Goal: Task Accomplishment & Management: Manage account settings

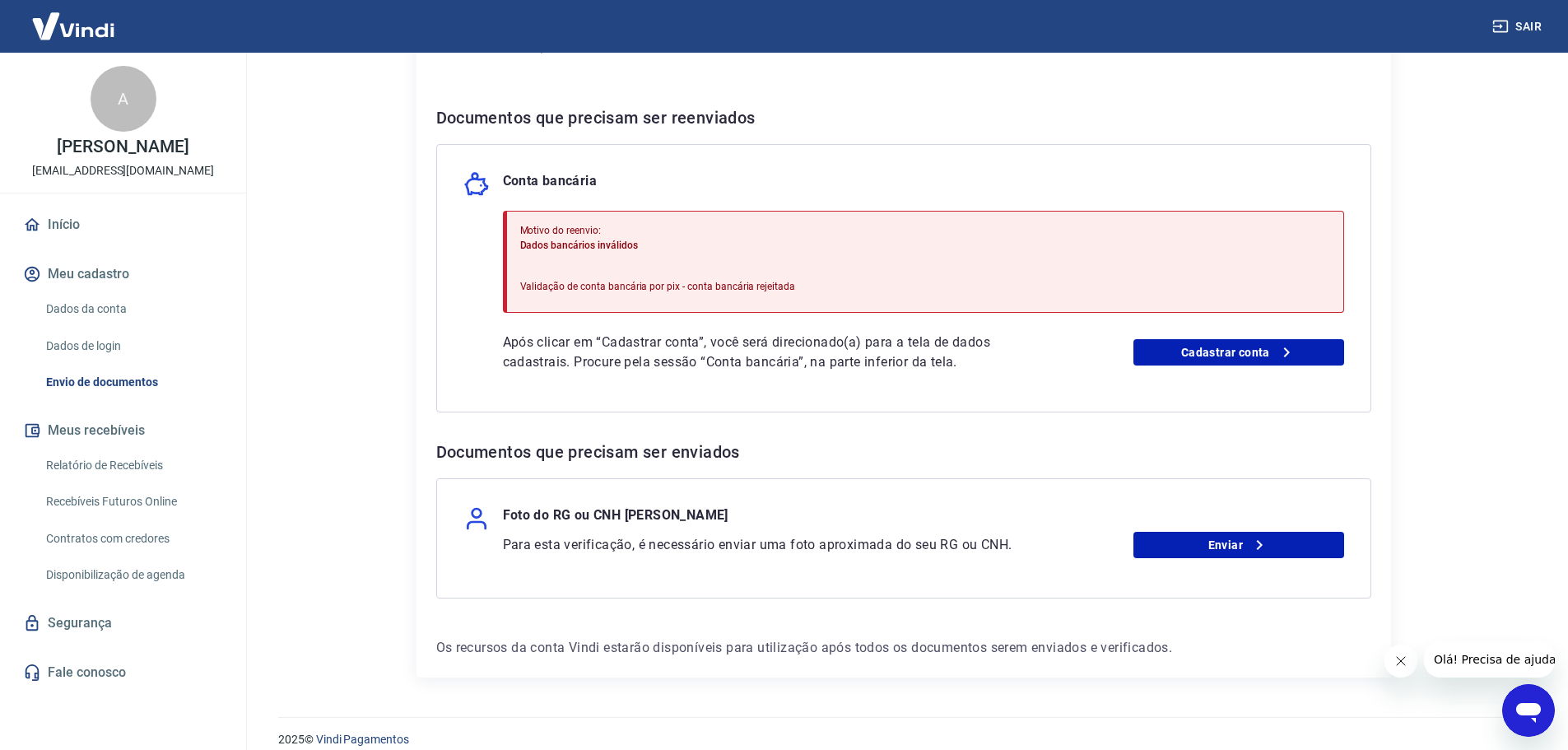
scroll to position [313, 0]
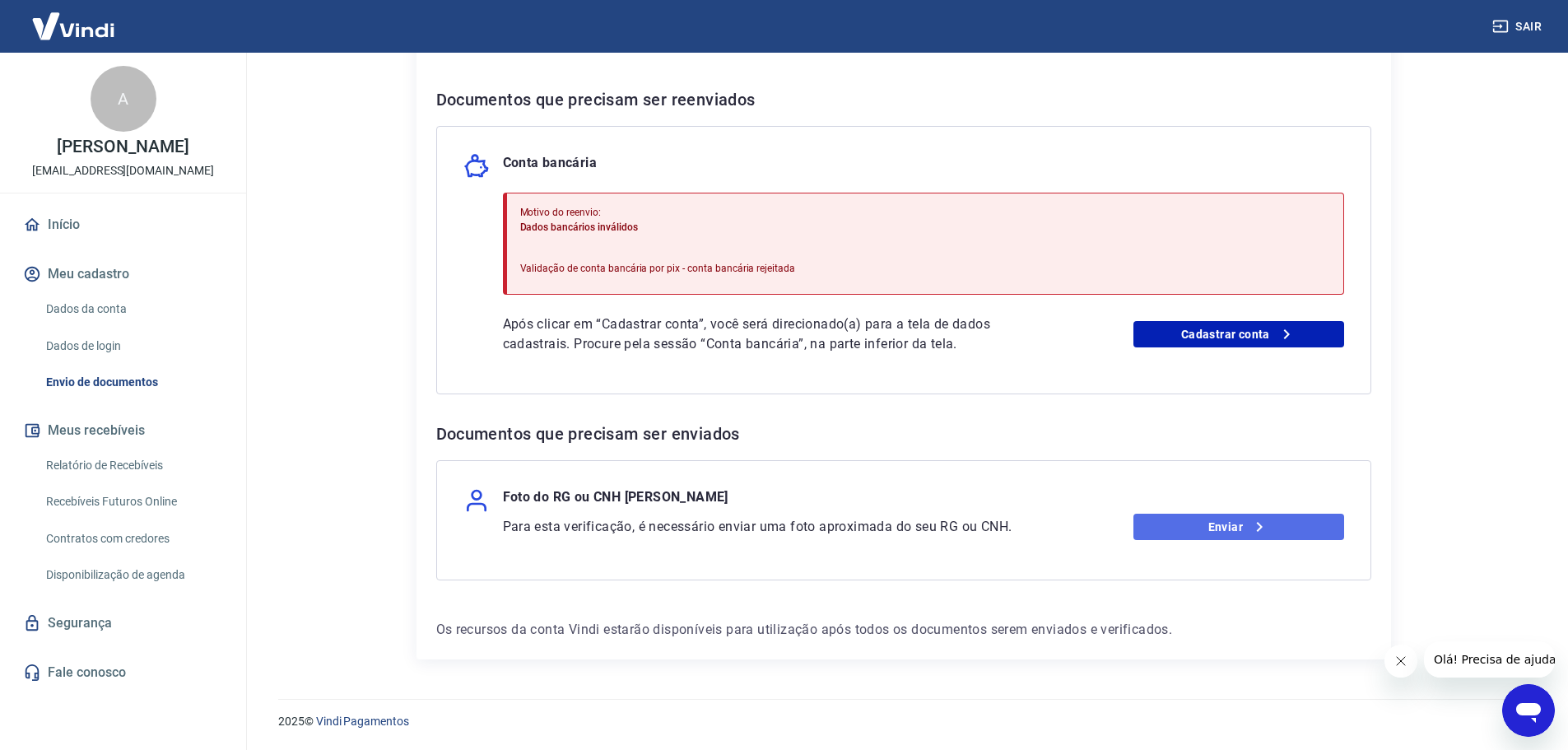
click at [1227, 532] on link "Enviar" at bounding box center [1238, 526] width 211 height 26
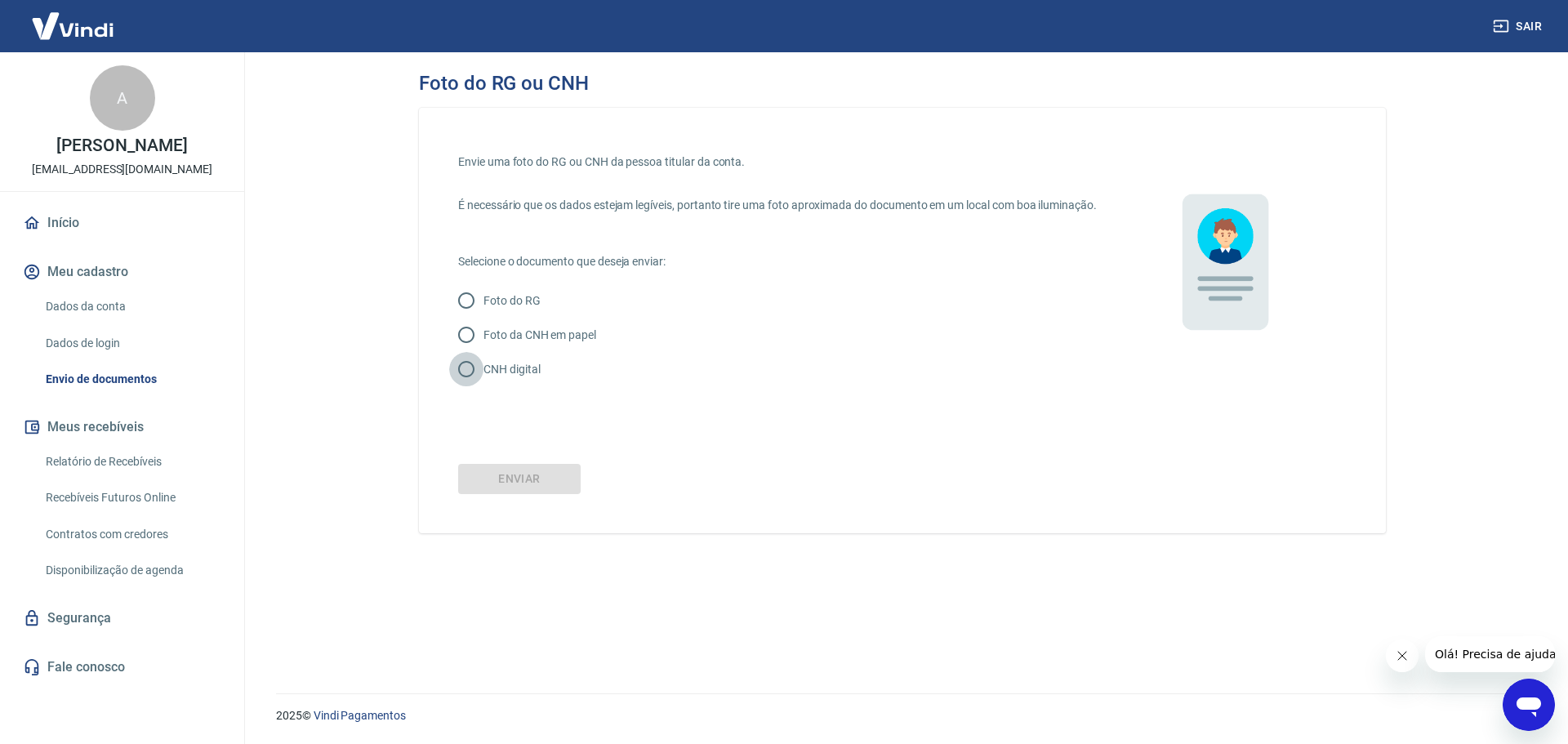
click at [463, 385] on input "CNH digital" at bounding box center [466, 369] width 35 height 35
radio input "true"
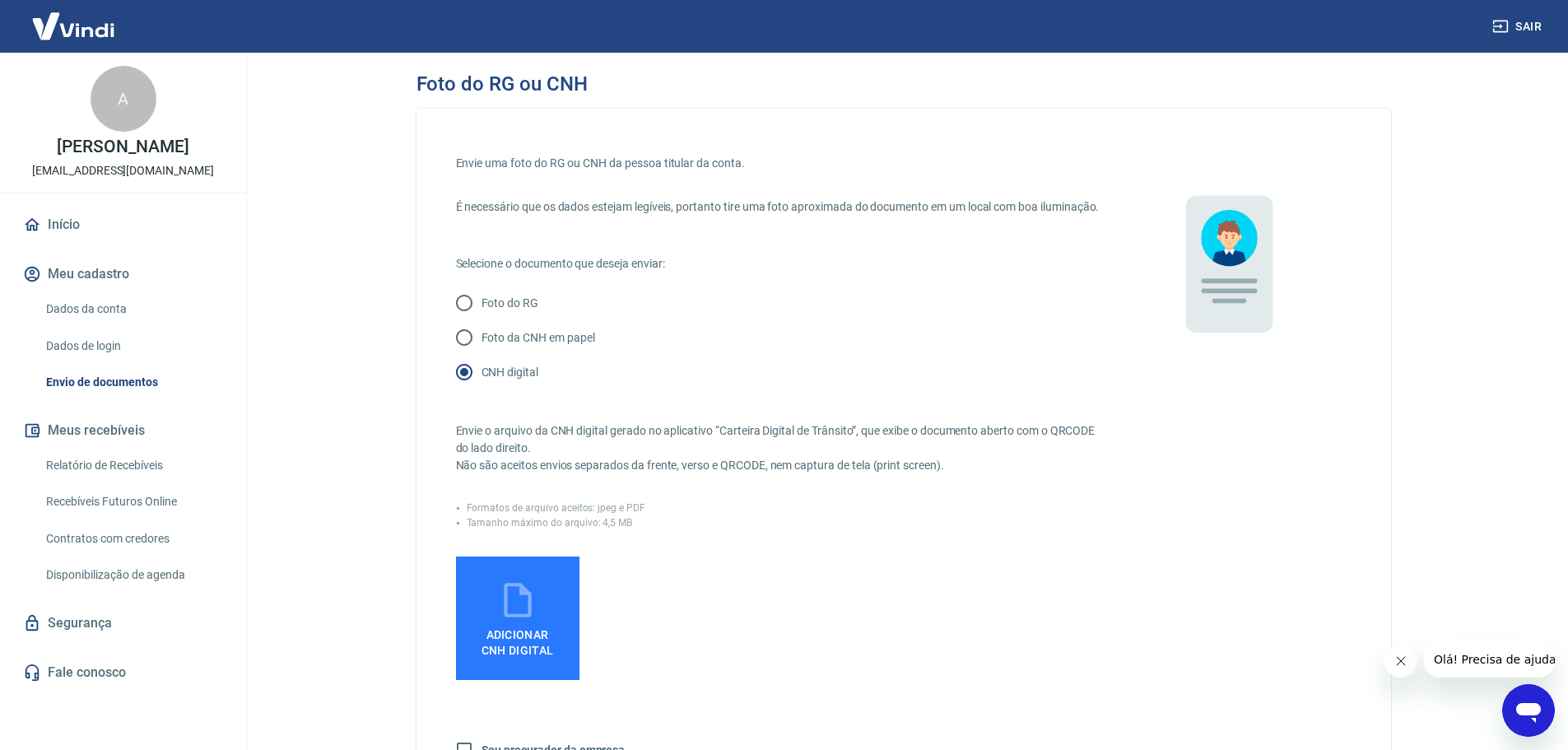
click at [532, 638] on span "Adicionar CNH Digital" at bounding box center [518, 639] width 86 height 37
click at [0, 0] on input "Adicionar CNH Digital" at bounding box center [0, 0] width 0 height 0
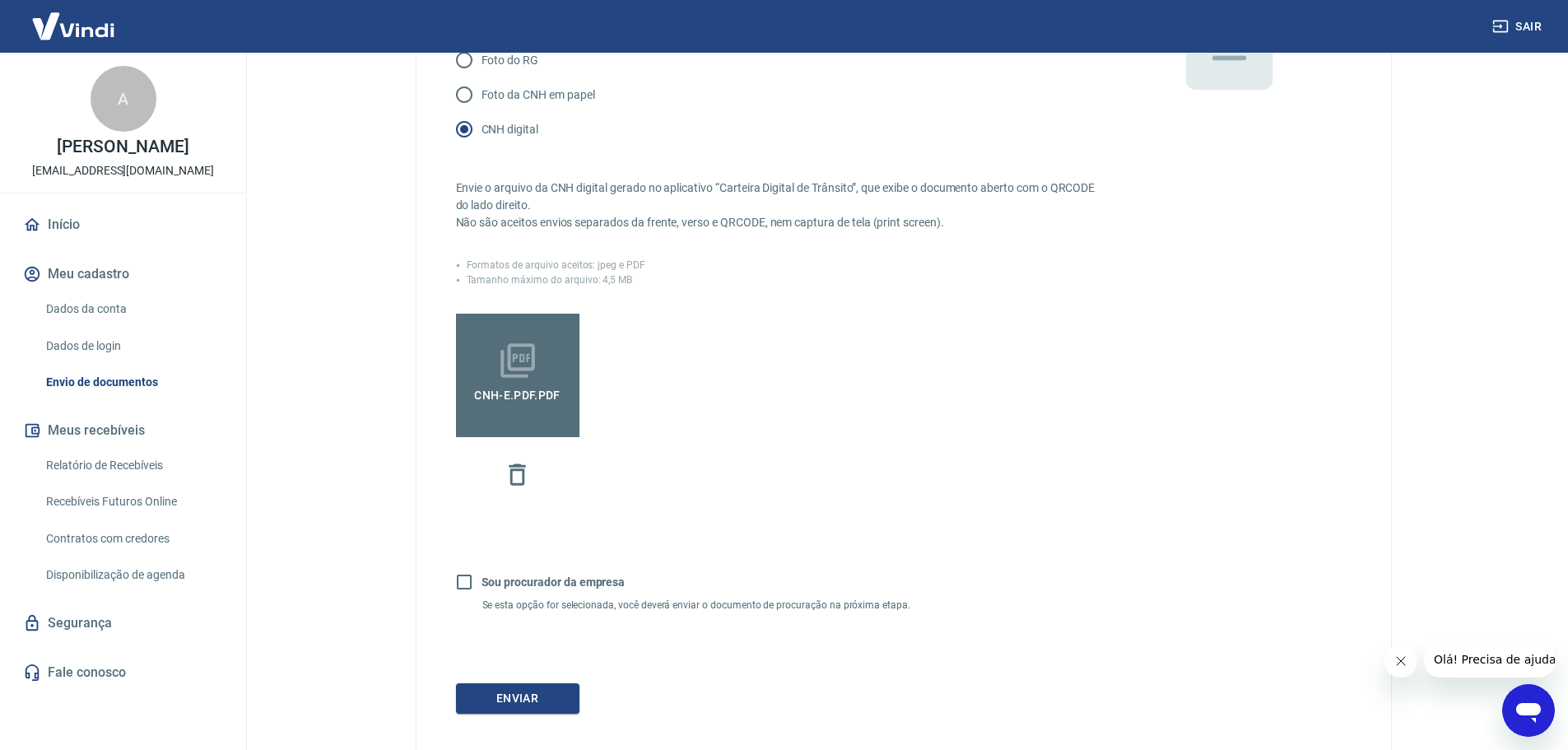
scroll to position [247, 0]
click at [462, 595] on input "Sou procurador da empresa" at bounding box center [464, 577] width 35 height 35
checkbox input "true"
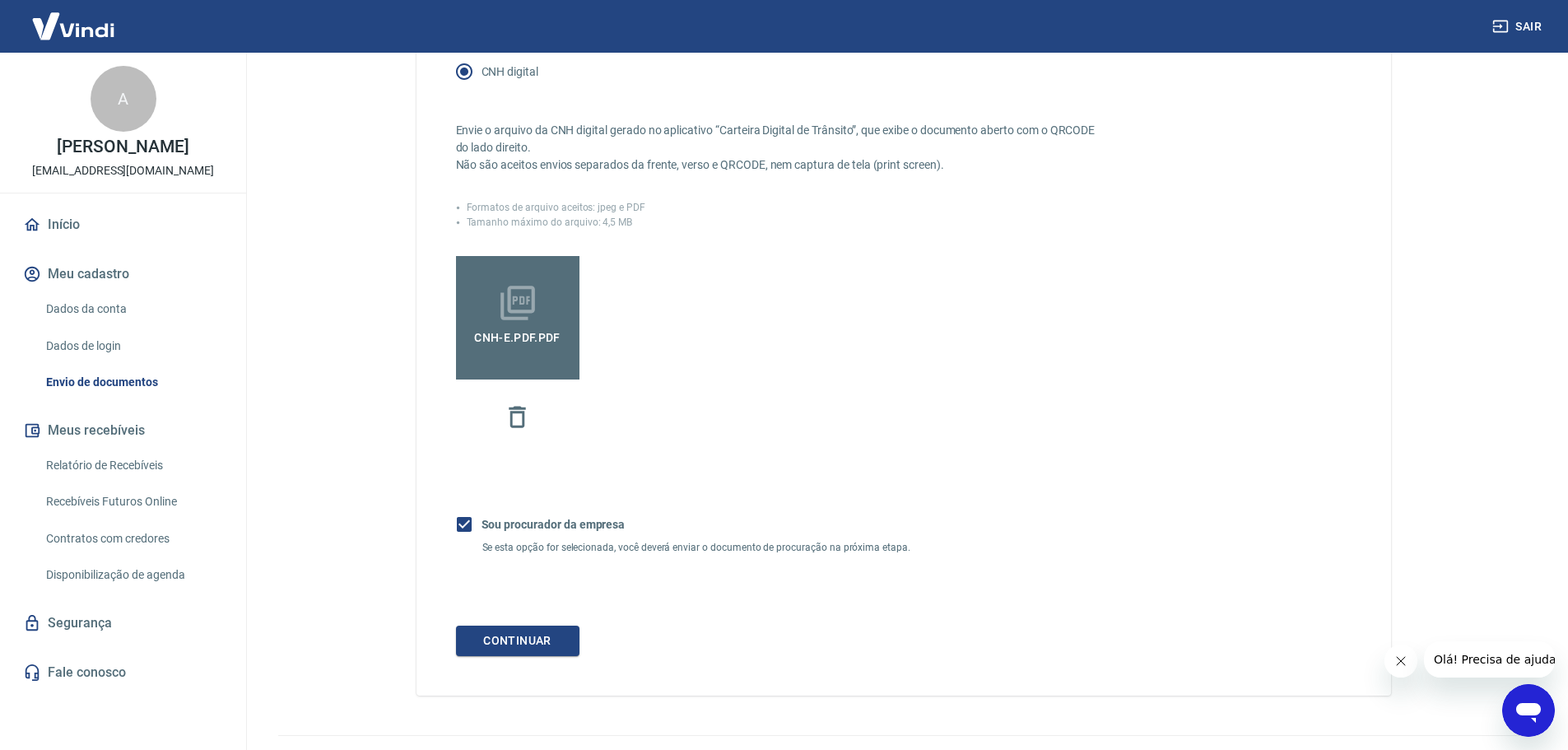
scroll to position [329, 0]
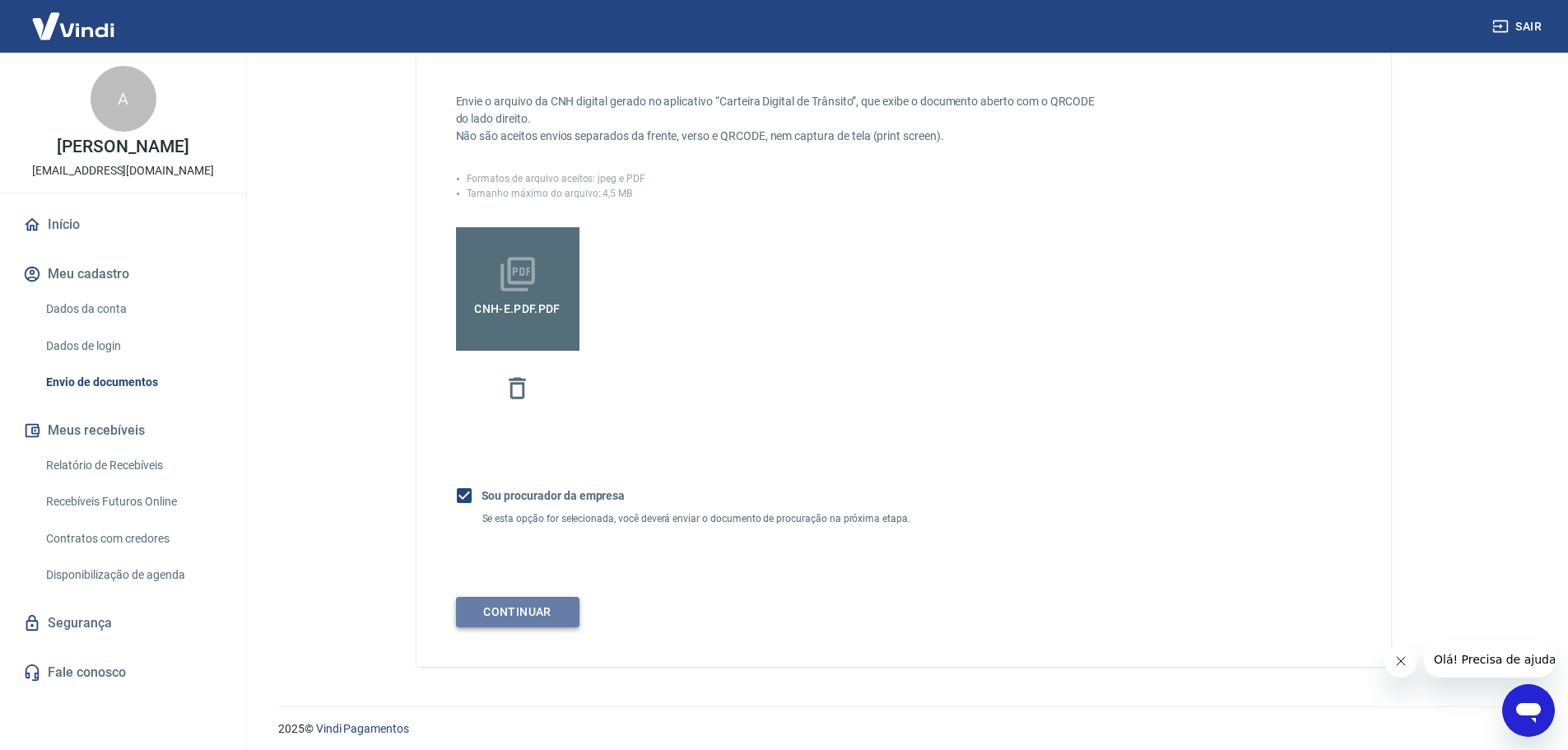
click at [522, 628] on button "Continuar" at bounding box center [517, 612] width 123 height 31
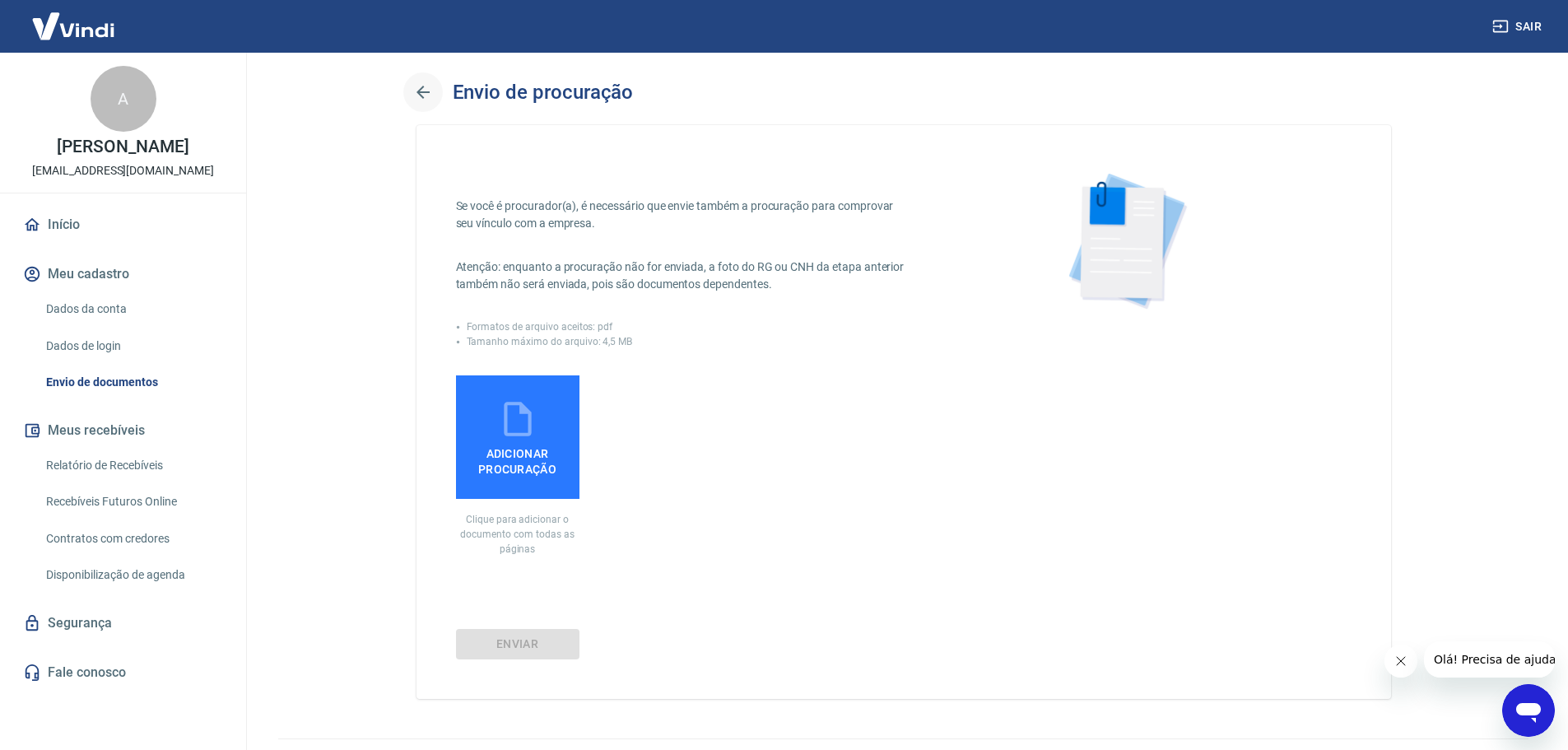
click at [422, 94] on icon "button" at bounding box center [422, 92] width 20 height 20
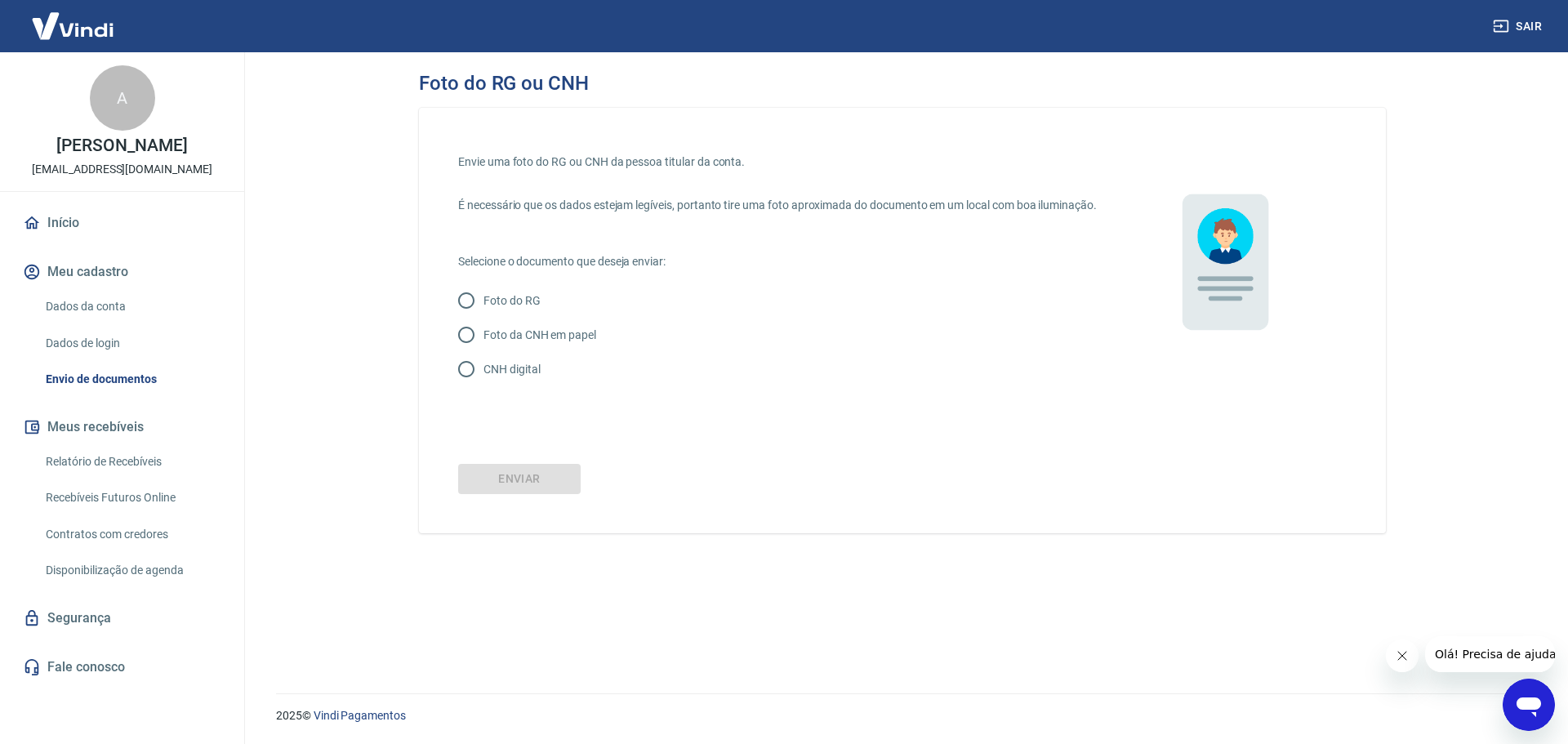
click at [474, 386] on input "CNH digital" at bounding box center [466, 369] width 35 height 35
radio input "true"
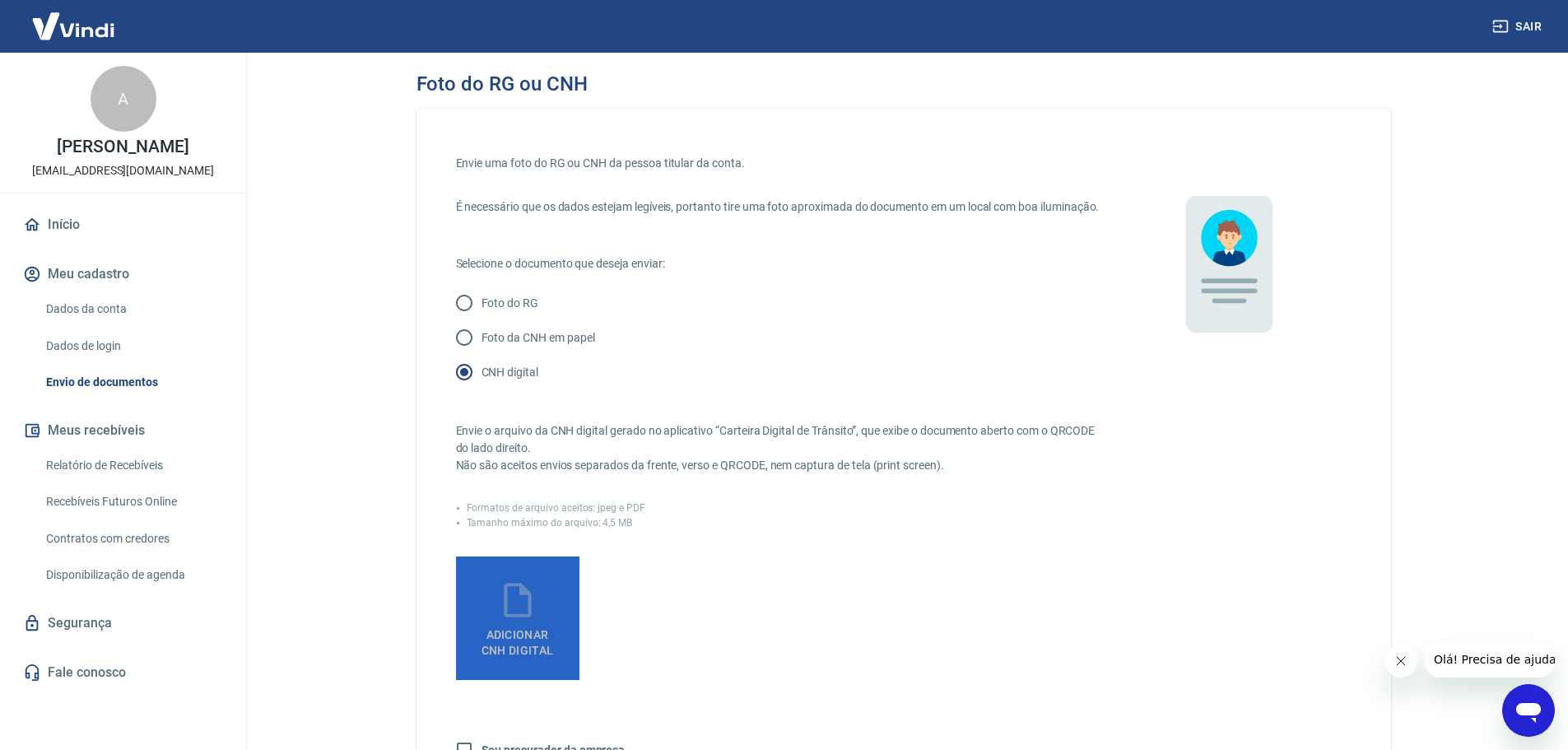
click at [533, 621] on icon at bounding box center [518, 600] width 41 height 41
click at [0, 0] on input "Adicionar CNH Digital" at bounding box center [0, 0] width 0 height 0
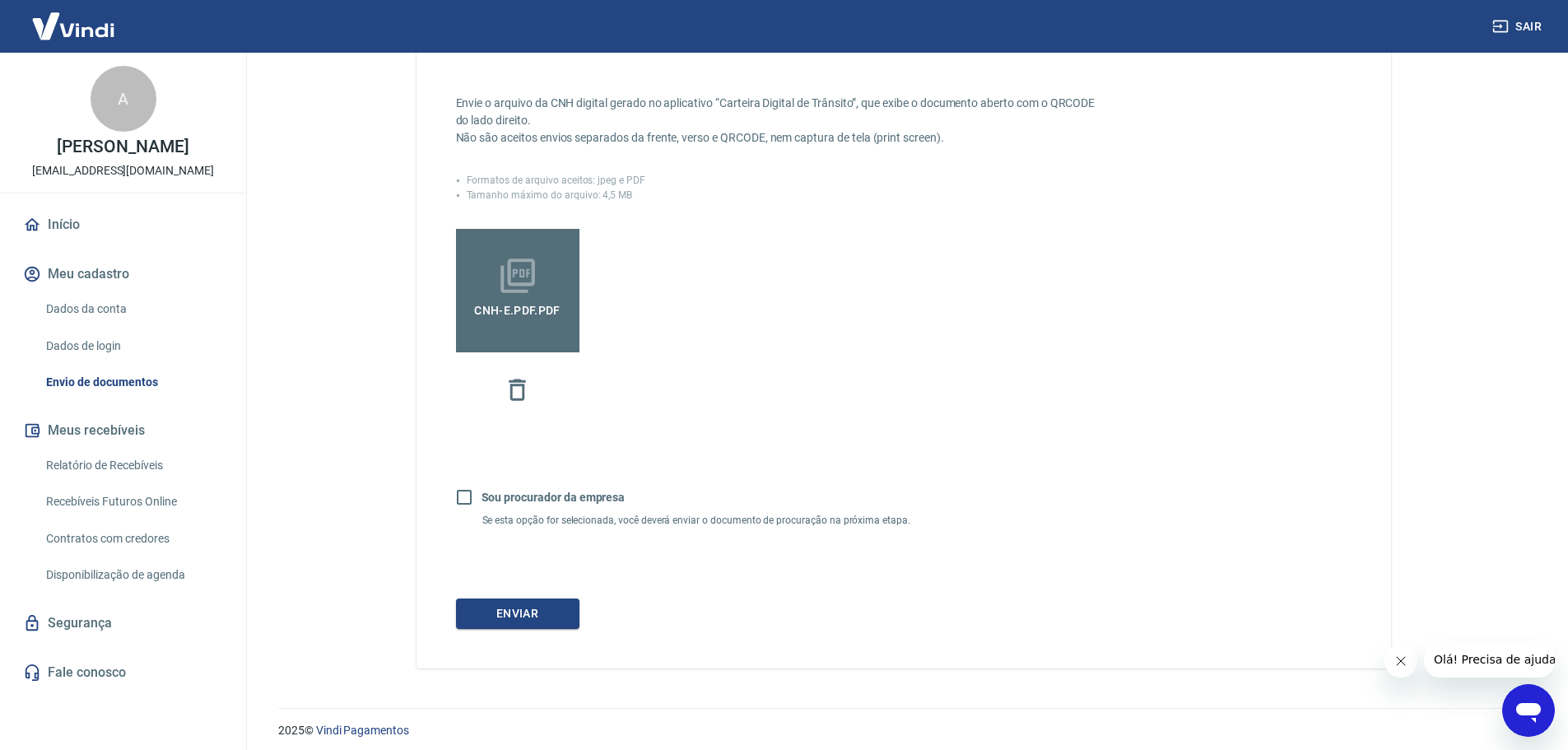
scroll to position [329, 0]
click at [522, 625] on button "Enviar" at bounding box center [517, 612] width 123 height 31
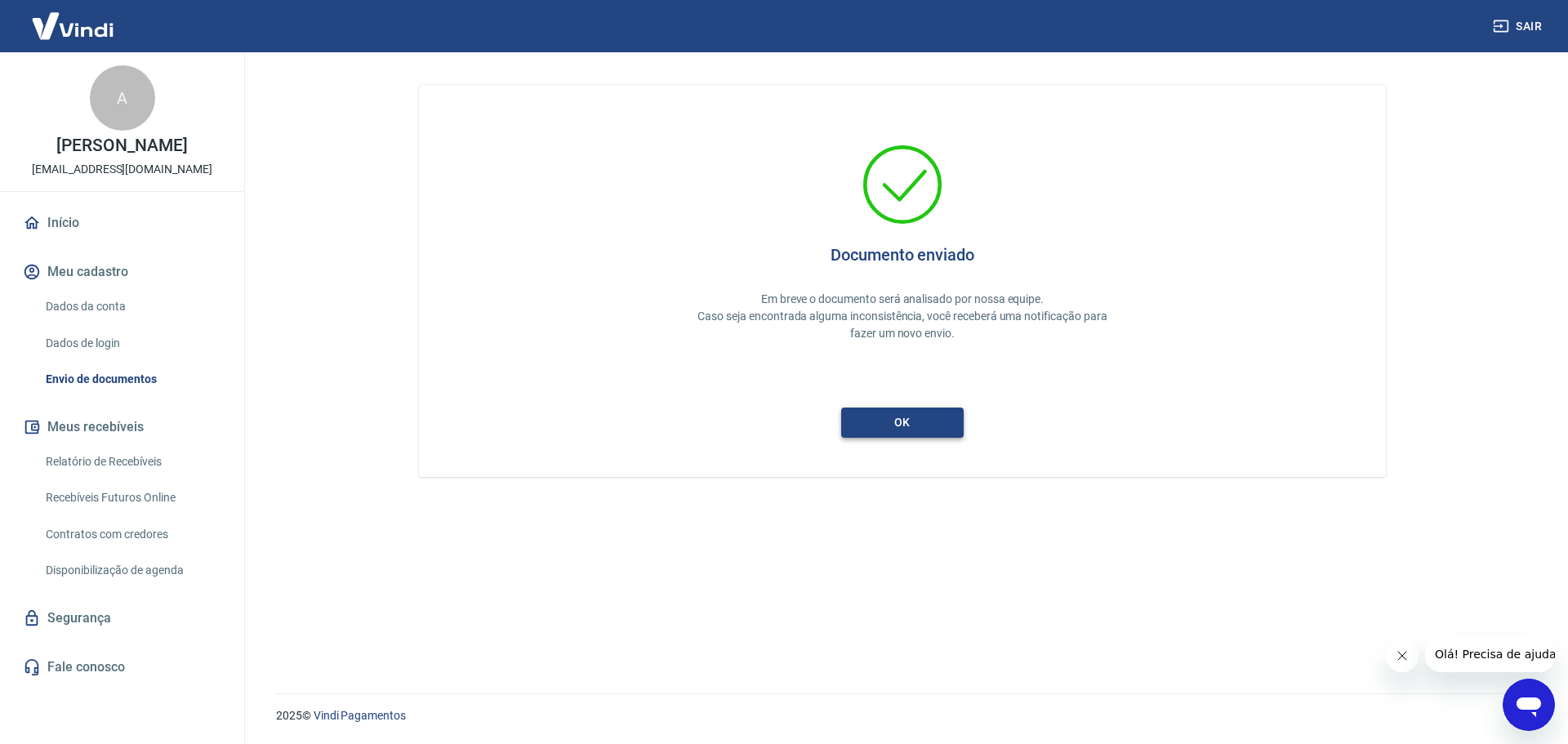
click at [910, 430] on button "ok" at bounding box center [902, 423] width 122 height 30
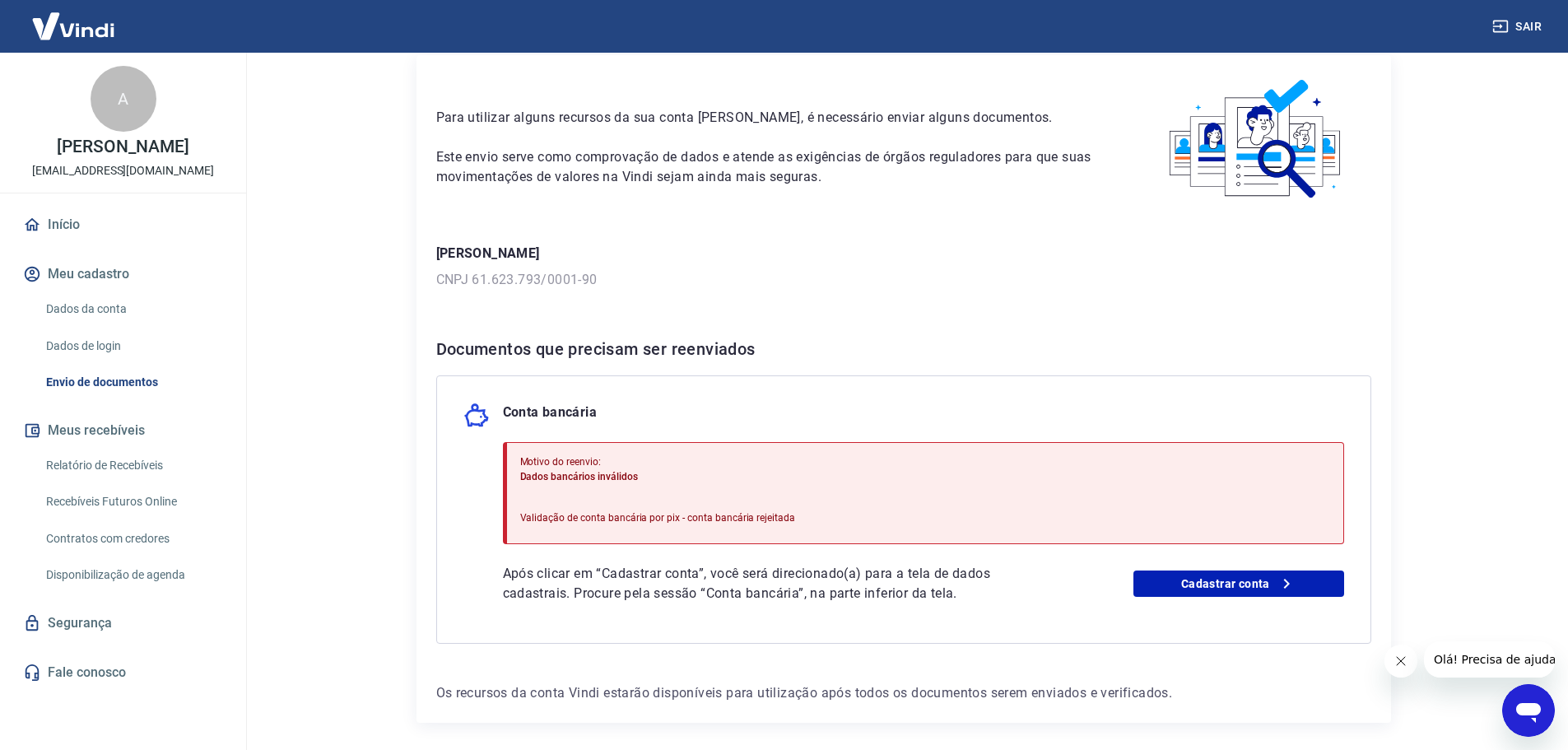
scroll to position [127, 0]
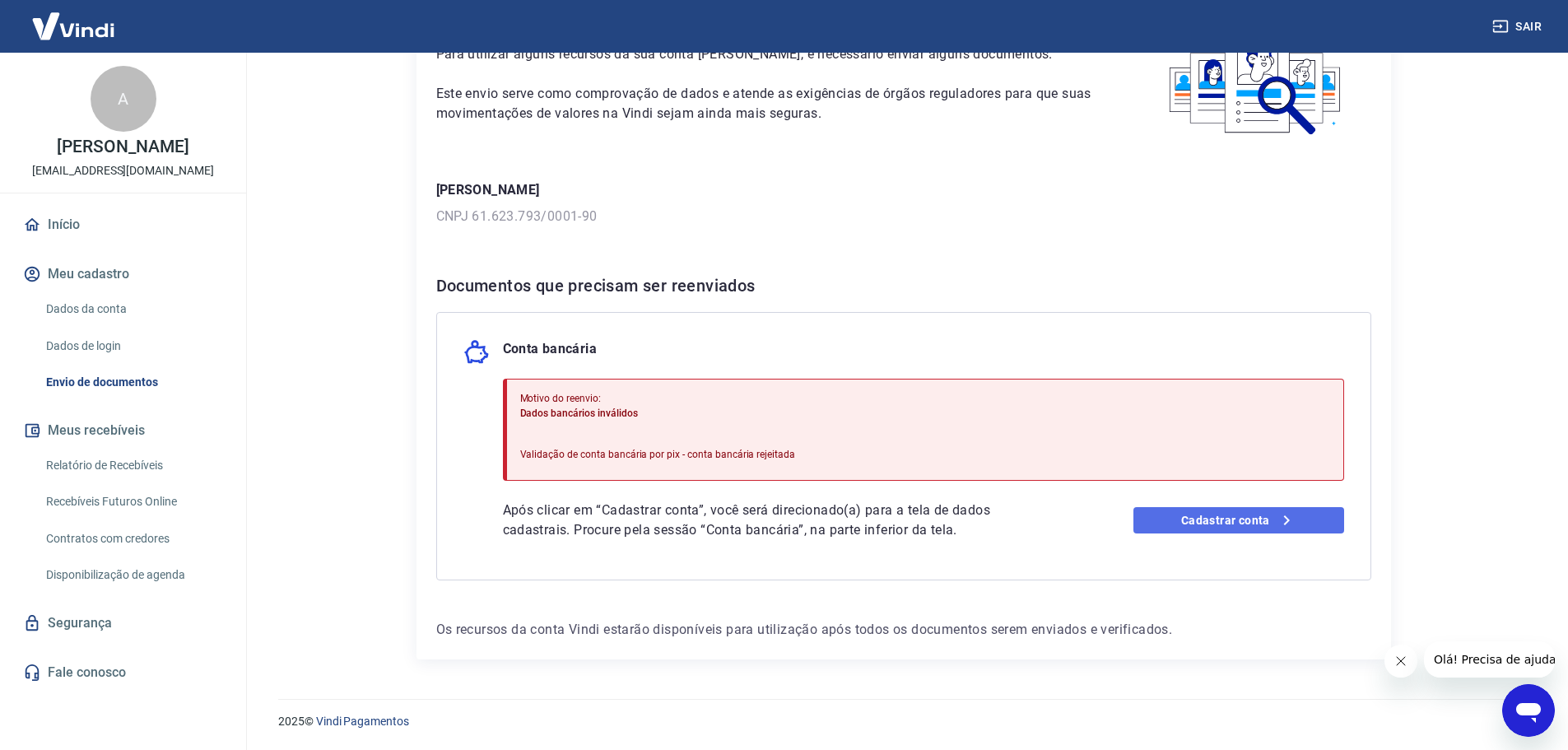
click at [1220, 528] on link "Cadastrar conta" at bounding box center [1238, 520] width 211 height 26
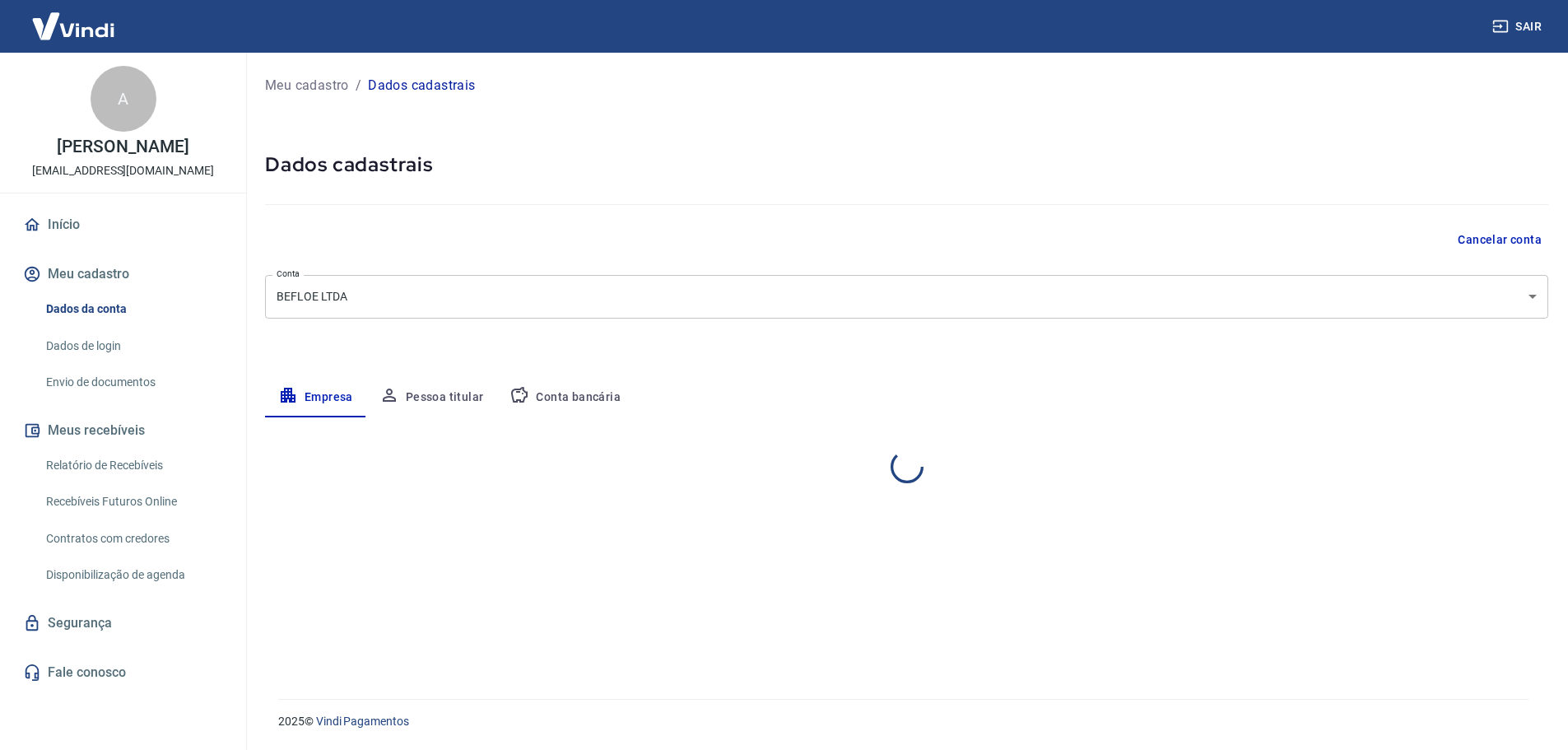
select select "RS"
select select "business"
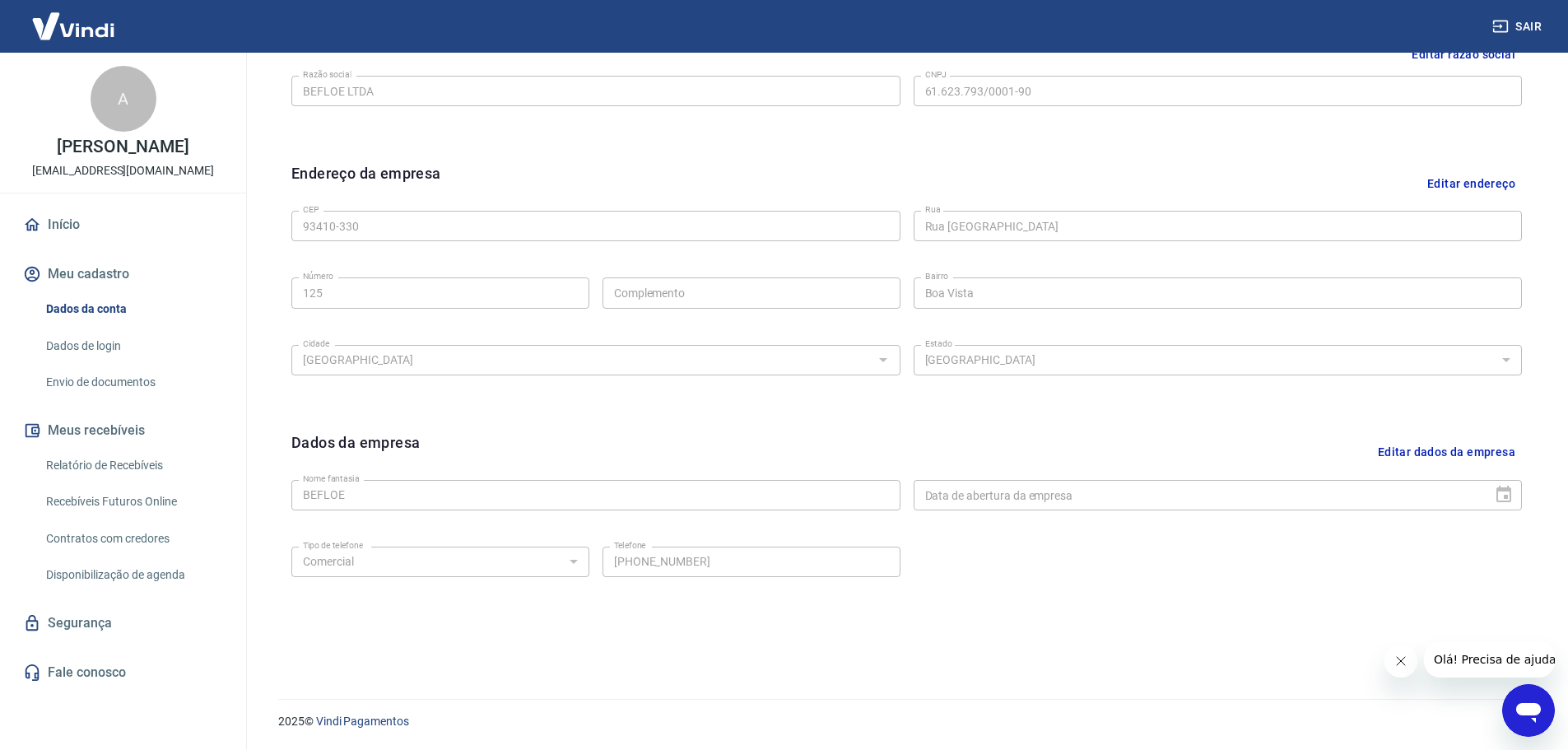
scroll to position [355, 0]
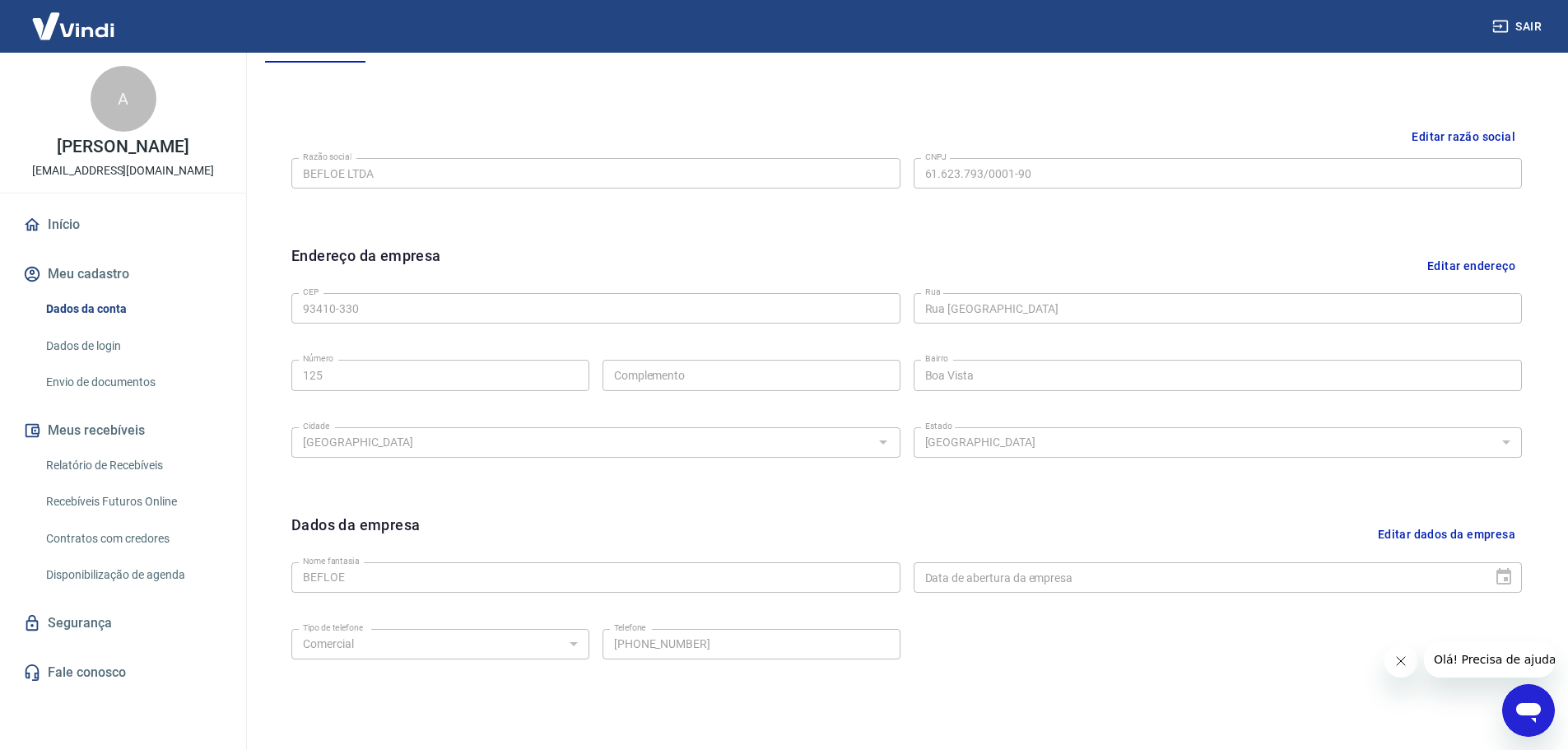
click at [1472, 265] on button "Editar endereço" at bounding box center [1470, 265] width 101 height 42
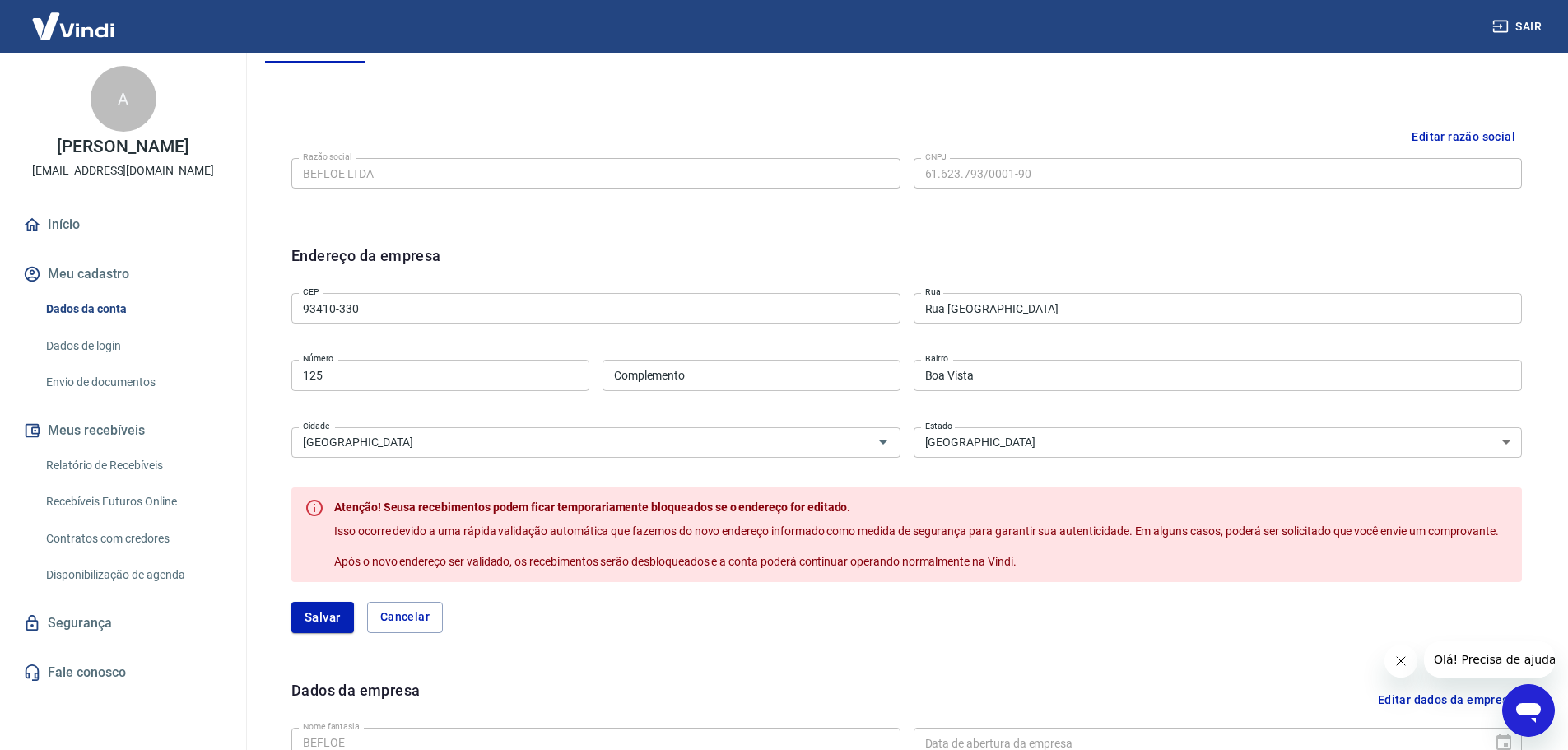
click at [391, 305] on input "93410-330" at bounding box center [596, 309] width 609 height 31
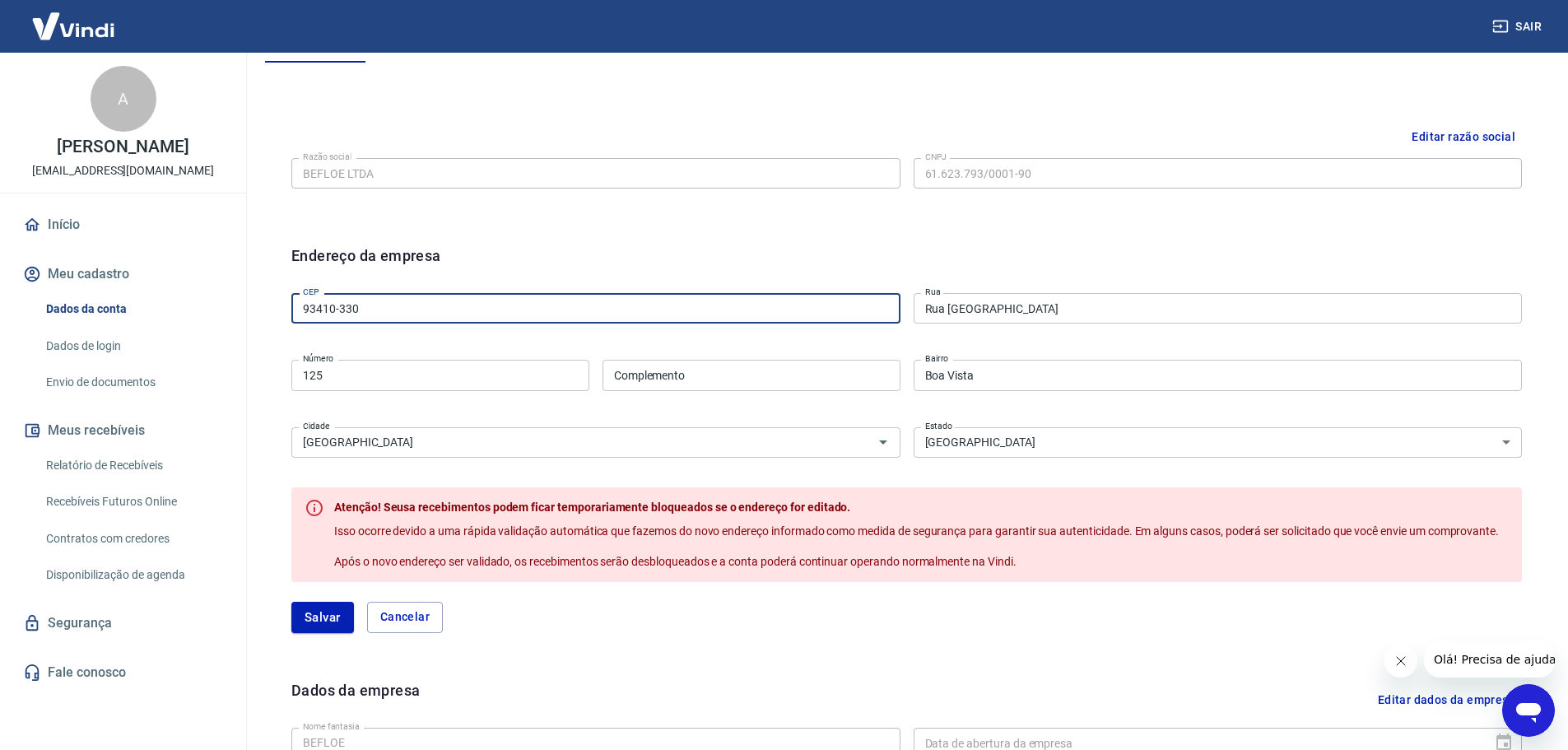
click at [391, 305] on input "93410-330" at bounding box center [596, 309] width 609 height 31
paste input "315-24"
type input "93315-240"
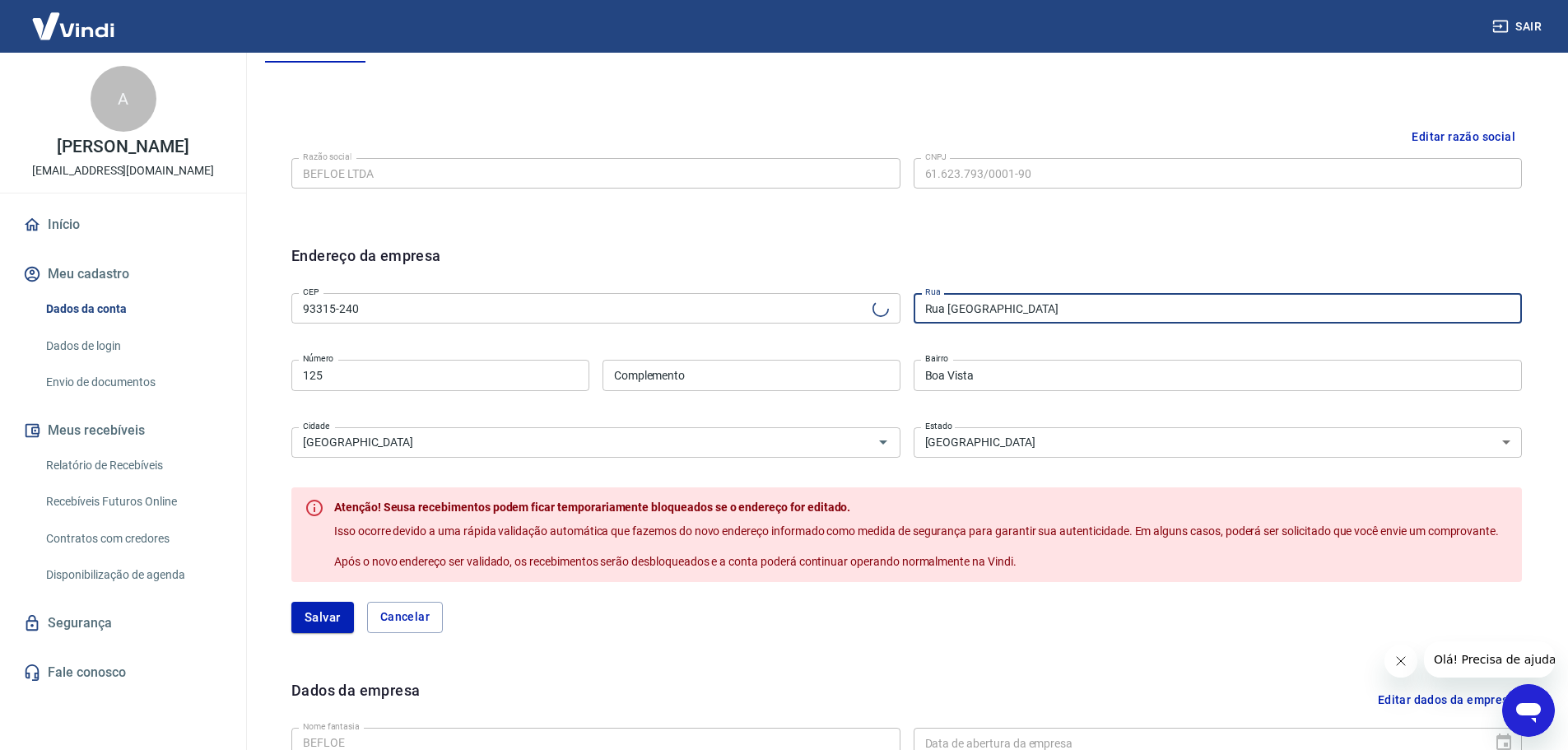
type input "Rua [PERSON_NAME]"
type input "Operário"
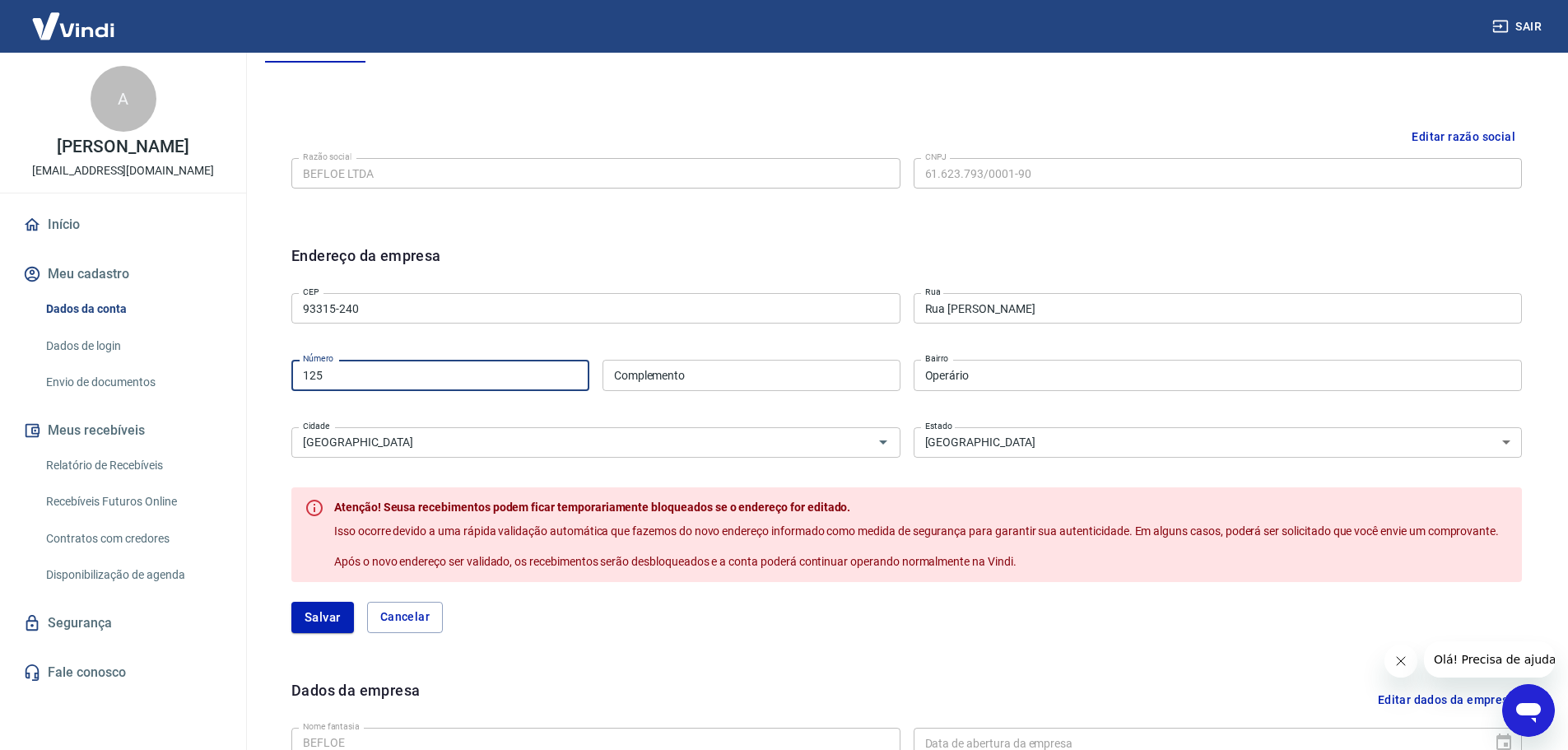
drag, startPoint x: 351, startPoint y: 367, endPoint x: 278, endPoint y: 383, distance: 74.7
click at [278, 382] on div "Endereço da empresa CEP 93315-240 CEP Rua Rua Getúlio Borges da Fonseca Rua Núm…" at bounding box center [906, 448] width 1257 height 434
type input "250"
click at [764, 364] on input "Complemento" at bounding box center [751, 375] width 298 height 31
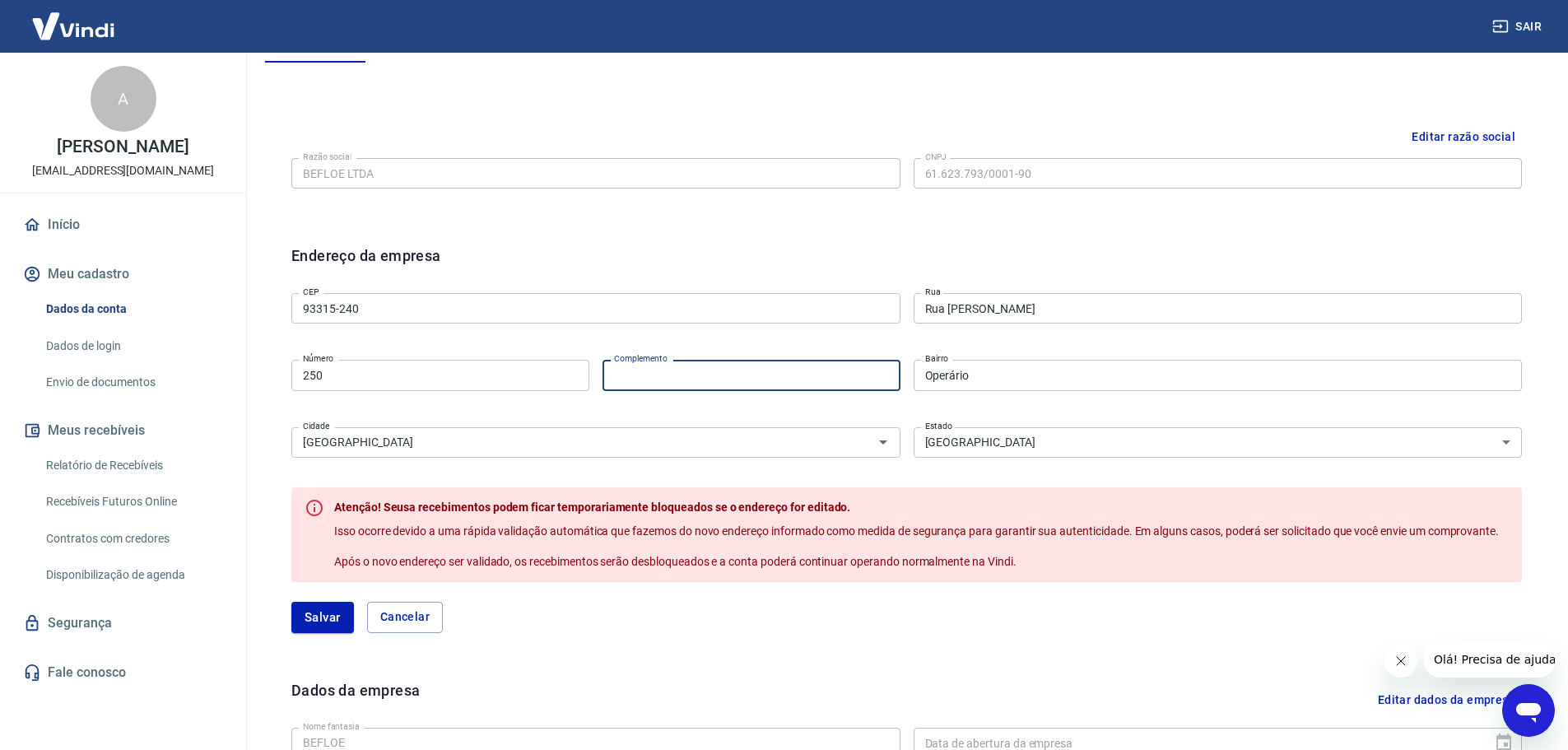
paste input "APTO 503 BLOCO I"
type input "APTO 503 BLOCO I"
click at [813, 346] on div "CEP 93315-240 CEP Rua Rua Getúlio Borges da Fonseca Rua Número 250 Número Compl…" at bounding box center [907, 373] width 1231 height 173
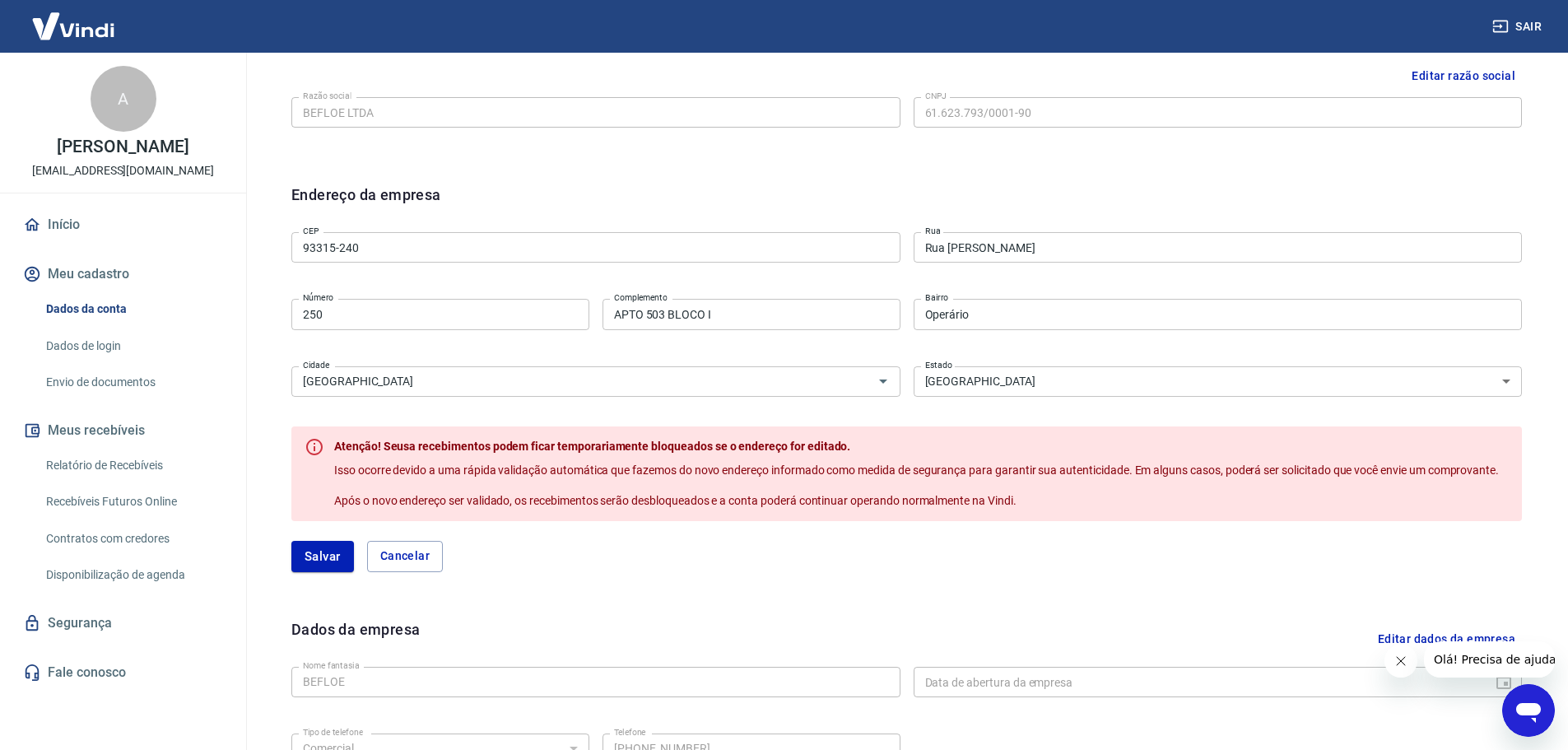
scroll to position [520, 0]
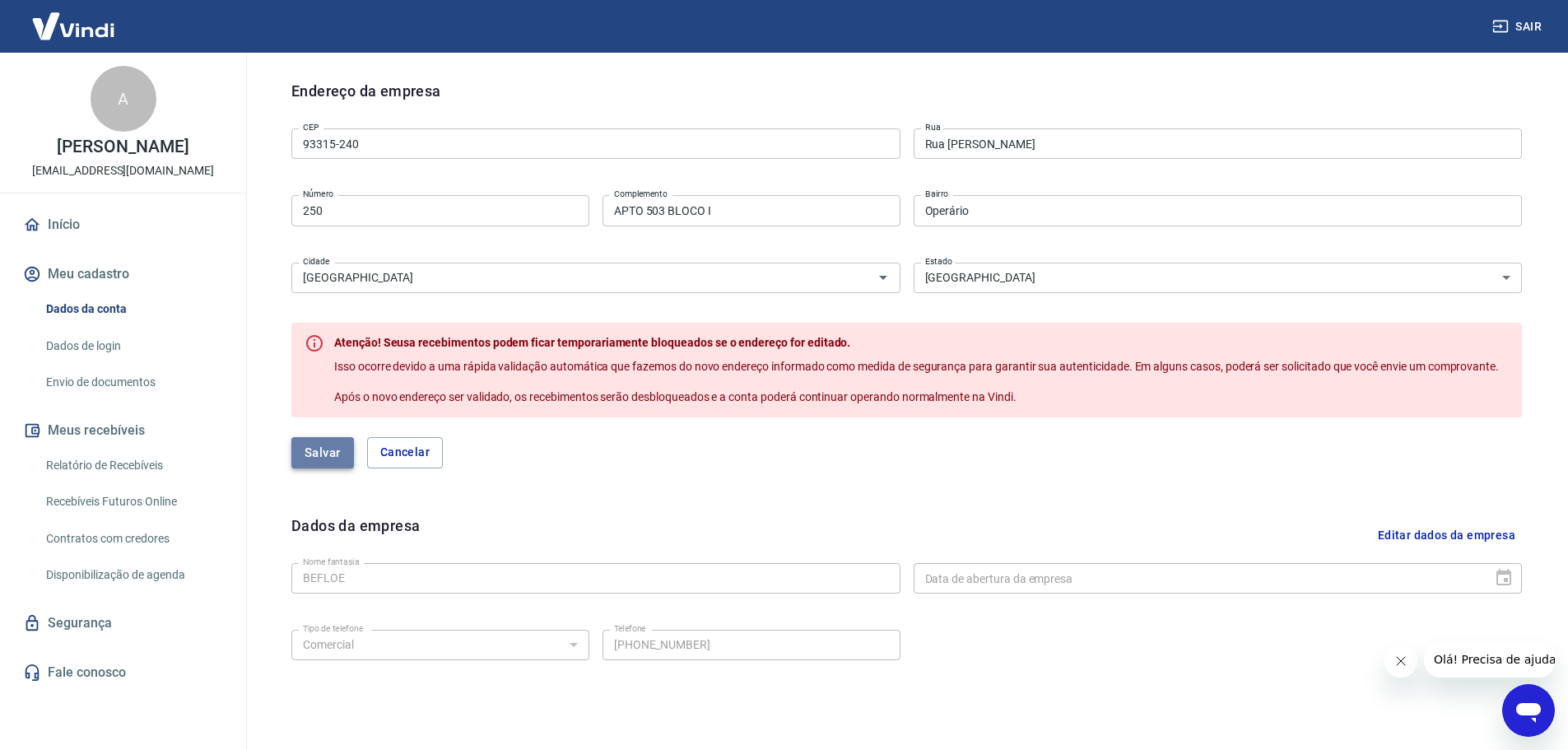
click at [322, 455] on button "Salvar" at bounding box center [323, 452] width 63 height 31
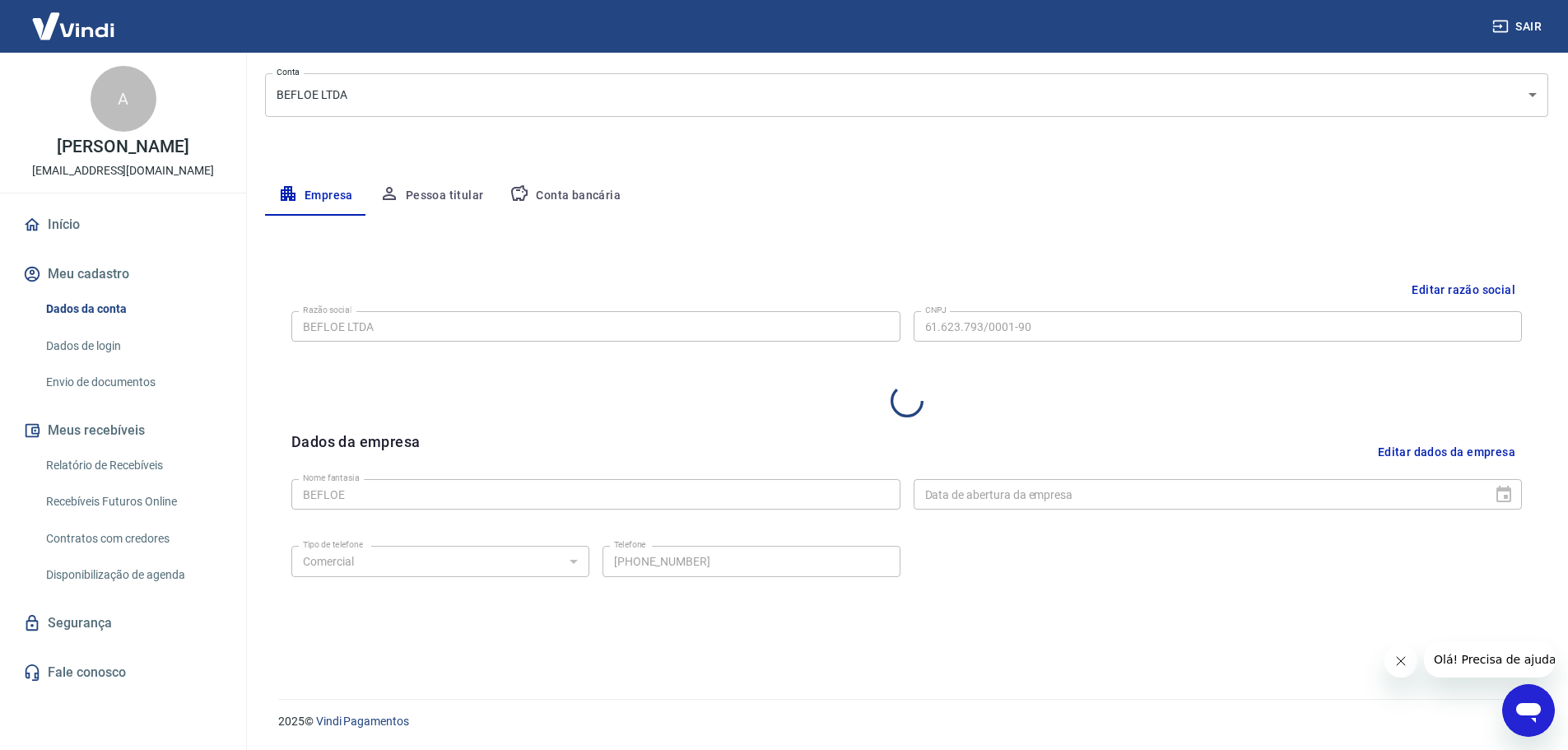
scroll to position [437, 0]
select select "RS"
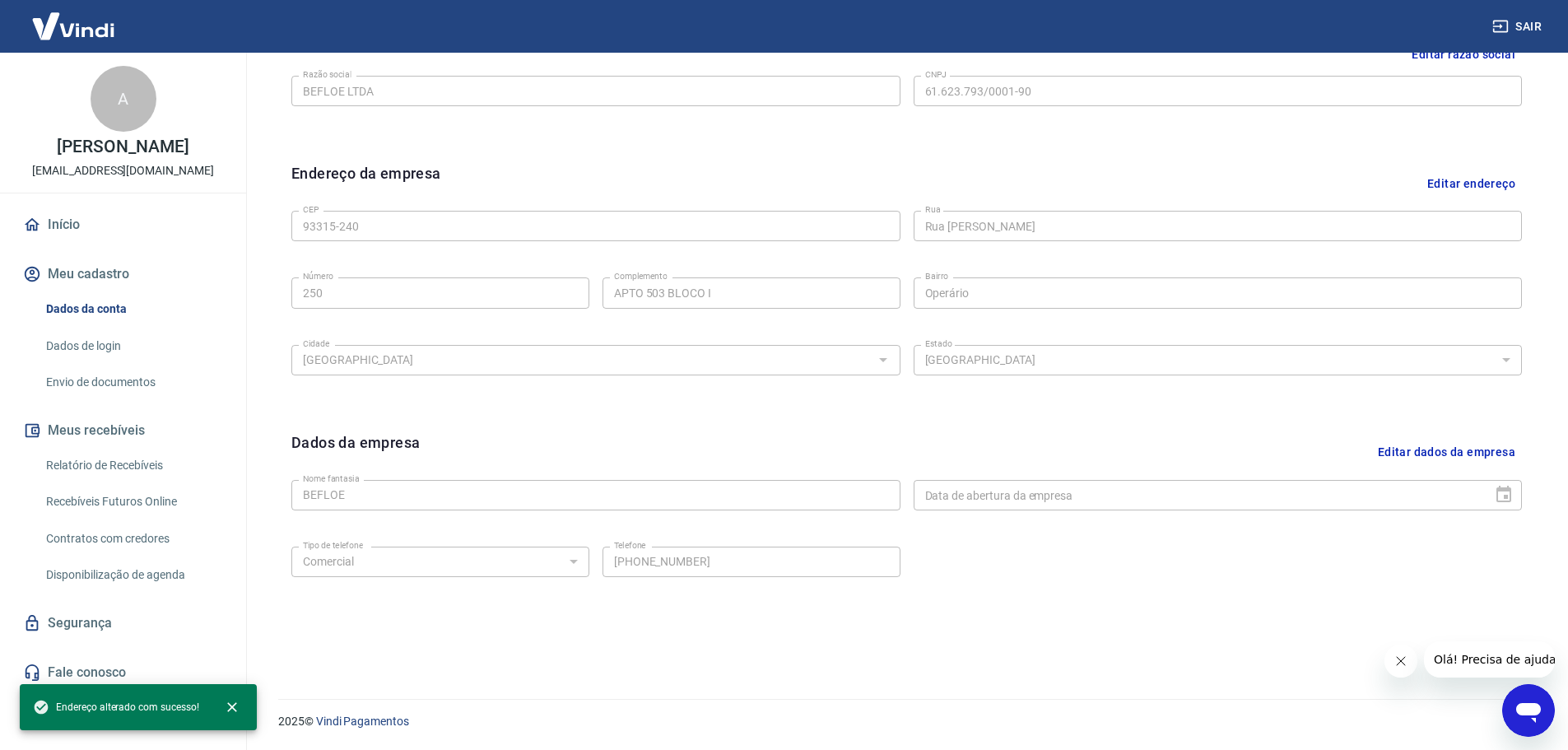
click at [1512, 496] on div "Data de abertura da empresa" at bounding box center [1218, 496] width 609 height 31
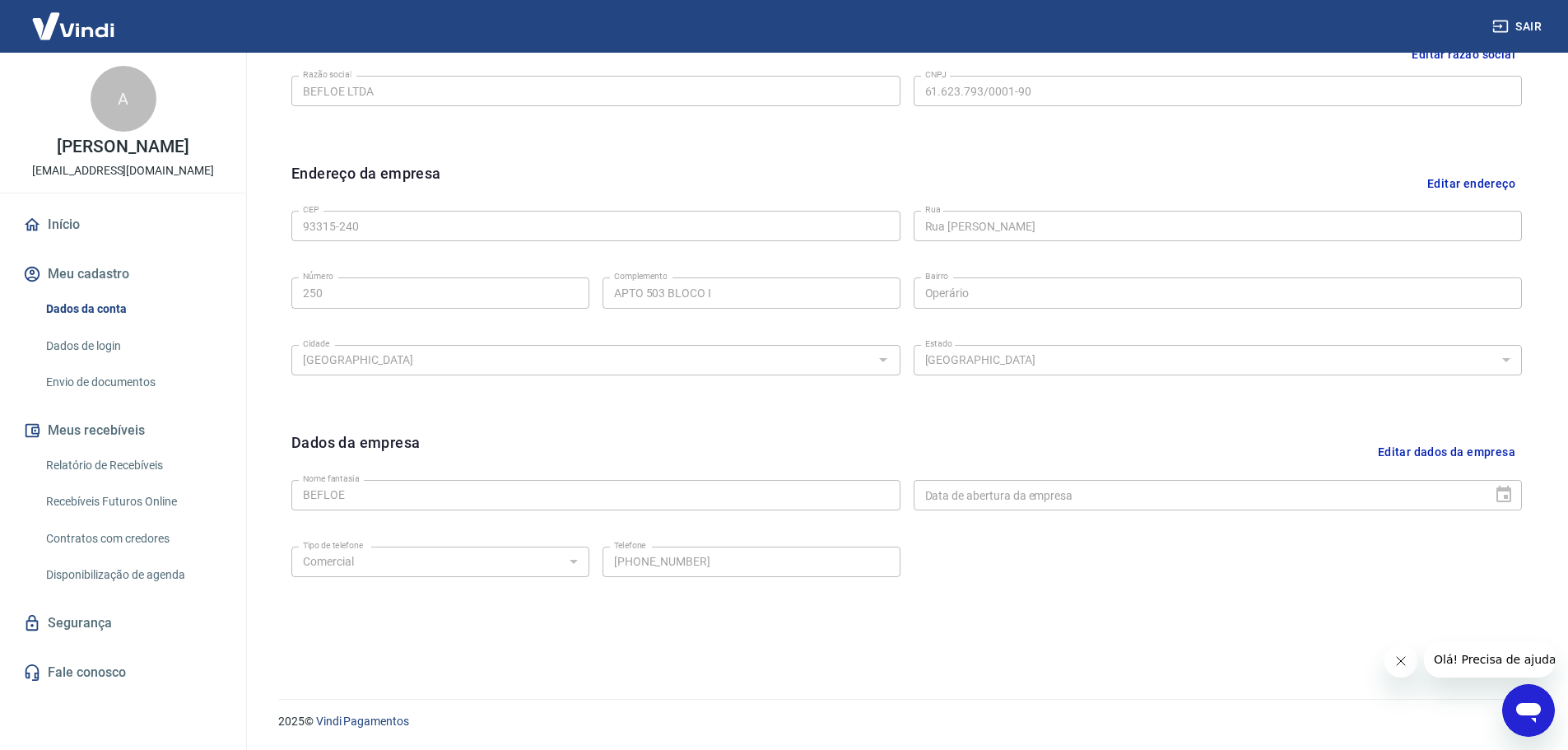
click at [1478, 450] on button "Editar dados da empresa" at bounding box center [1446, 452] width 150 height 42
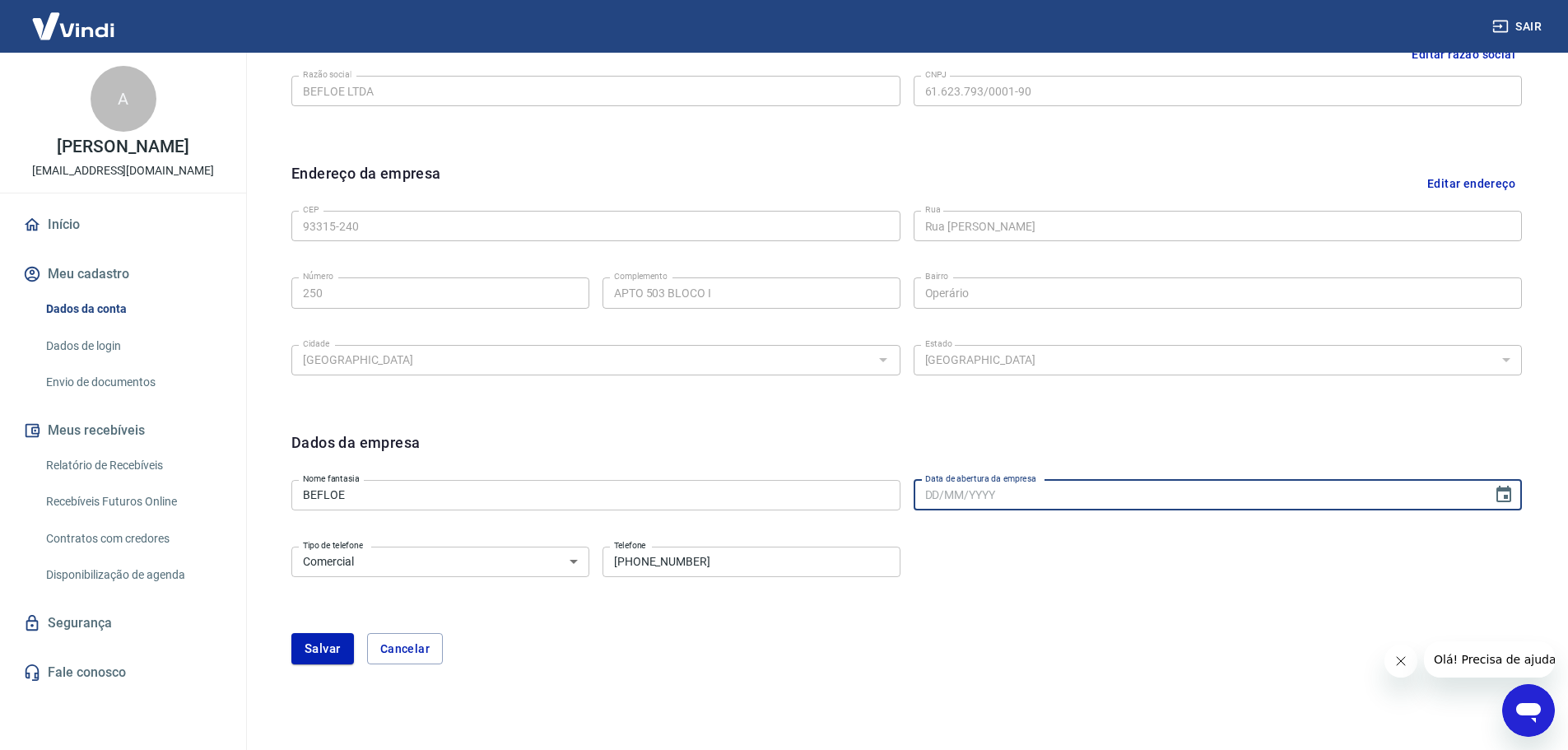
click at [1356, 500] on input "Data de abertura da empresa" at bounding box center [1197, 496] width 568 height 31
paste input "07/07/2025"
type input "07/07/2025"
click at [1118, 567] on div "Tipo de telefone Residencial Comercial Tipo de telefone Telefone (51) 99353-051…" at bounding box center [907, 573] width 1231 height 66
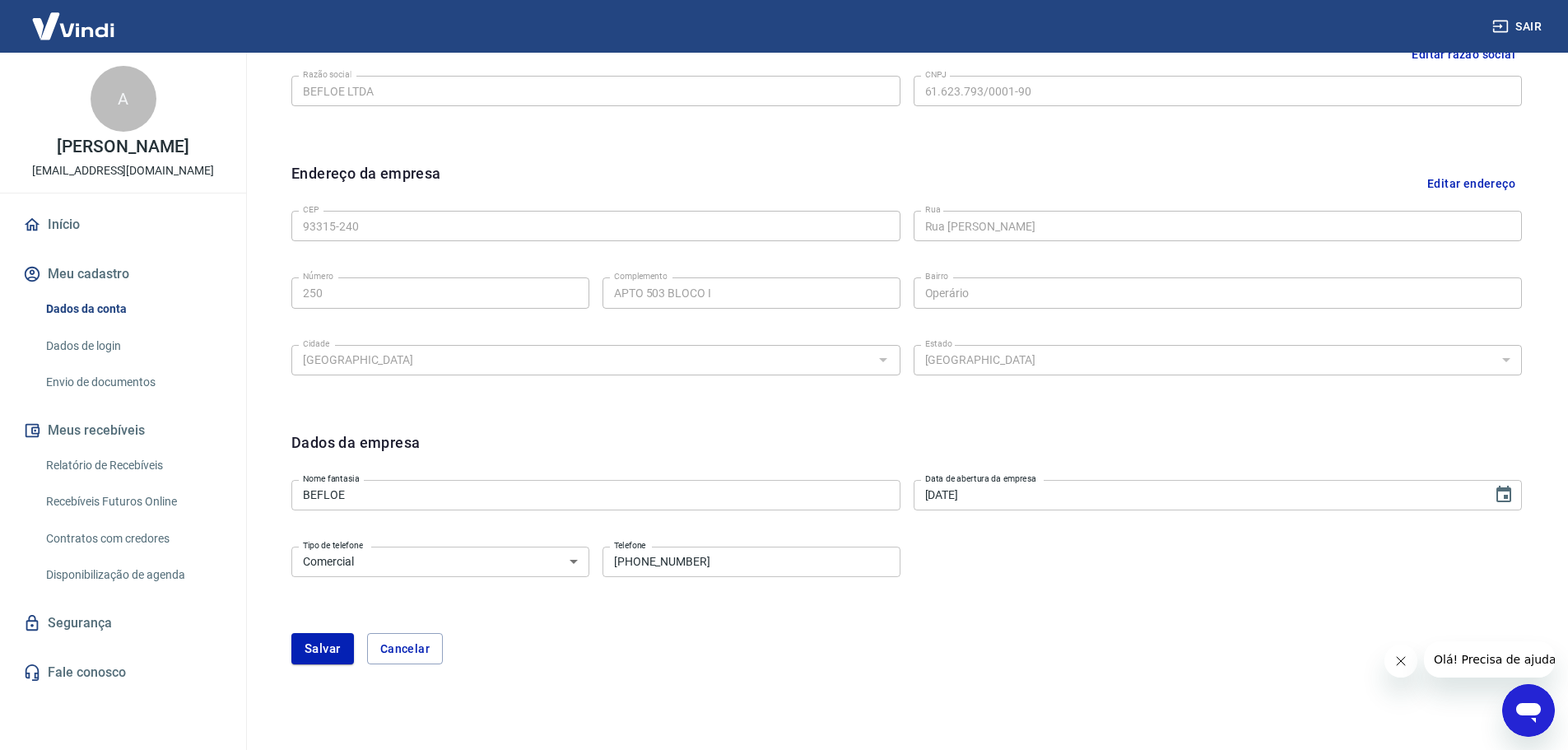
click at [317, 663] on button "Salvar" at bounding box center [323, 649] width 63 height 31
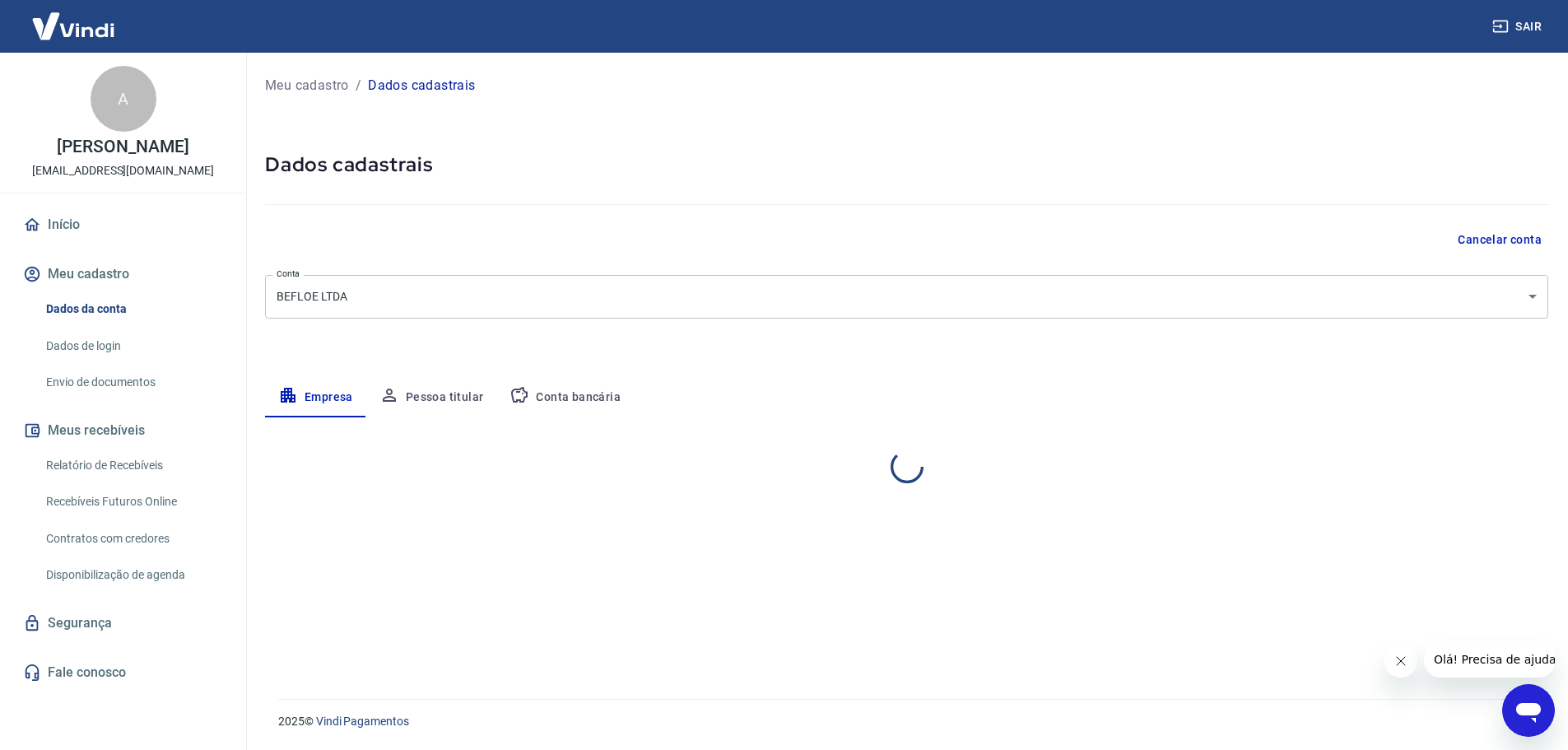
scroll to position [0, 0]
select select "RS"
select select "business"
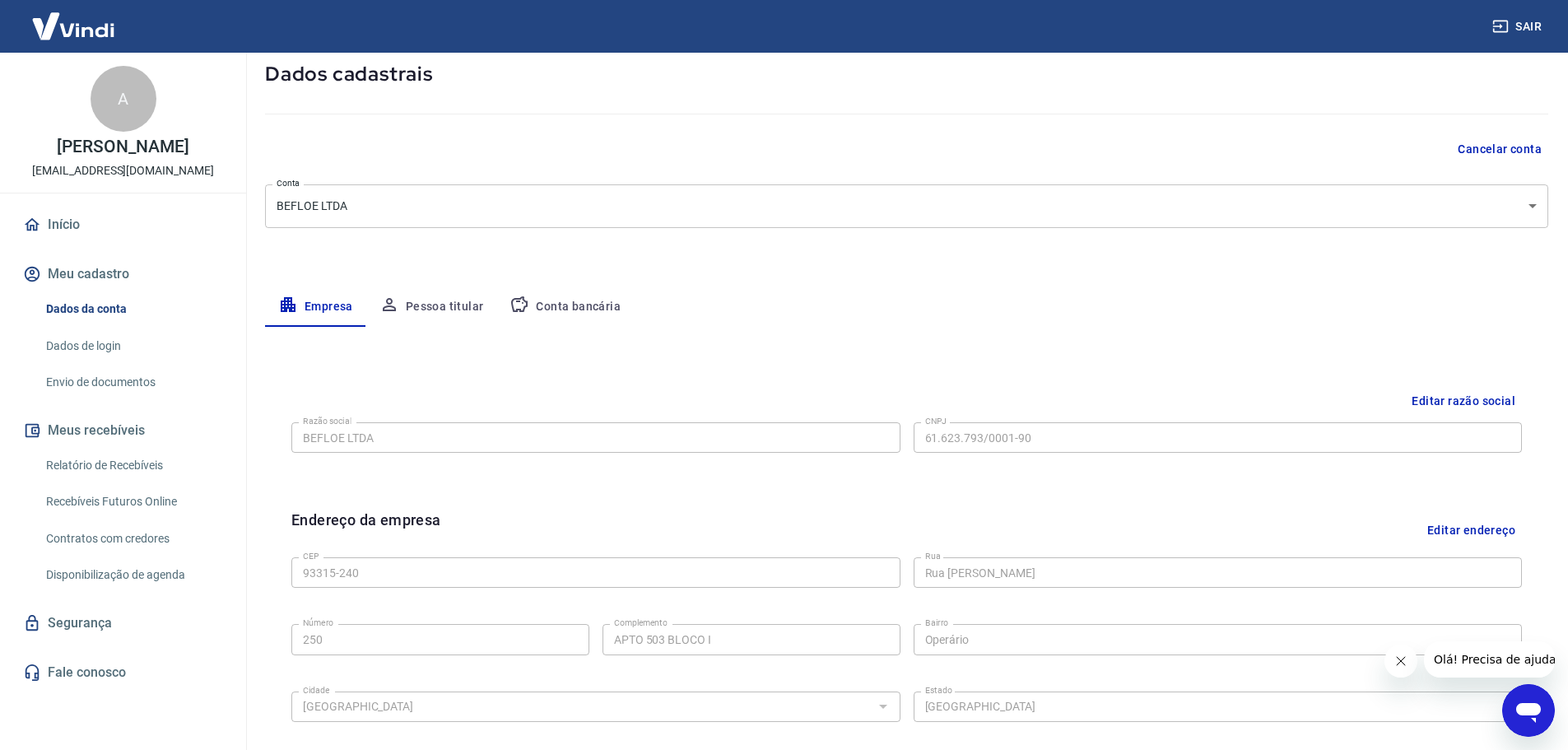
scroll to position [82, 0]
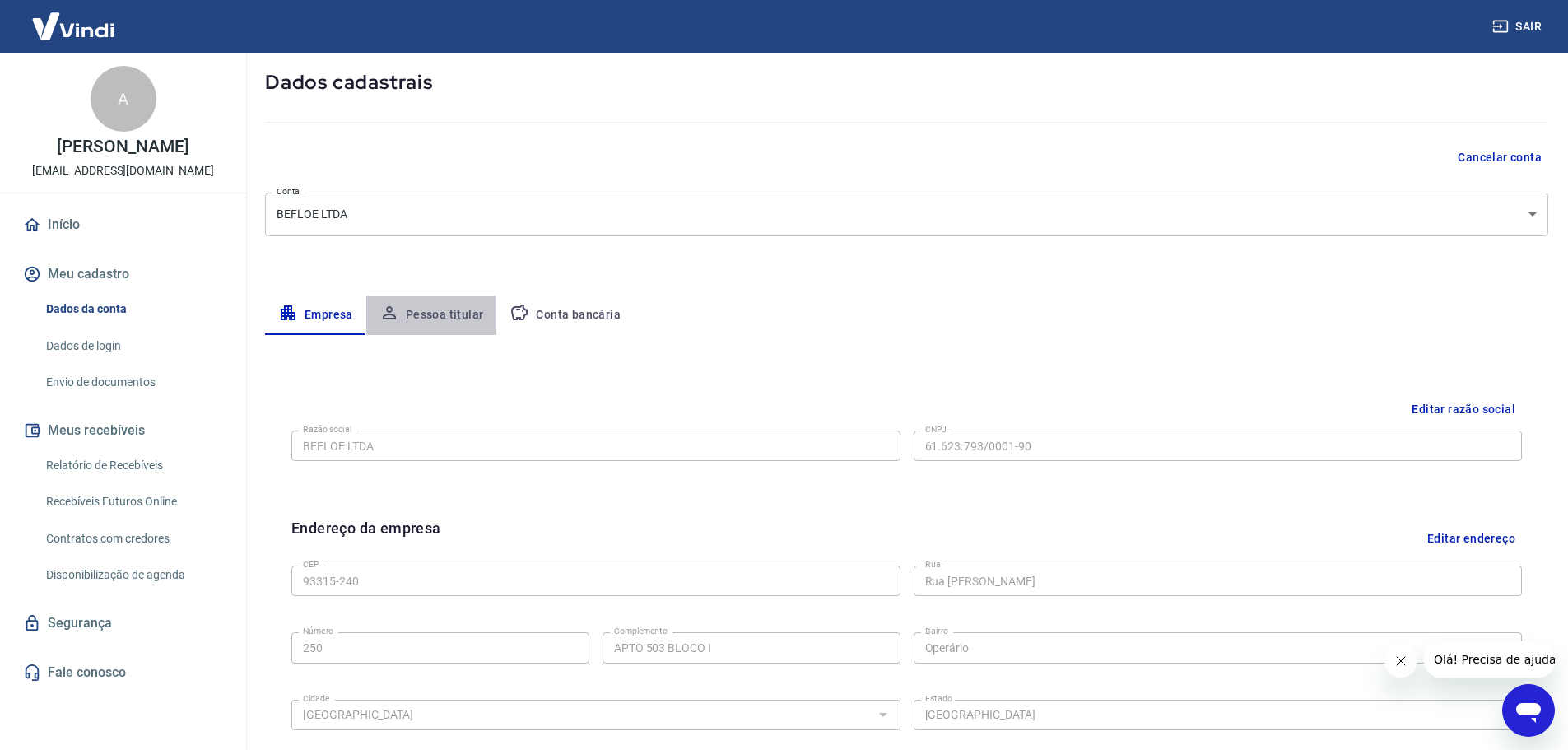
click at [444, 309] on button "Pessoa titular" at bounding box center [432, 315] width 131 height 39
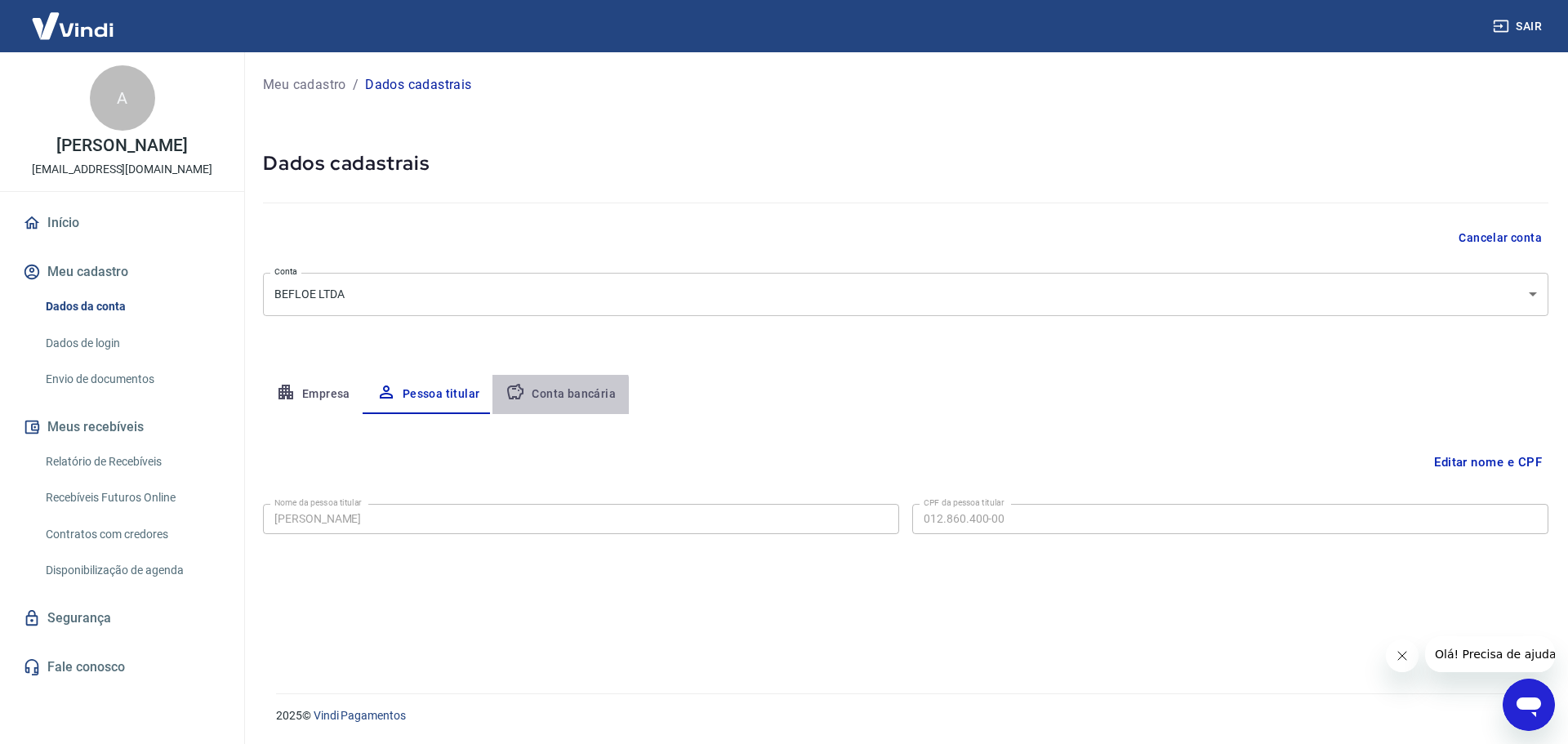
click at [544, 401] on button "Conta bancária" at bounding box center [561, 394] width 137 height 39
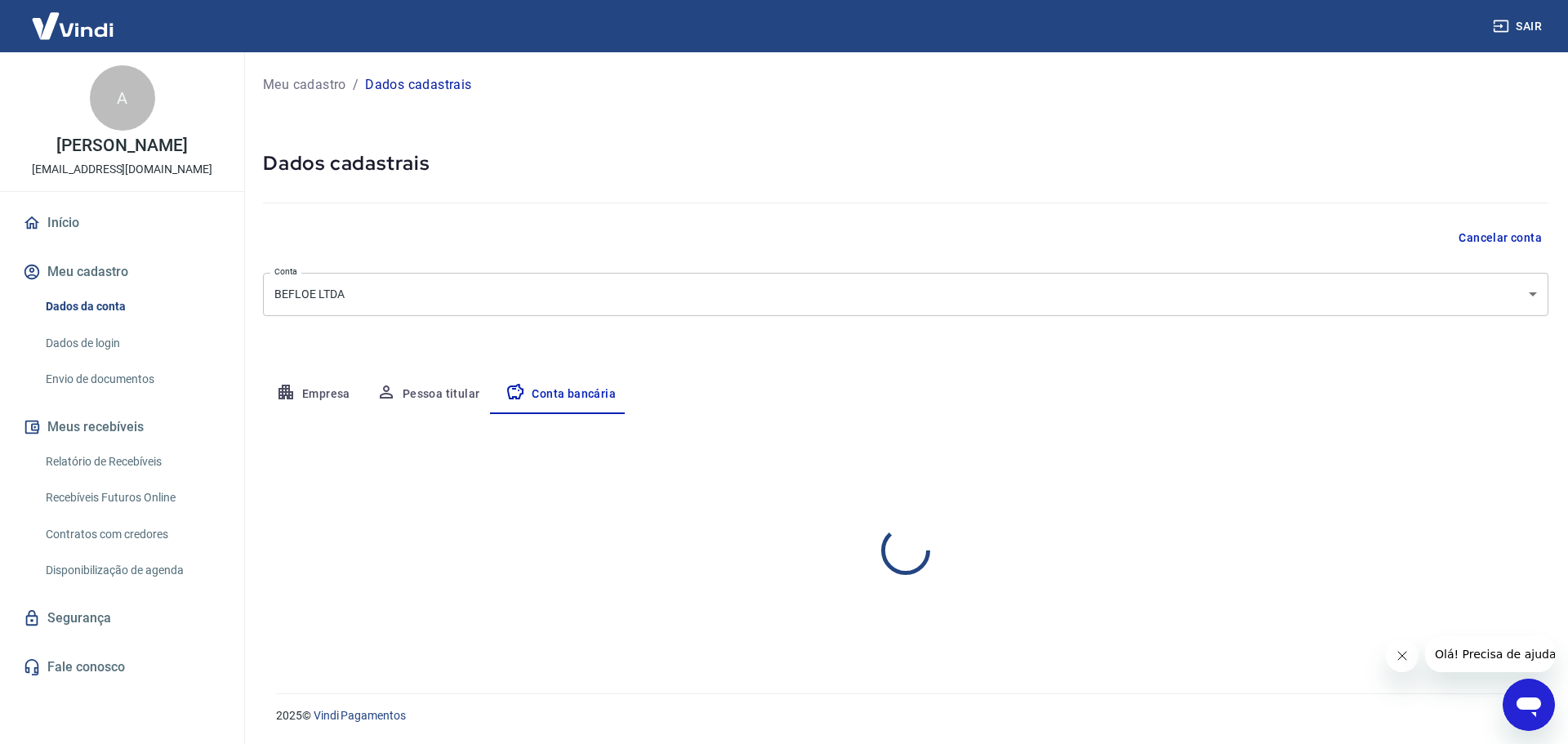
select select "1"
click at [319, 405] on button "Empresa" at bounding box center [313, 394] width 100 height 39
select select "RS"
select select "business"
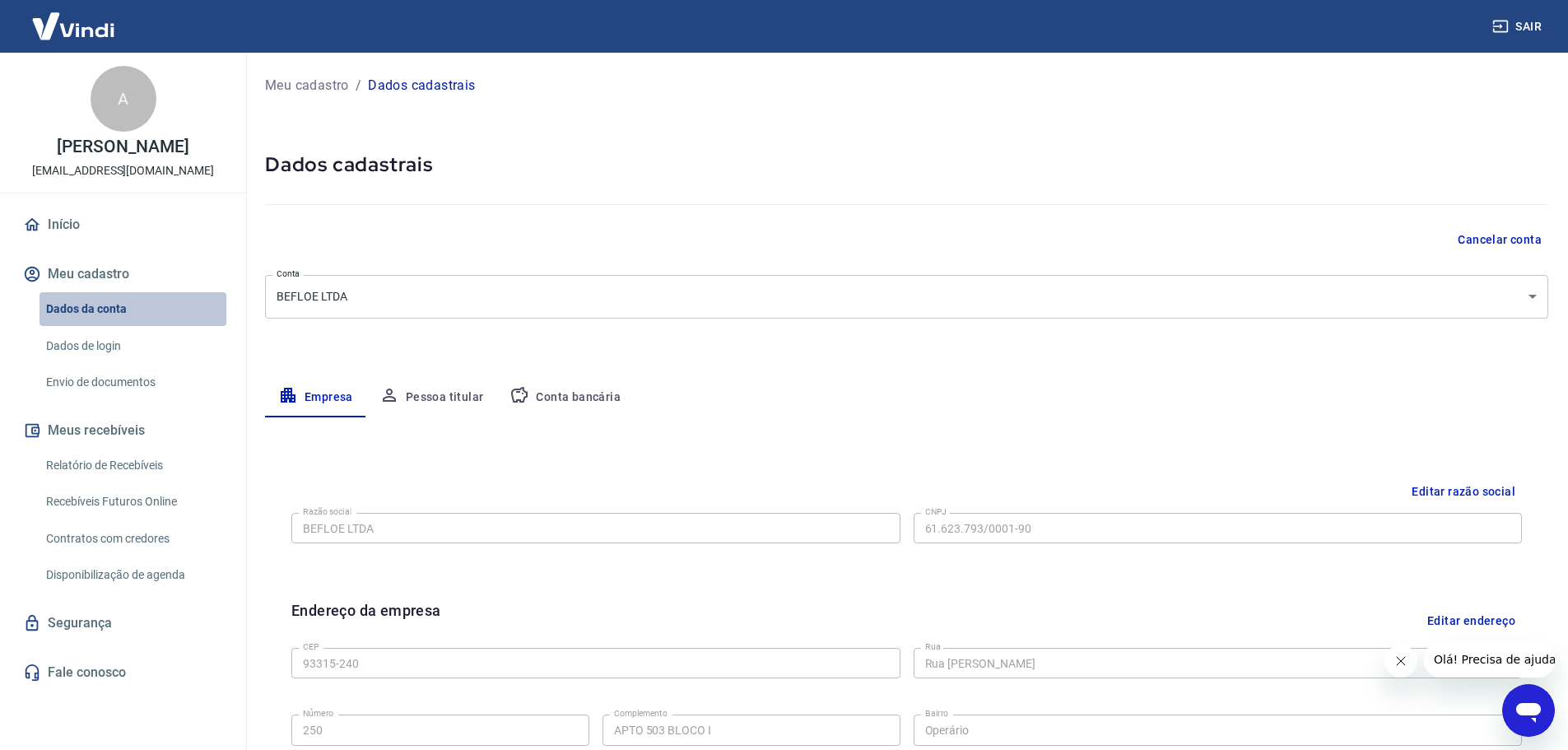
click at [99, 311] on link "Dados da conta" at bounding box center [133, 310] width 187 height 34
click at [80, 269] on button "Meu cadastro" at bounding box center [122, 274] width 207 height 37
click at [65, 225] on link "Início" at bounding box center [122, 224] width 207 height 37
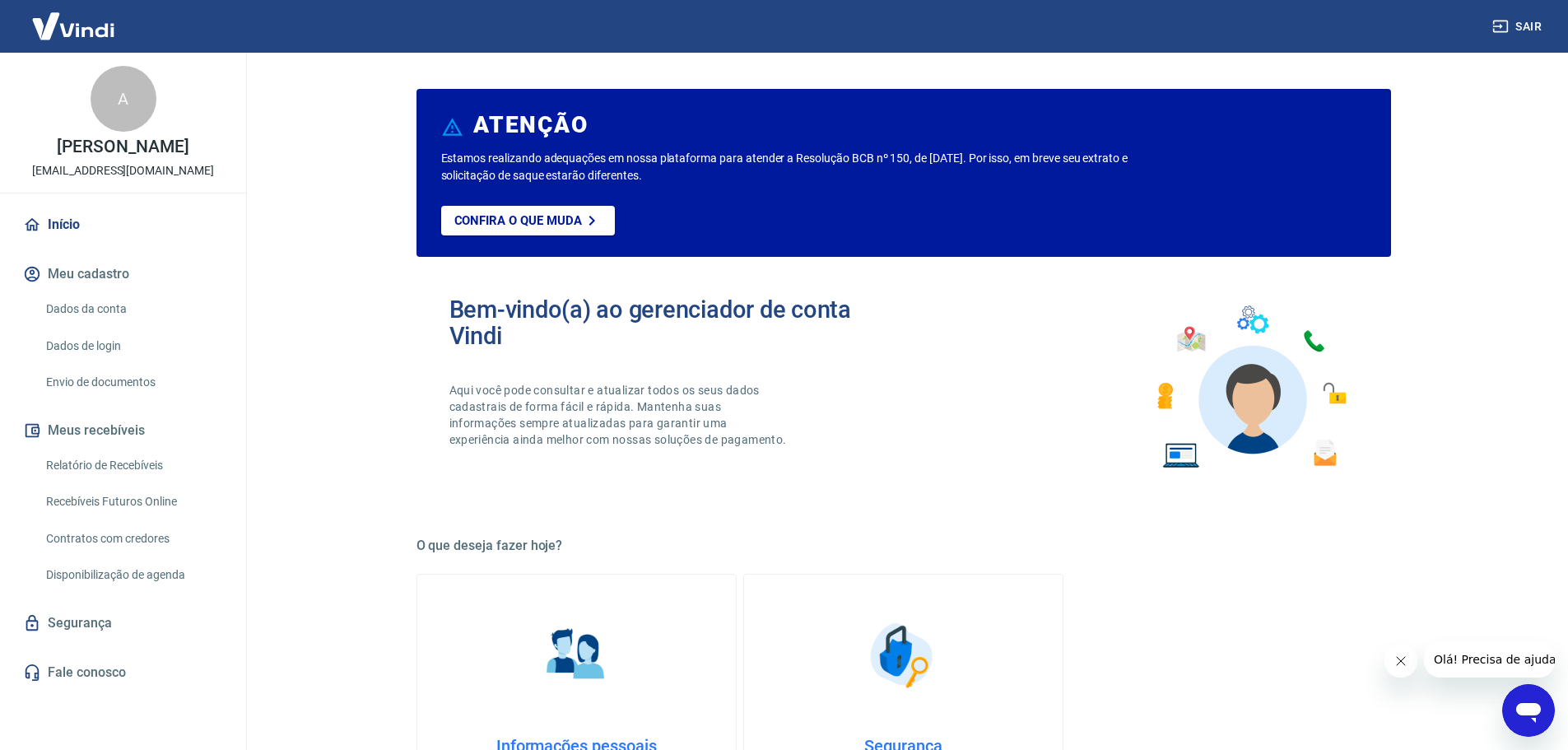
click at [66, 279] on button "Meu cadastro" at bounding box center [122, 274] width 207 height 37
click at [93, 310] on link "Dados da conta" at bounding box center [133, 310] width 187 height 34
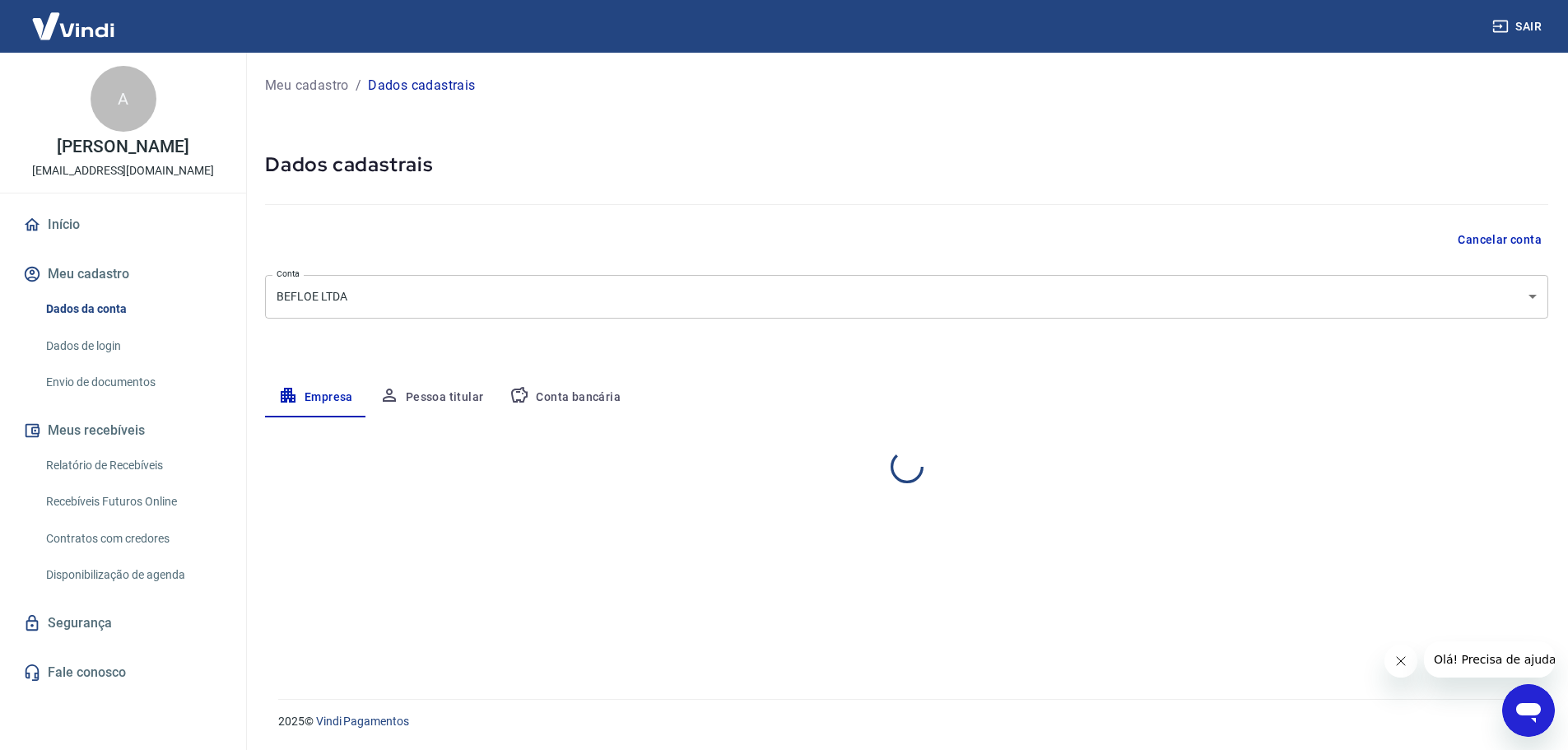
select select "RS"
select select "business"
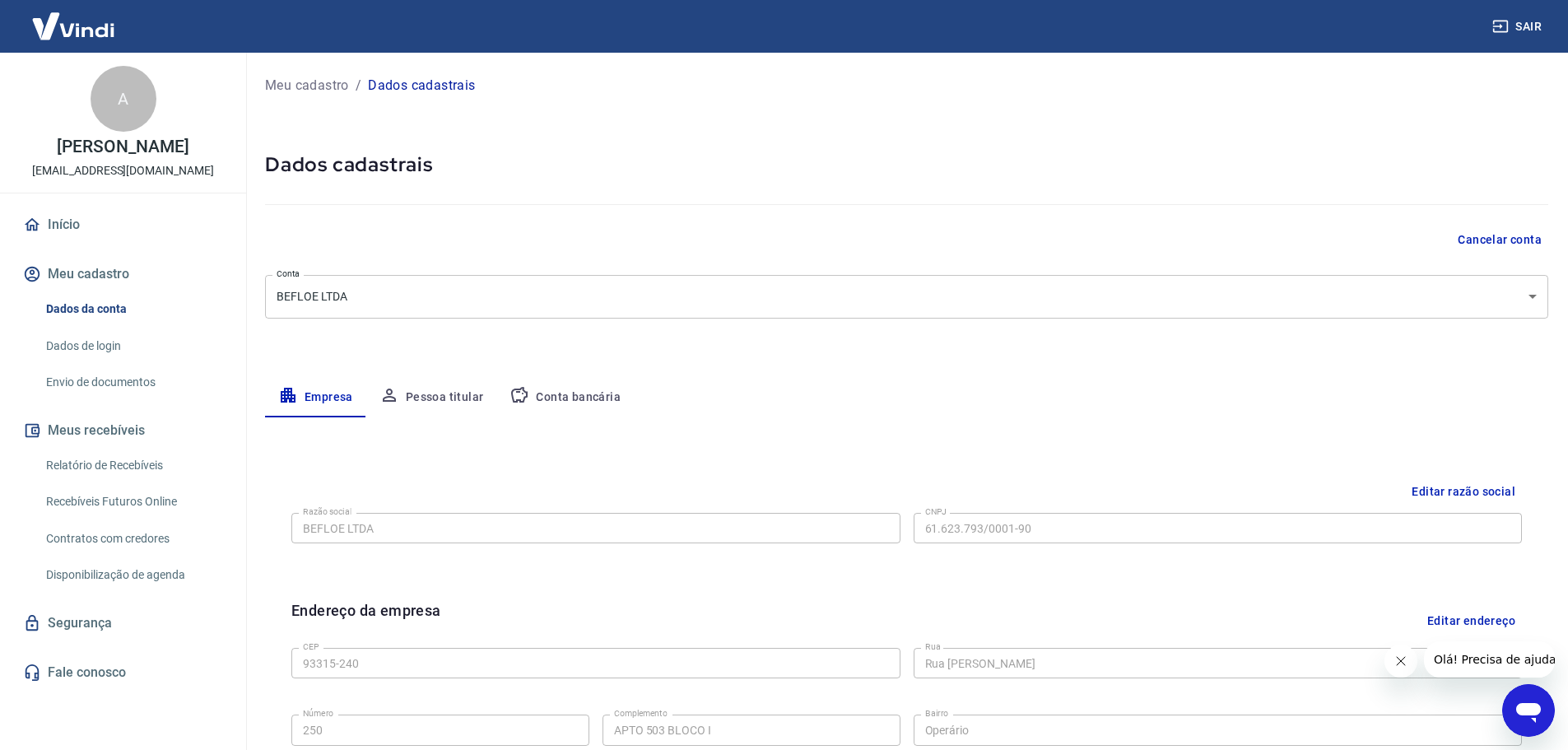
click at [75, 380] on link "Envio de documentos" at bounding box center [133, 383] width 187 height 34
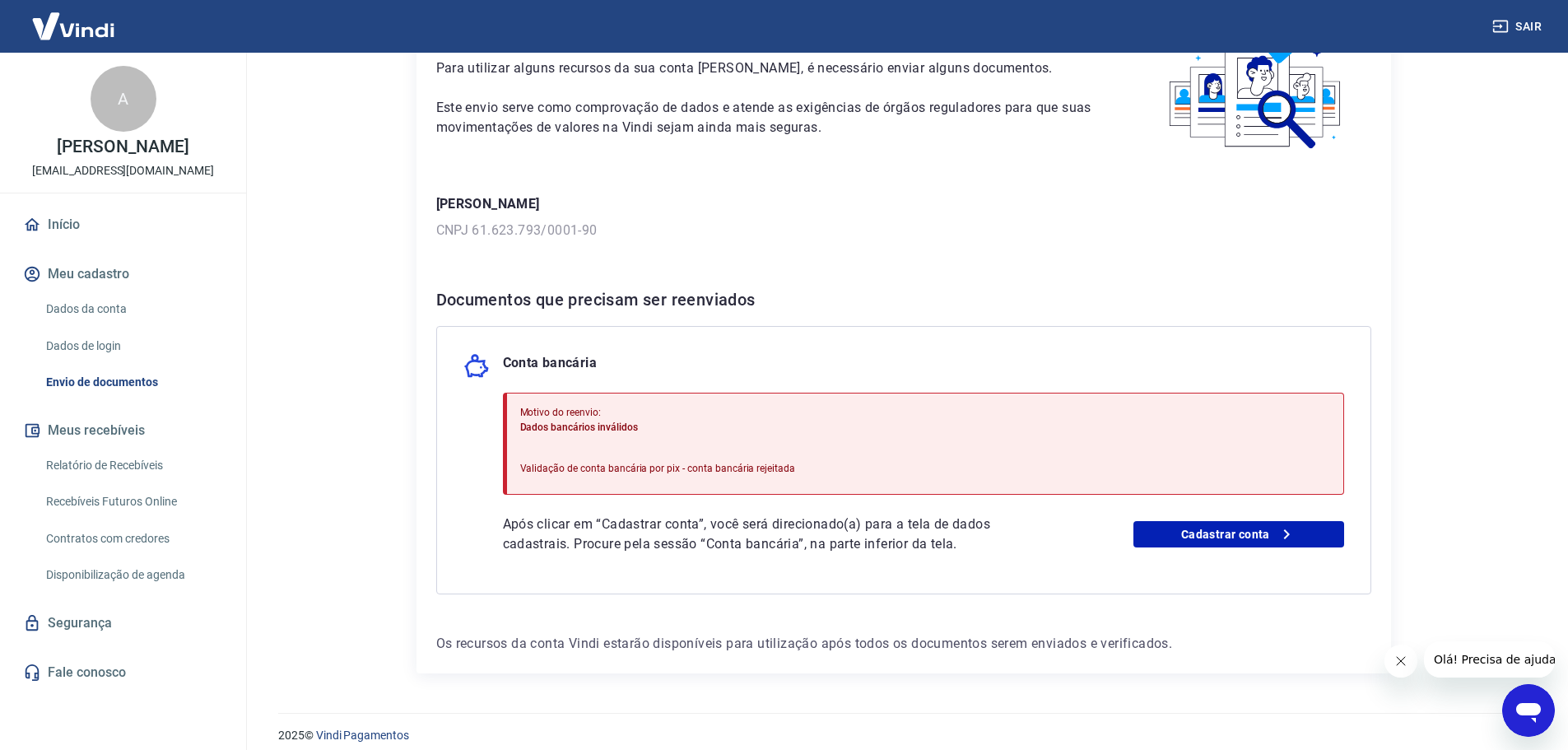
scroll to position [127, 0]
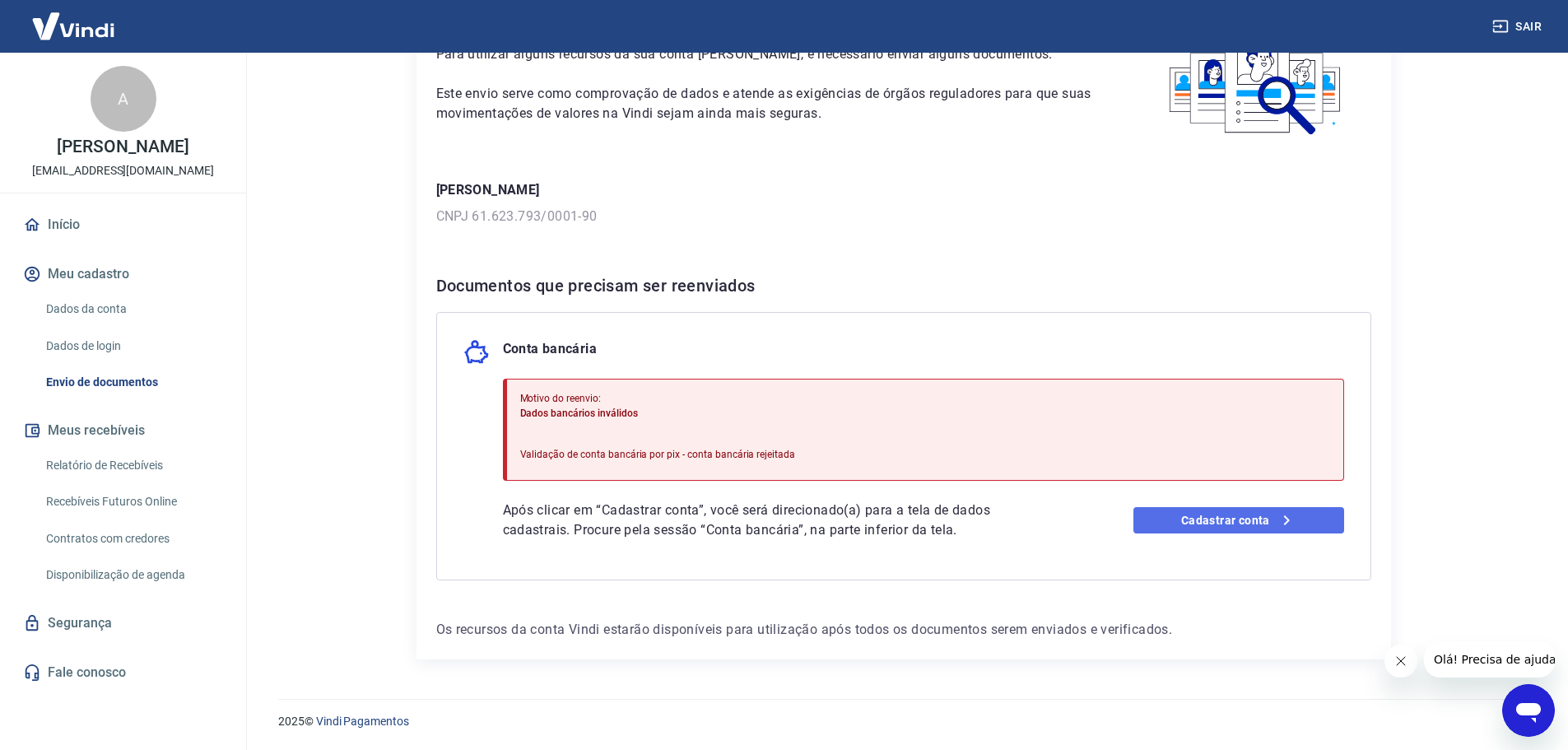
click at [1242, 518] on link "Cadastrar conta" at bounding box center [1238, 520] width 211 height 26
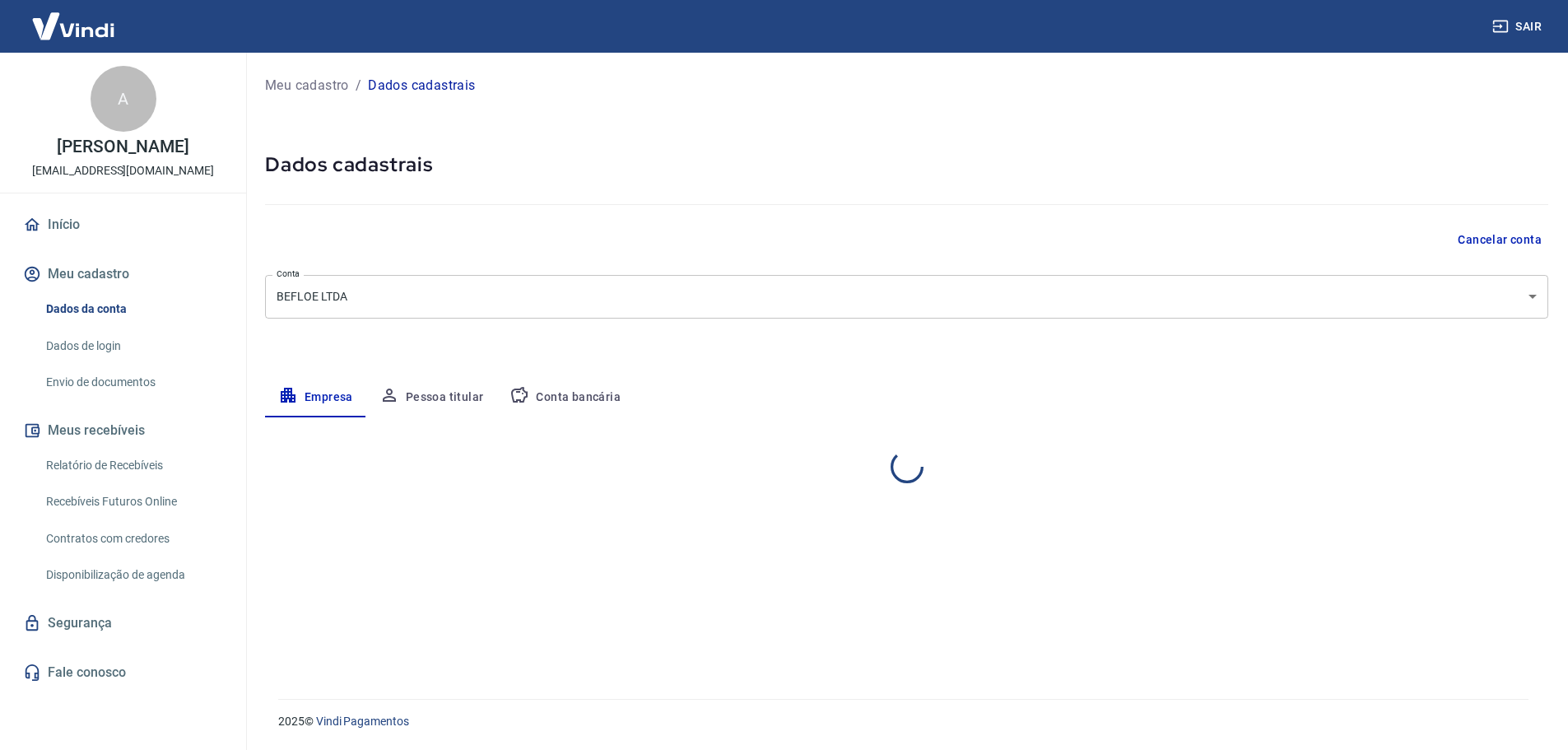
select select "RS"
select select "business"
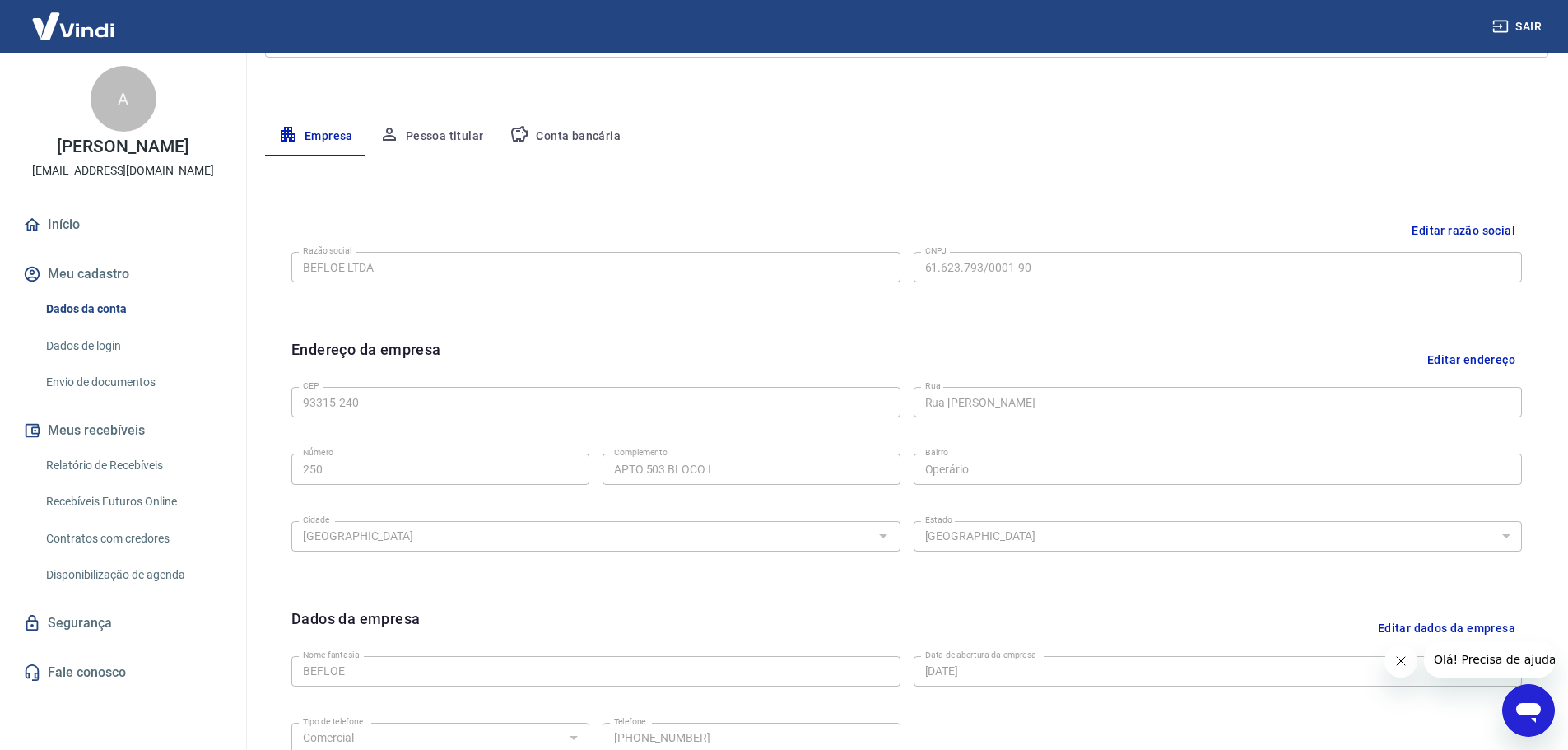
scroll to position [108, 0]
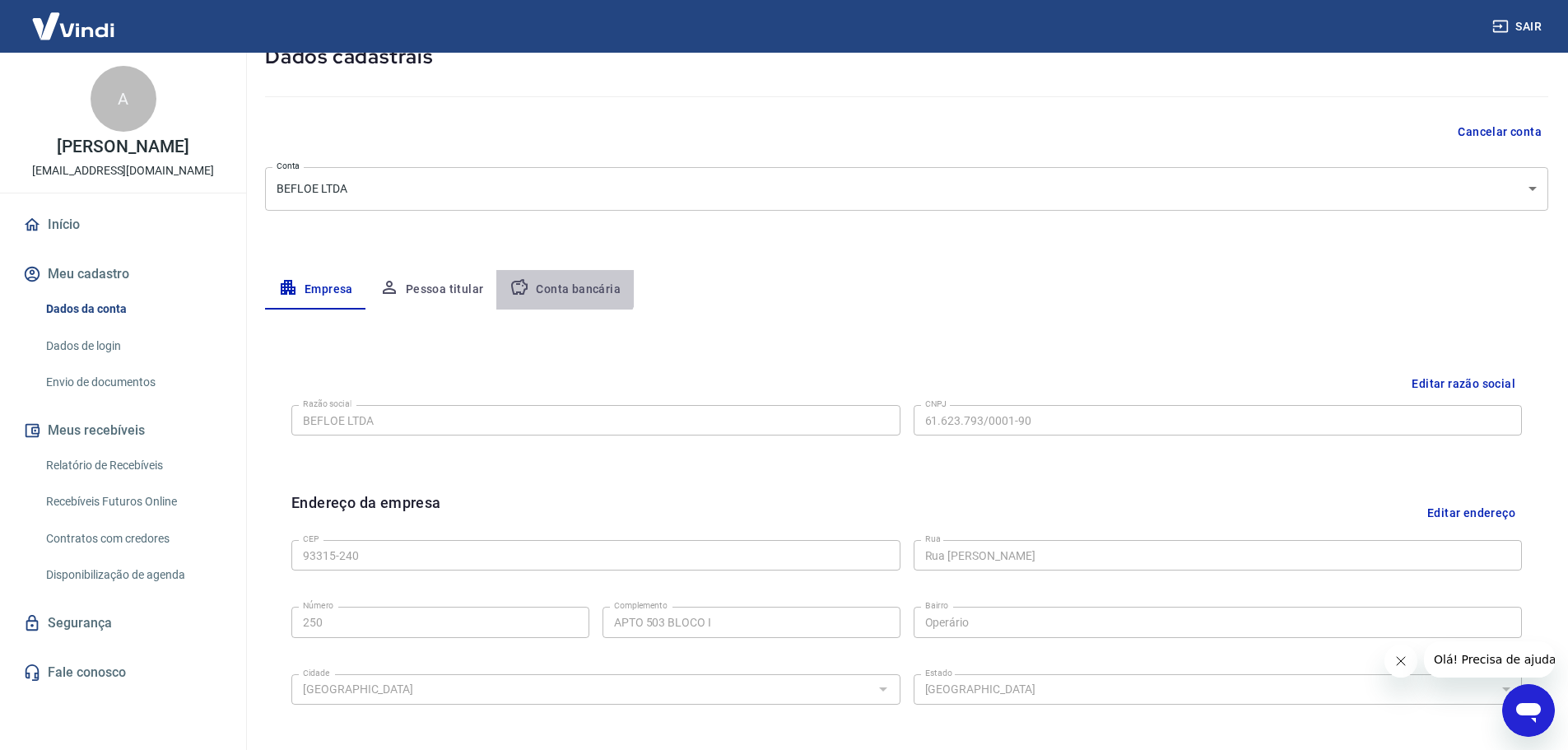
click at [550, 271] on button "Conta bancária" at bounding box center [565, 290] width 138 height 39
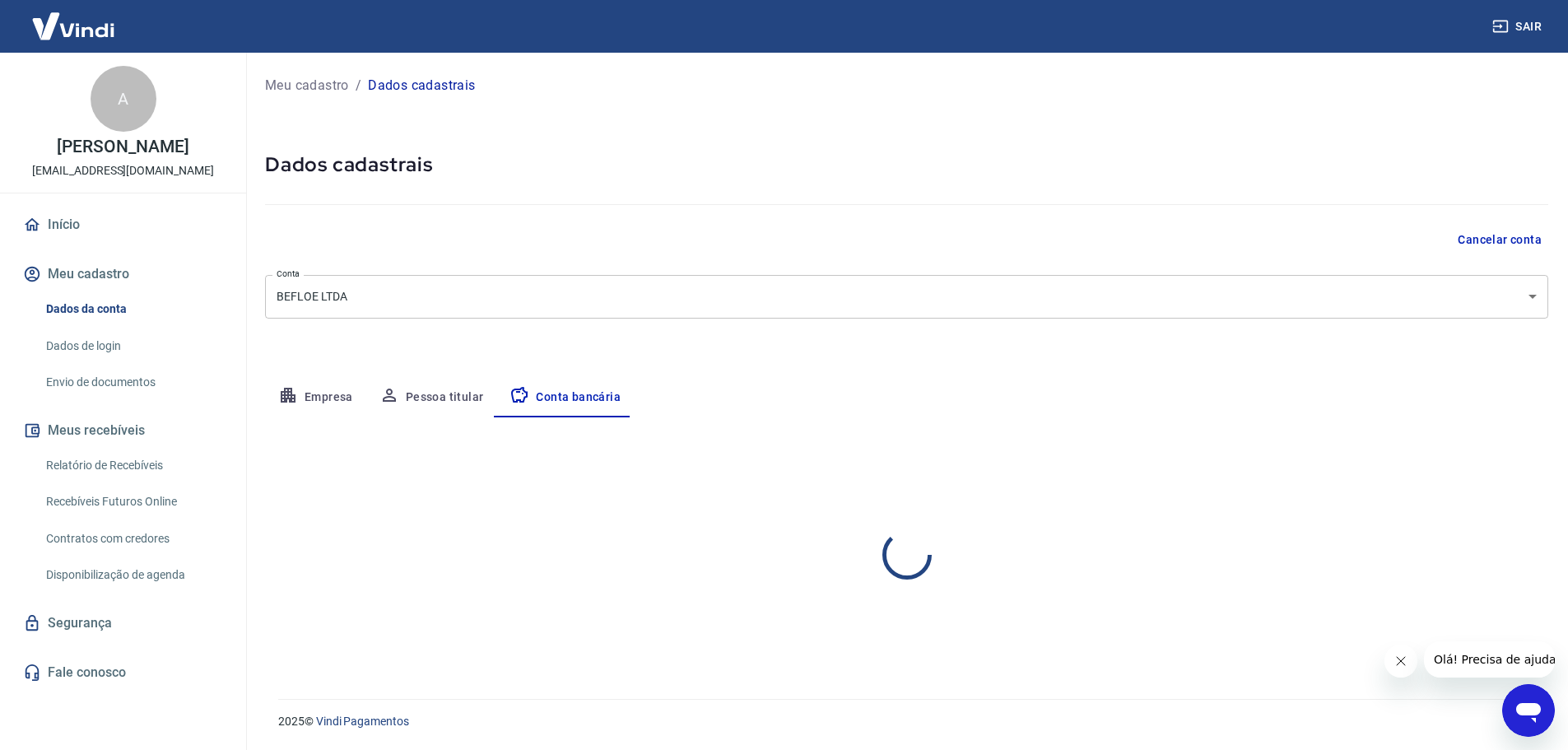
scroll to position [0, 0]
select select "1"
click at [1514, 474] on button "Editar conta bancária" at bounding box center [1492, 466] width 138 height 31
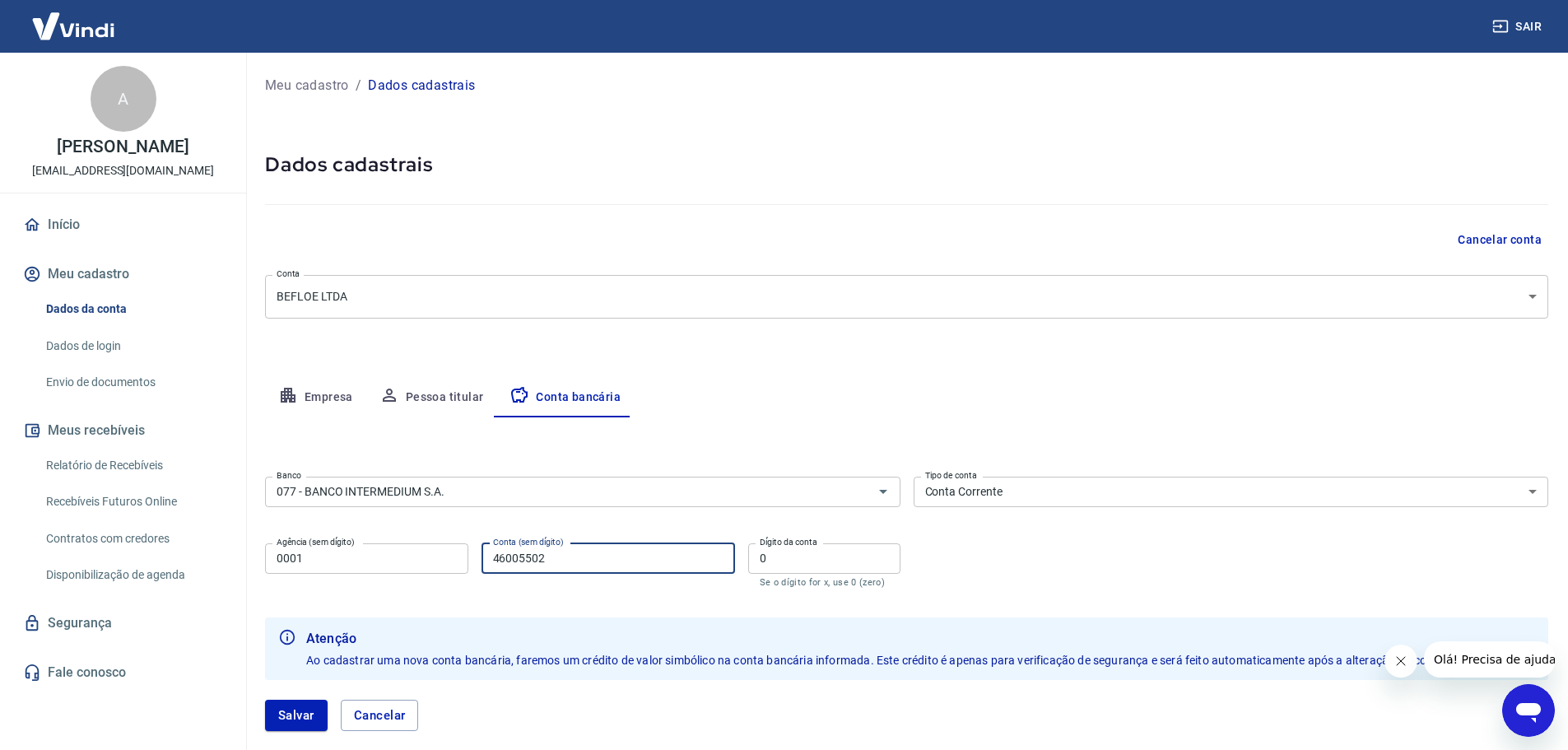
click at [673, 561] on input "46005502" at bounding box center [608, 559] width 253 height 31
type input "460055020"
click at [1105, 564] on div "Banco 077 - BANCO INTERMEDIUM S.A. Banco Tipo de conta Conta Corrente Conta Pou…" at bounding box center [907, 531] width 1283 height 121
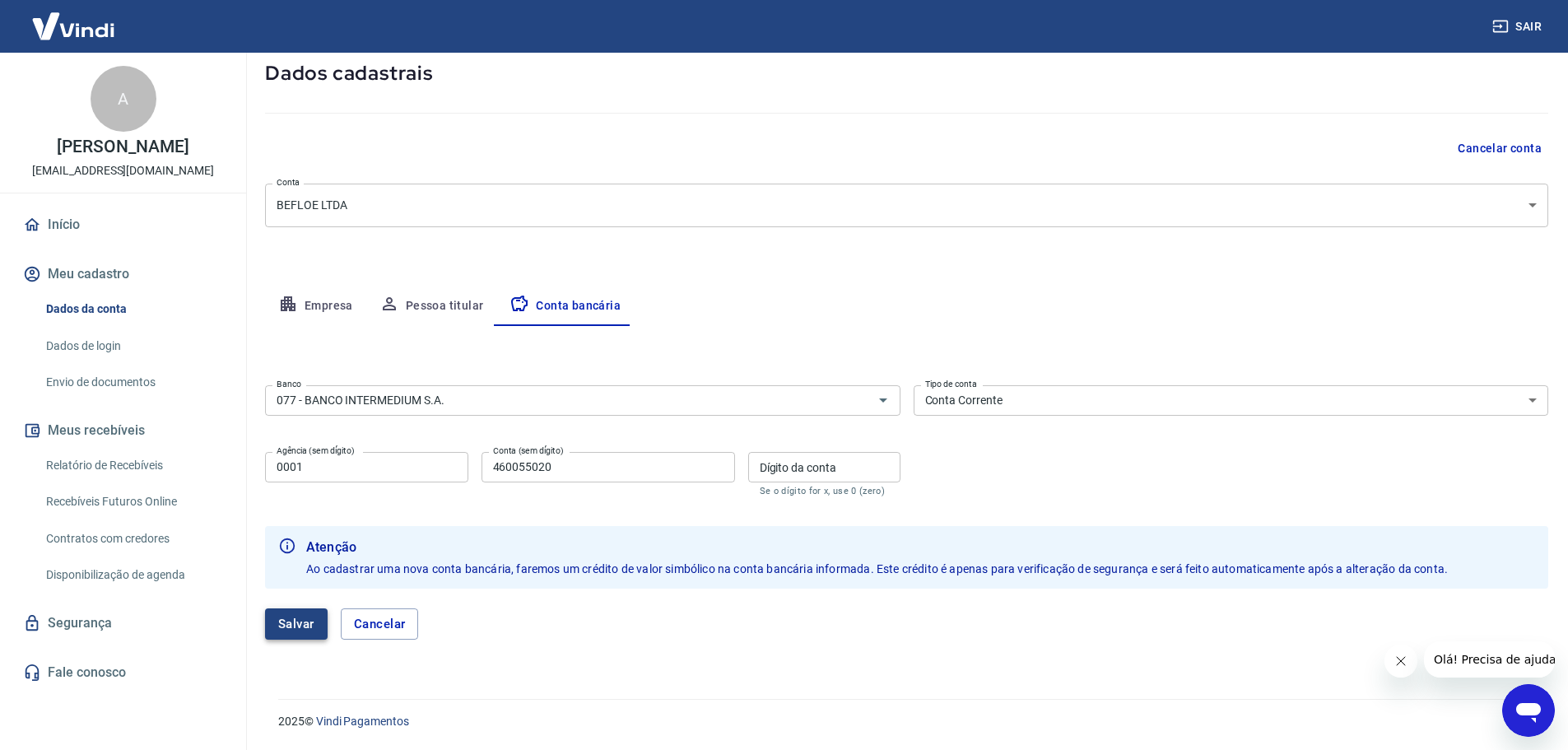
click at [289, 627] on button "Salvar" at bounding box center [297, 624] width 63 height 31
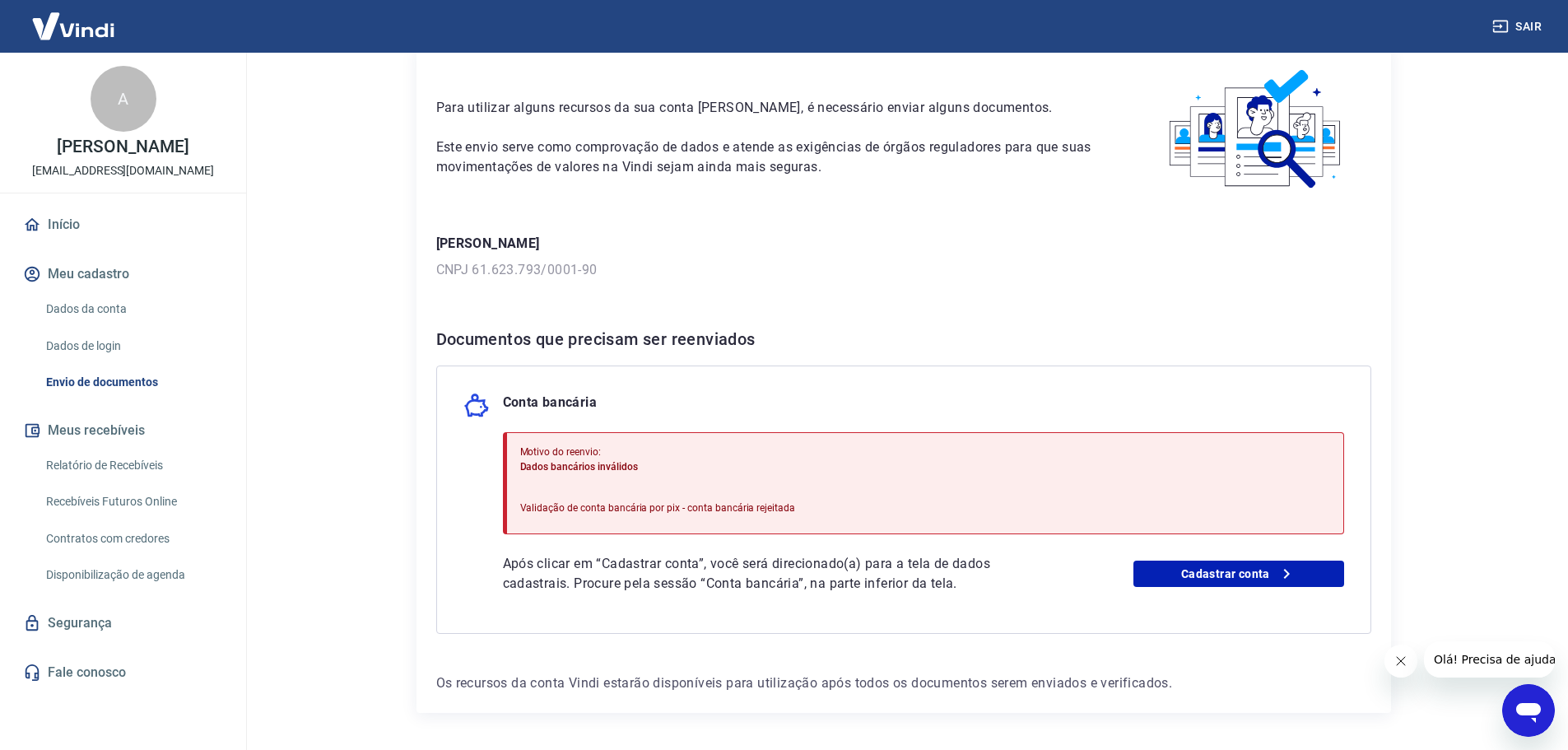
scroll to position [44, 0]
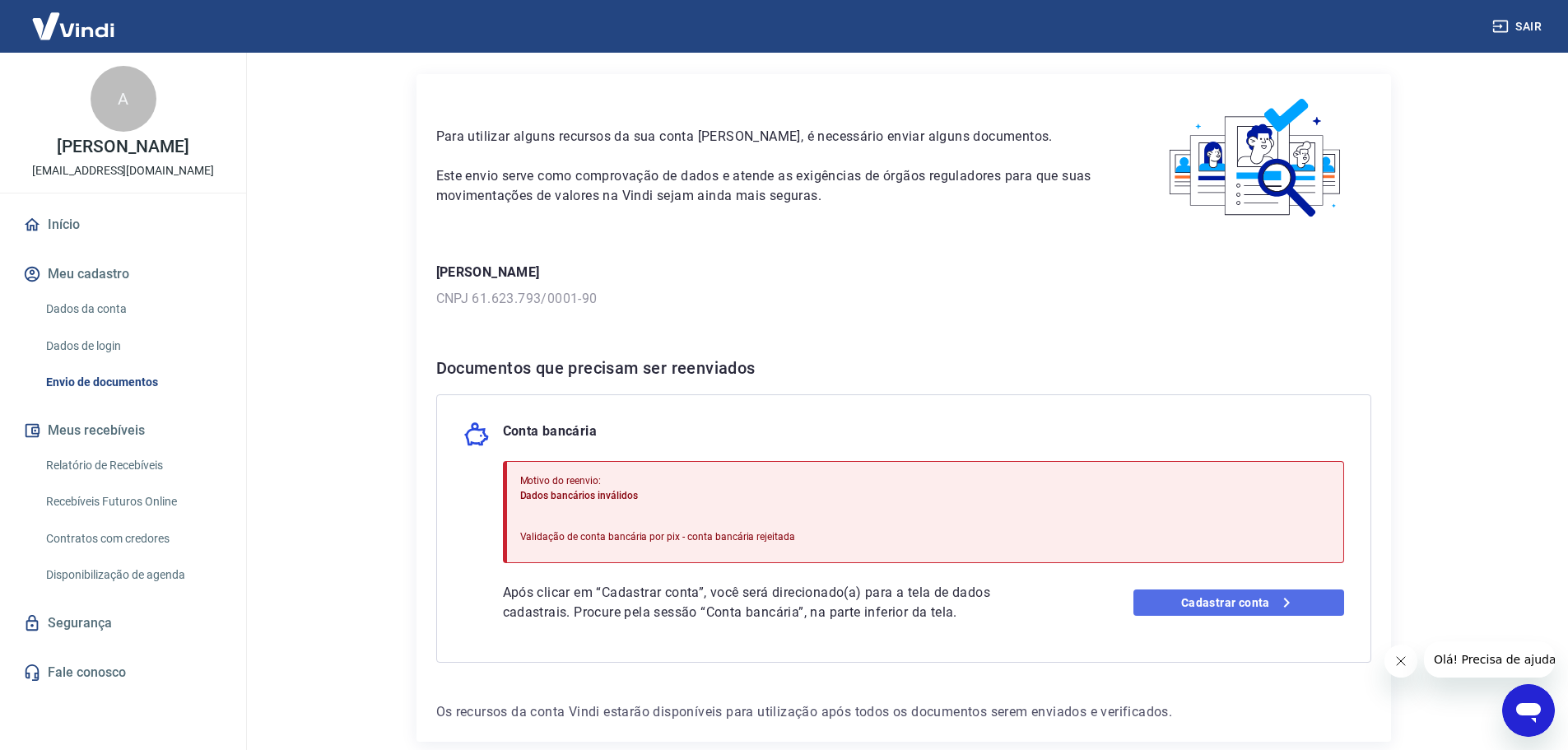
click at [1237, 602] on link "Cadastrar conta" at bounding box center [1238, 602] width 211 height 26
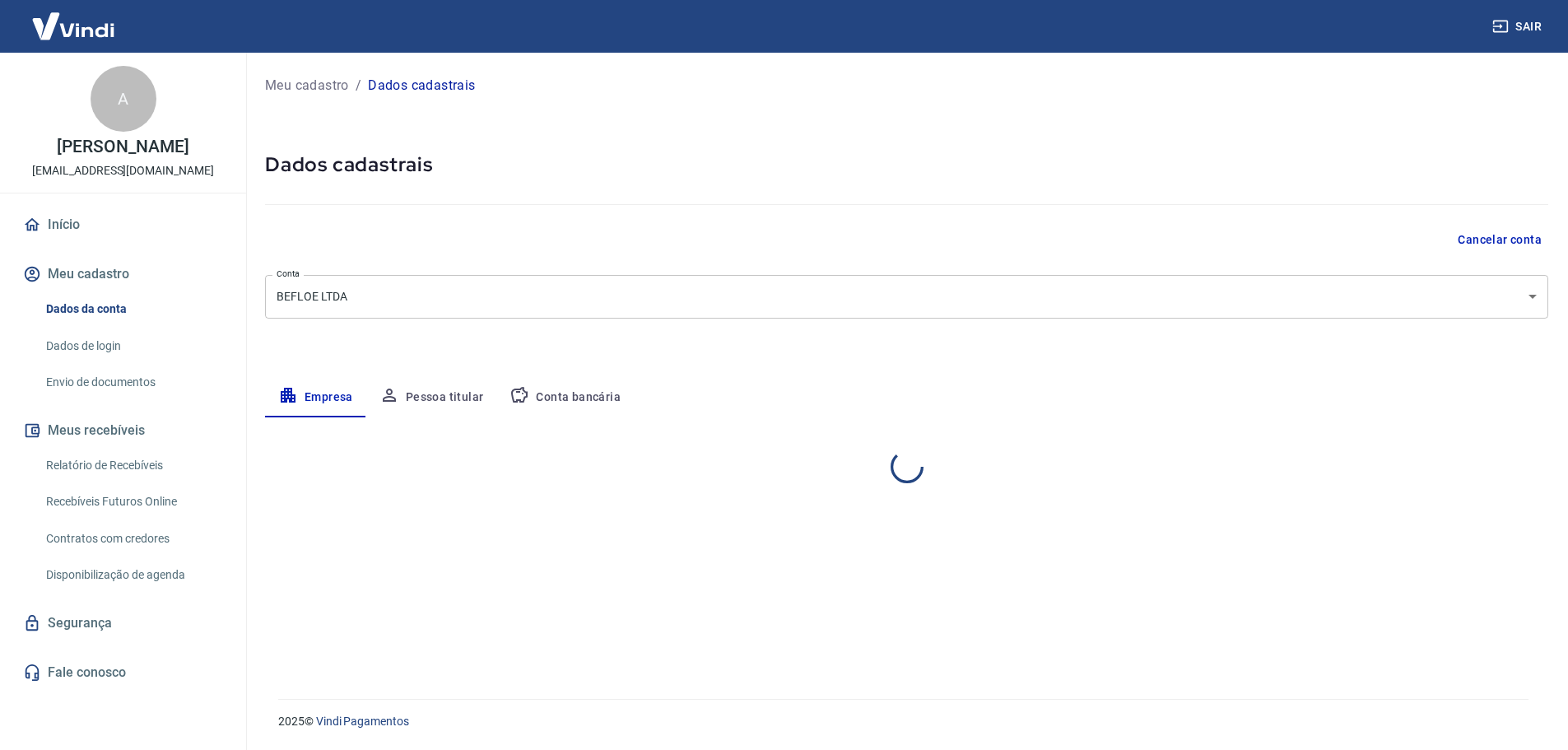
select select "RS"
select select "business"
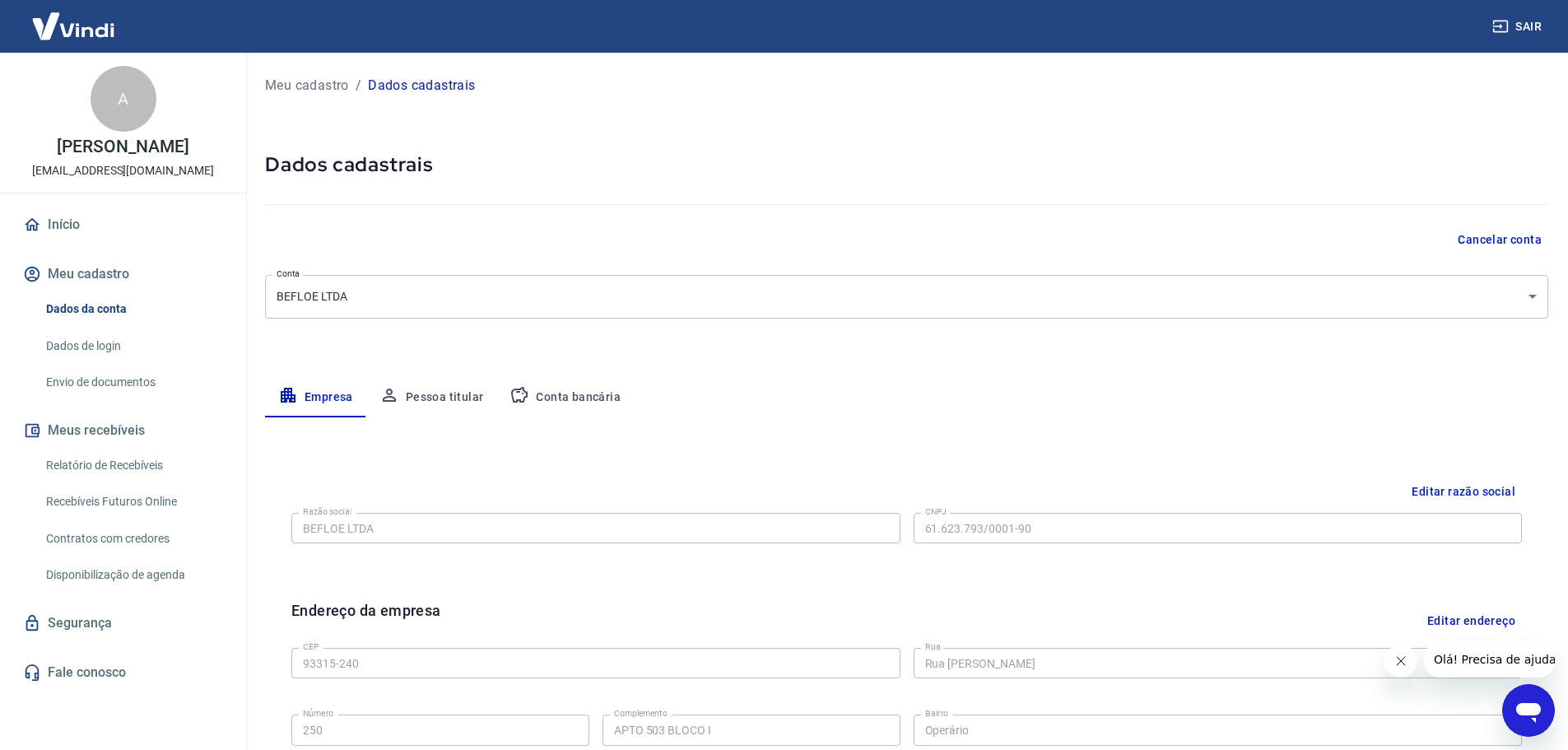
click at [575, 401] on button "Conta bancária" at bounding box center [565, 397] width 138 height 39
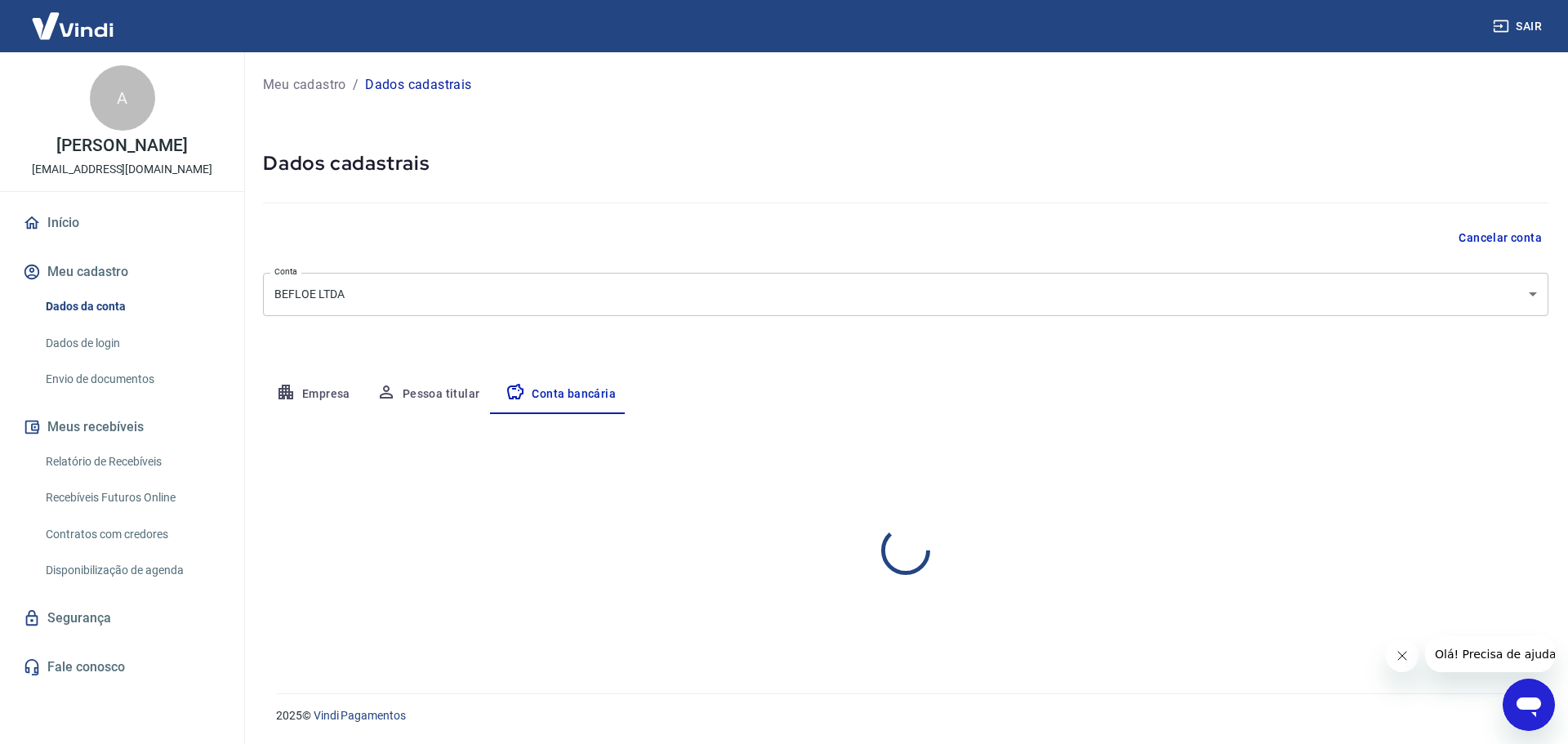
select select "1"
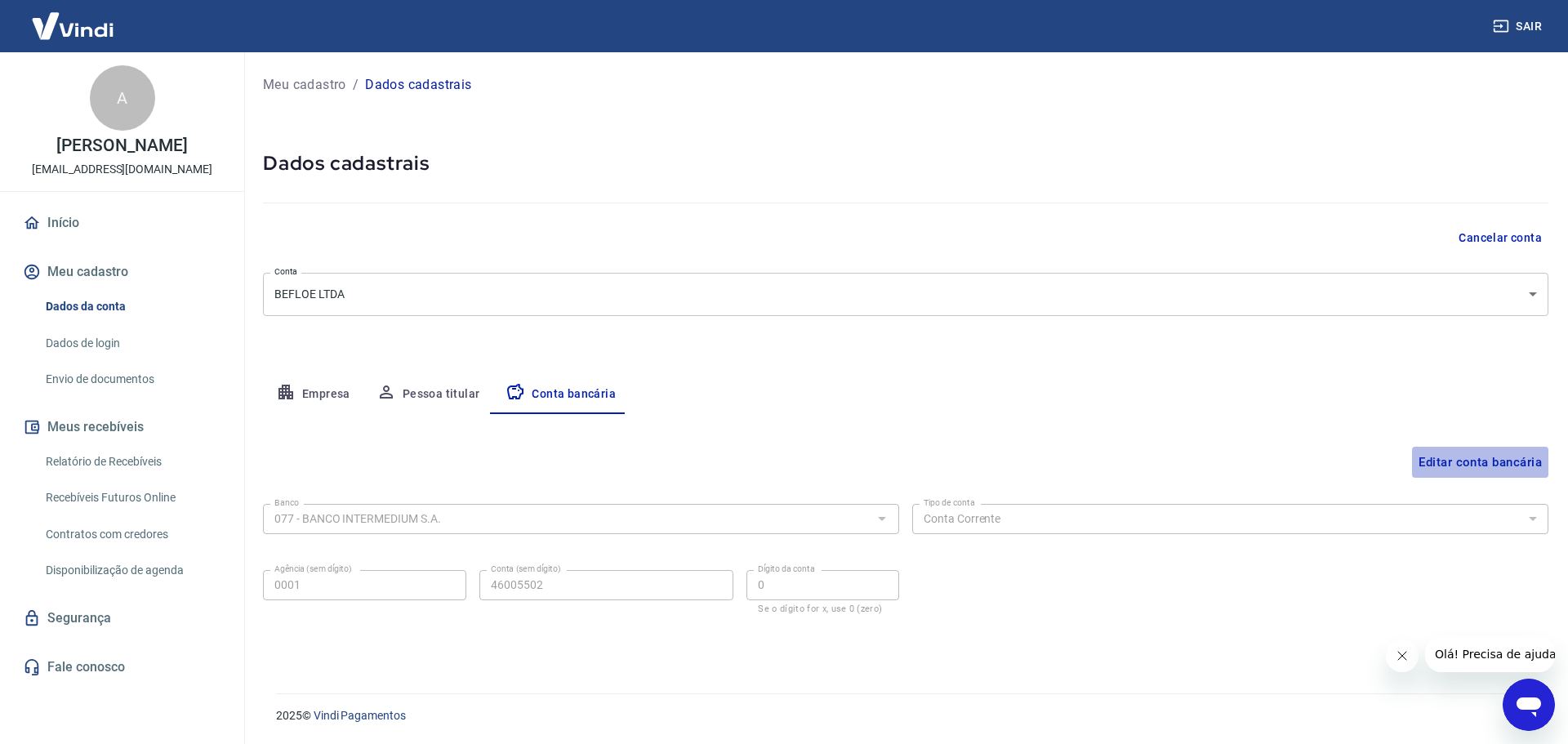
click at [1443, 462] on button "Editar conta bancária" at bounding box center [1480, 462] width 137 height 31
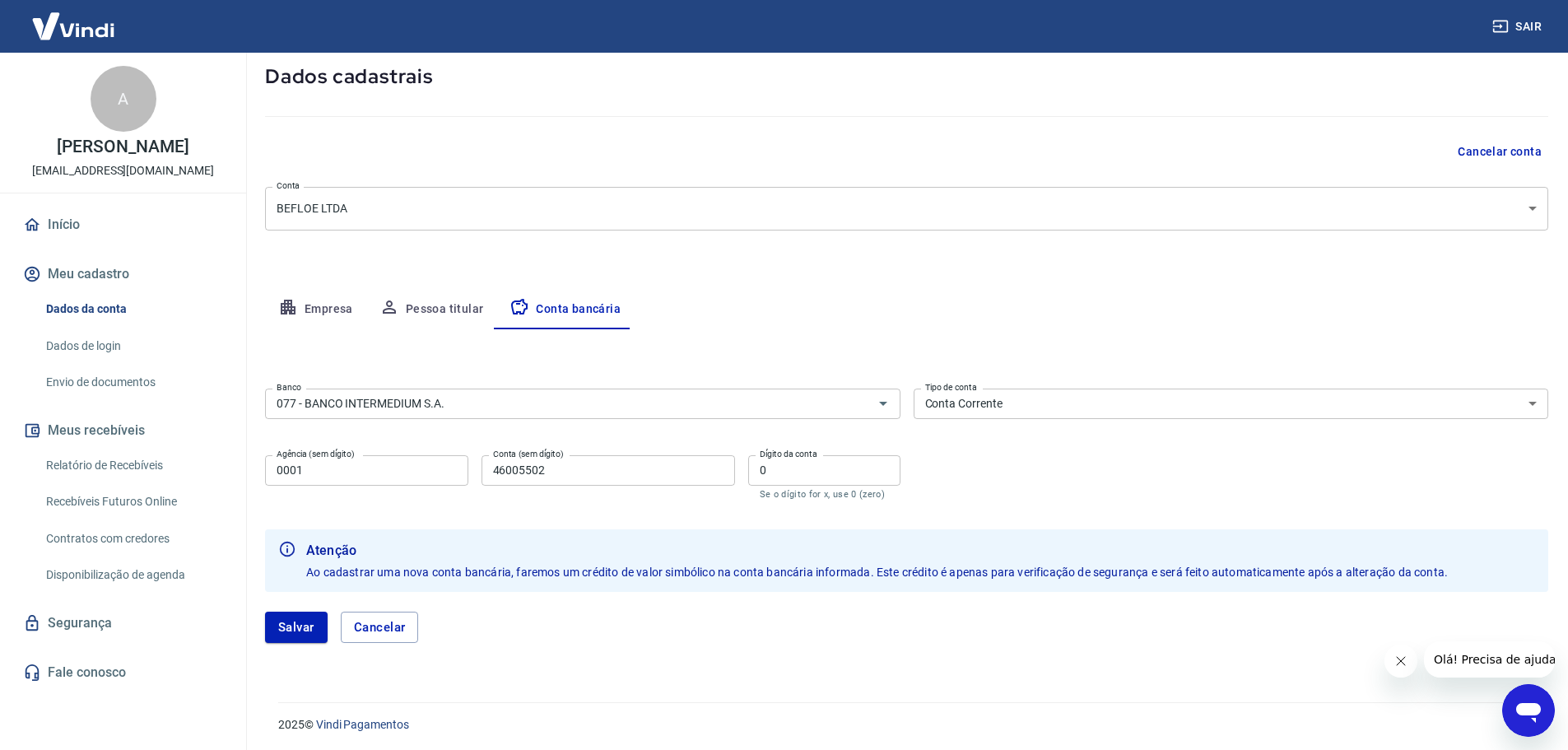
scroll to position [91, 0]
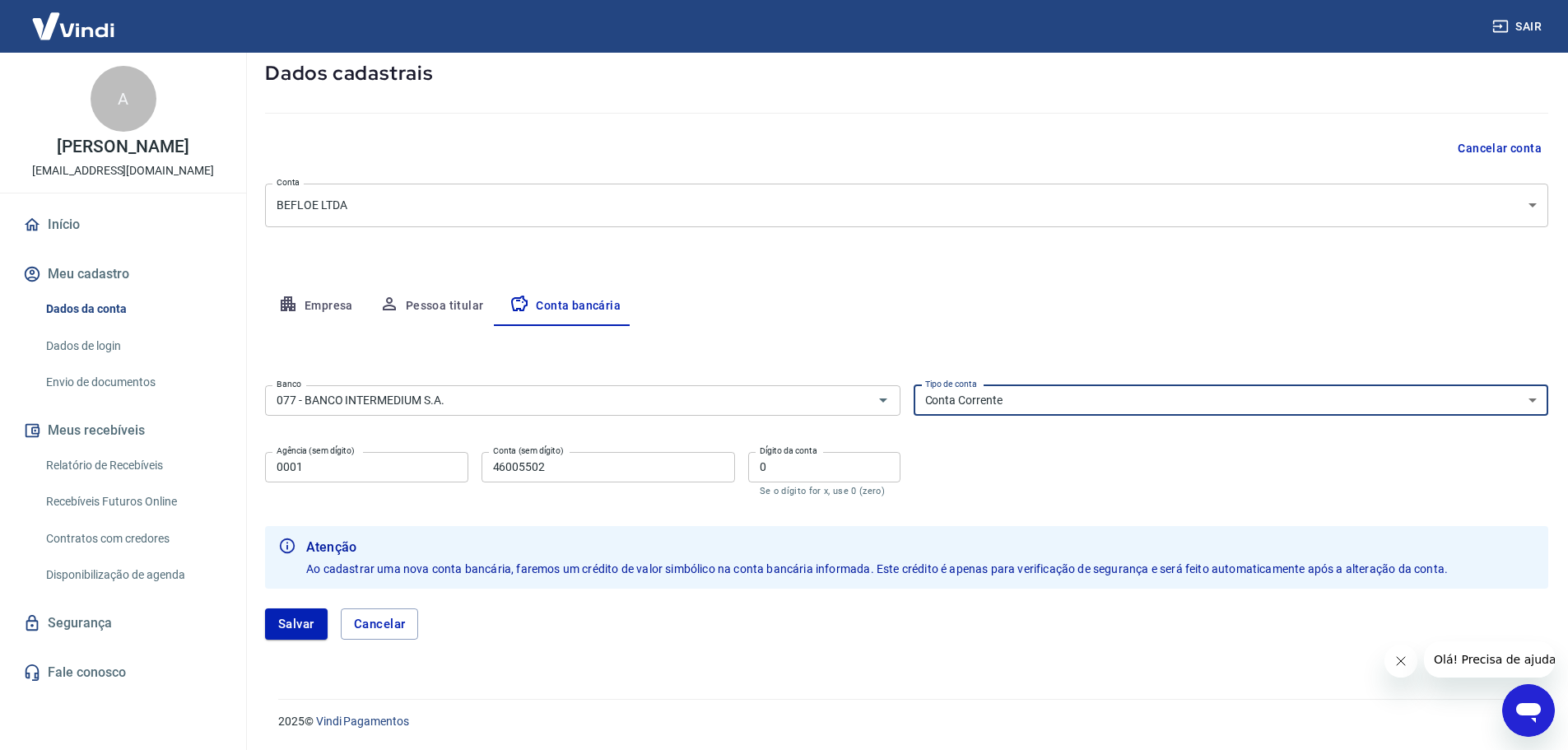
click at [1542, 396] on select "Conta Corrente Conta Poupança" at bounding box center [1231, 401] width 636 height 31
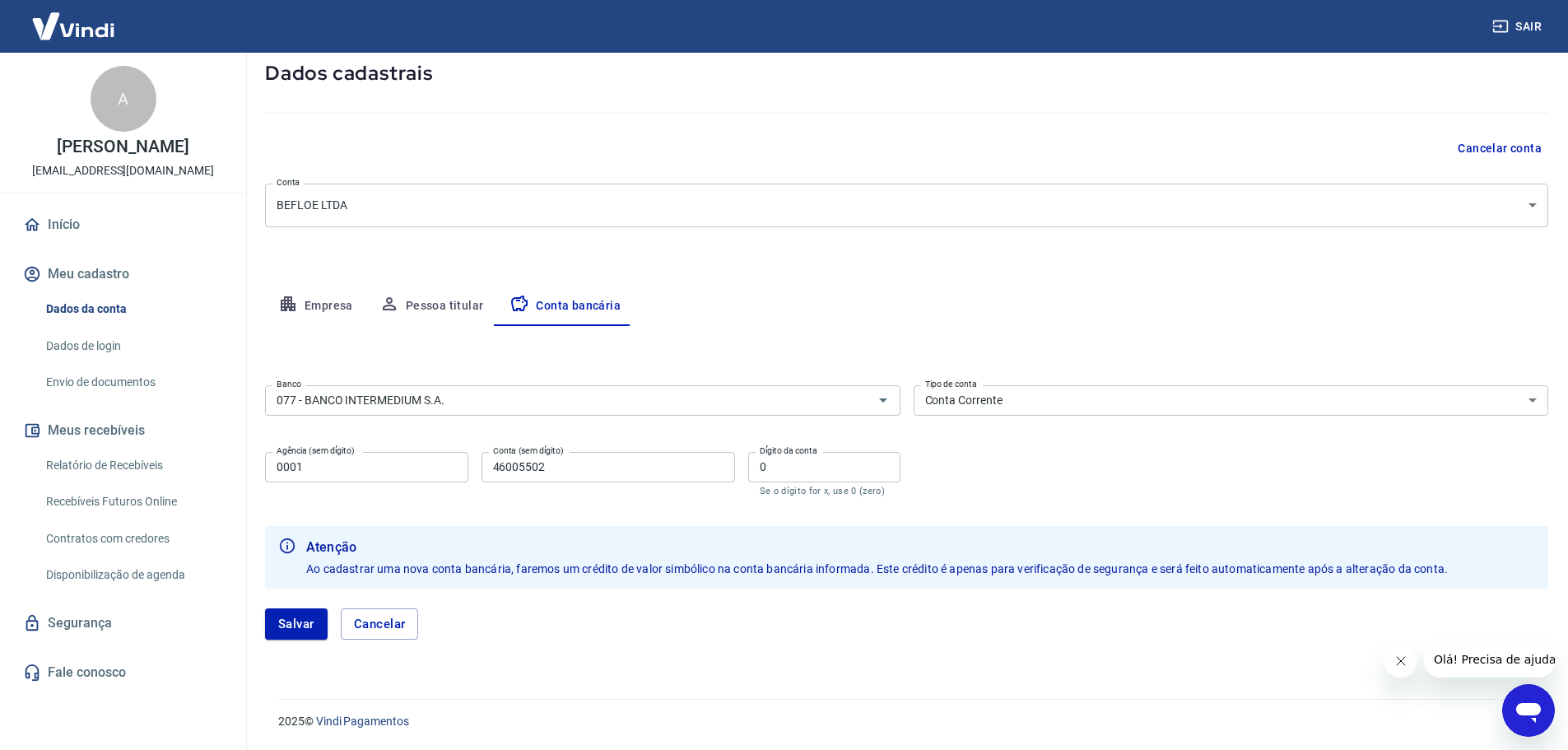
click at [611, 520] on form "Banco 077 - BANCO INTERMEDIUM S.A. Banco Tipo de conta Conta Corrente Conta Pou…" at bounding box center [907, 519] width 1283 height 281
click at [294, 620] on button "Salvar" at bounding box center [297, 624] width 63 height 31
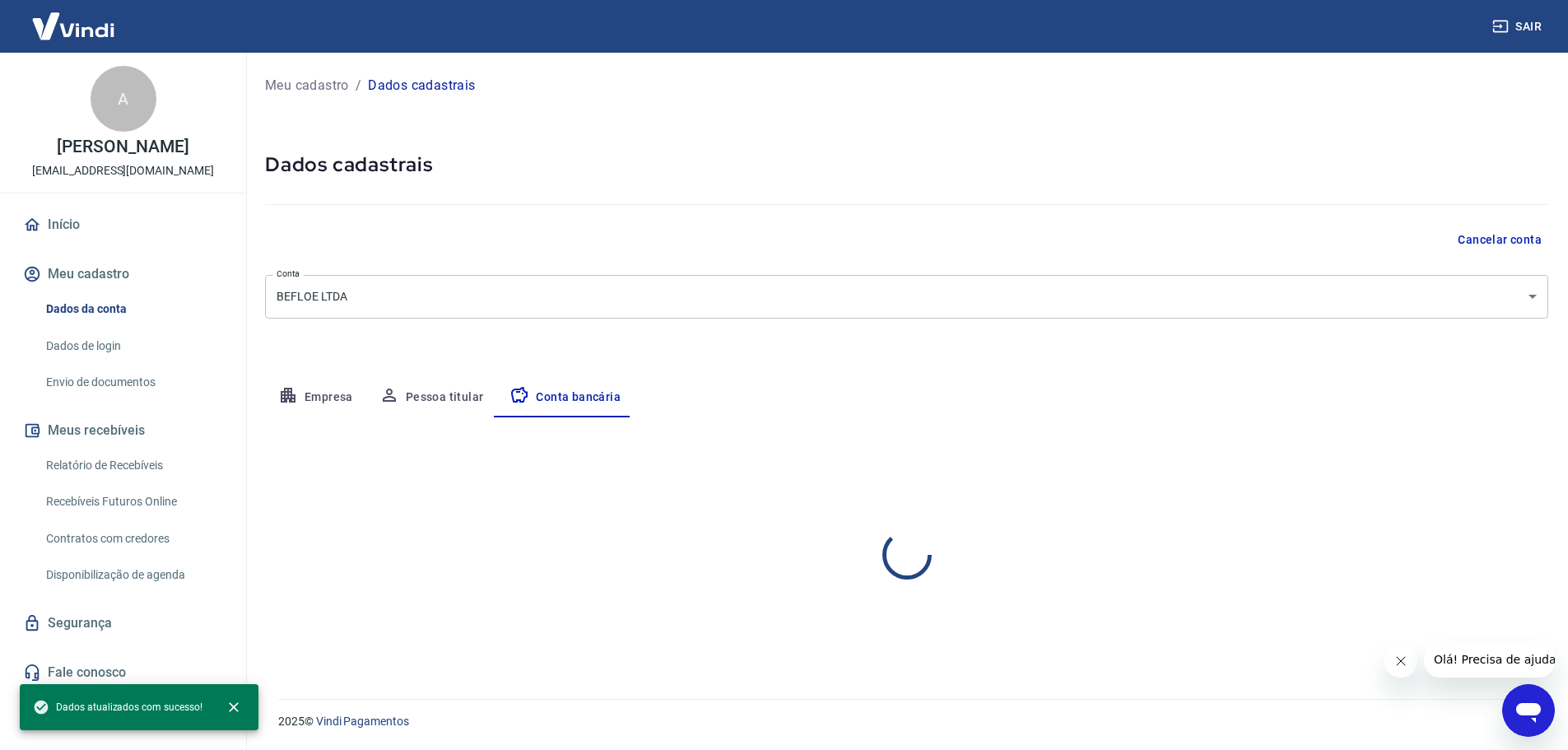
scroll to position [0, 0]
select select "1"
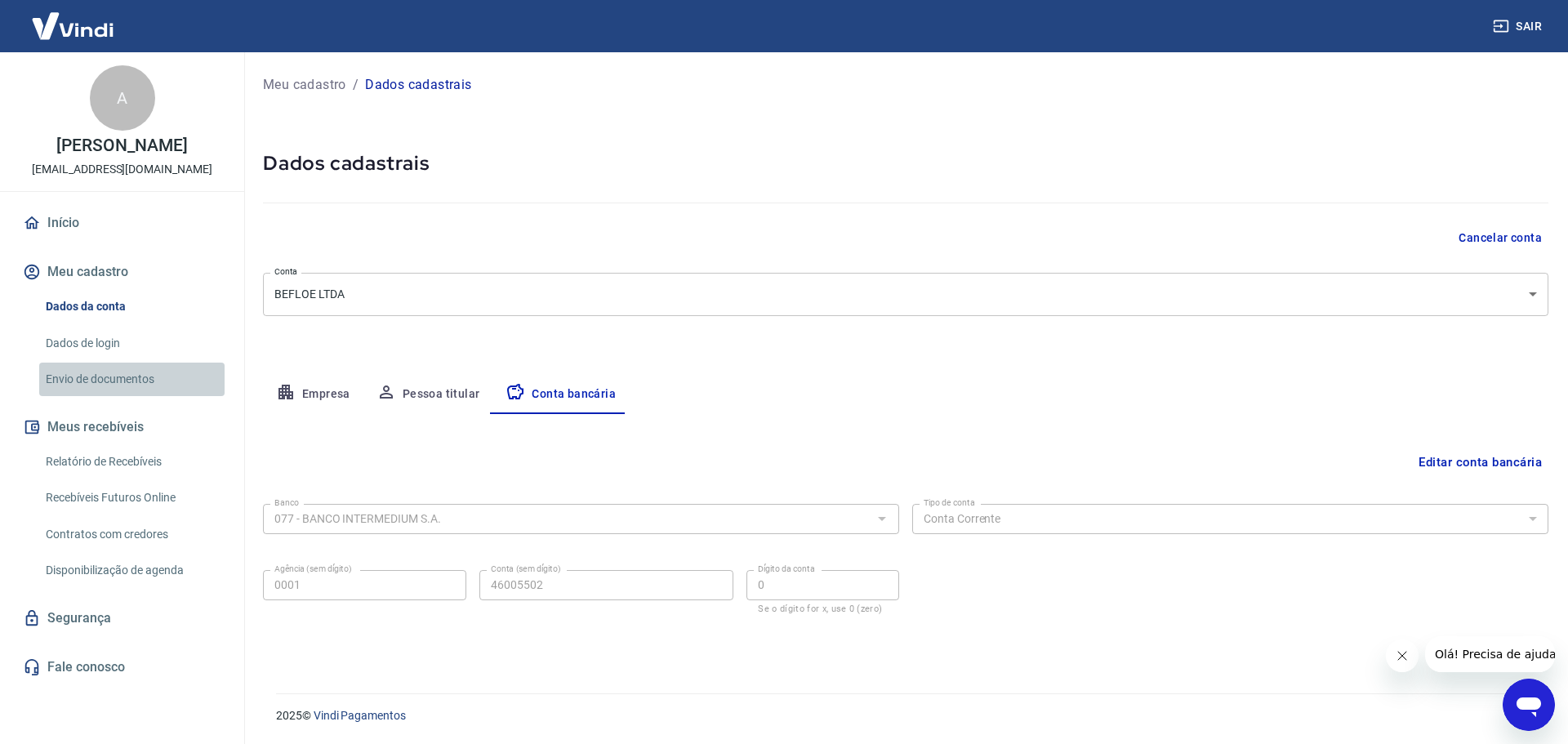
click at [83, 375] on link "Envio de documentos" at bounding box center [132, 380] width 186 height 34
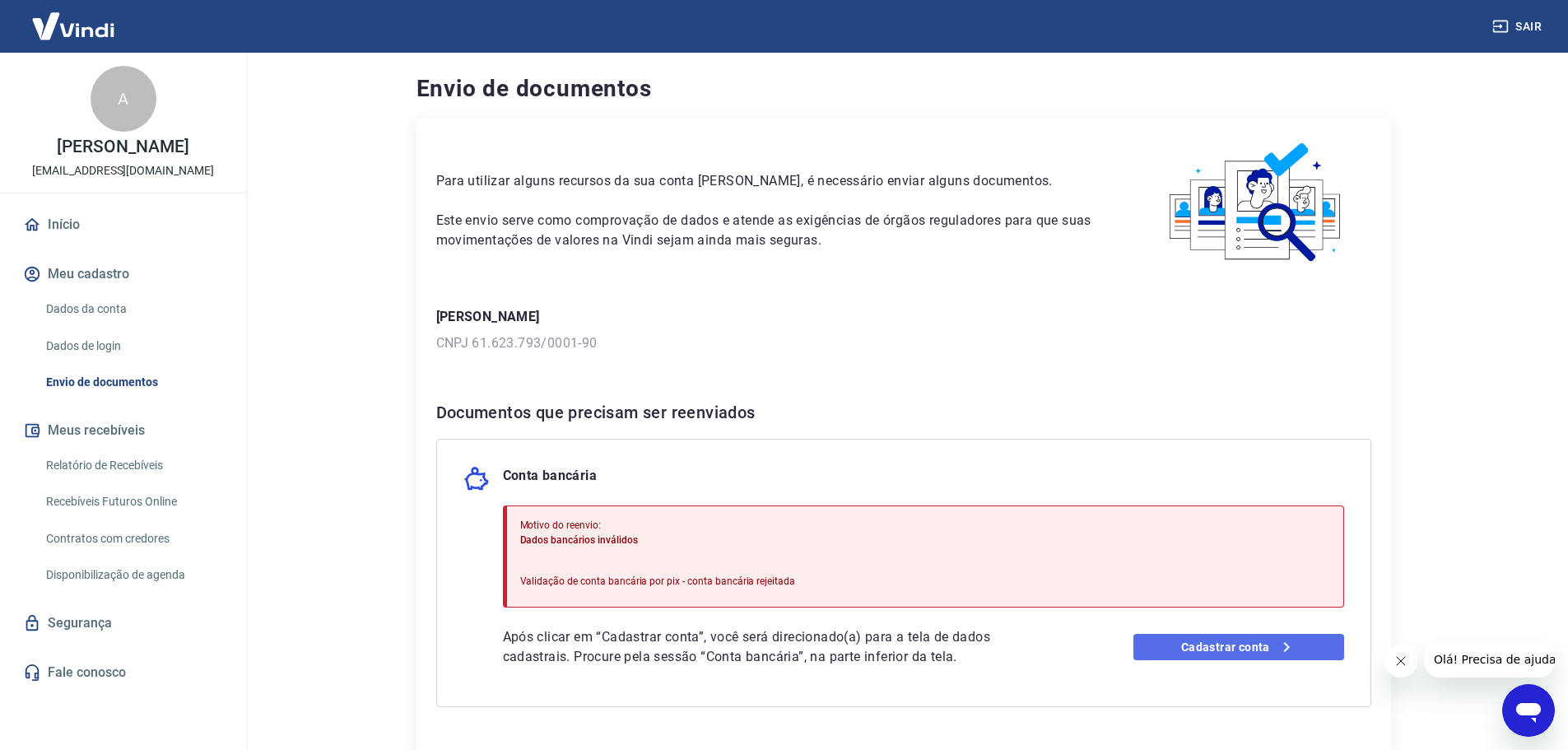
click at [1235, 641] on link "Cadastrar conta" at bounding box center [1238, 647] width 211 height 26
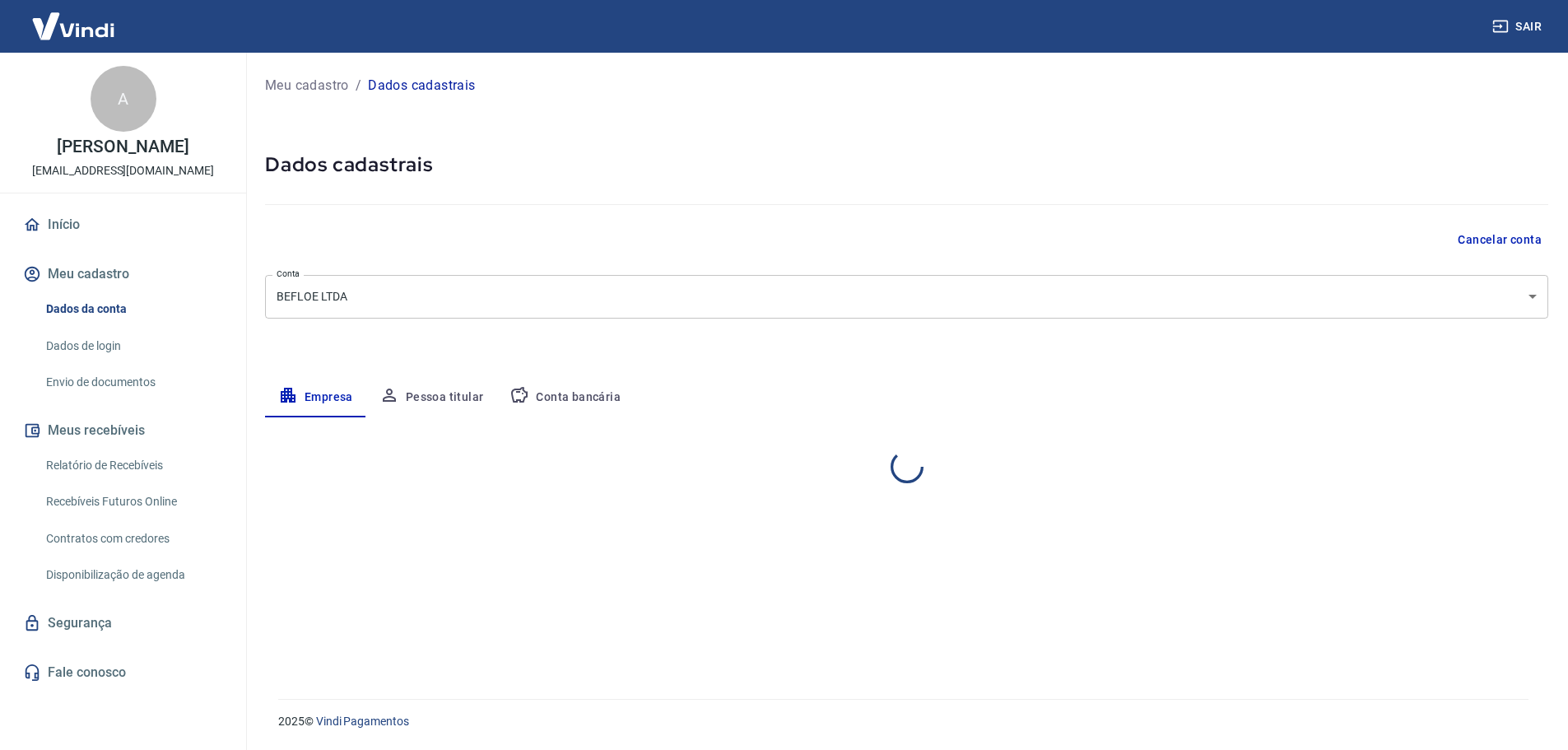
select select "RS"
select select "business"
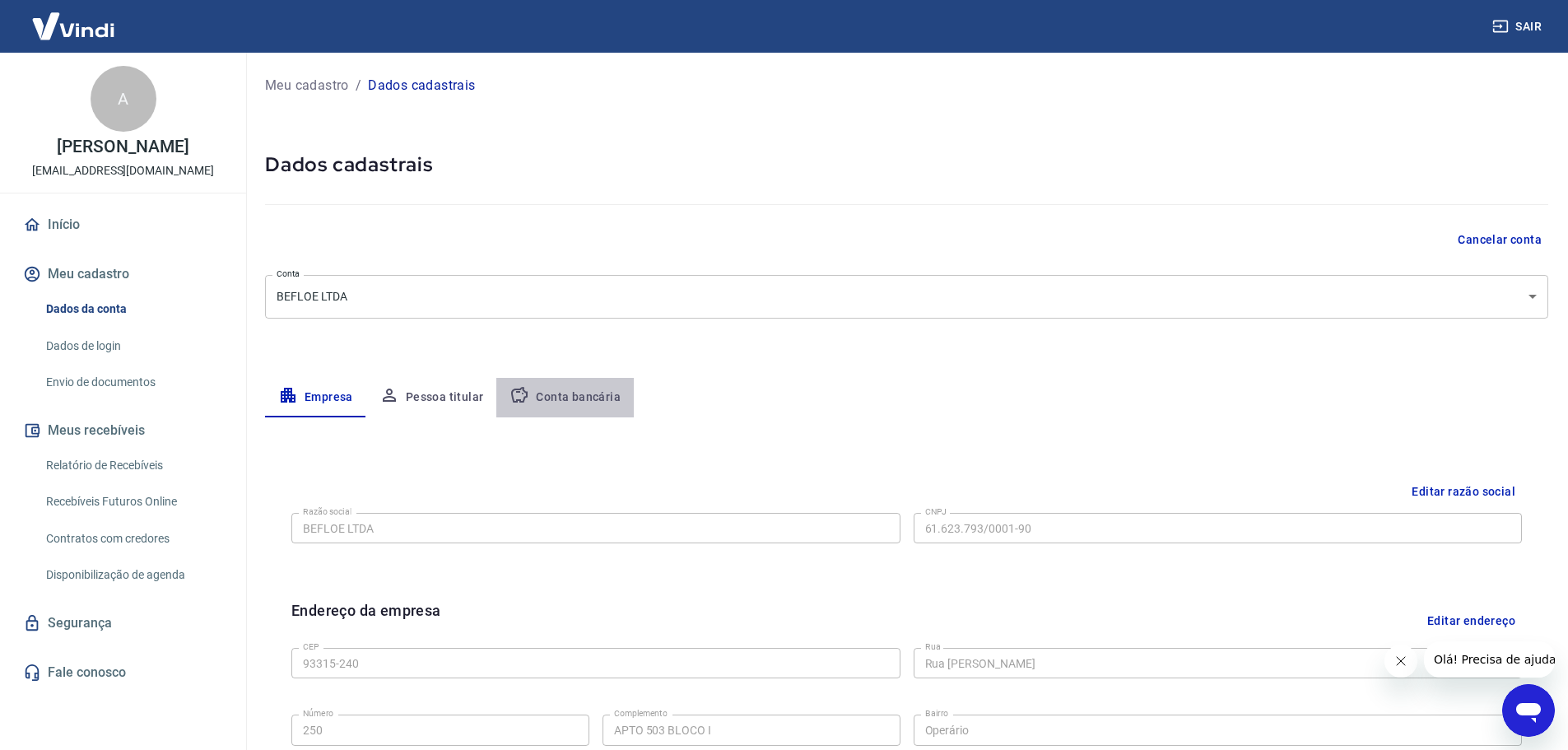
click at [583, 399] on button "Conta bancária" at bounding box center [565, 397] width 138 height 39
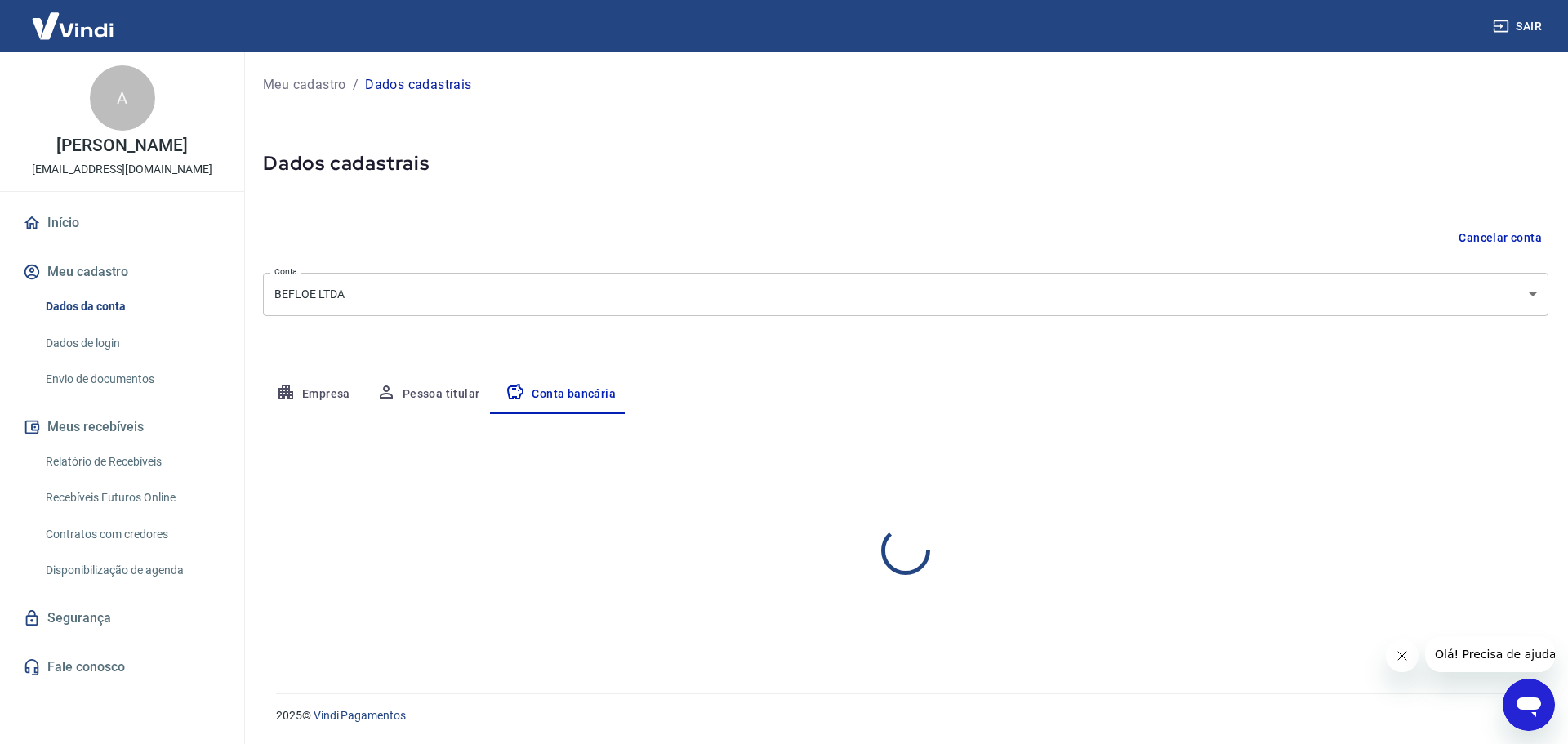
select select "1"
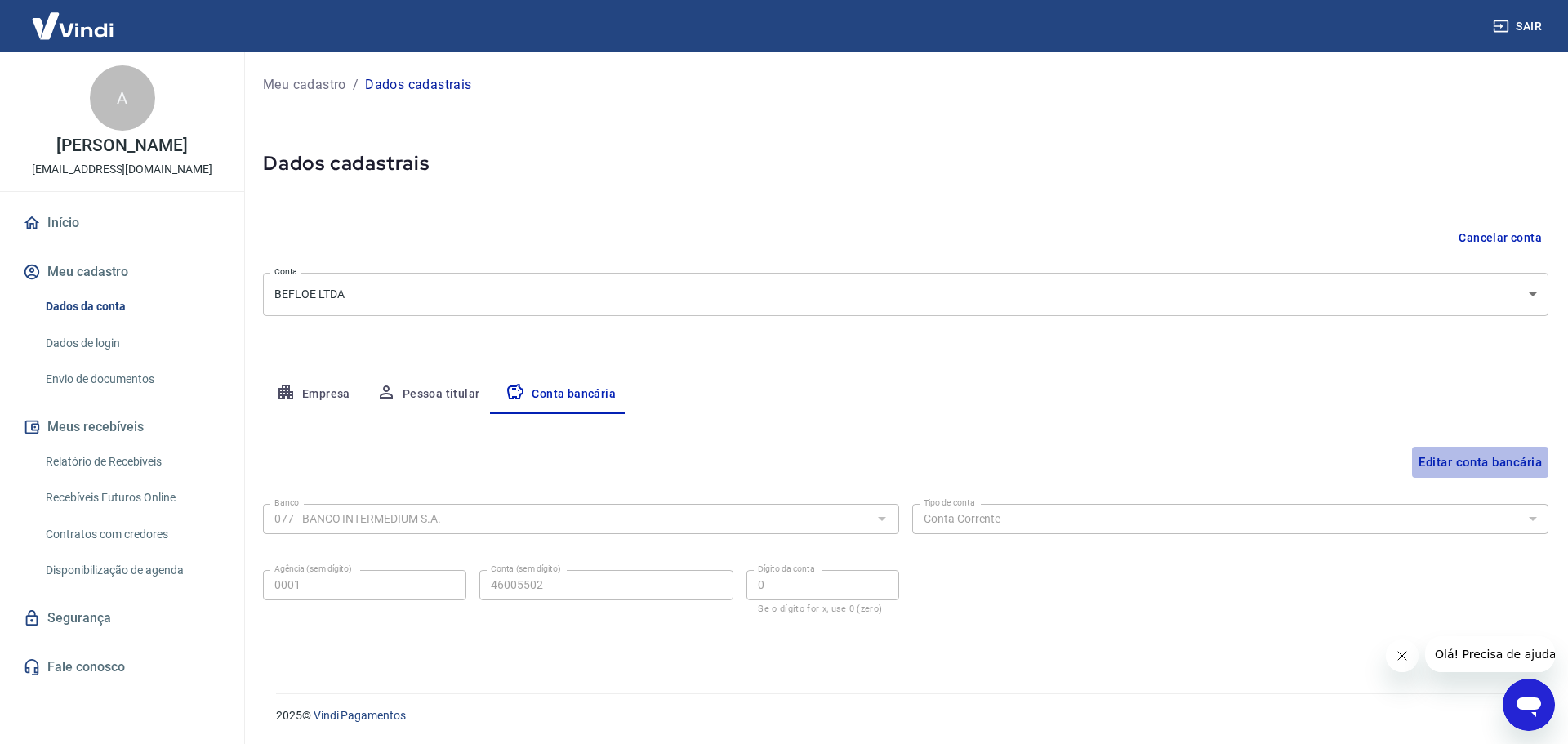
click at [1482, 470] on button "Editar conta bancária" at bounding box center [1480, 462] width 137 height 31
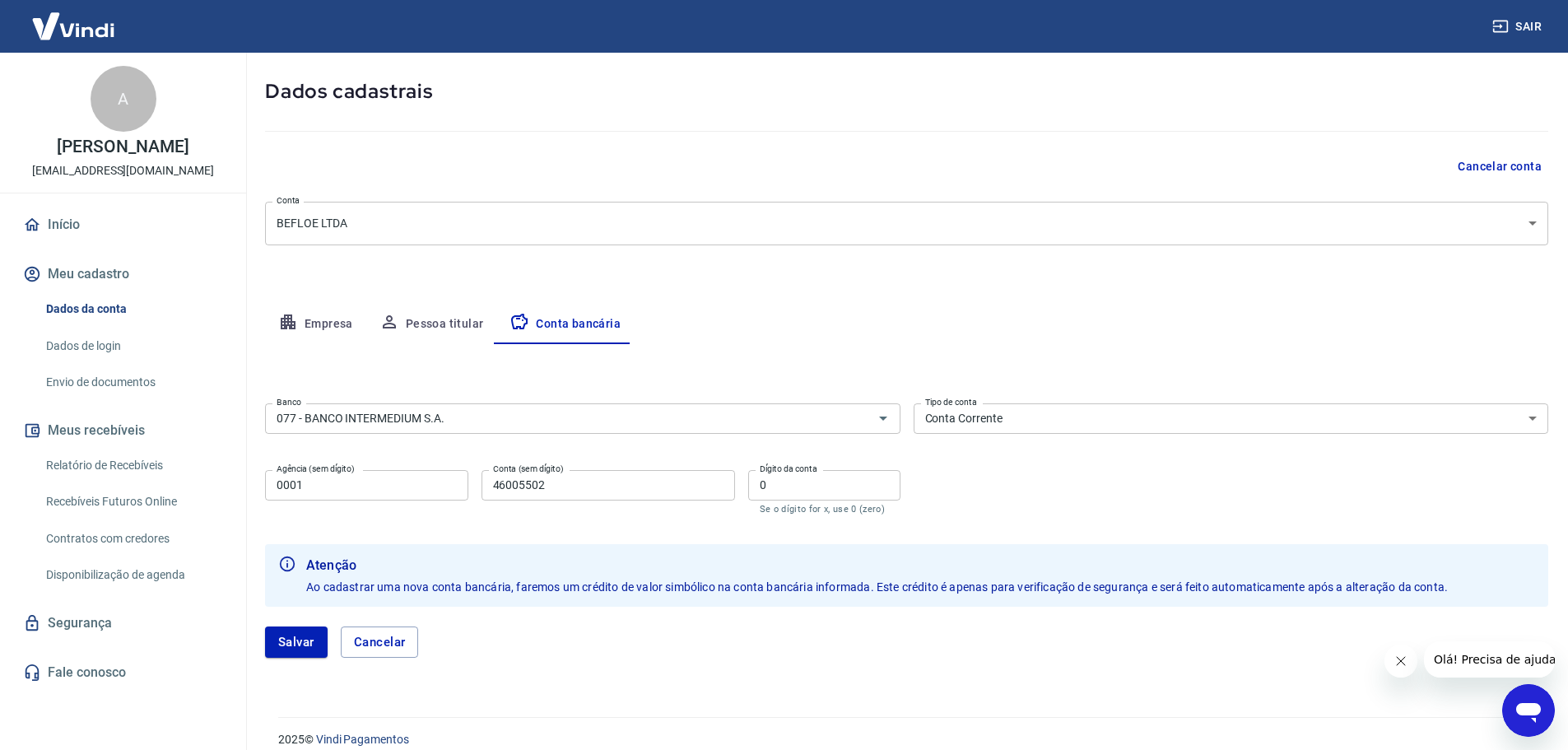
scroll to position [91, 0]
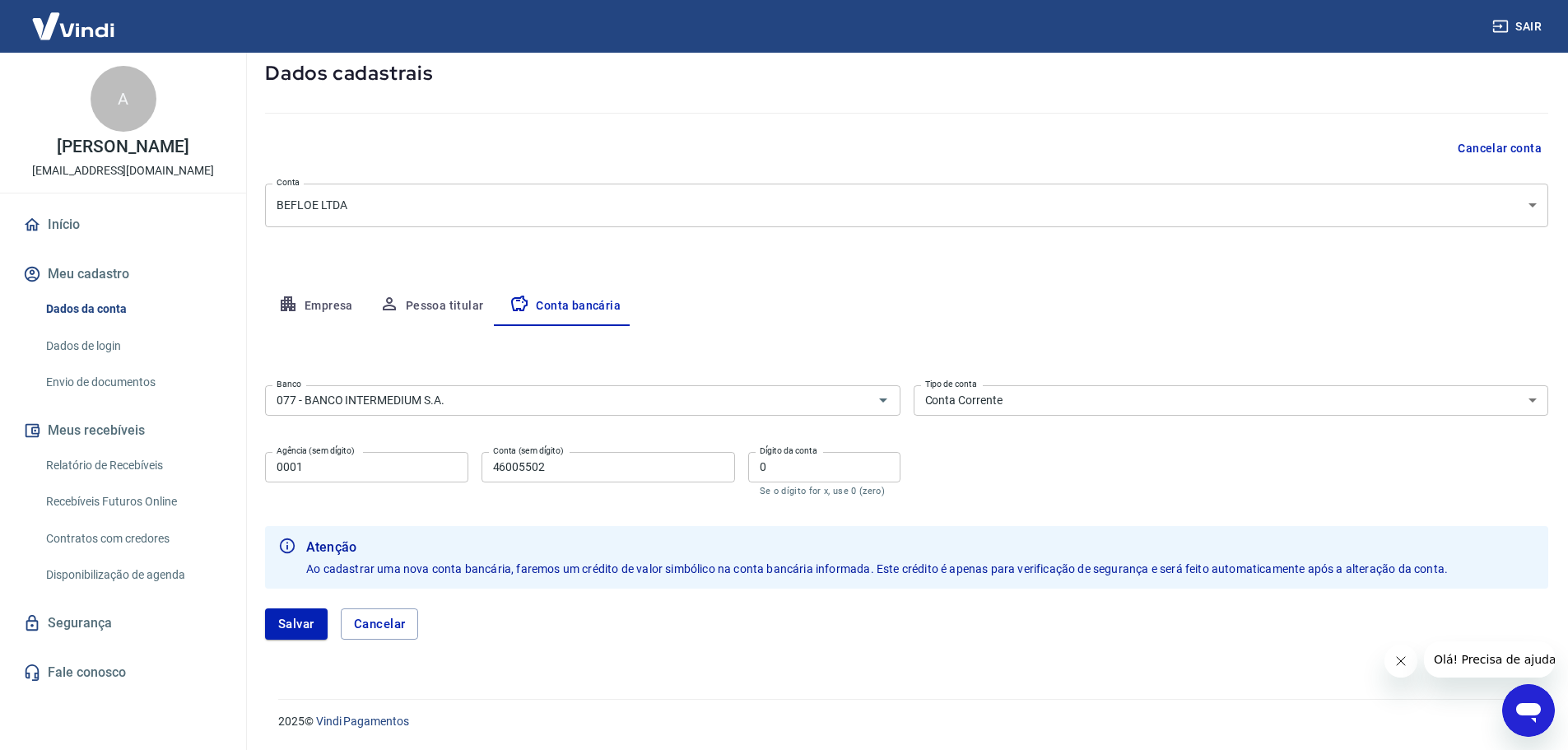
click at [96, 378] on link "Envio de documentos" at bounding box center [133, 383] width 187 height 34
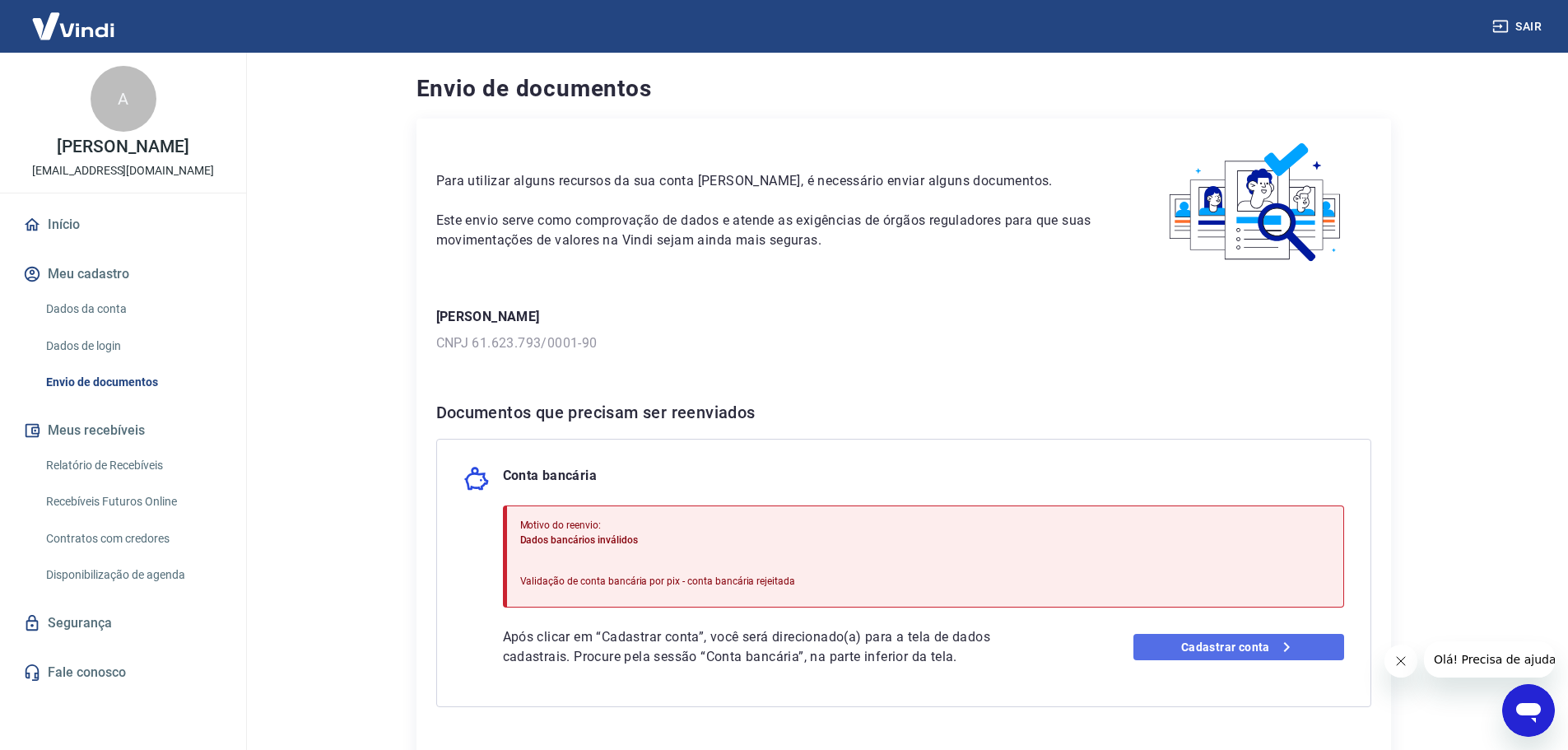
click at [1257, 639] on link "Cadastrar conta" at bounding box center [1238, 647] width 211 height 26
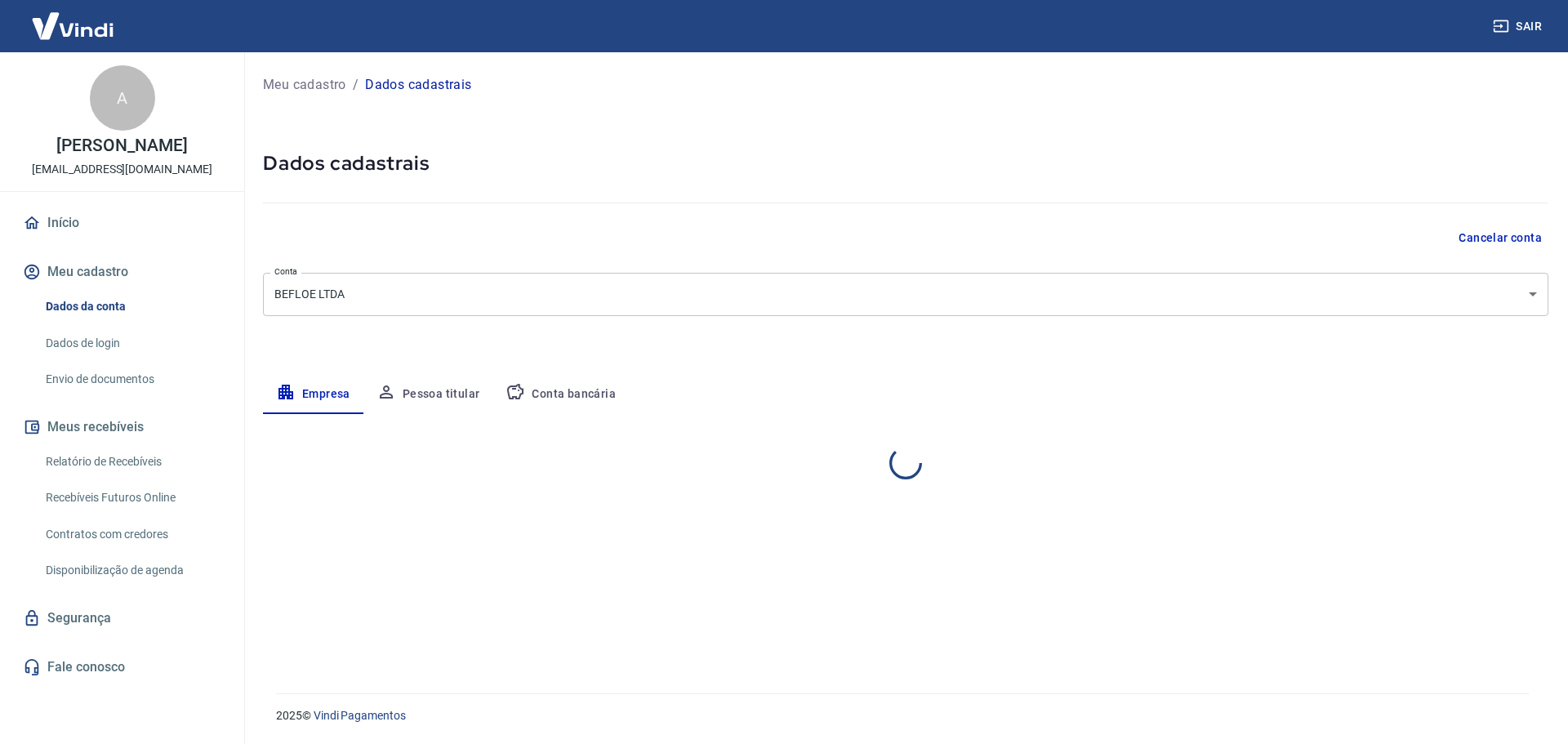
select select "RS"
select select "business"
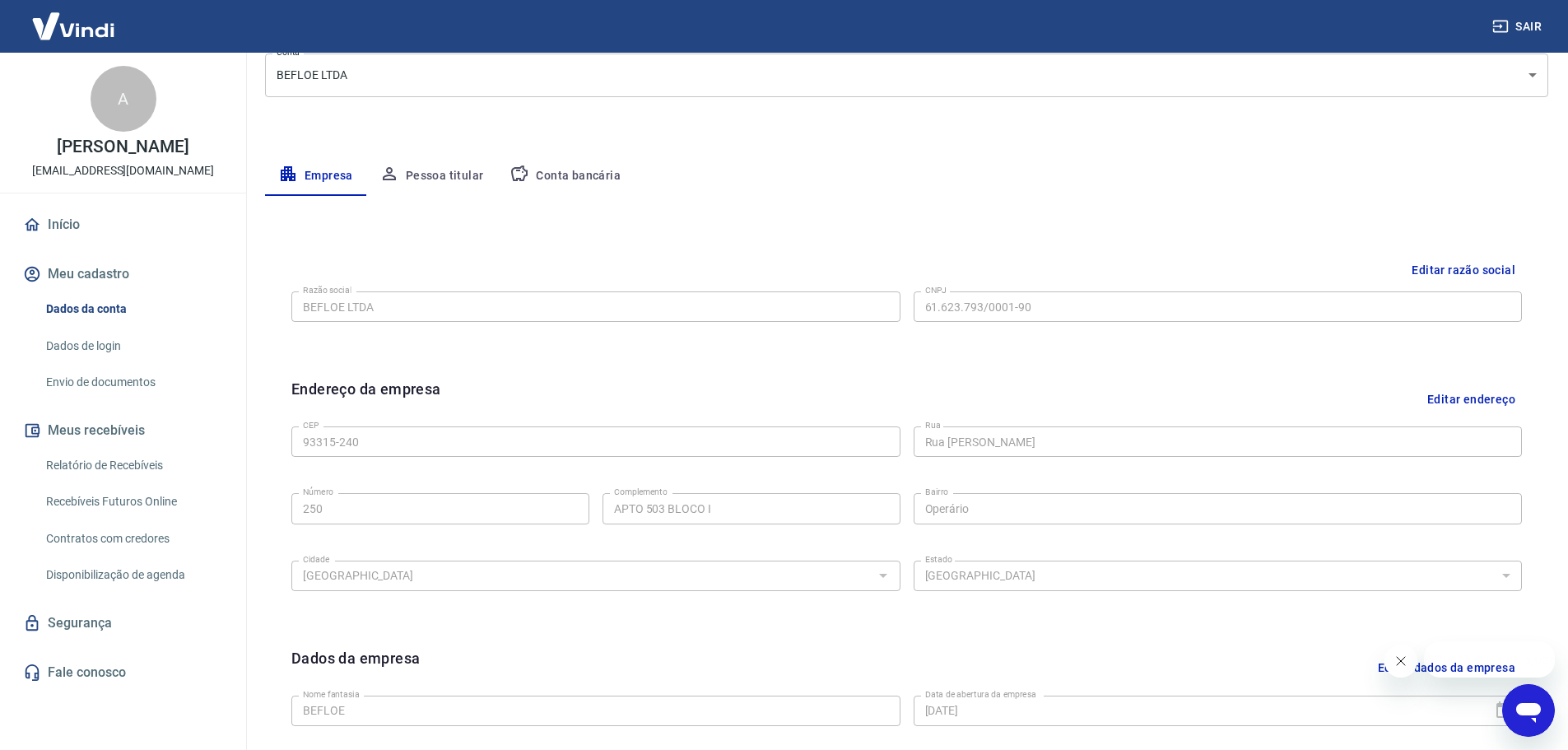
scroll to position [247, 0]
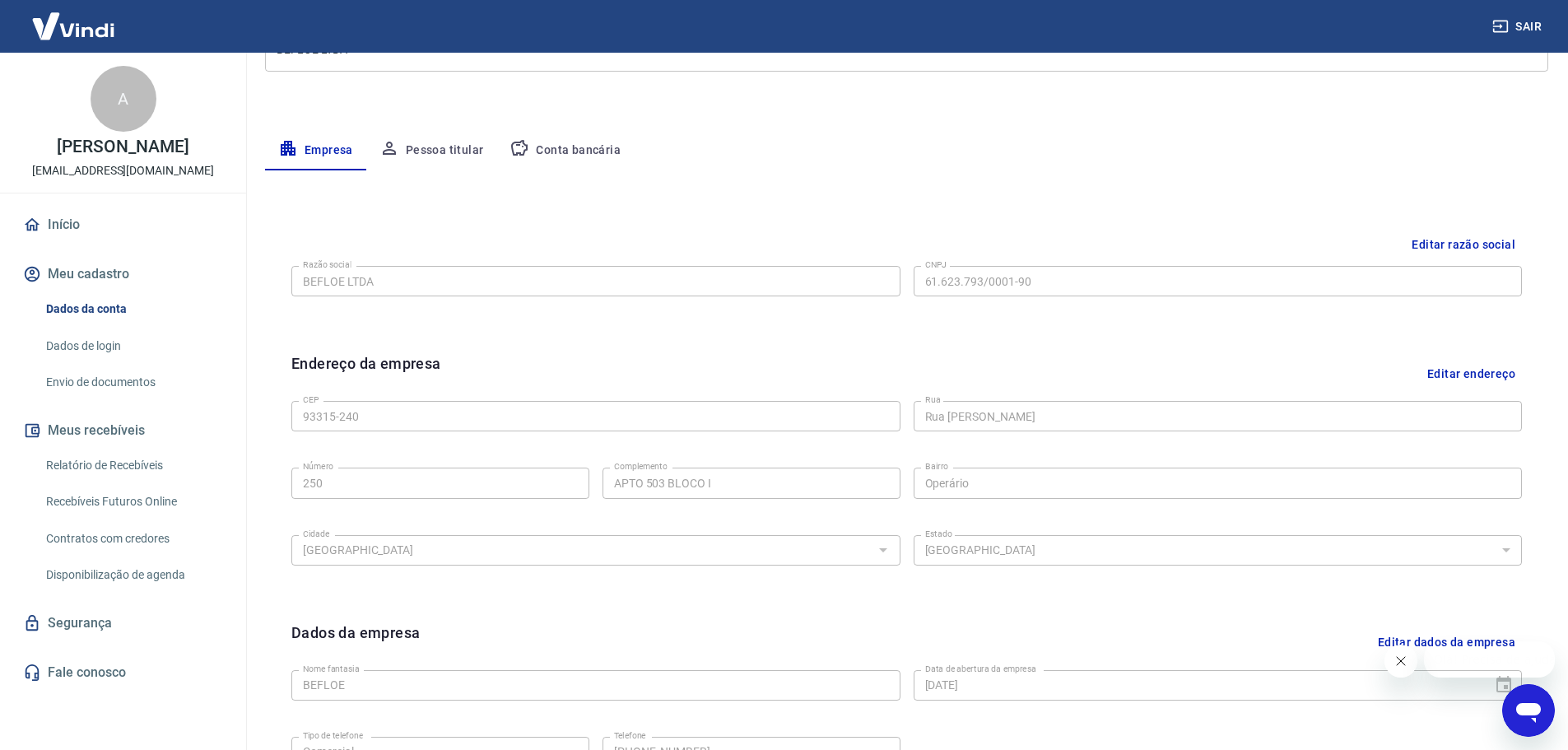
click at [532, 160] on button "Conta bancária" at bounding box center [565, 151] width 138 height 39
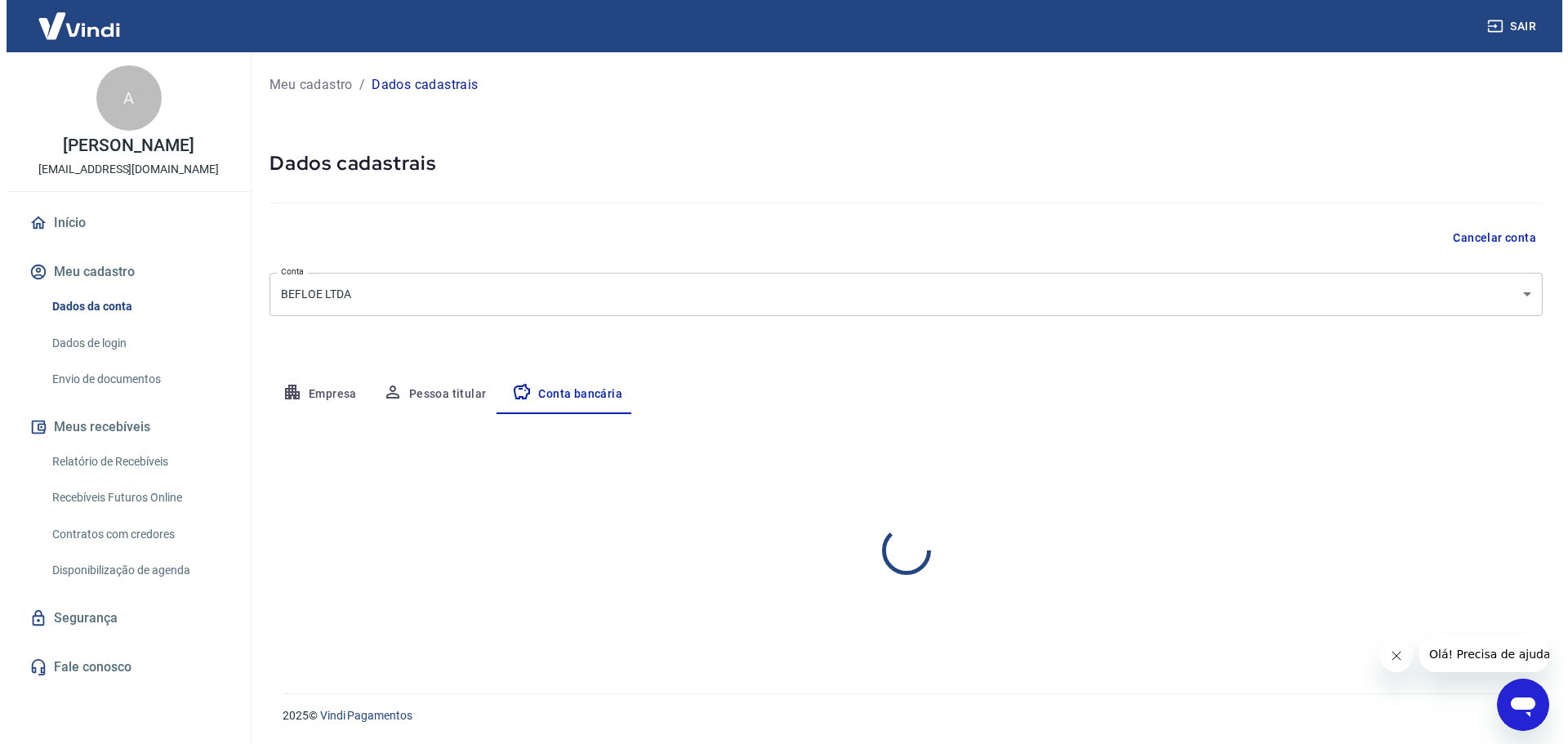
scroll to position [0, 0]
select select "1"
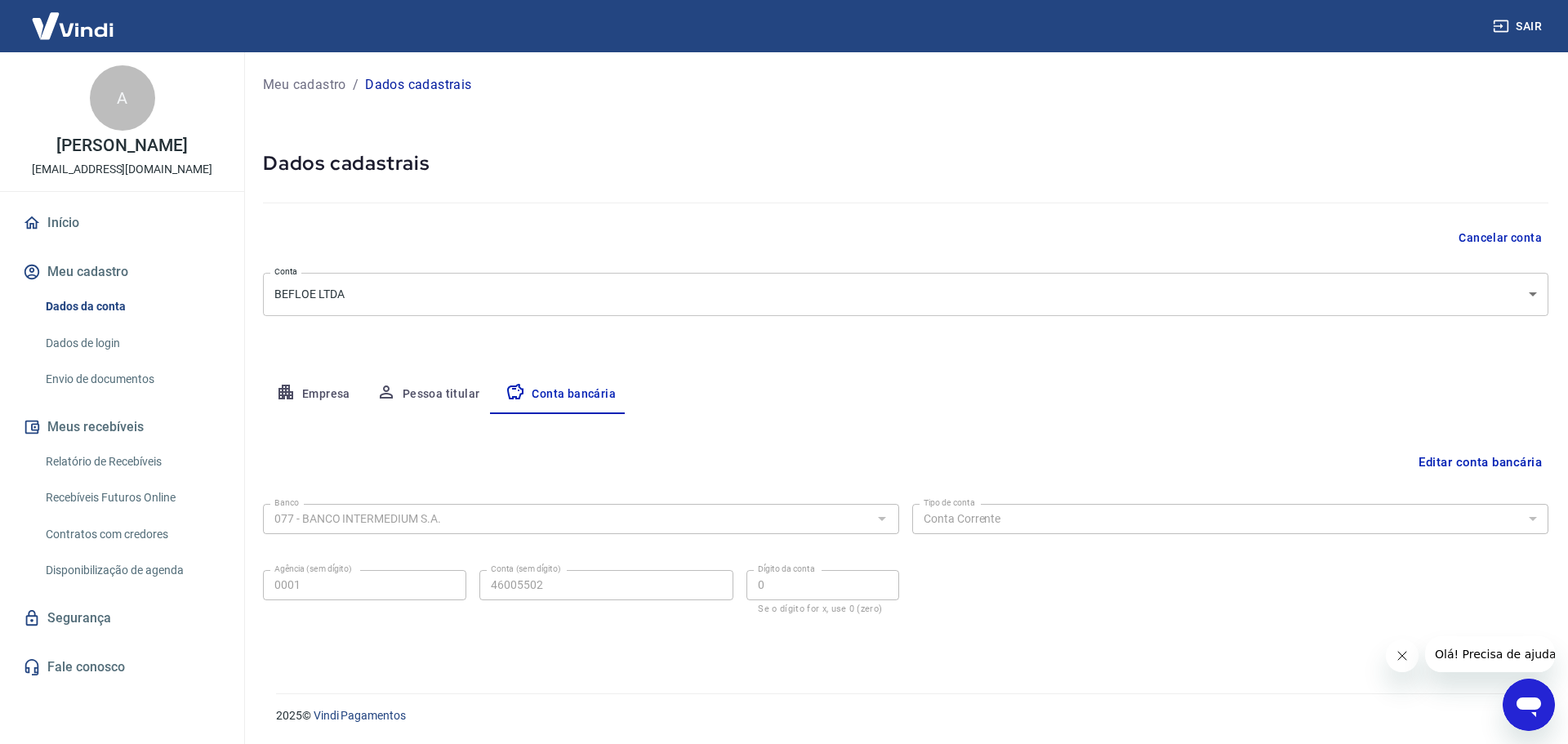
click at [1533, 706] on icon "Open messaging window" at bounding box center [1528, 707] width 24 height 19
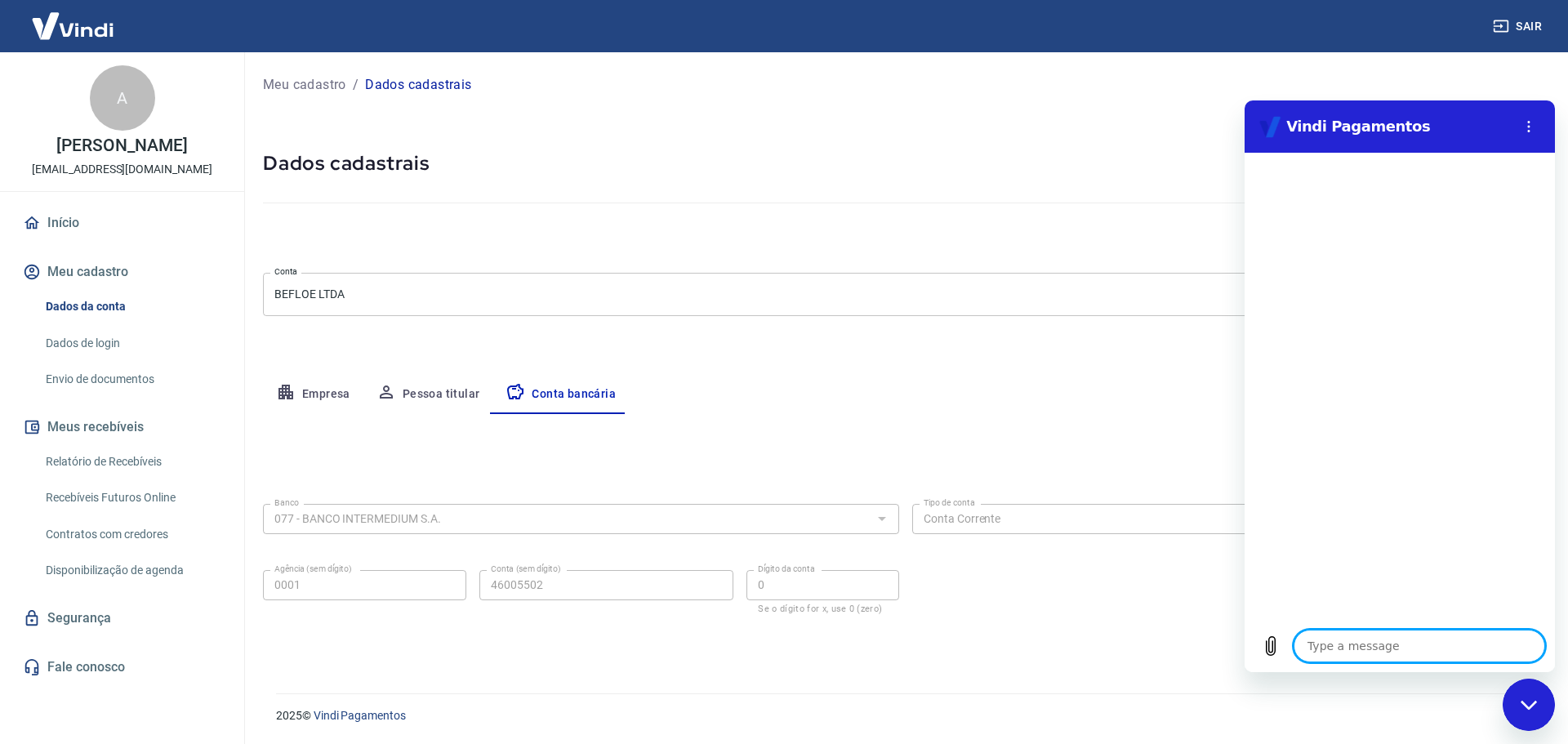
click at [1382, 650] on textarea at bounding box center [1420, 646] width 251 height 33
type textarea "b"
type textarea "x"
type textarea "bo"
type textarea "x"
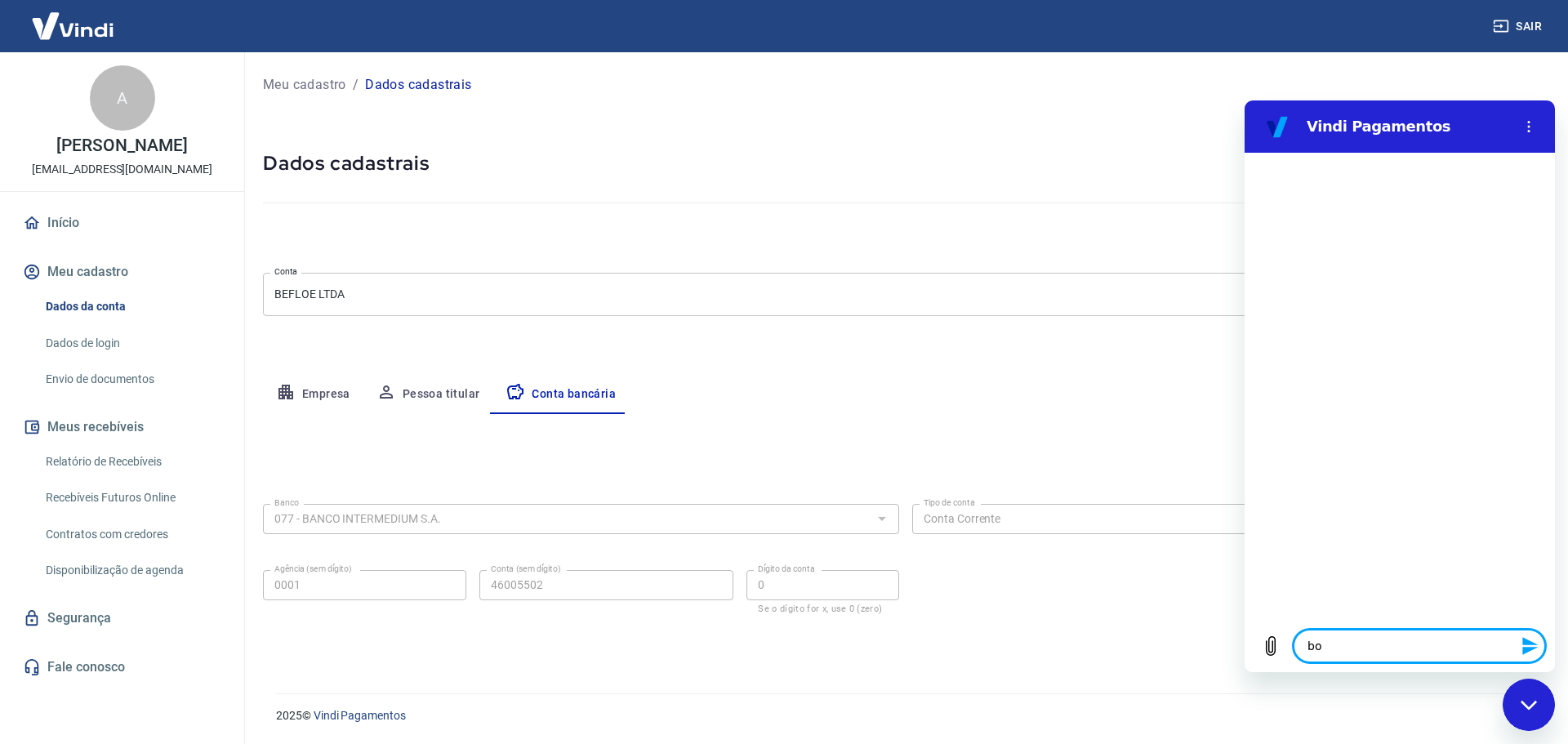
type textarea "boa"
type textarea "x"
type textarea "boa"
type textarea "x"
type textarea "boa t"
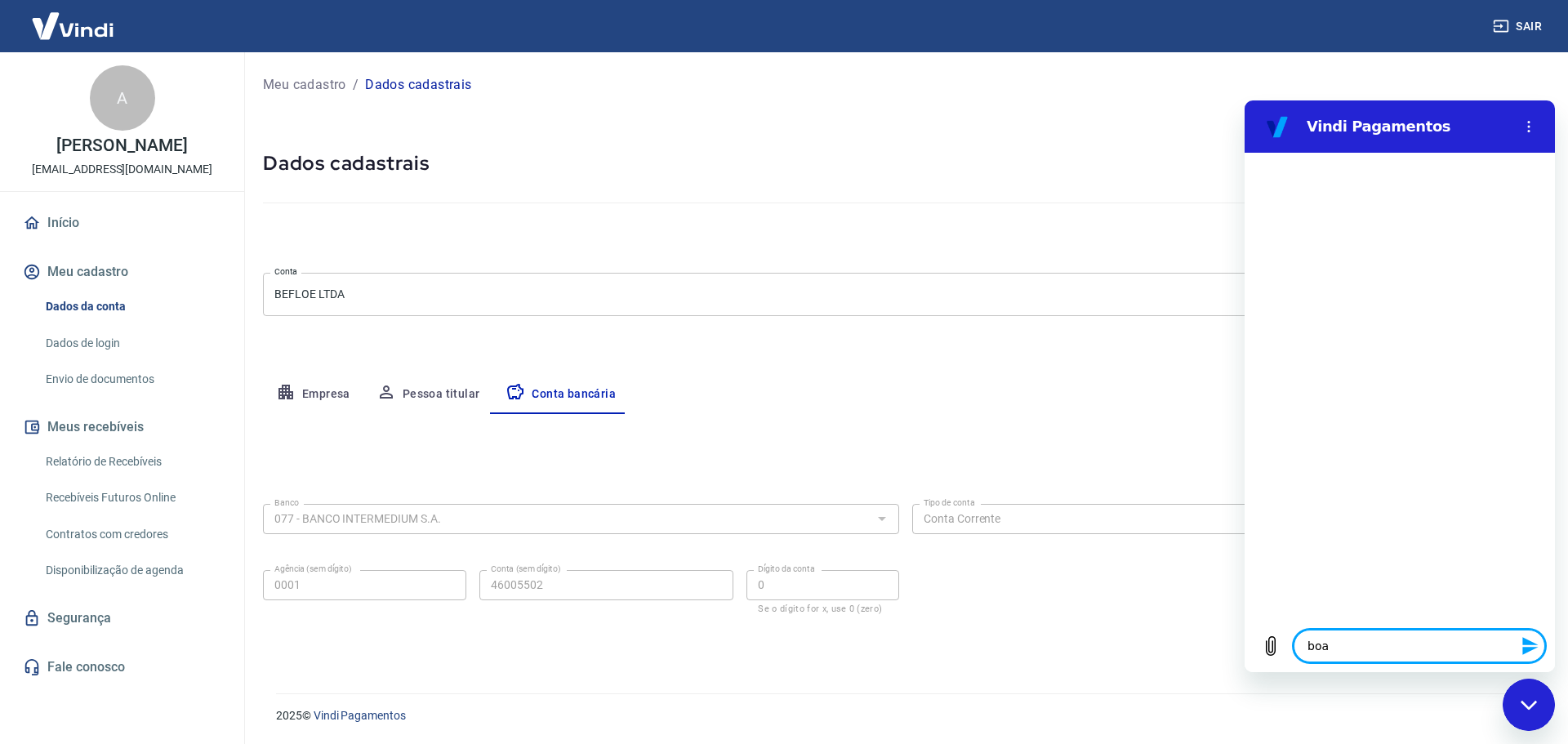
type textarea "x"
type textarea "boa ta"
type textarea "x"
type textarea "boa tar"
type textarea "x"
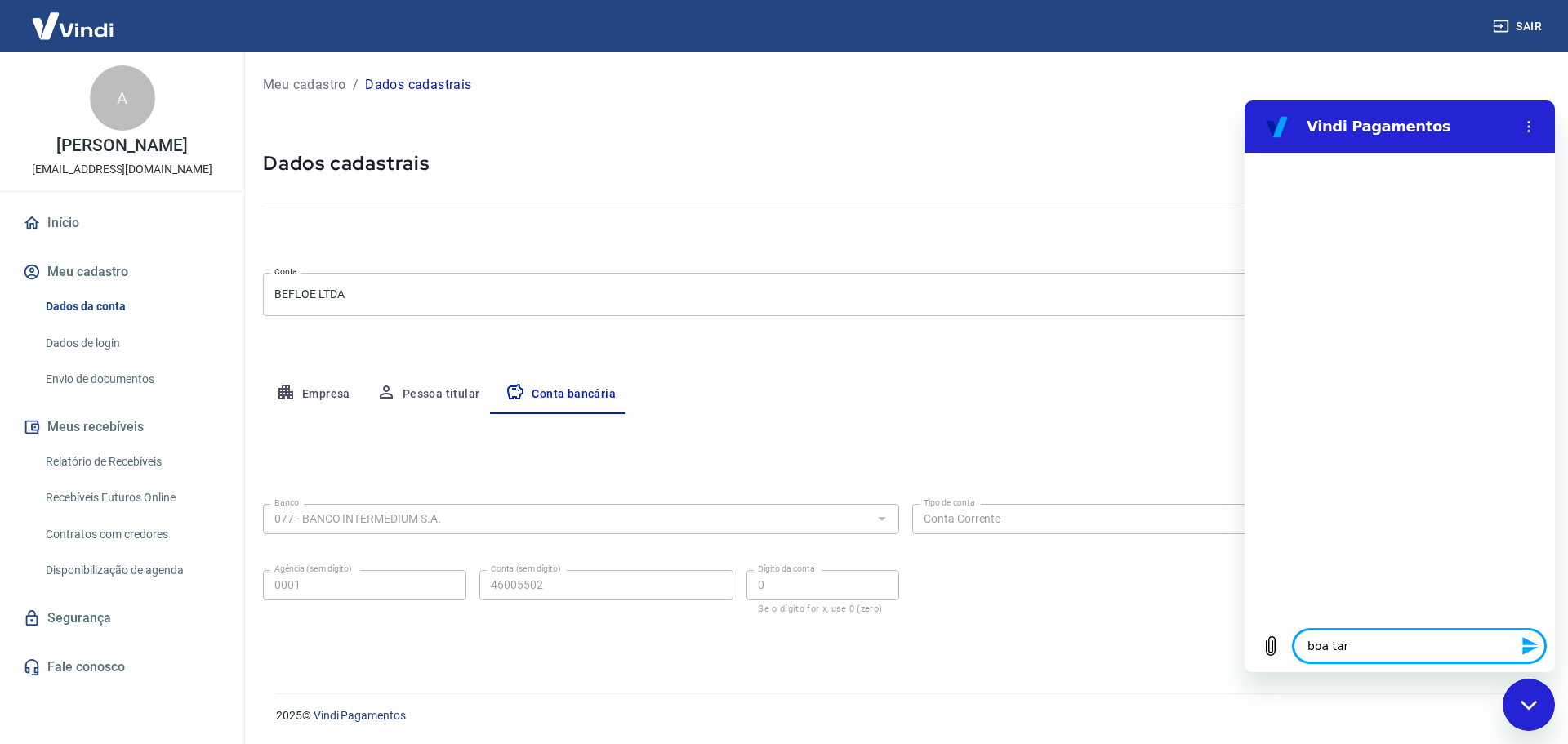
type textarea "boa tard"
type textarea "x"
type textarea "boa tarde"
type textarea "x"
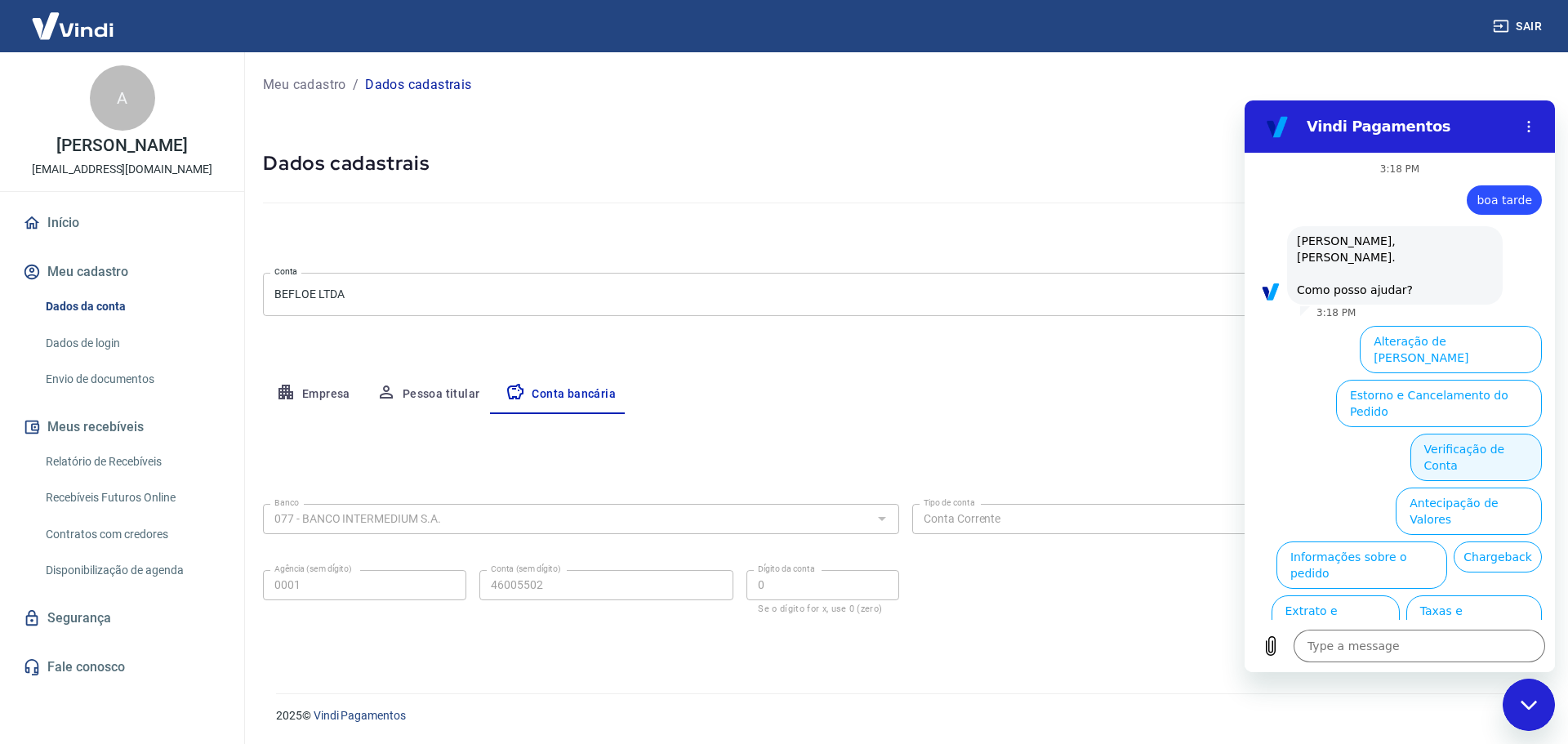
click at [1458, 434] on button "Verificação de Conta" at bounding box center [1476, 457] width 132 height 47
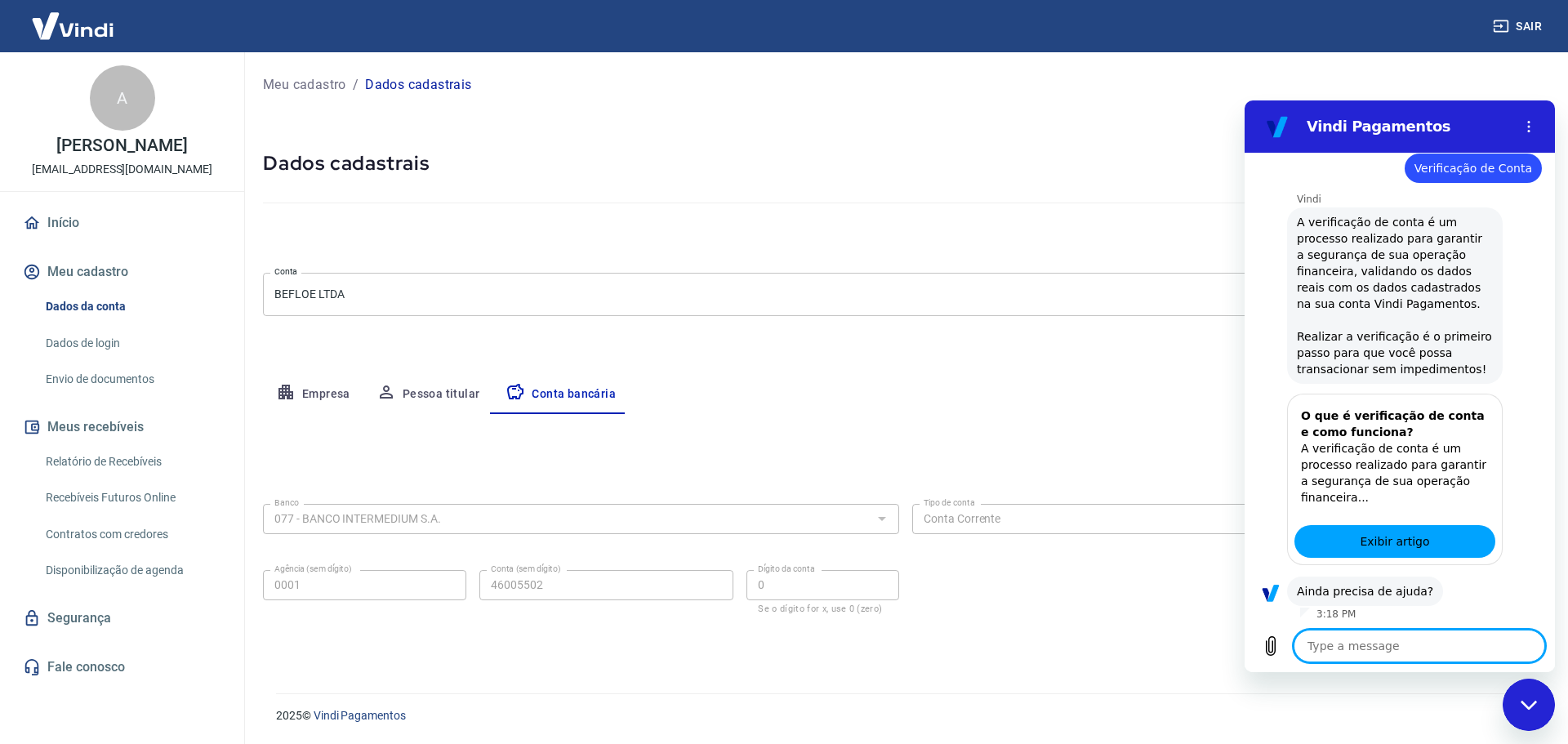
scroll to position [187, 0]
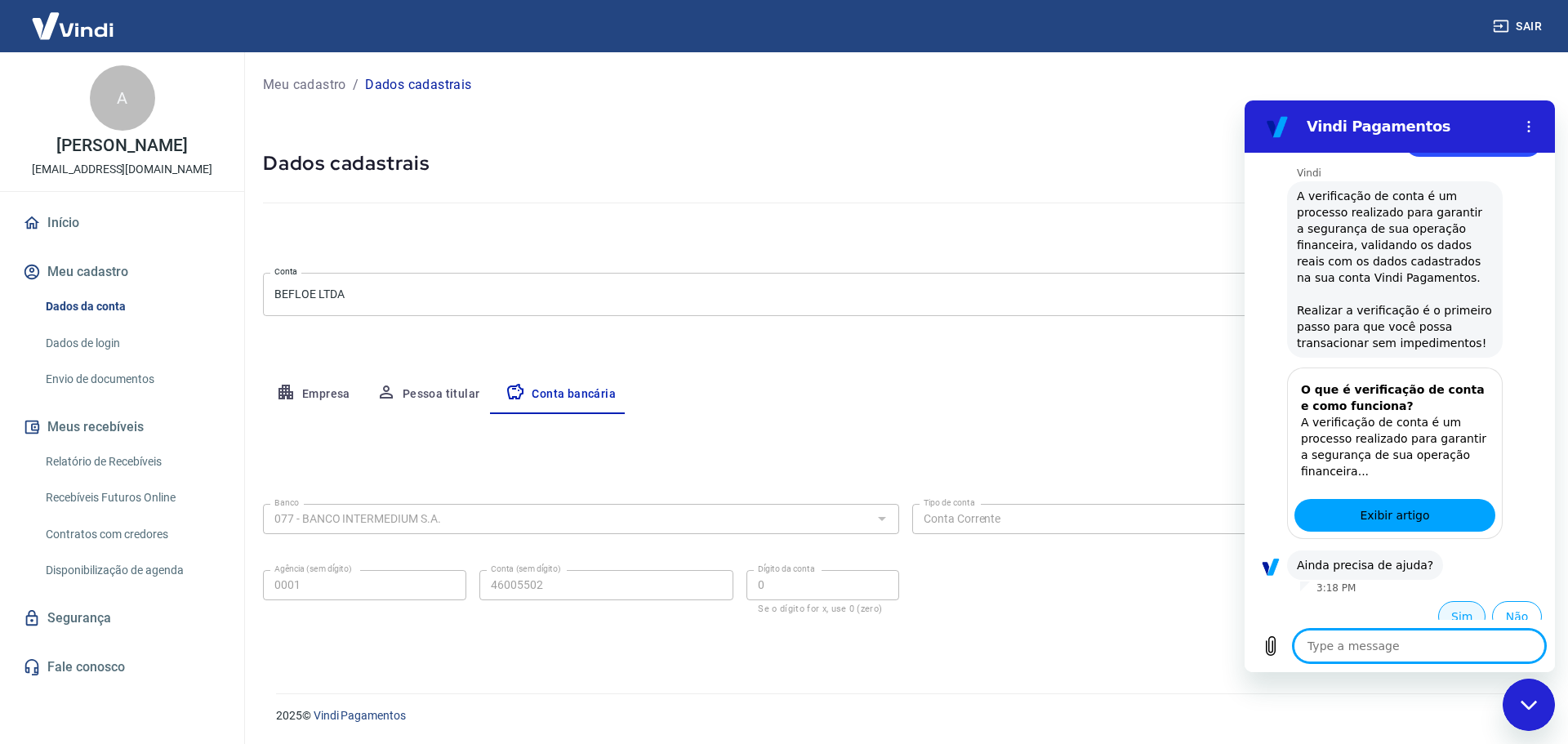
click at [1453, 601] on button "Sim" at bounding box center [1462, 617] width 47 height 31
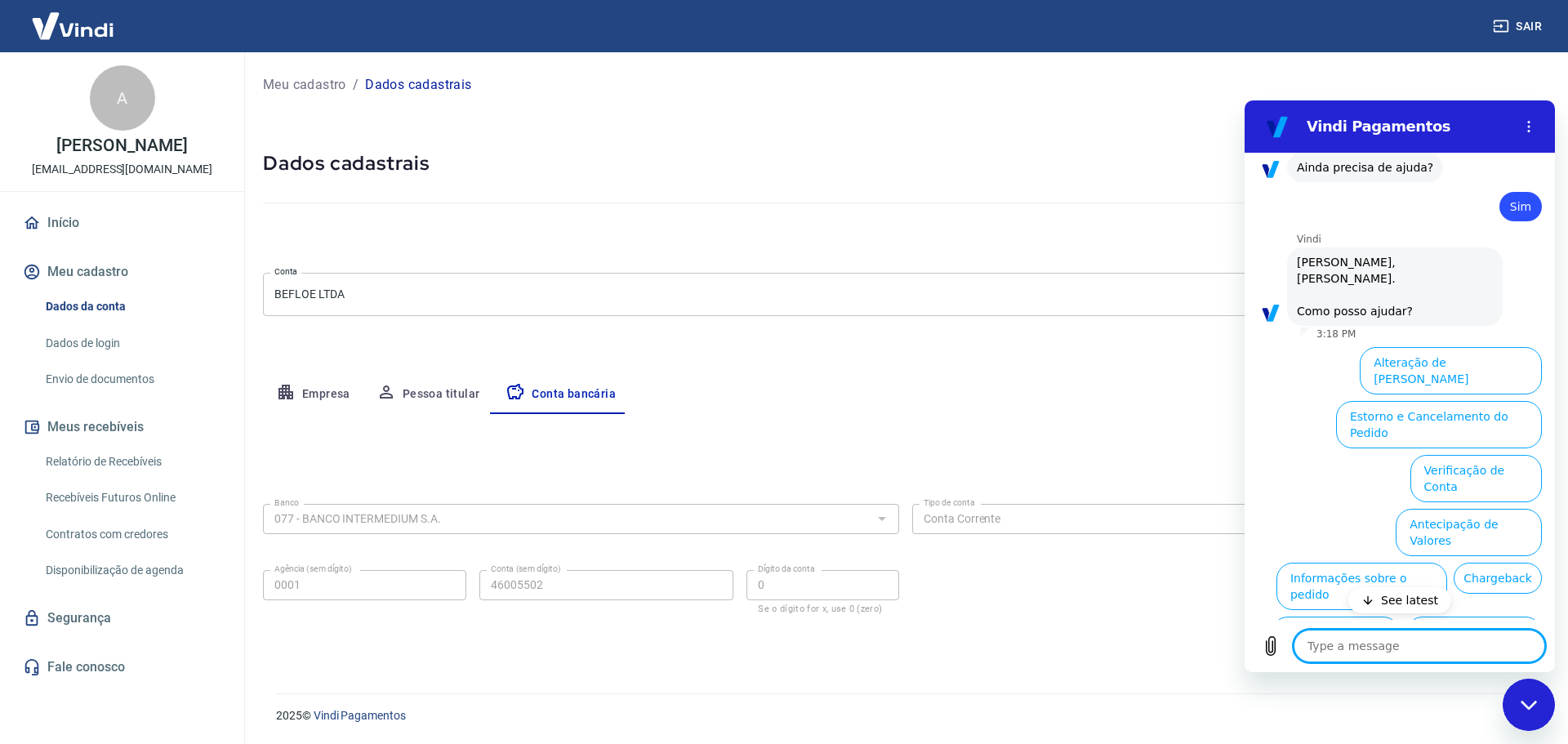
scroll to position [613, 0]
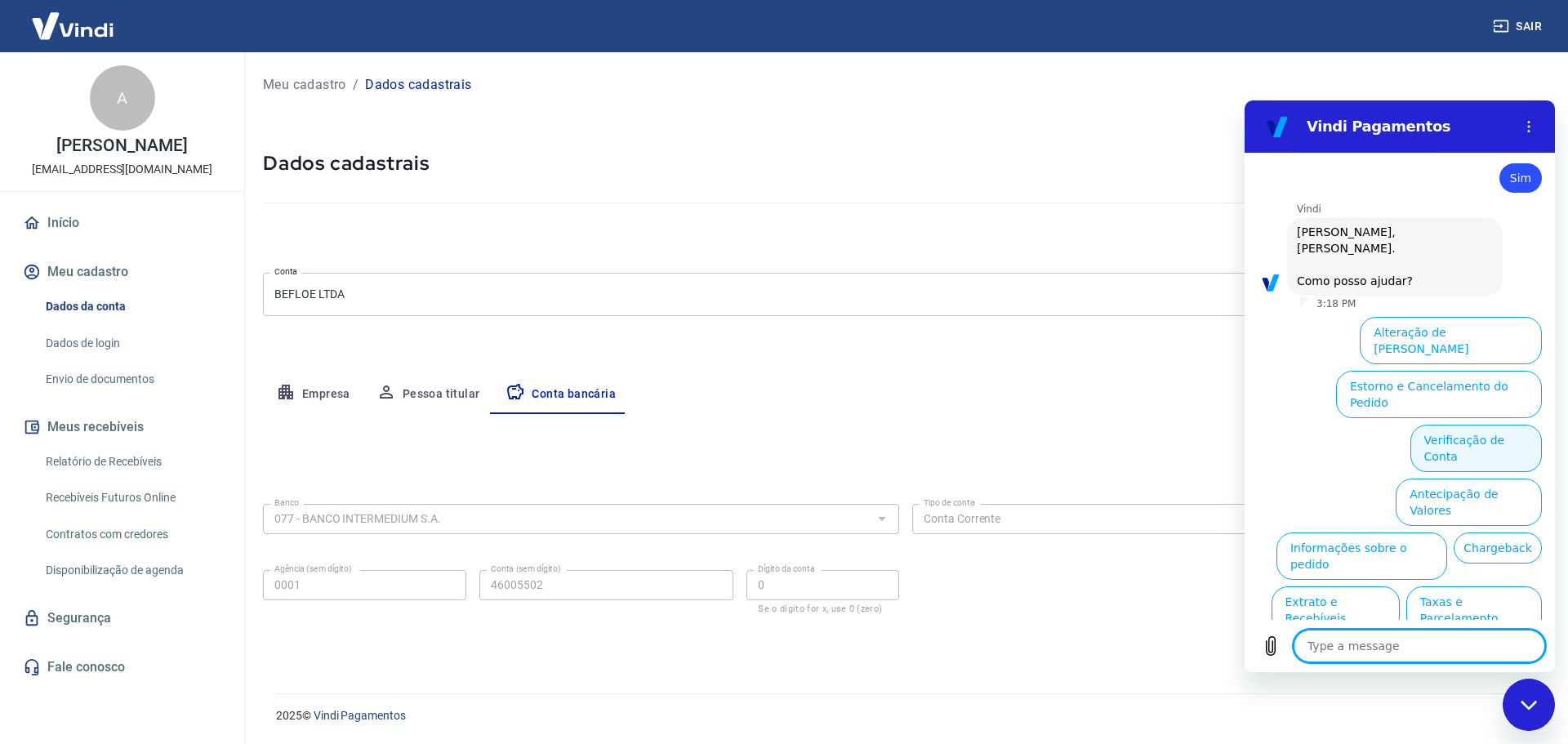
click at [1458, 425] on button "Verificação de Conta" at bounding box center [1476, 449] width 132 height 47
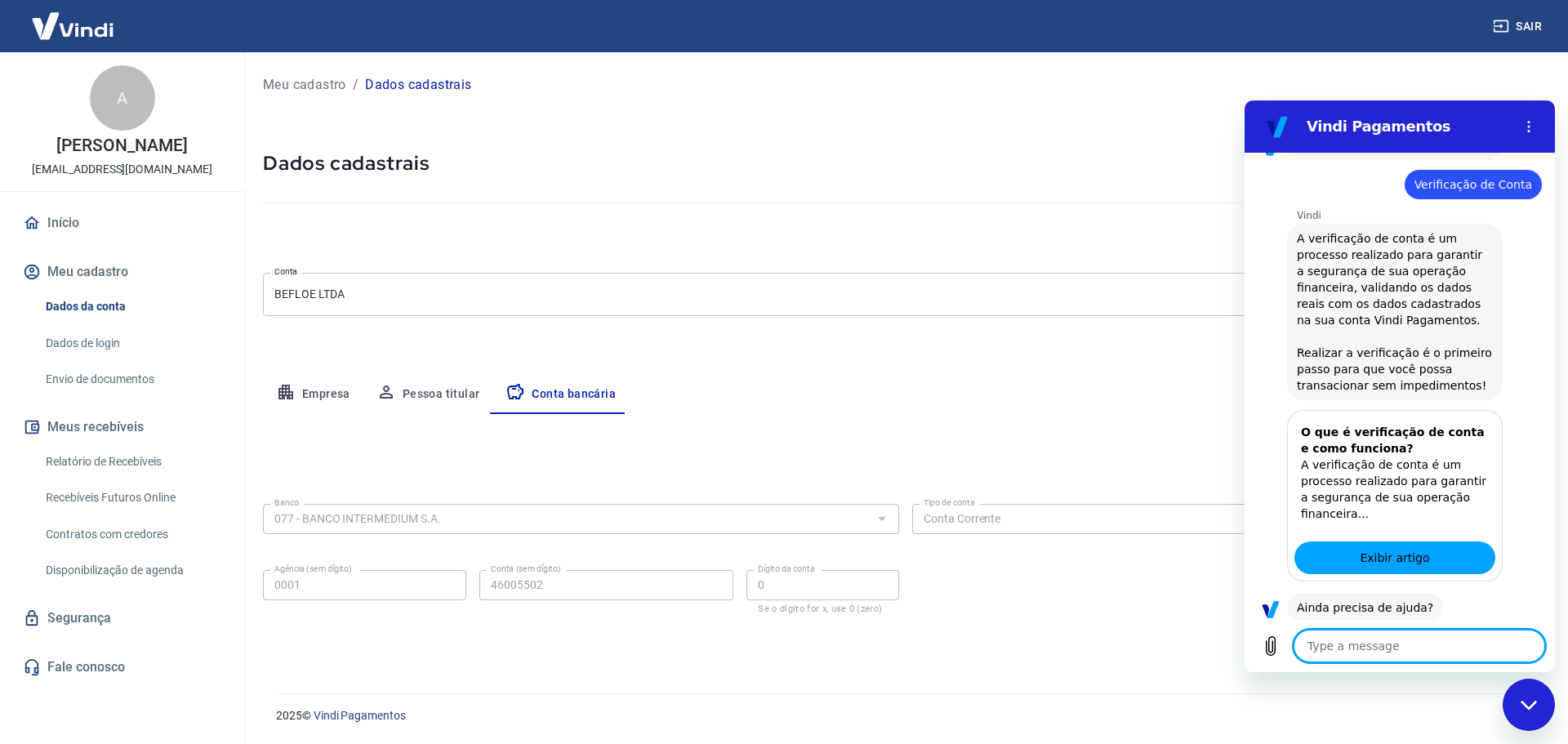
scroll to position [775, 0]
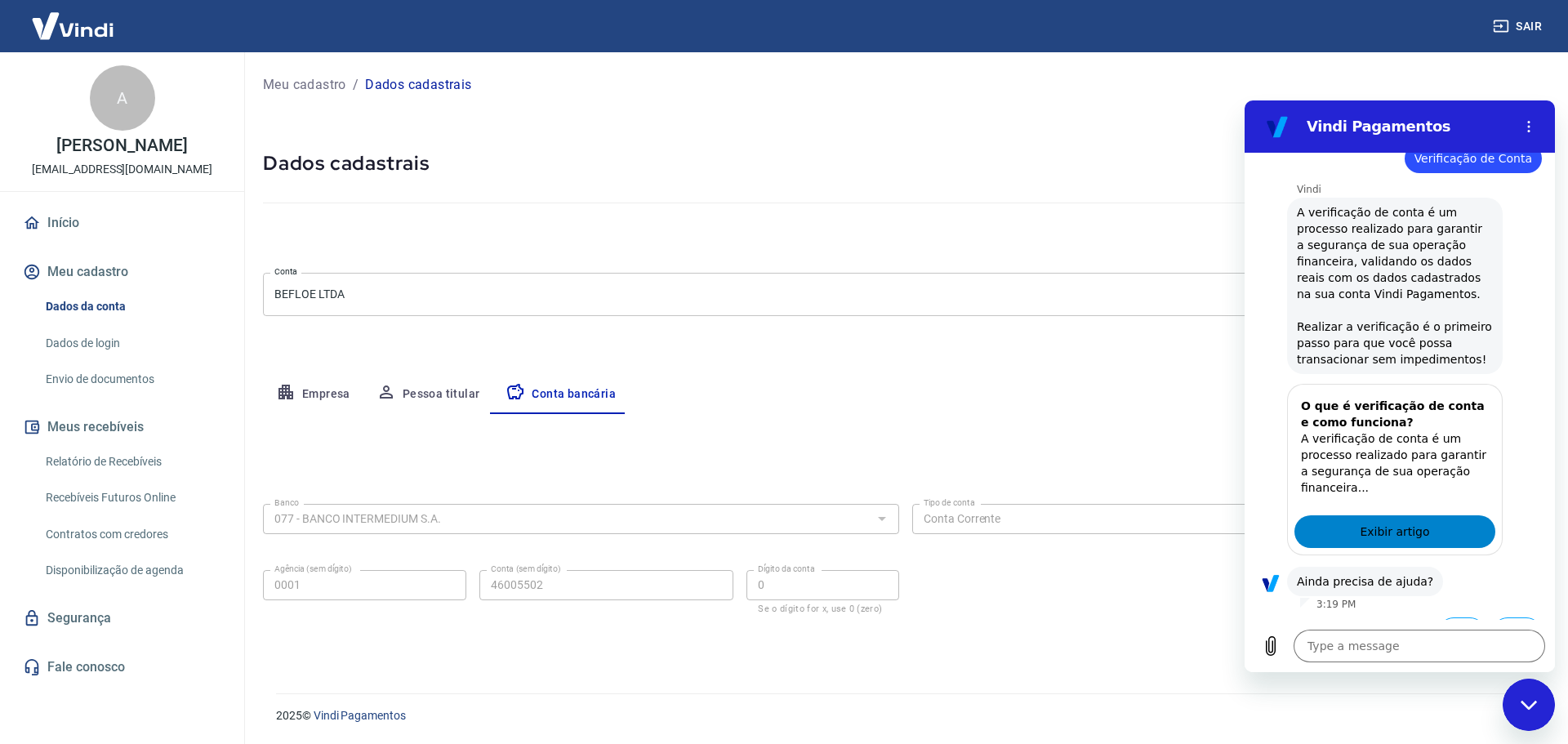
click at [1397, 522] on span "Exibir artigo" at bounding box center [1394, 531] width 69 height 19
click at [1454, 617] on button "Sim" at bounding box center [1462, 633] width 47 height 31
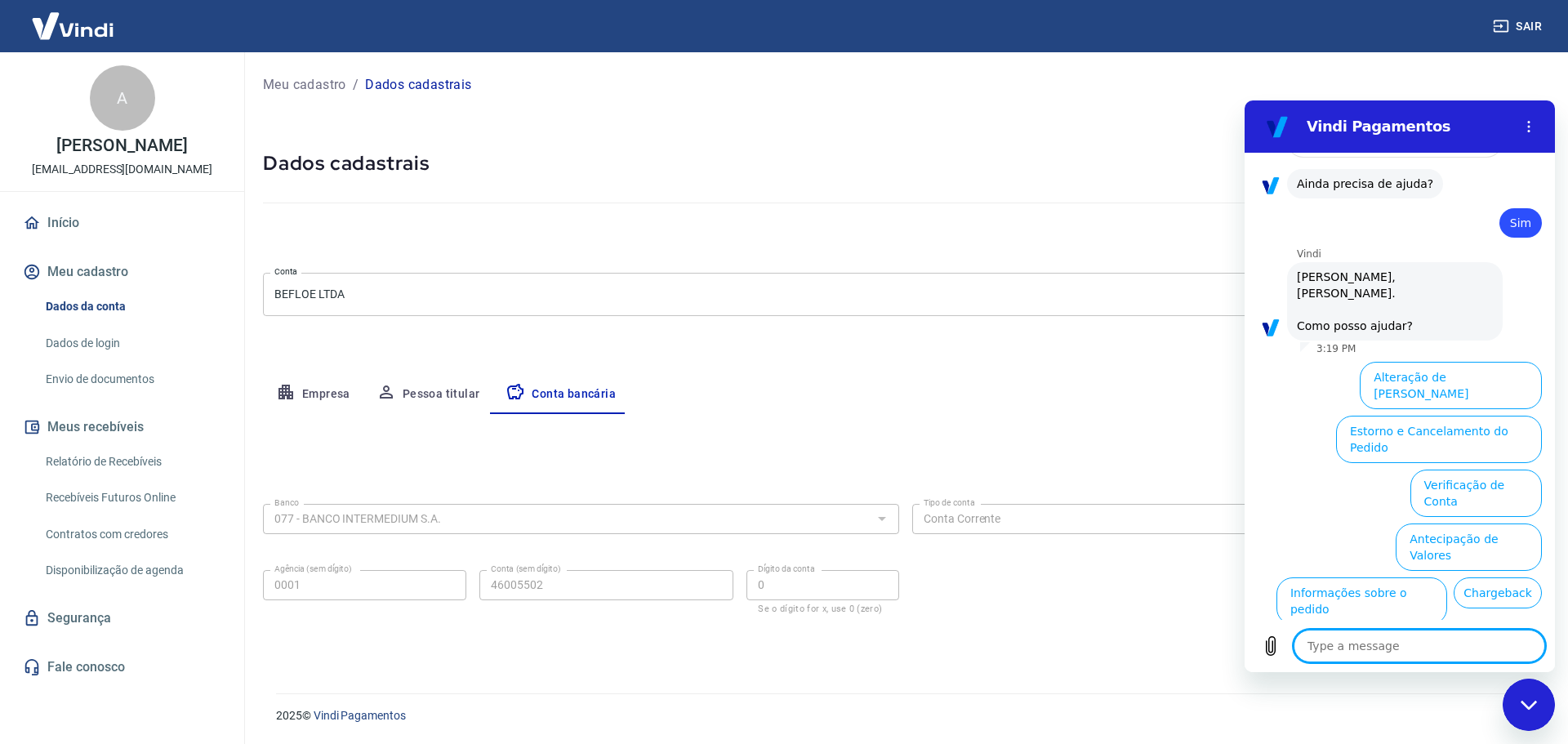
scroll to position [1201, 0]
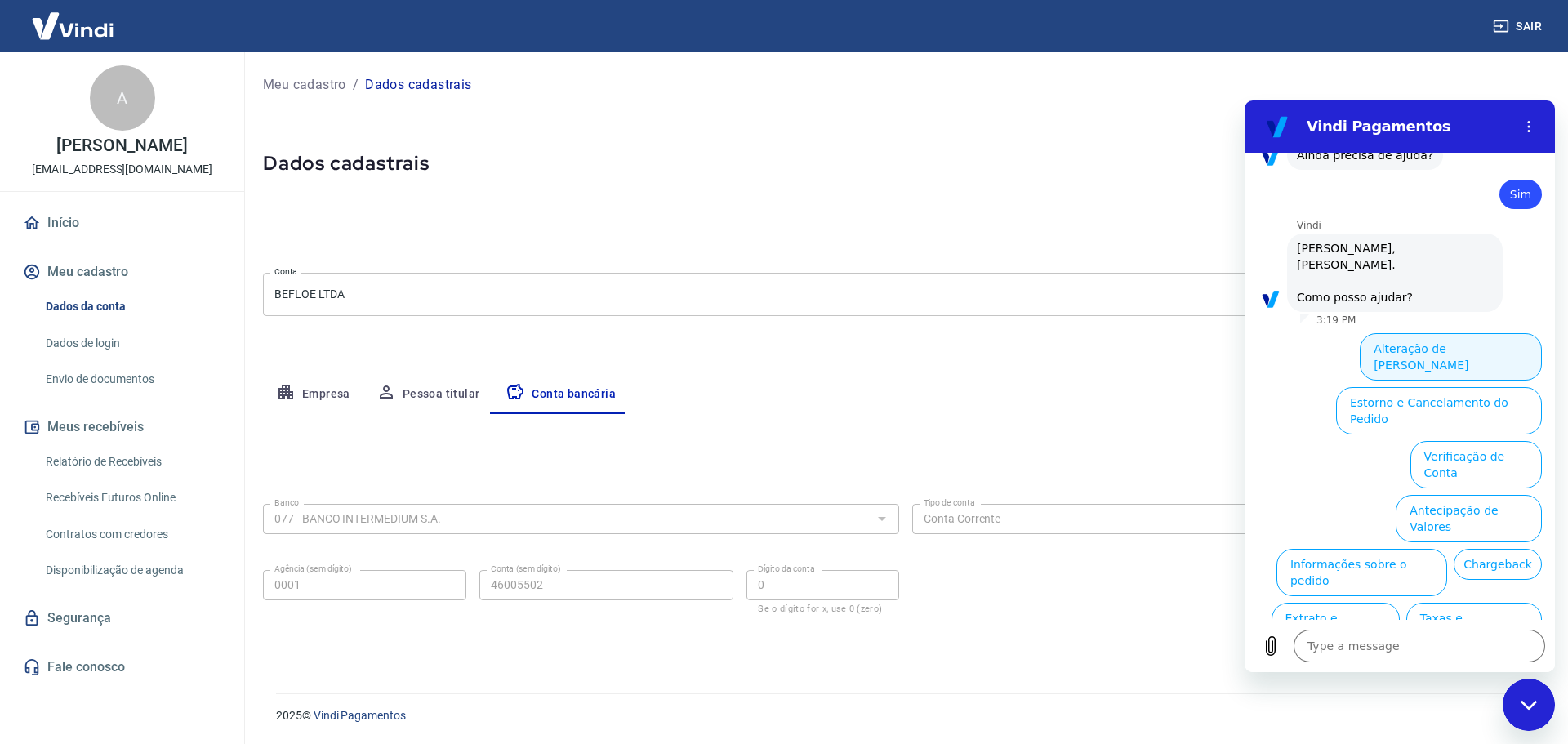
click at [1456, 333] on button "Alteração de [PERSON_NAME]" at bounding box center [1451, 357] width 182 height 47
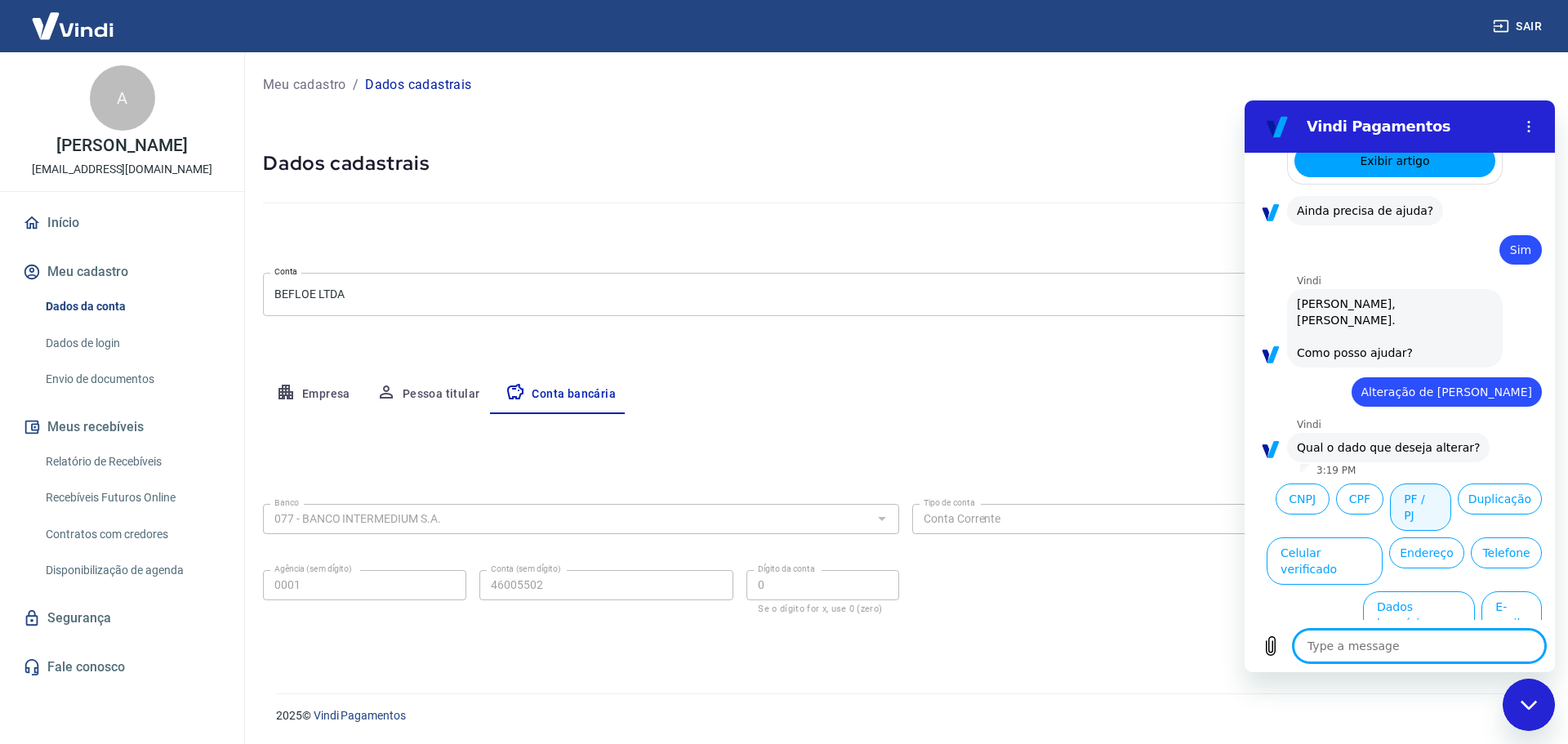
scroll to position [1145, 0]
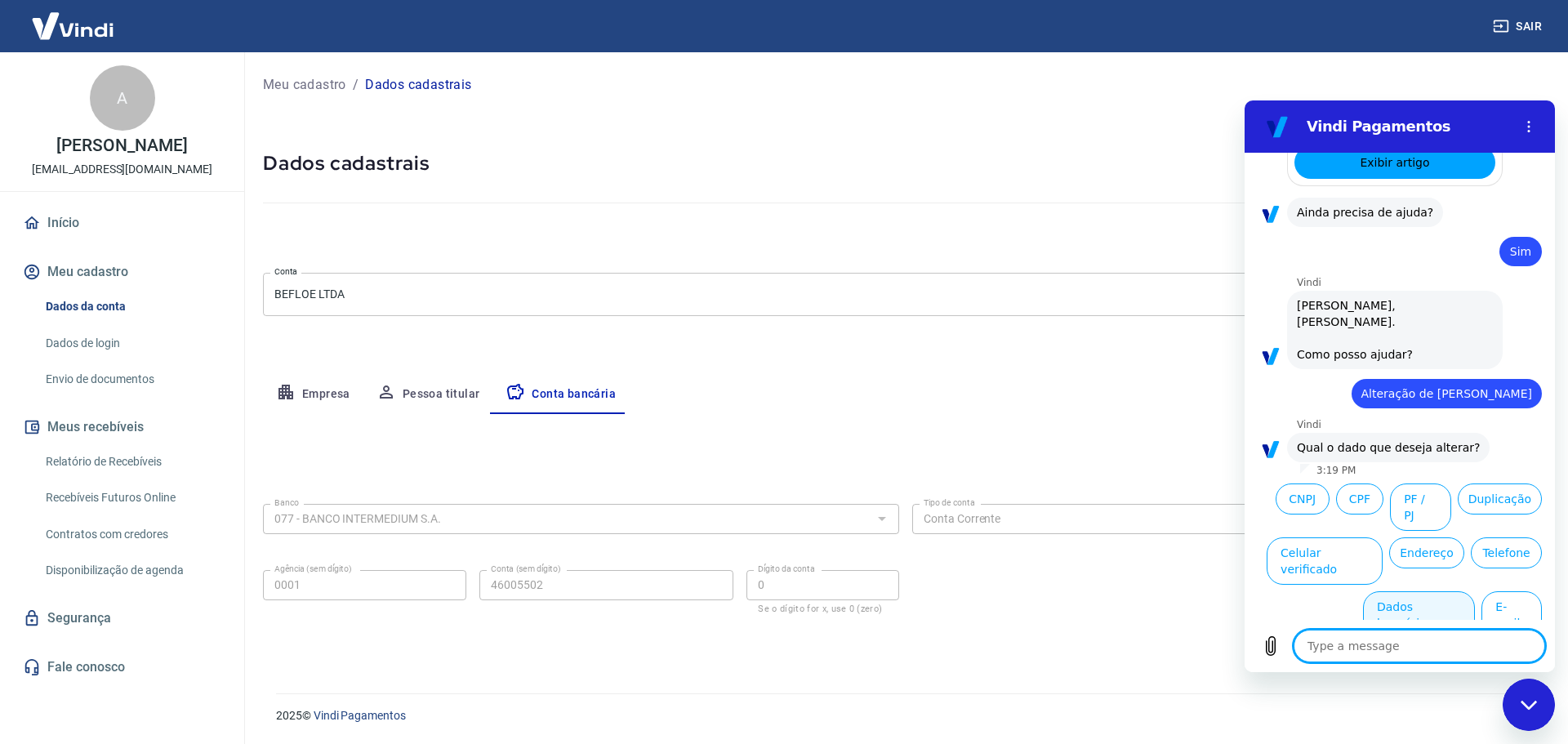
click at [1417, 591] on button "Dados bancários" at bounding box center [1419, 615] width 112 height 47
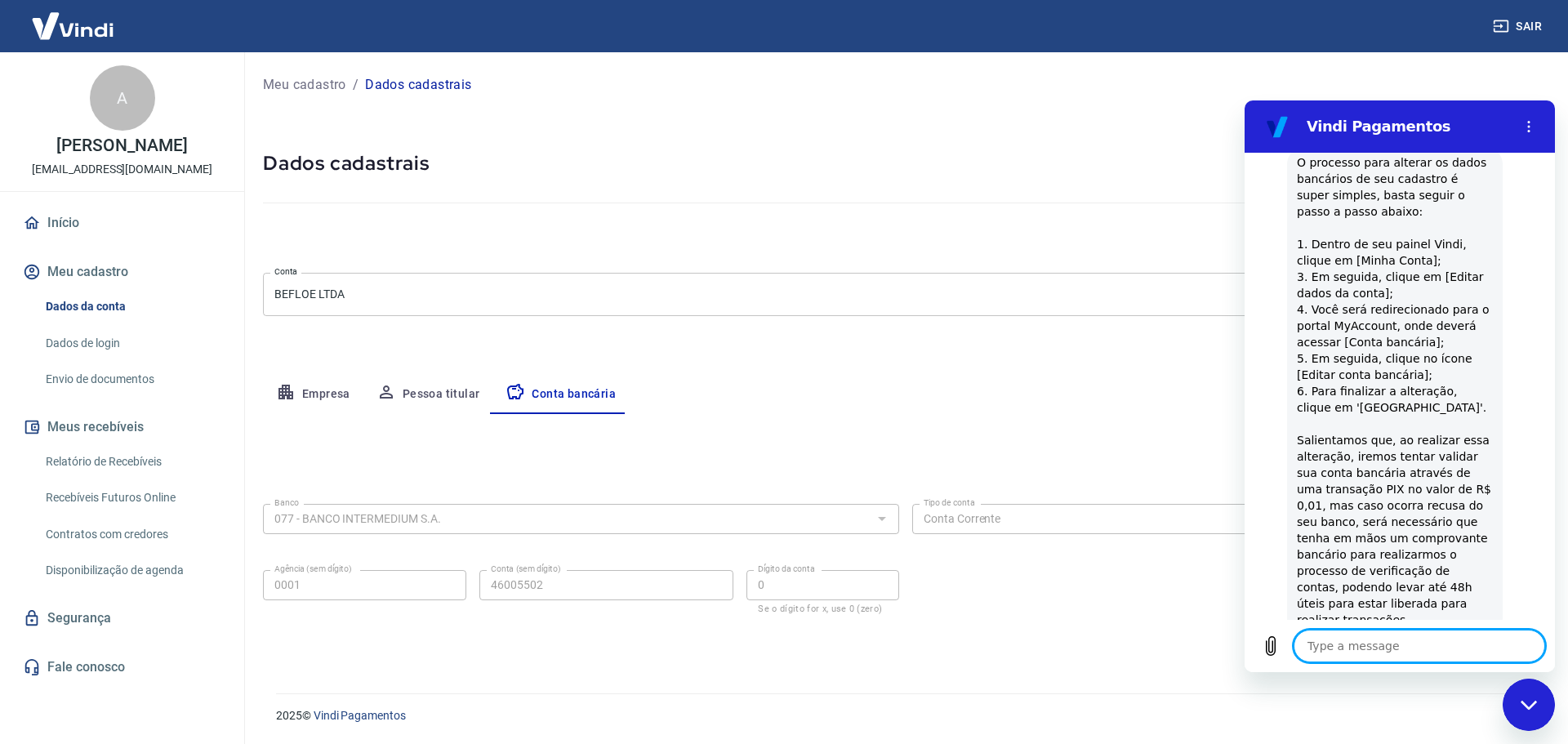
scroll to position [1560, 0]
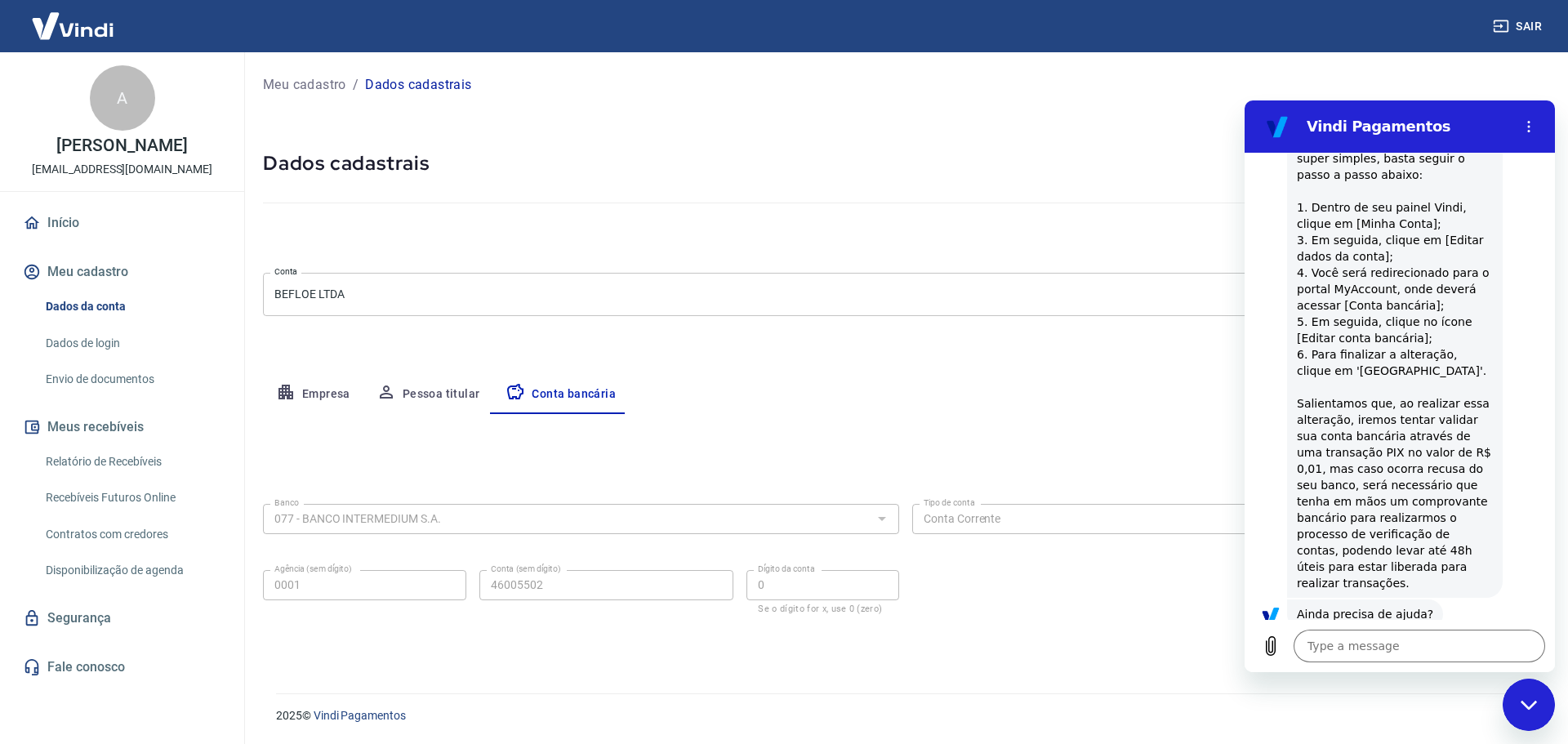
click at [1438, 650] on button "Sim" at bounding box center [1462, 666] width 47 height 31
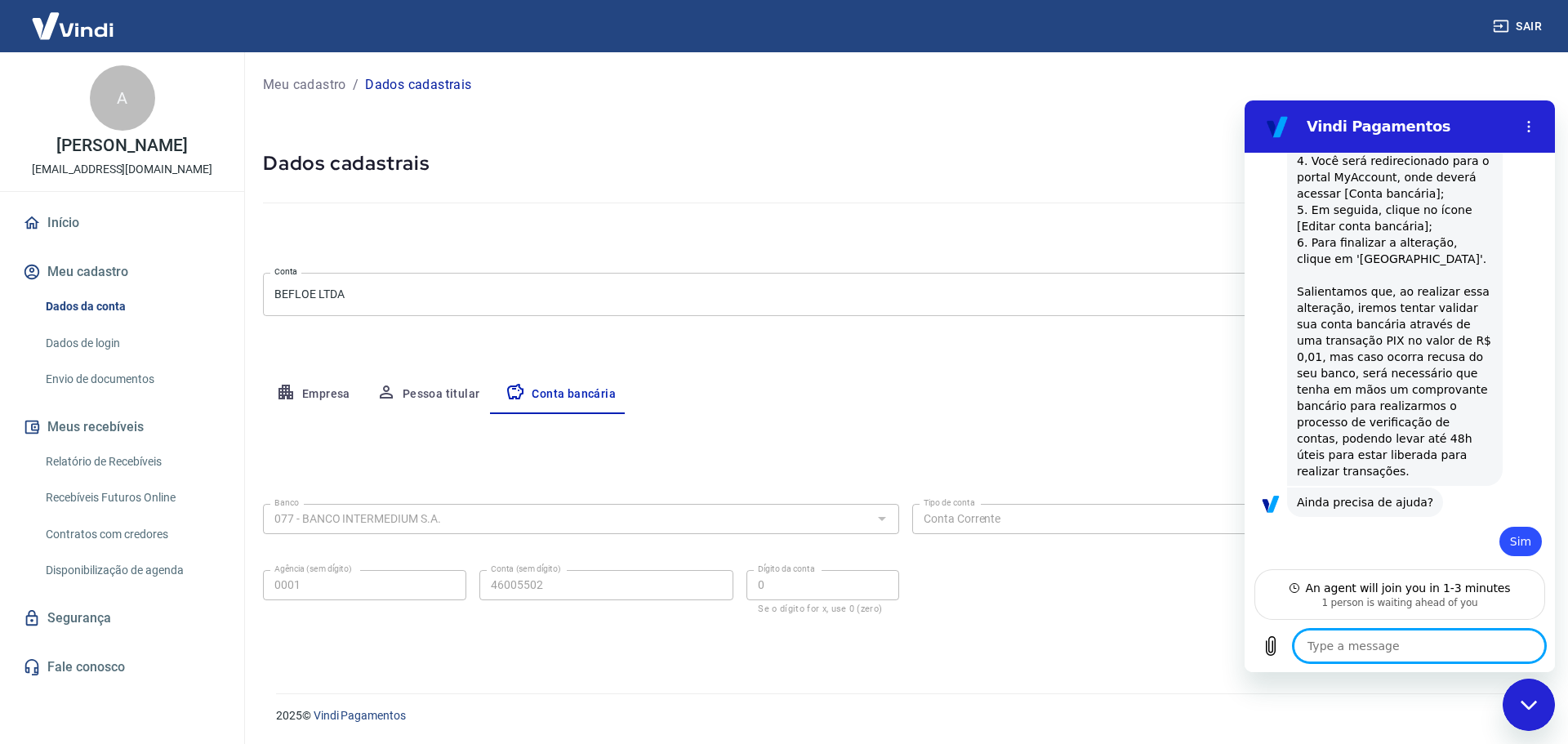
scroll to position [1675, 0]
click at [1431, 651] on textarea at bounding box center [1420, 646] width 251 height 33
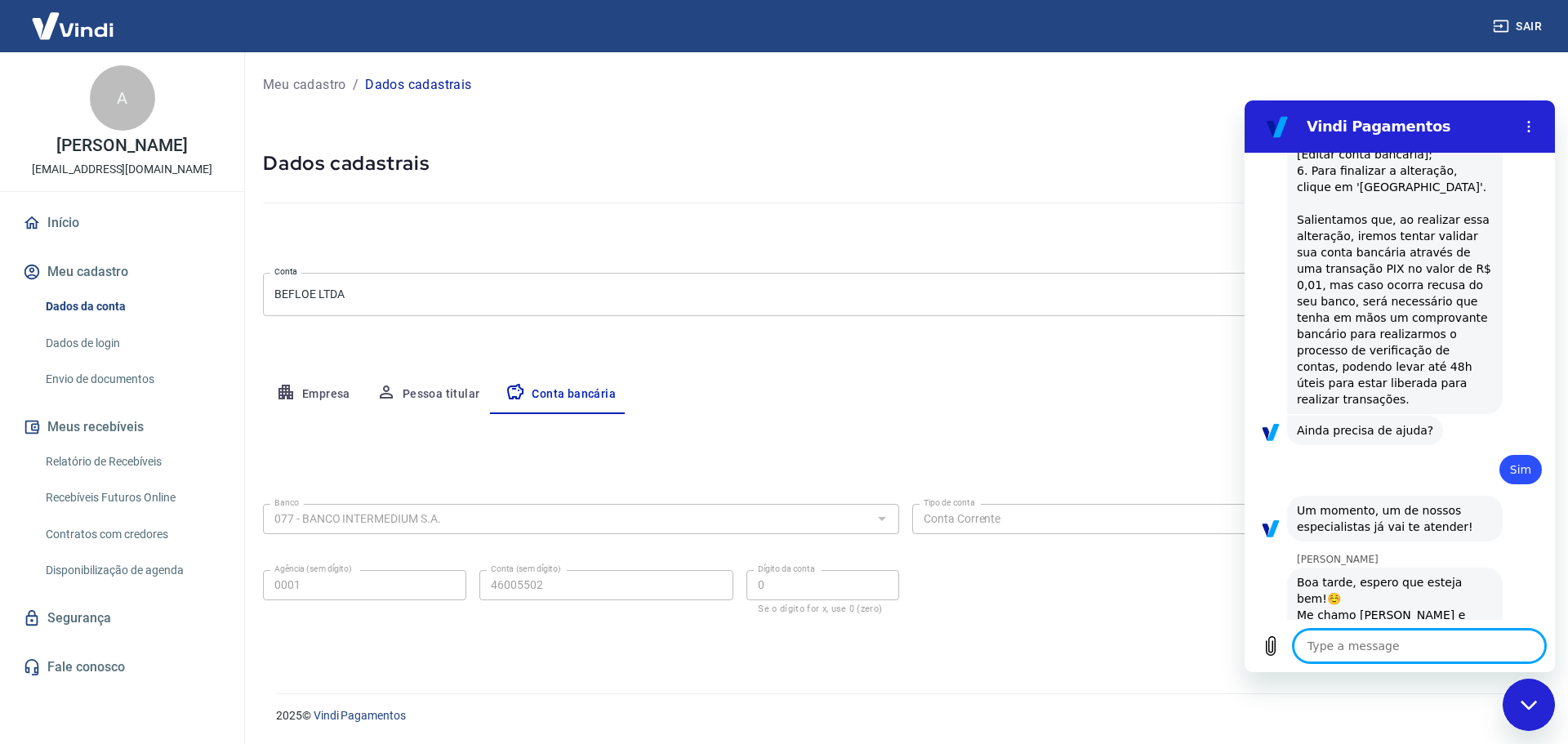
type textarea "x"
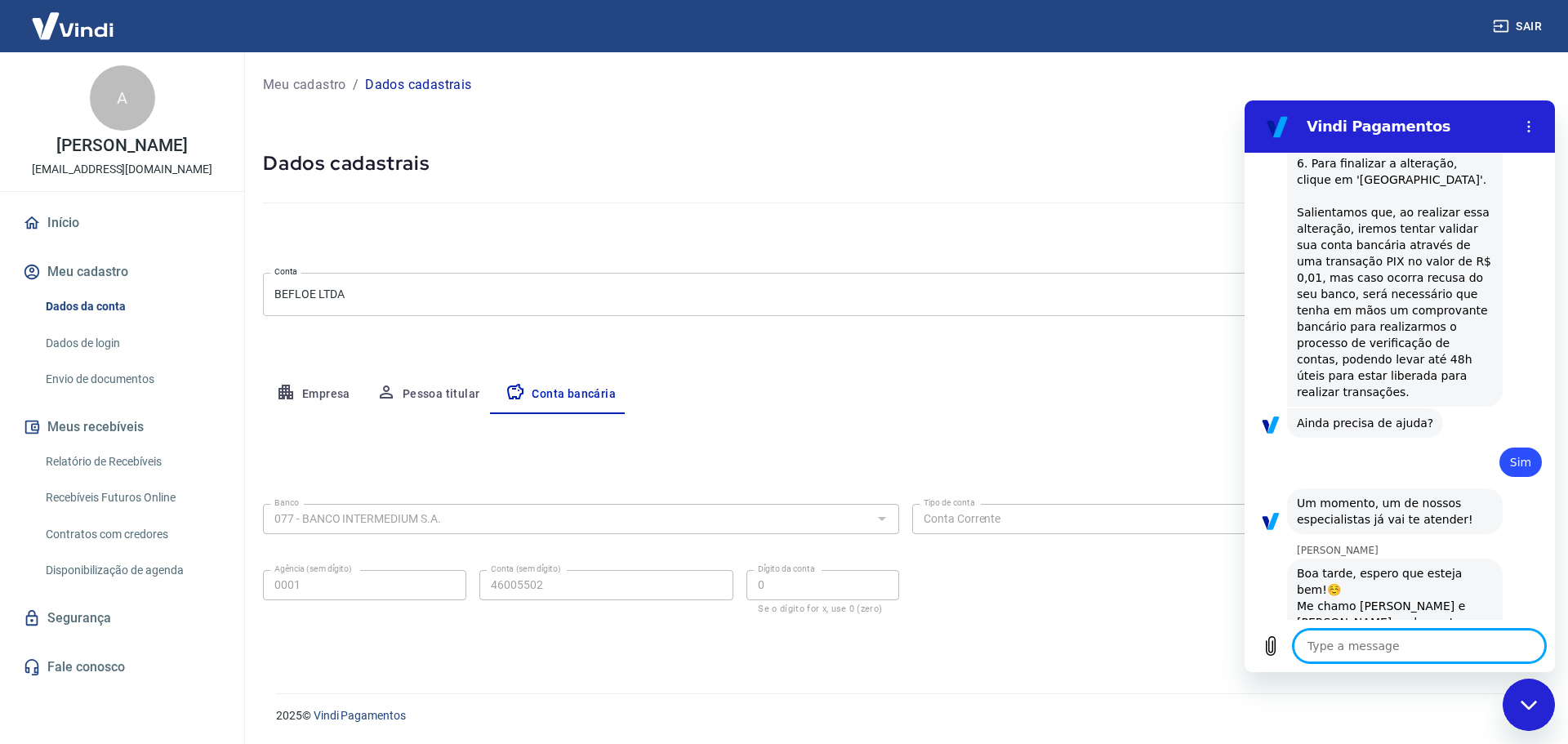
scroll to position [1754, 0]
type textarea "O"
type textarea "x"
type textarea "Oi"
type textarea "x"
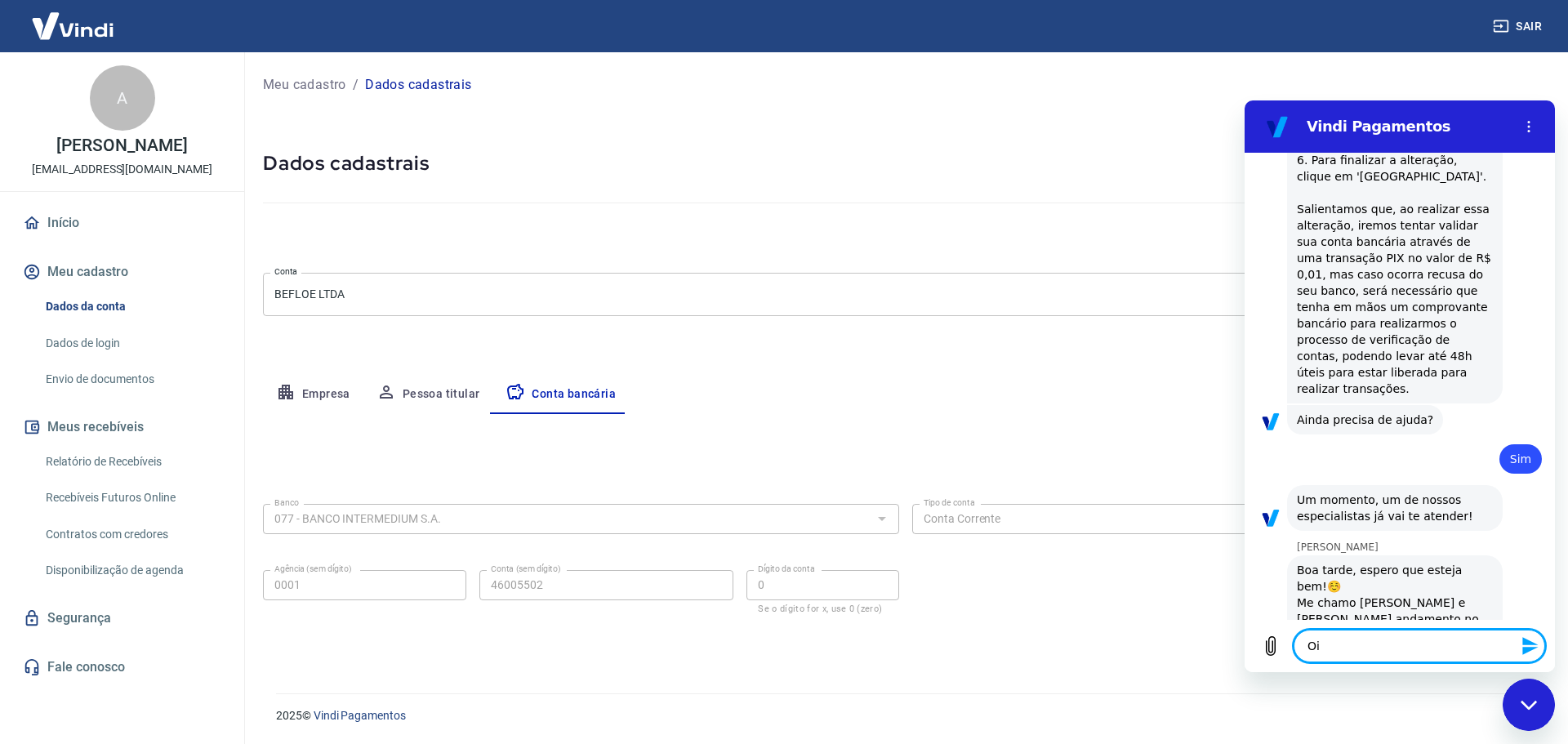
type textarea "Oi"
type textarea "x"
type textarea "Oi G"
type textarea "x"
type textarea "Oi Ga"
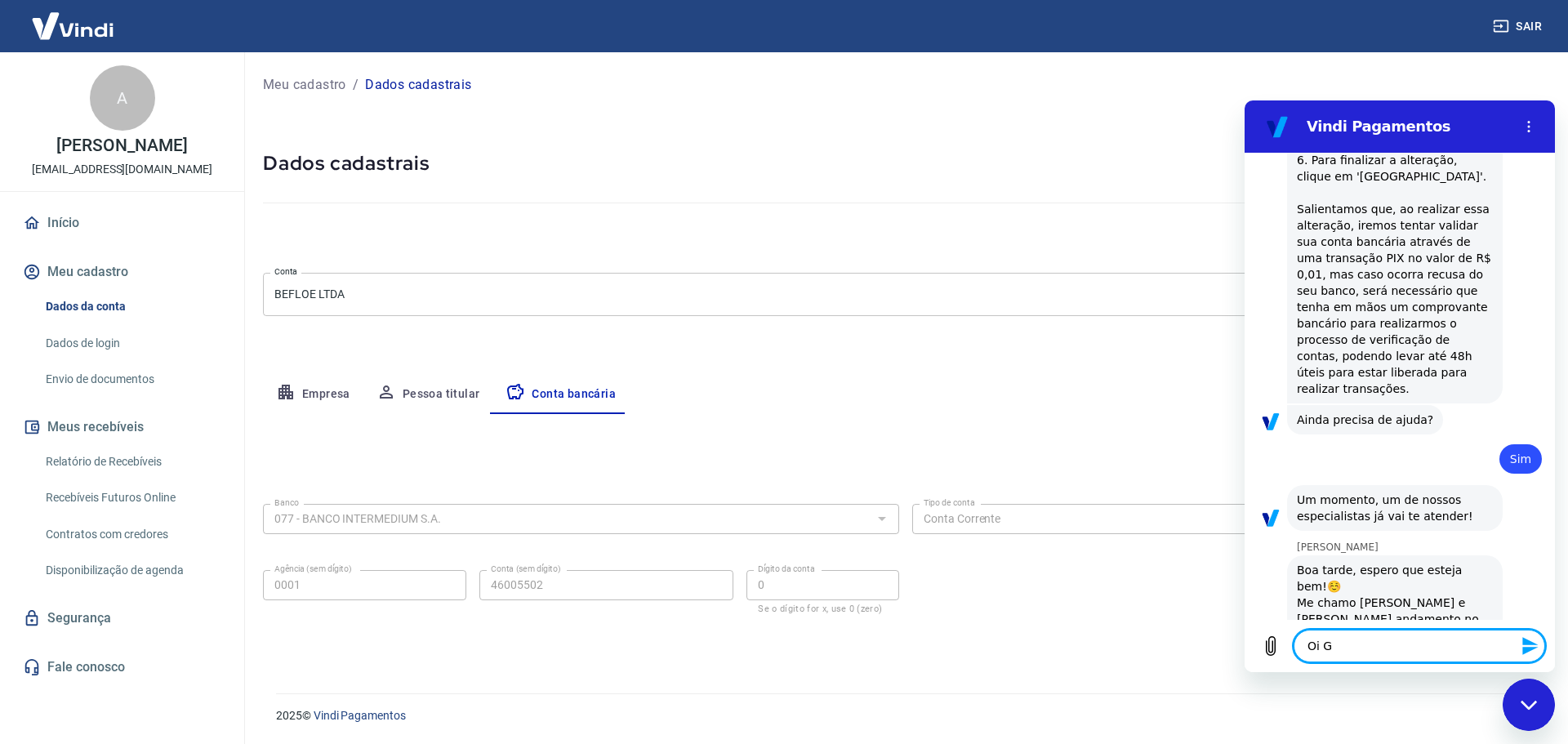
type textarea "x"
type textarea "Oi Gab"
type textarea "x"
type textarea "Oi Gabr"
type textarea "x"
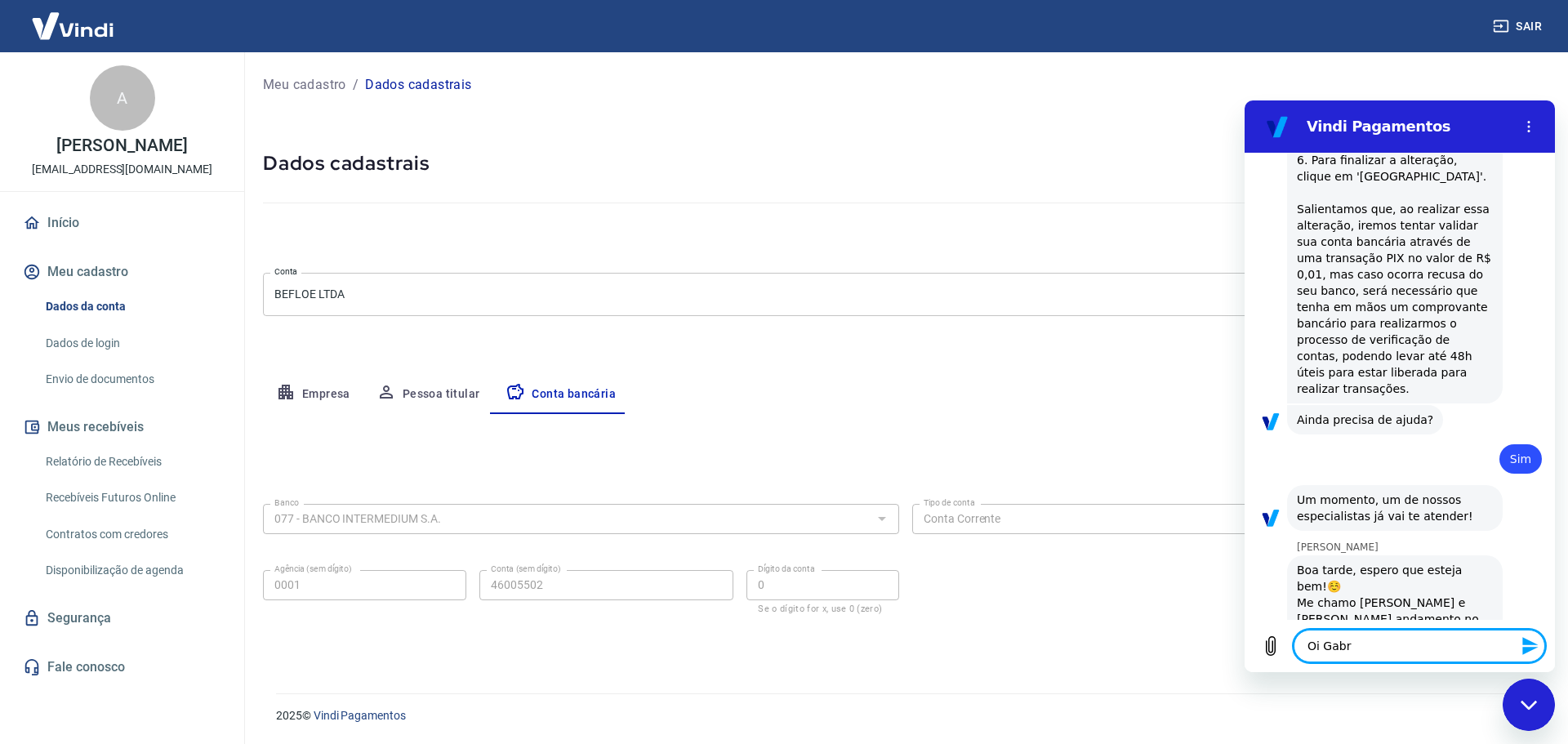
type textarea "Oi Gabri"
type textarea "x"
type textarea "Oi Gabrie"
type textarea "x"
type textarea "Oi Gabriel"
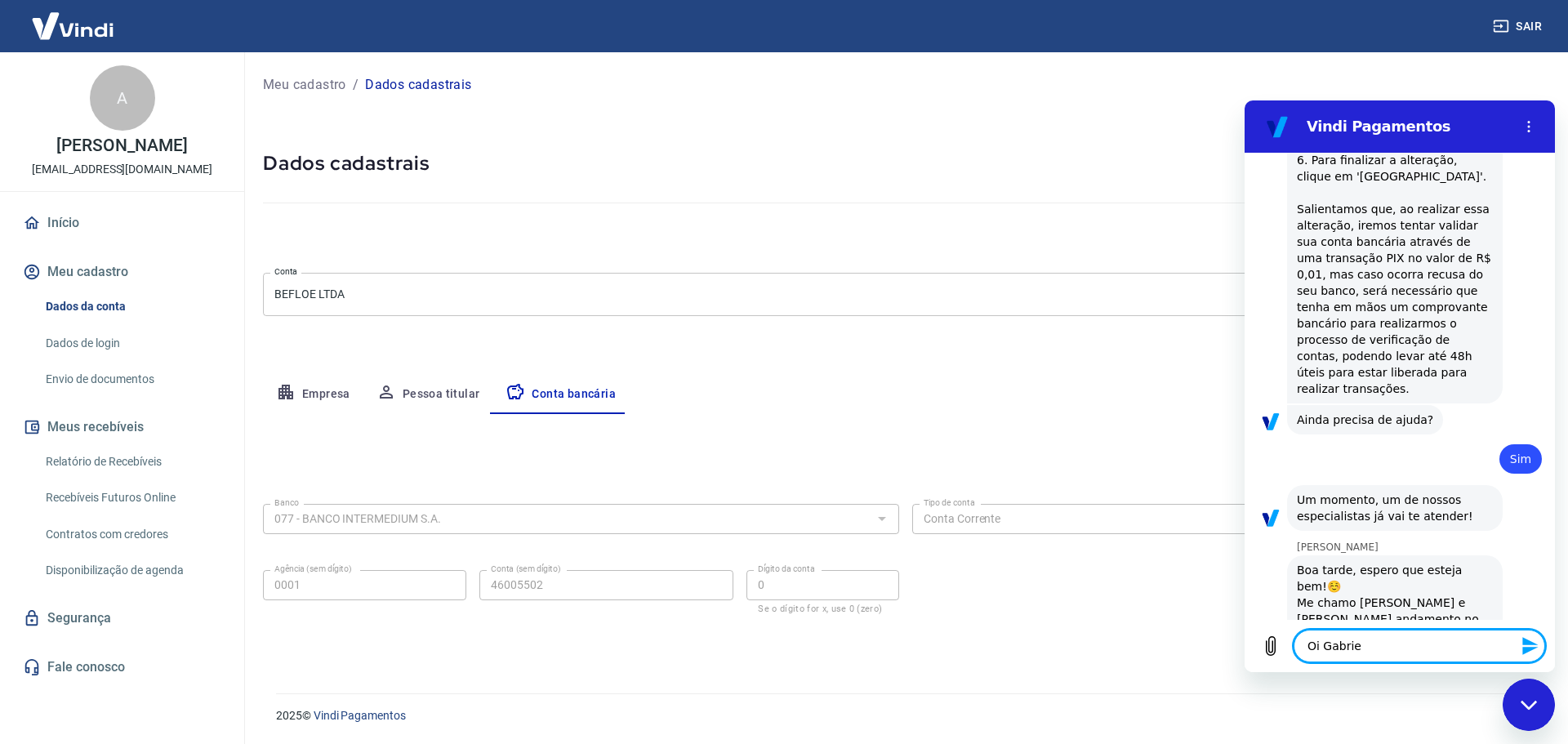
type textarea "x"
type textarea "Oi Gabriell"
type textarea "x"
type textarea "[PERSON_NAME]"
type textarea "x"
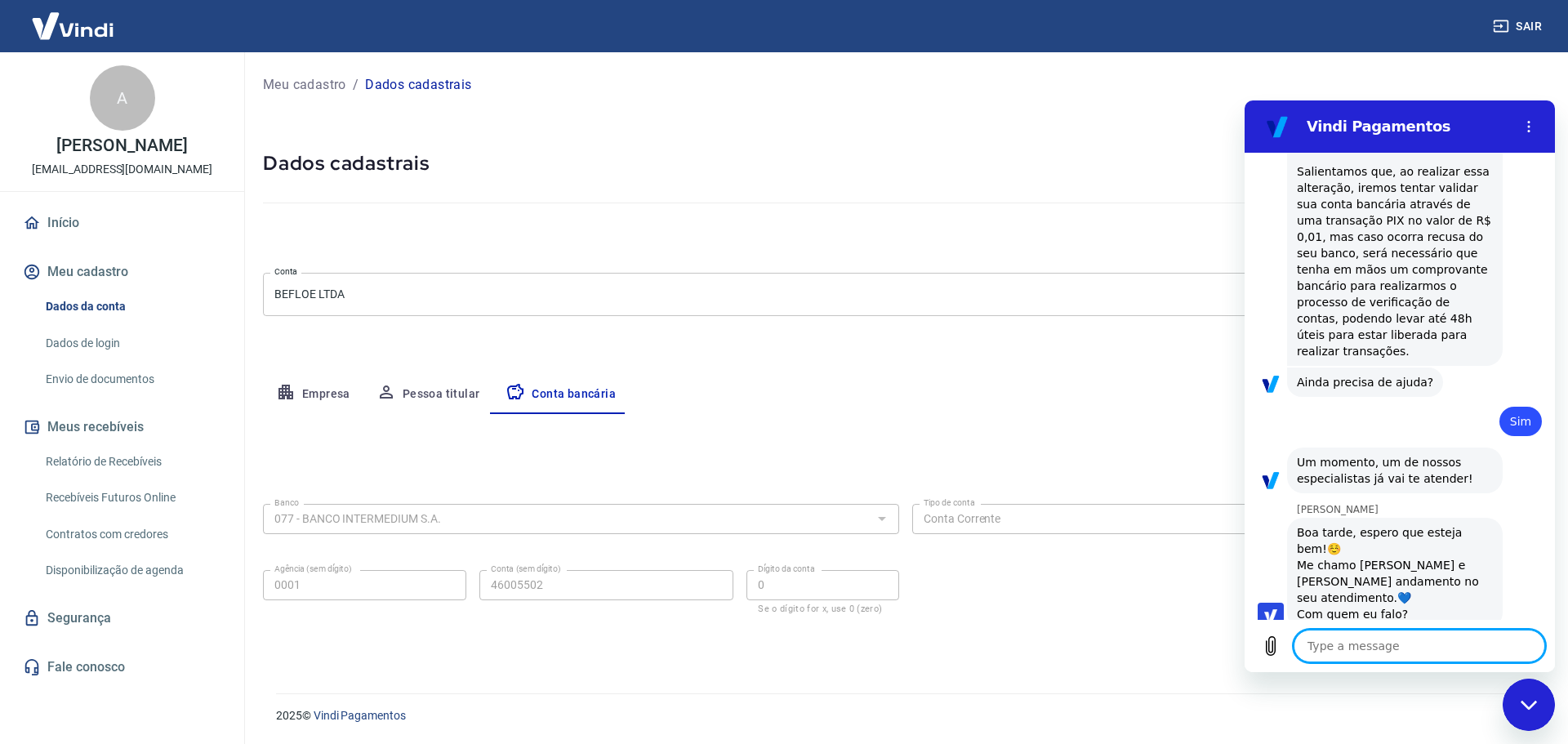
type textarea "x"
type textarea "M"
type textarea "x"
type textarea "Me"
type textarea "x"
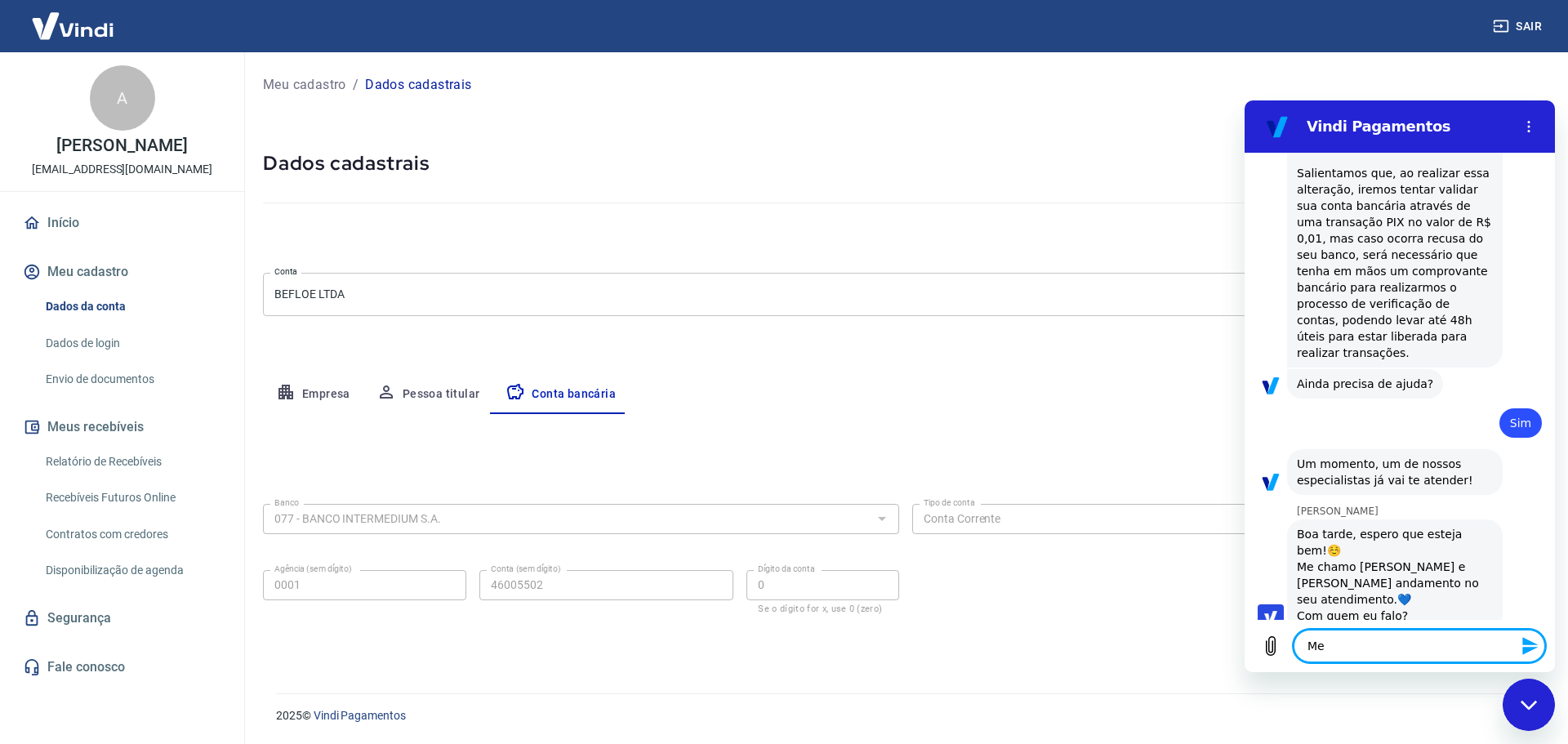
type textarea "Me"
type textarea "x"
type textarea "Me c"
type textarea "x"
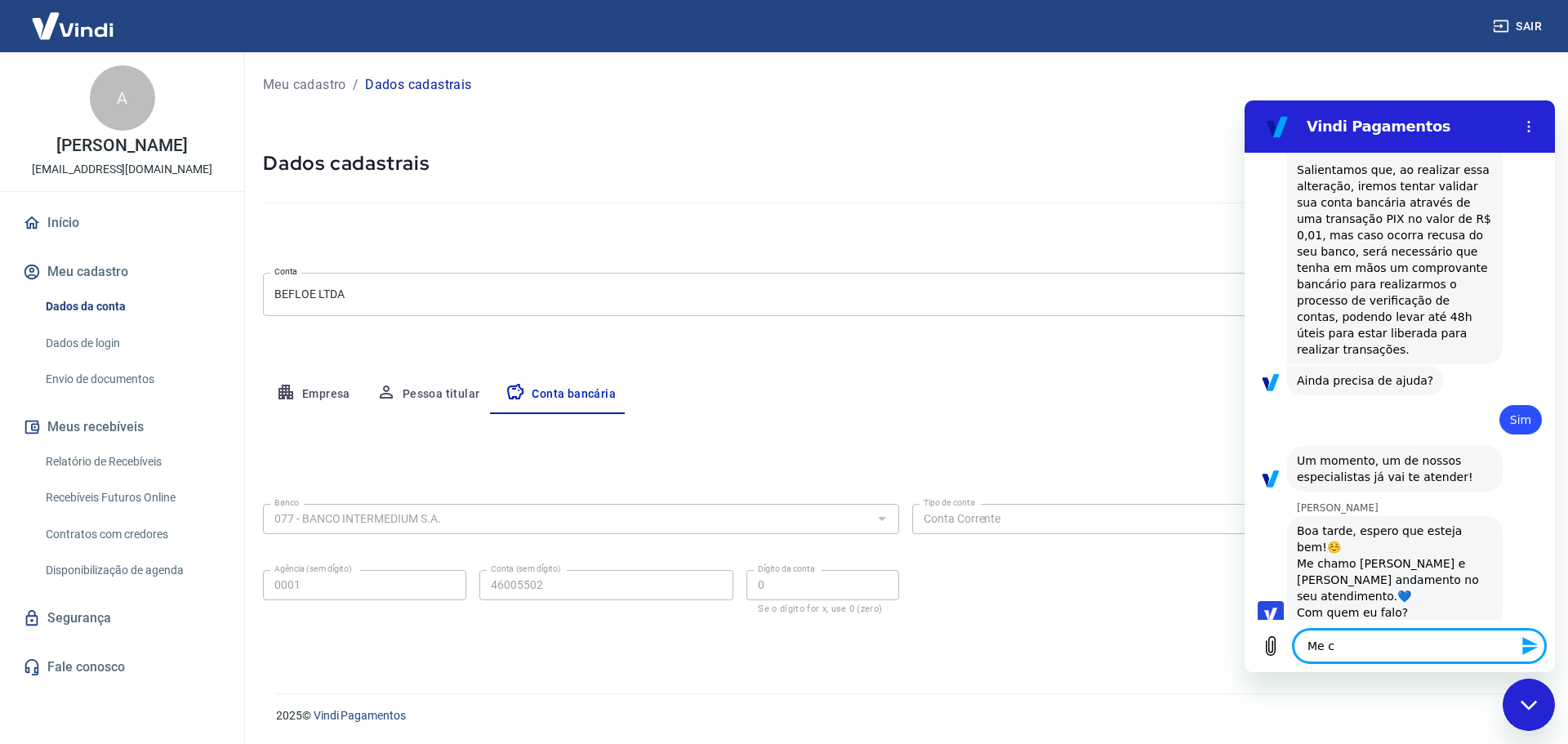
type textarea "Me ch"
type textarea "x"
type textarea "Me cha"
type textarea "x"
type textarea "Me cham"
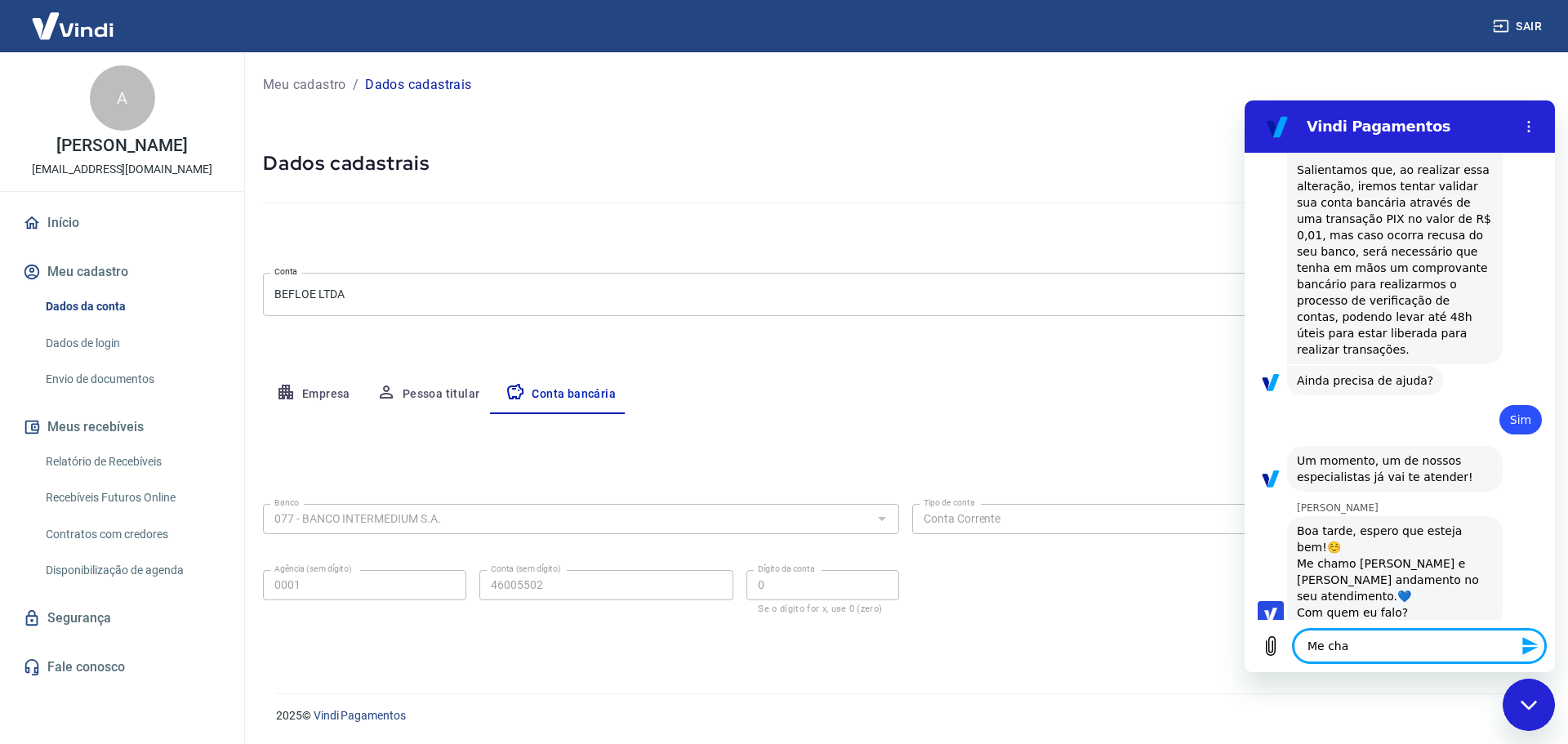
type textarea "x"
type textarea "Me chamo"
type textarea "x"
type textarea "Me chamo"
type textarea "x"
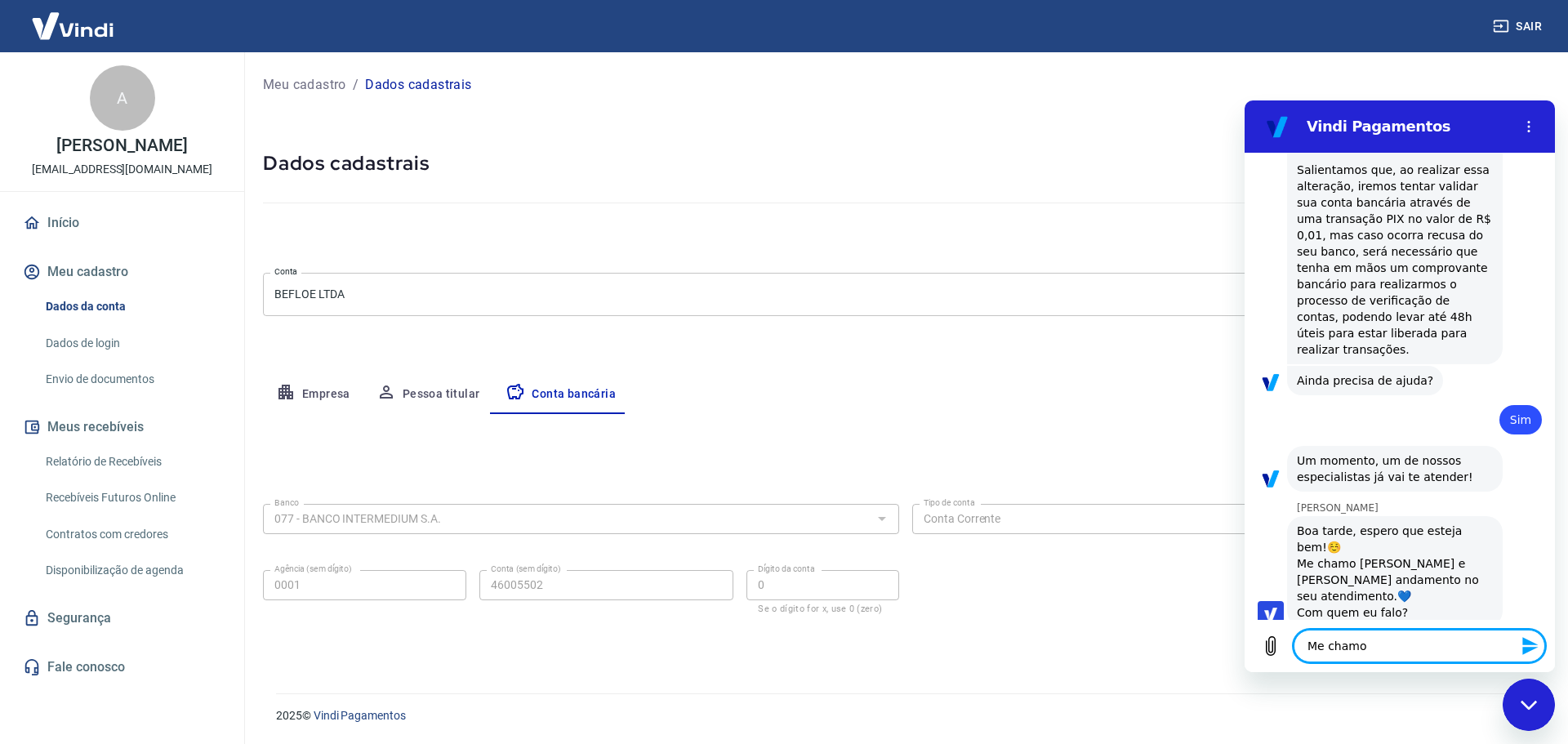
type textarea "Me chamo T"
type textarea "x"
type textarea "Me chamo Ti"
type textarea "x"
type textarea "Me chamo Tia"
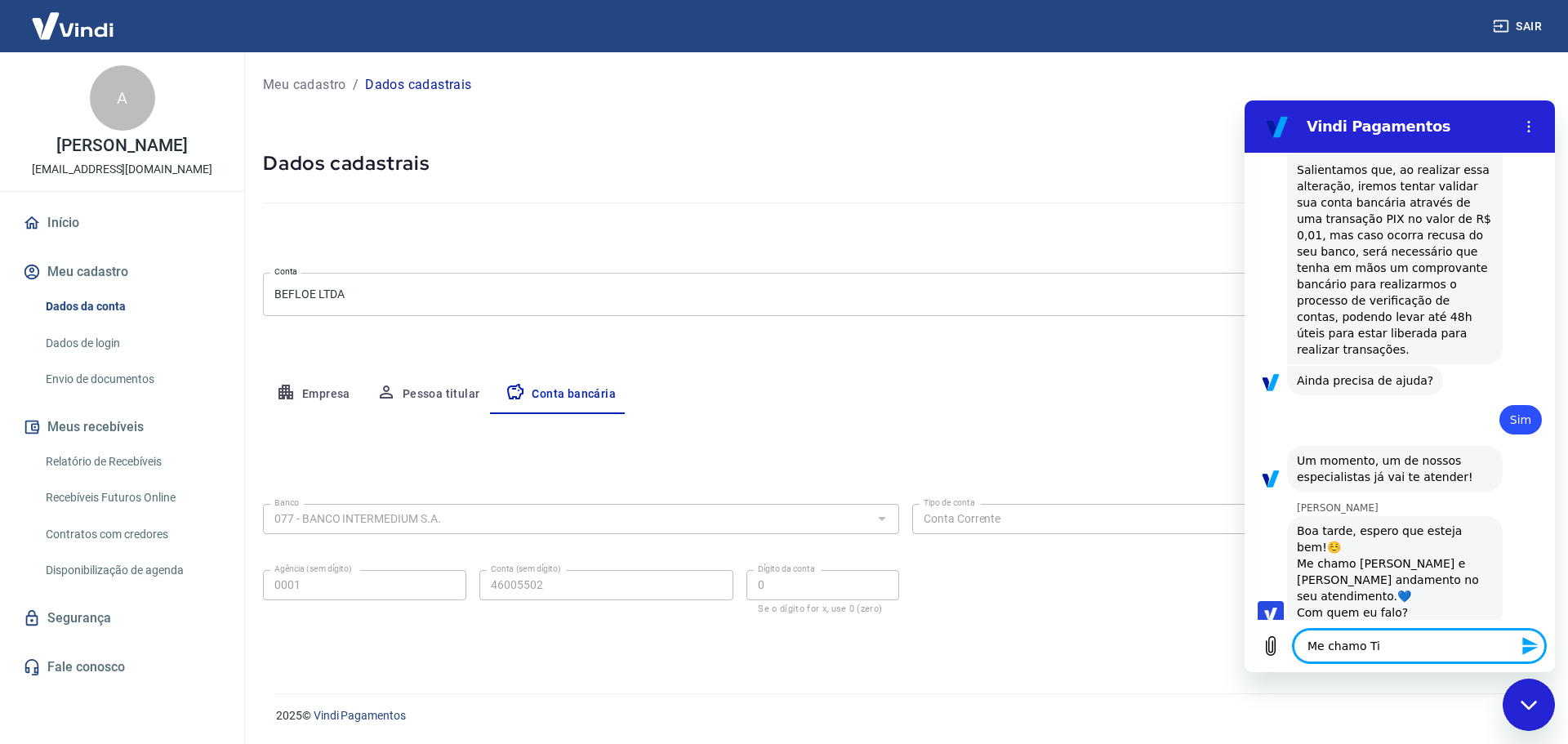
type textarea "x"
type textarea "Me chamo Tiag"
type textarea "x"
type textarea "Me chamo Tiago"
type textarea "x"
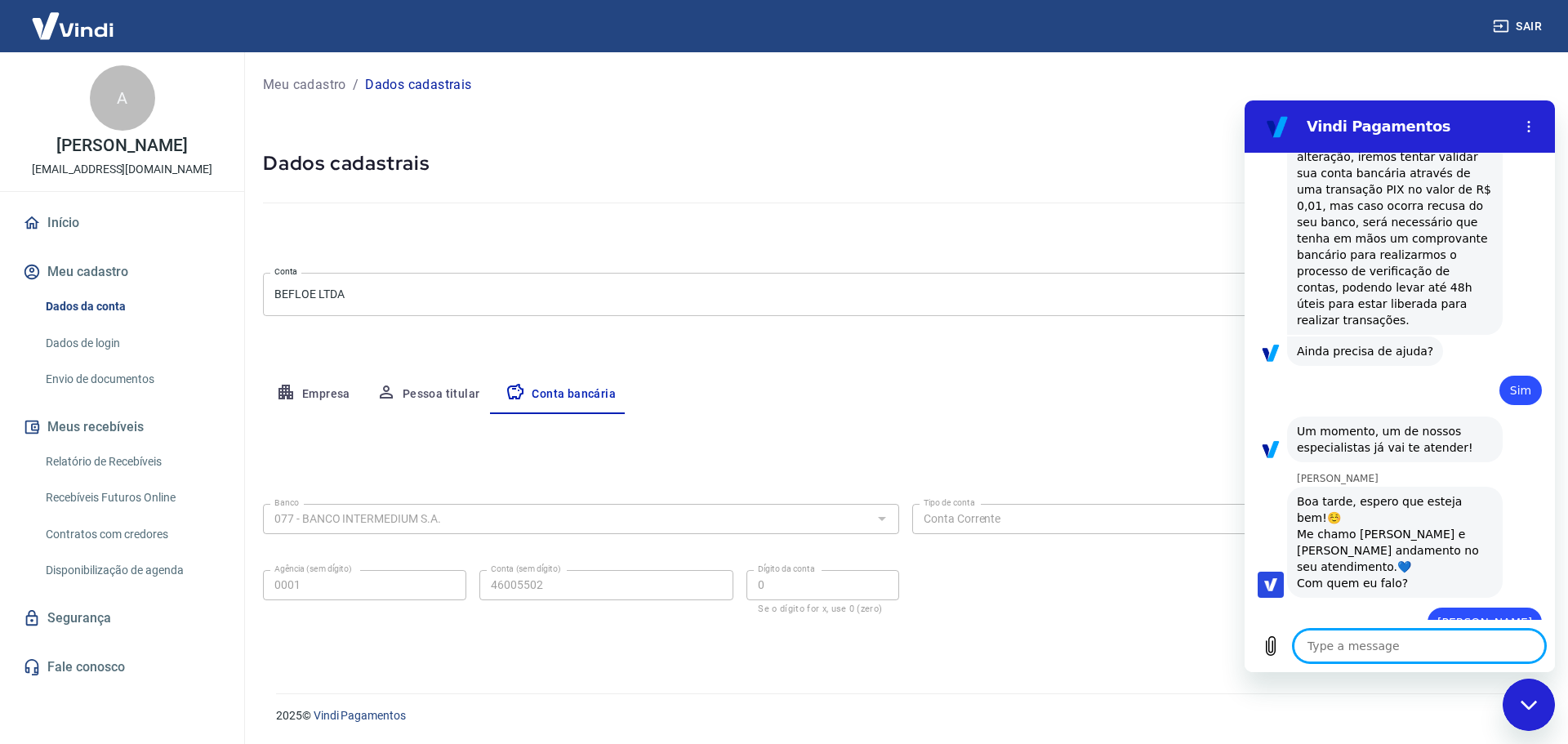
type textarea "x"
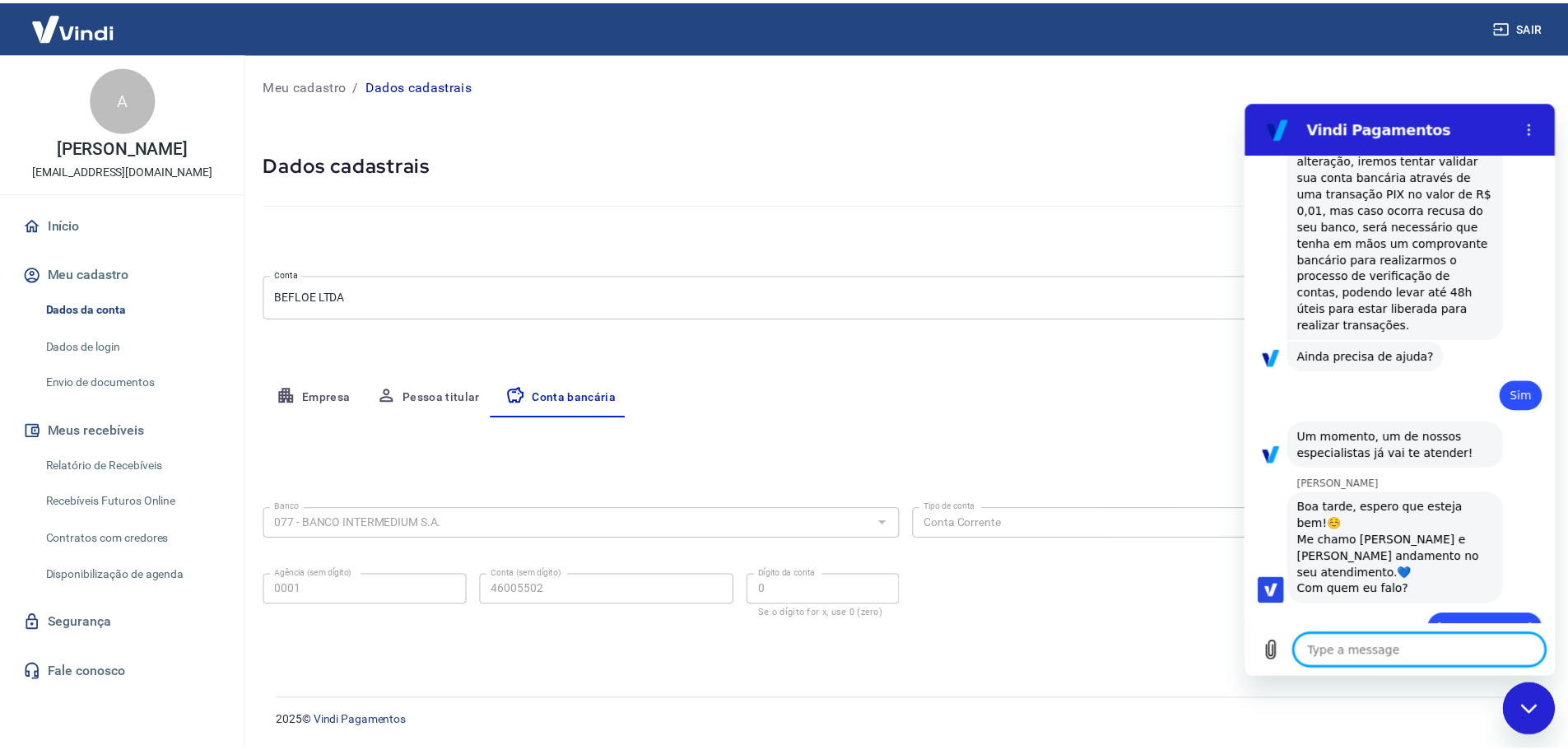
scroll to position [1838, 0]
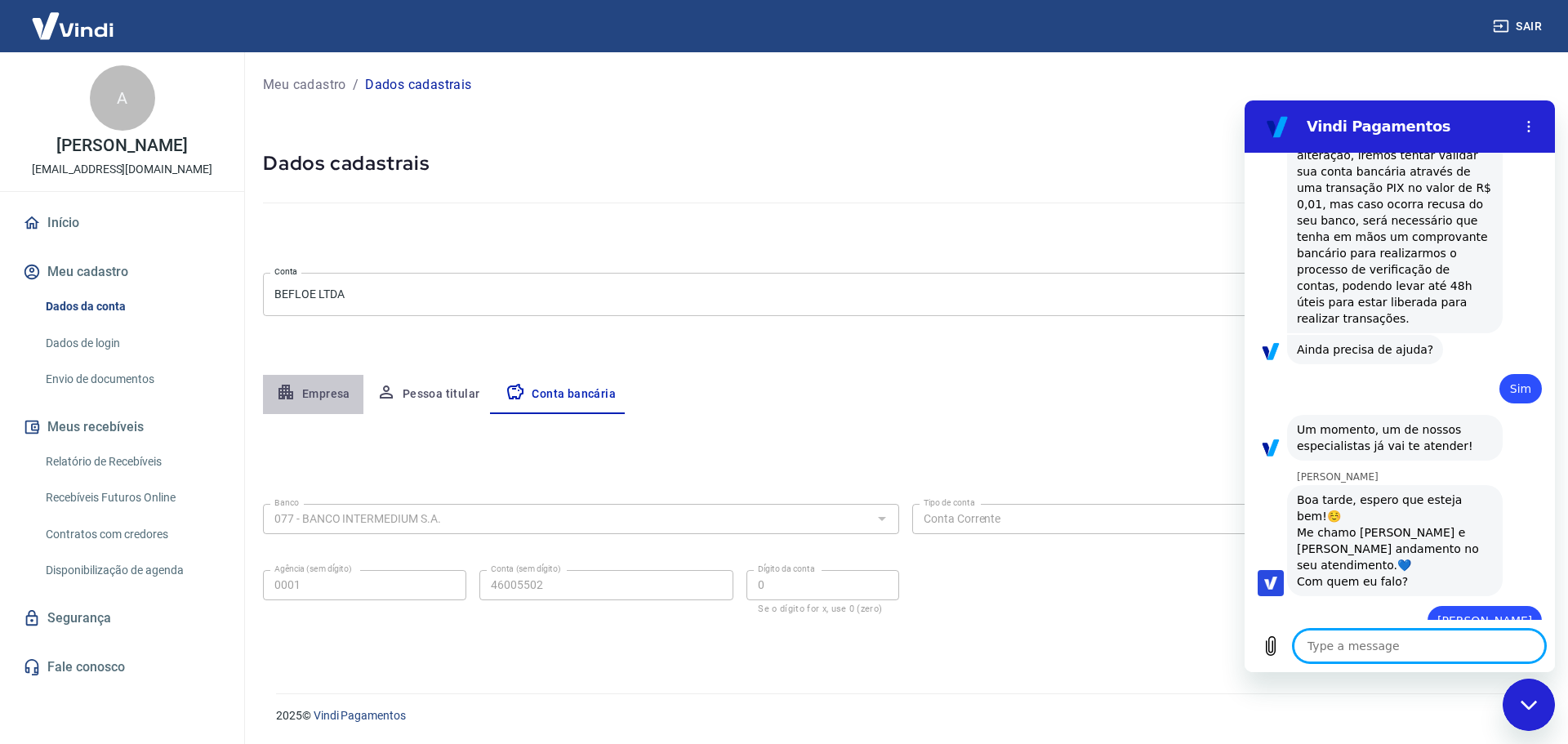
click at [326, 390] on button "Empresa" at bounding box center [313, 394] width 100 height 39
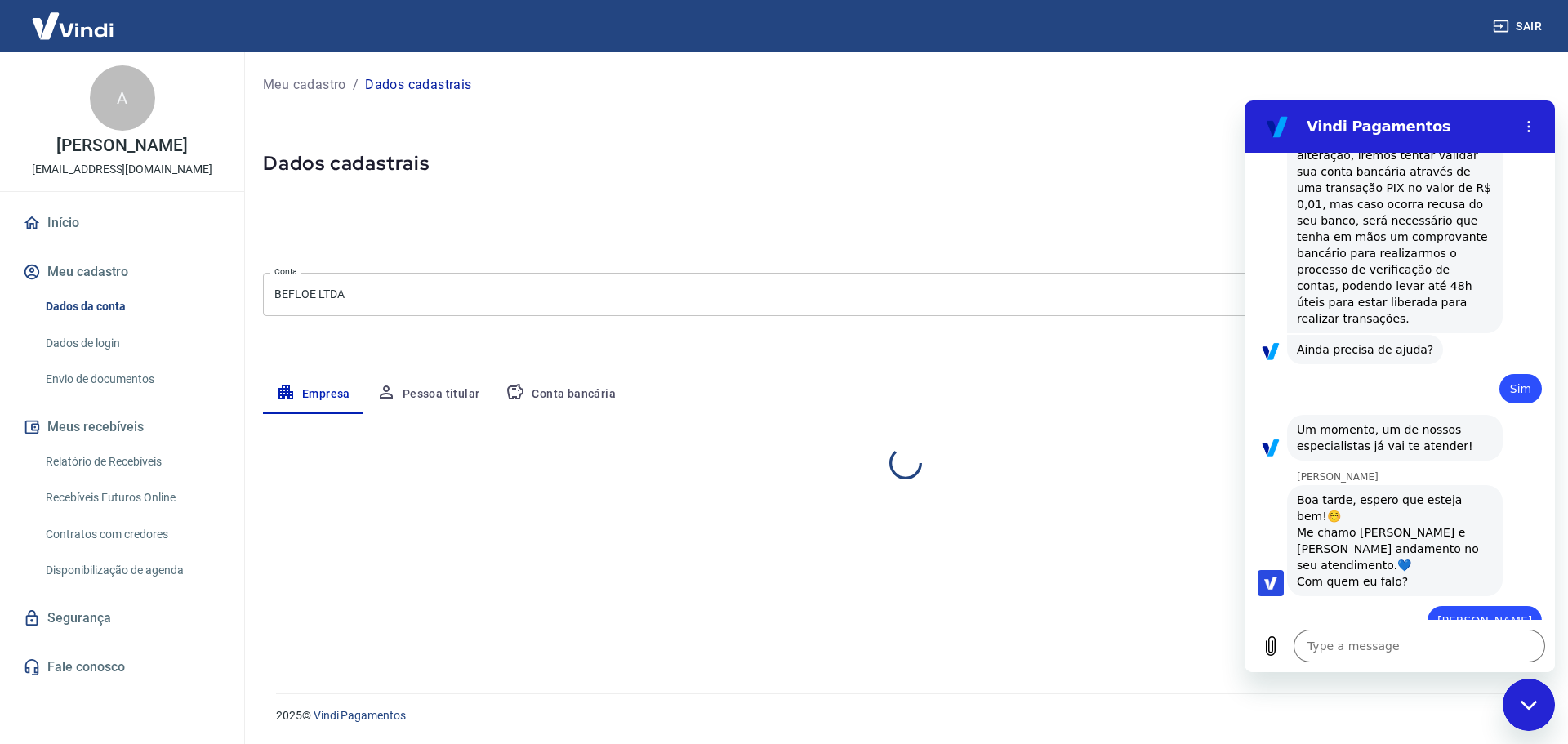
select select "RS"
select select "business"
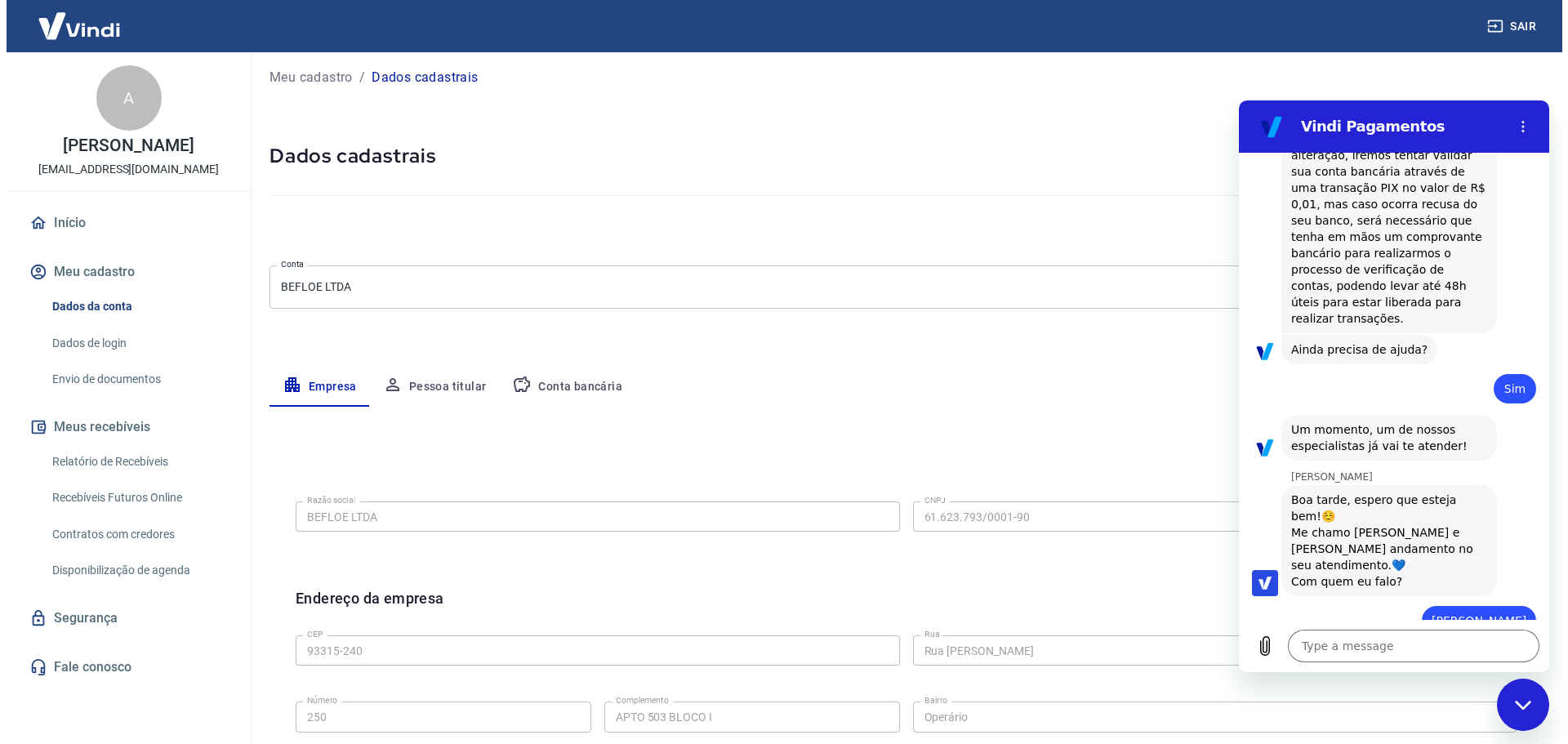
scroll to position [0, 0]
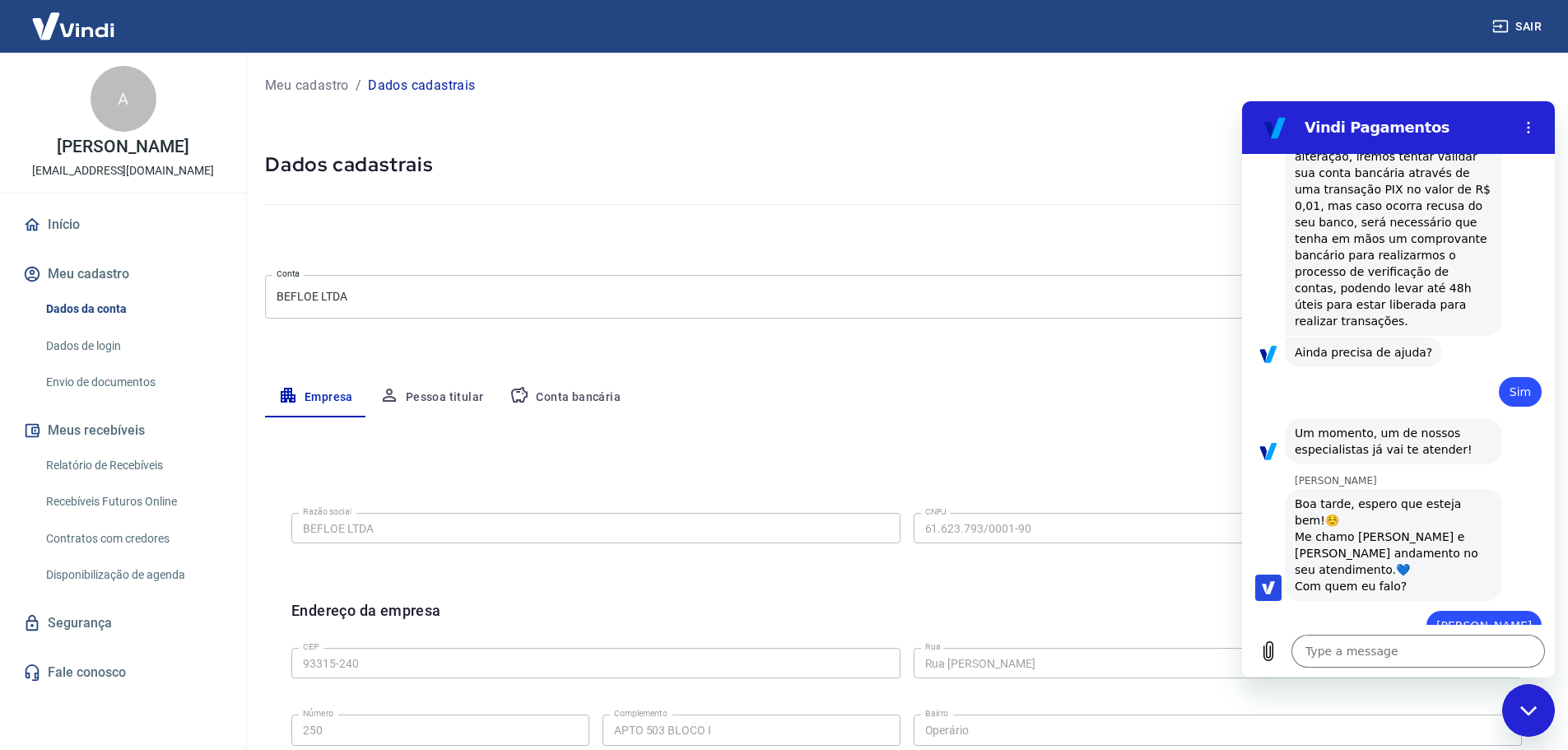
click at [422, 404] on button "Pessoa titular" at bounding box center [432, 397] width 131 height 39
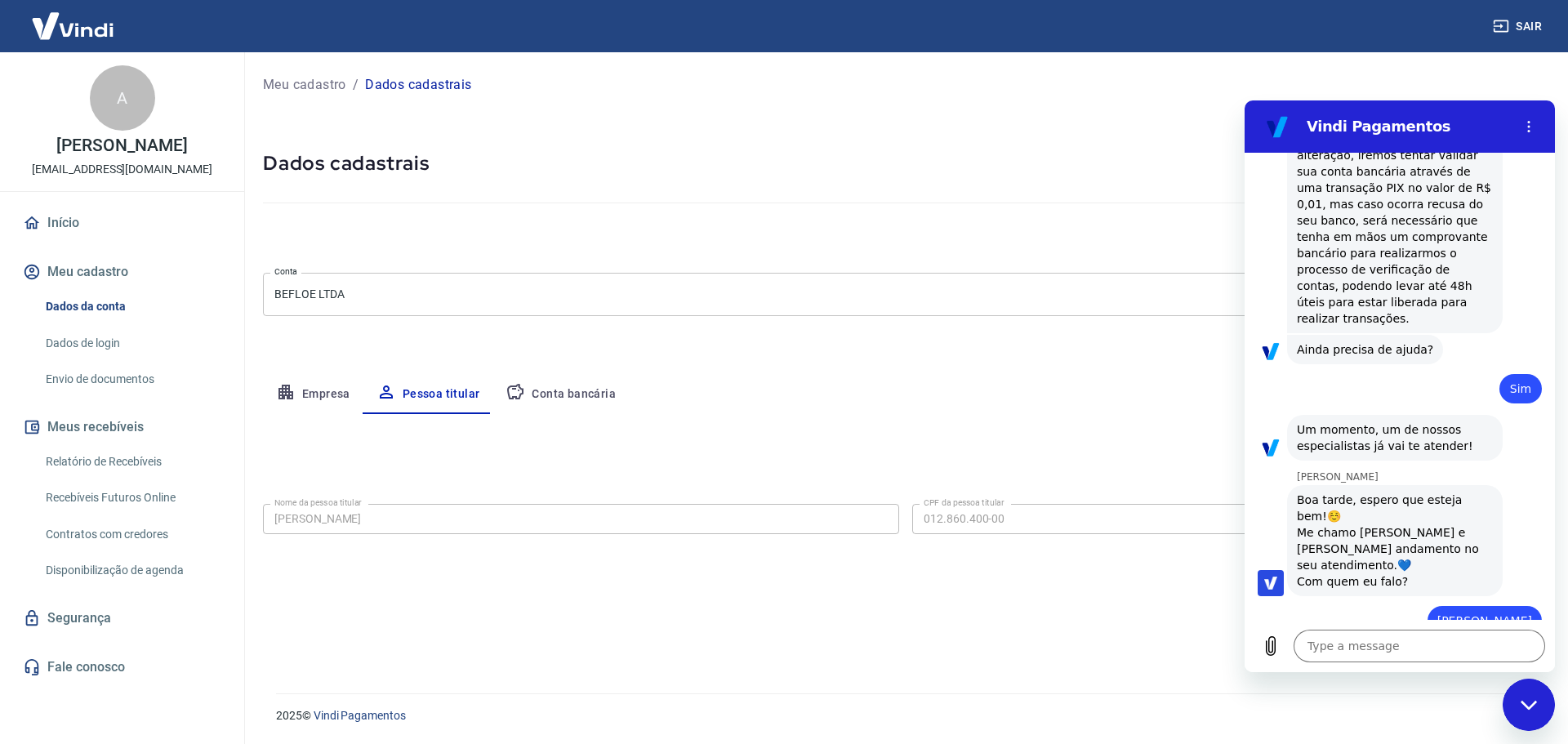
type textarea "x"
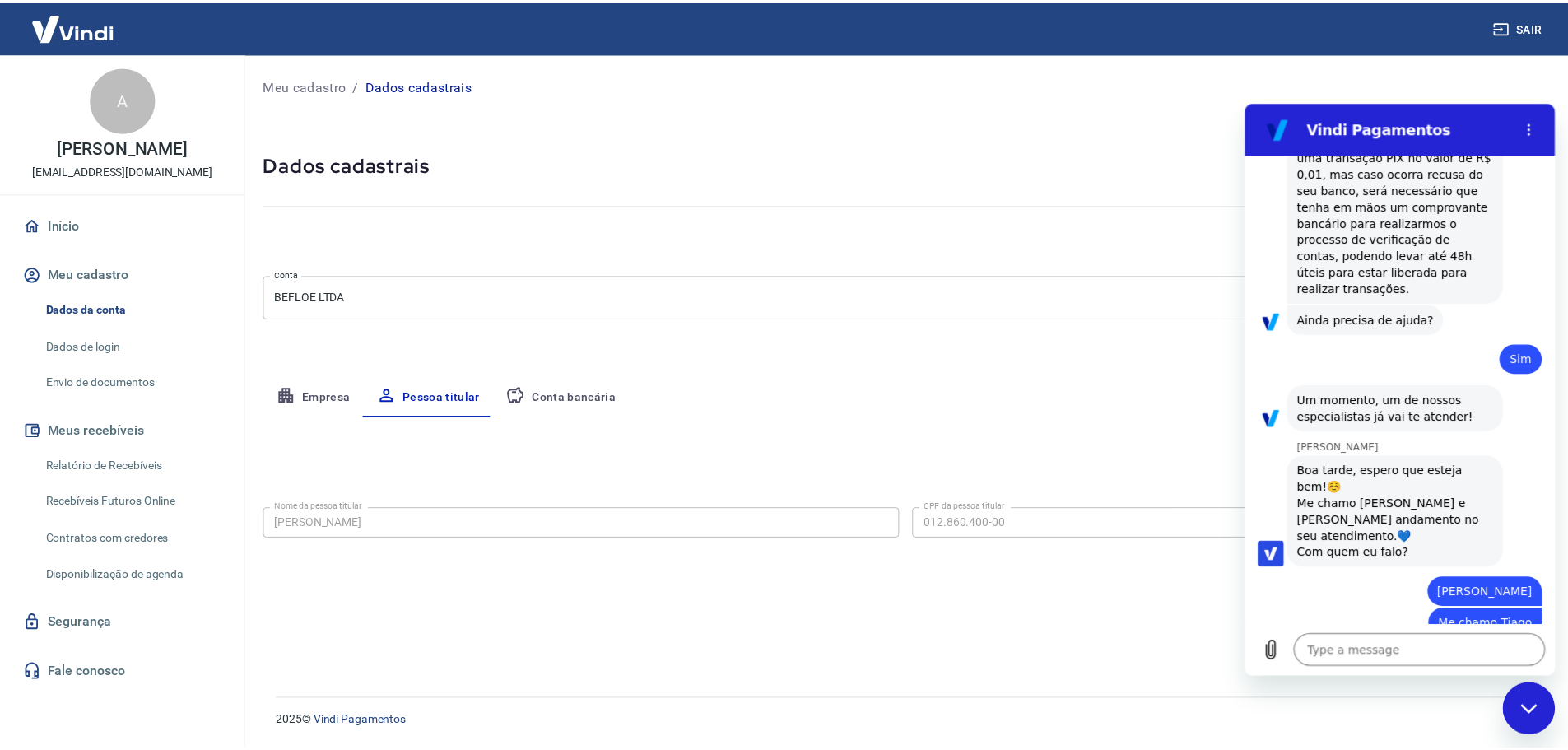
scroll to position [1870, 0]
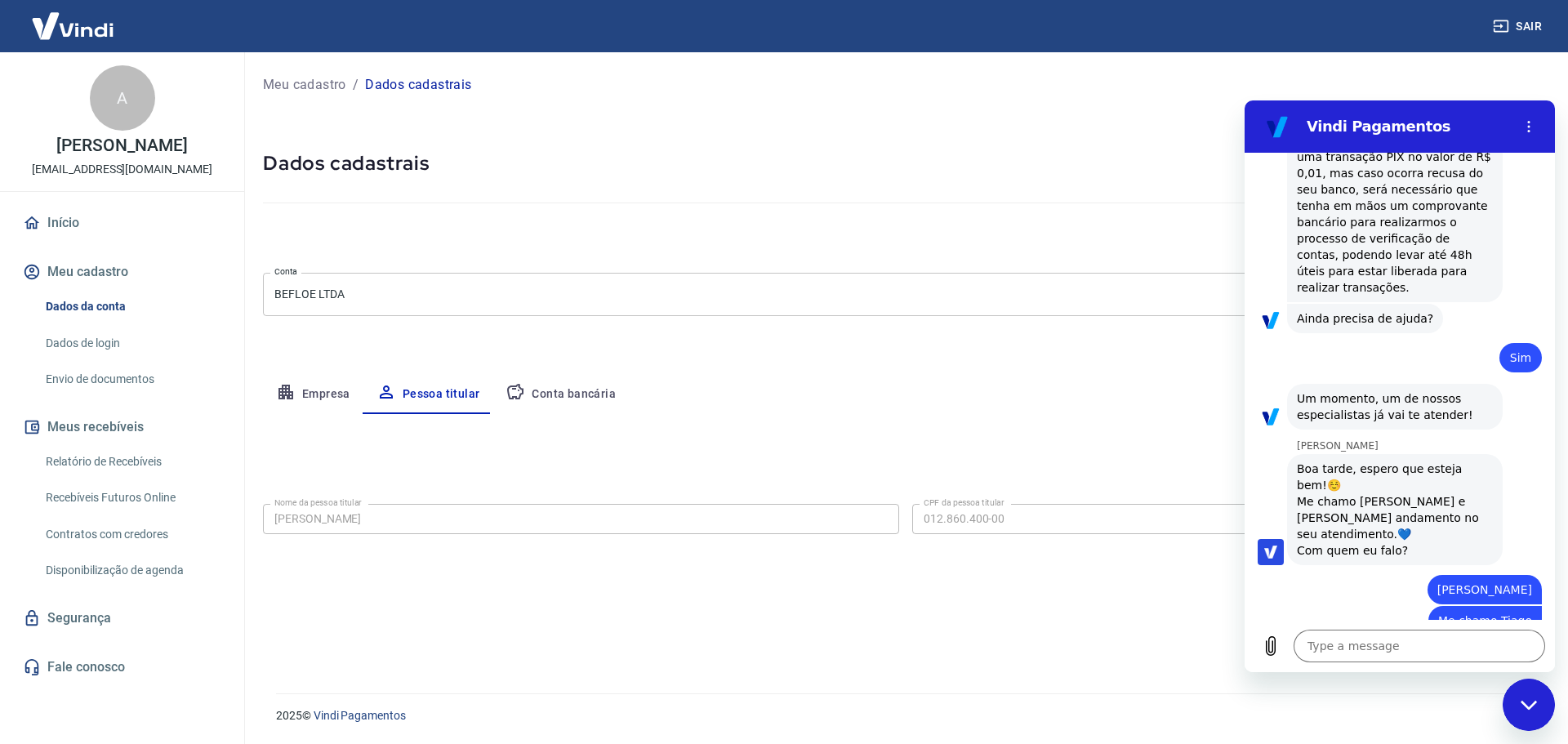
click at [326, 387] on button "Empresa" at bounding box center [313, 394] width 100 height 39
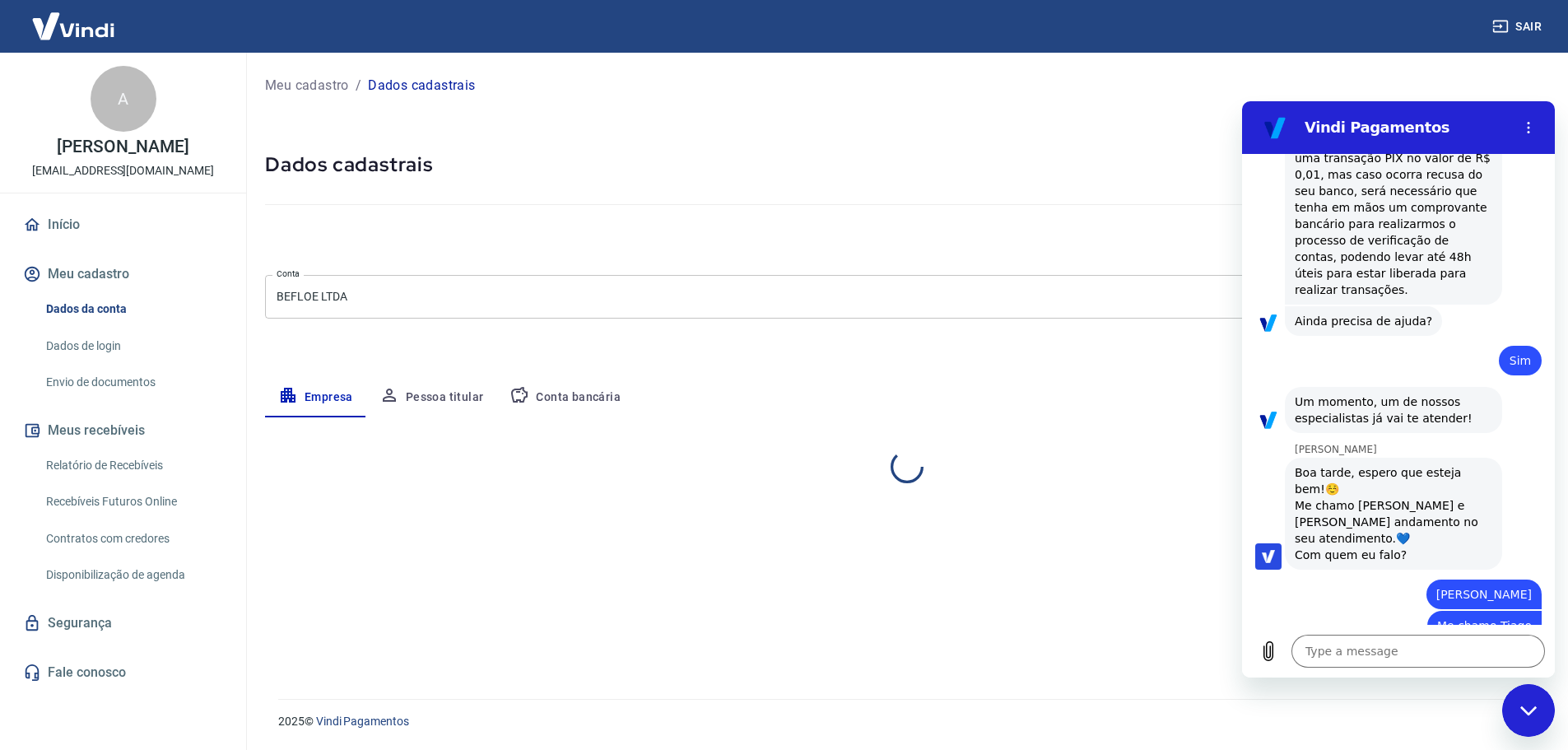
select select "RS"
select select "business"
click at [1353, 656] on textarea at bounding box center [1418, 651] width 253 height 33
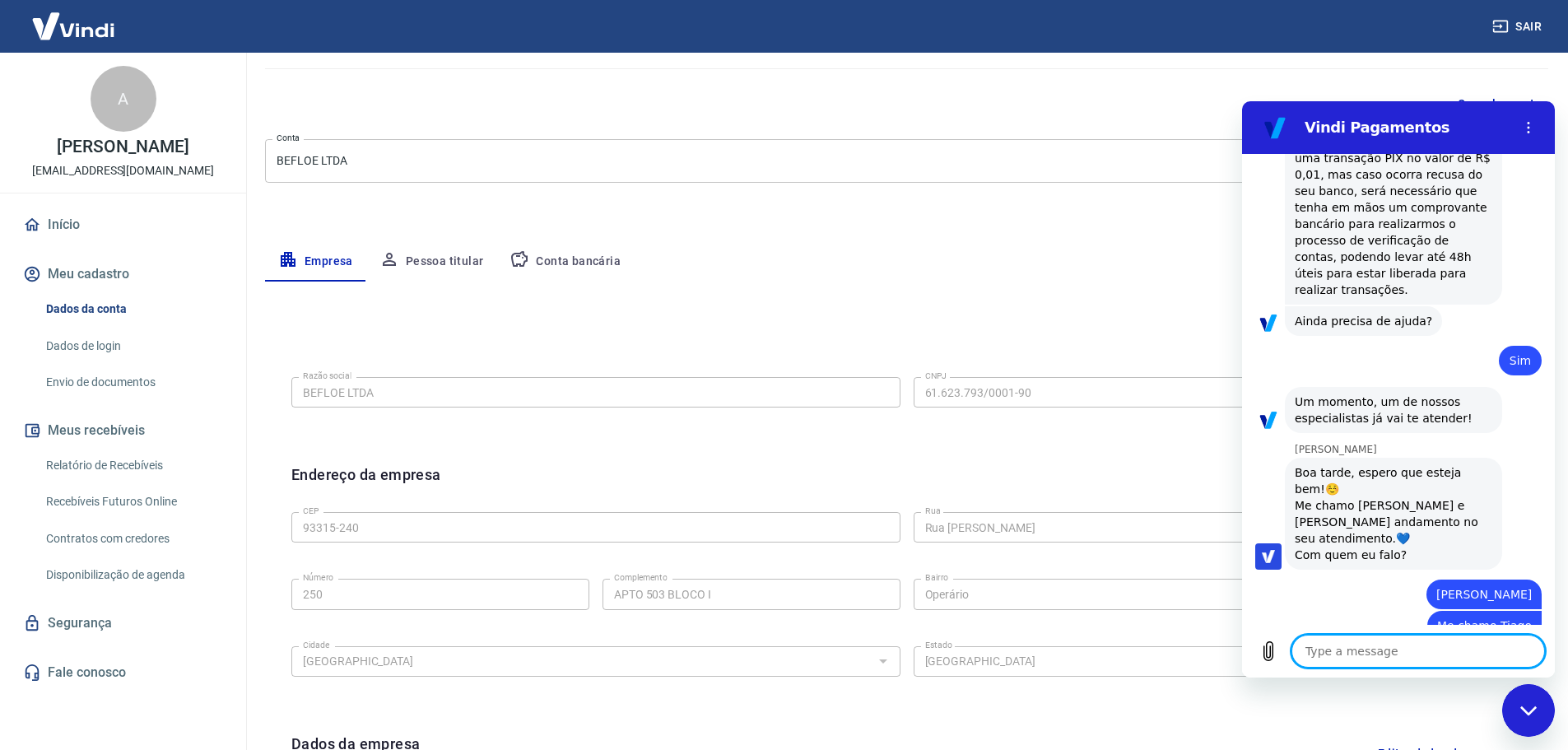
scroll to position [165, 0]
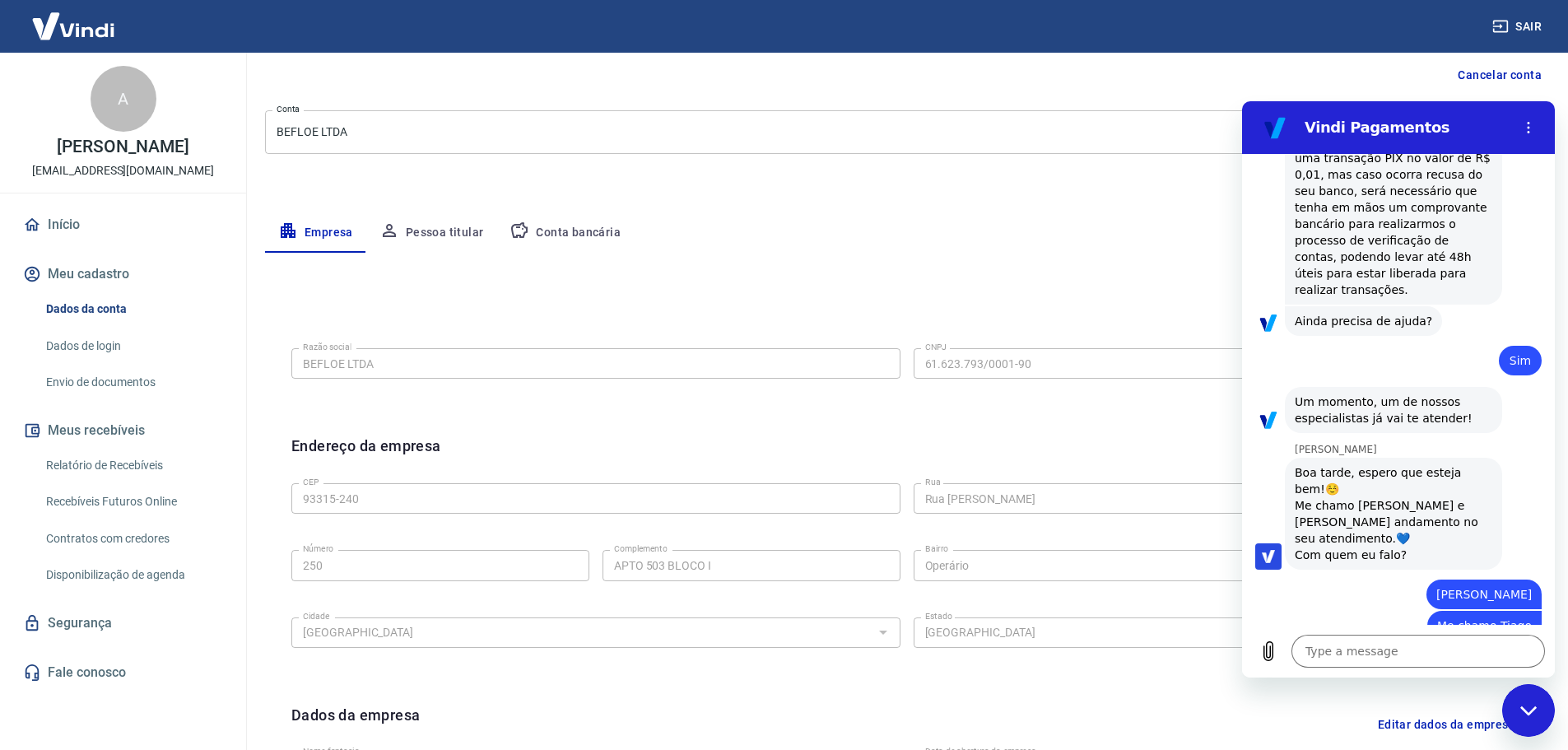
click at [577, 222] on button "Conta bancária" at bounding box center [565, 233] width 138 height 39
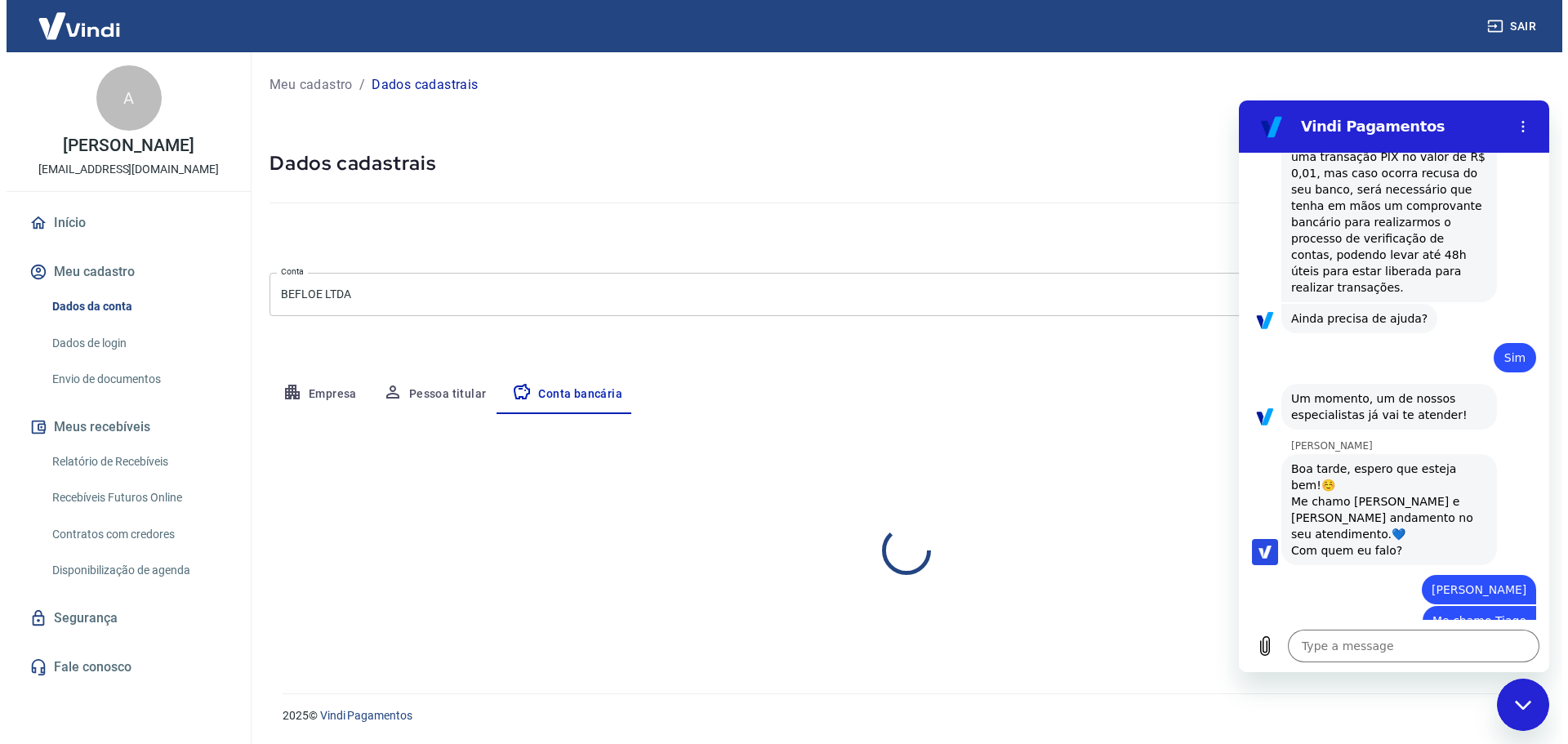
scroll to position [0, 0]
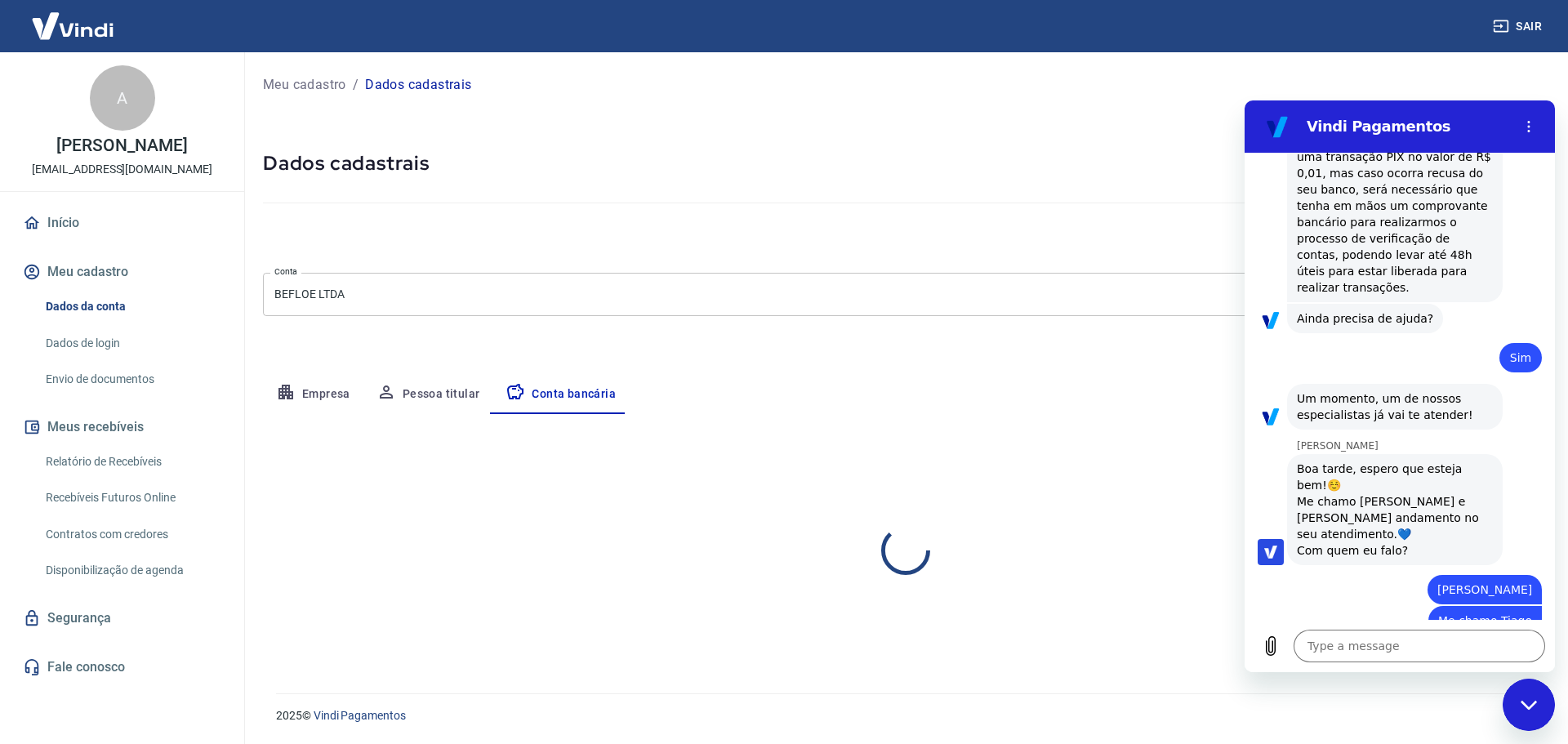
select select "1"
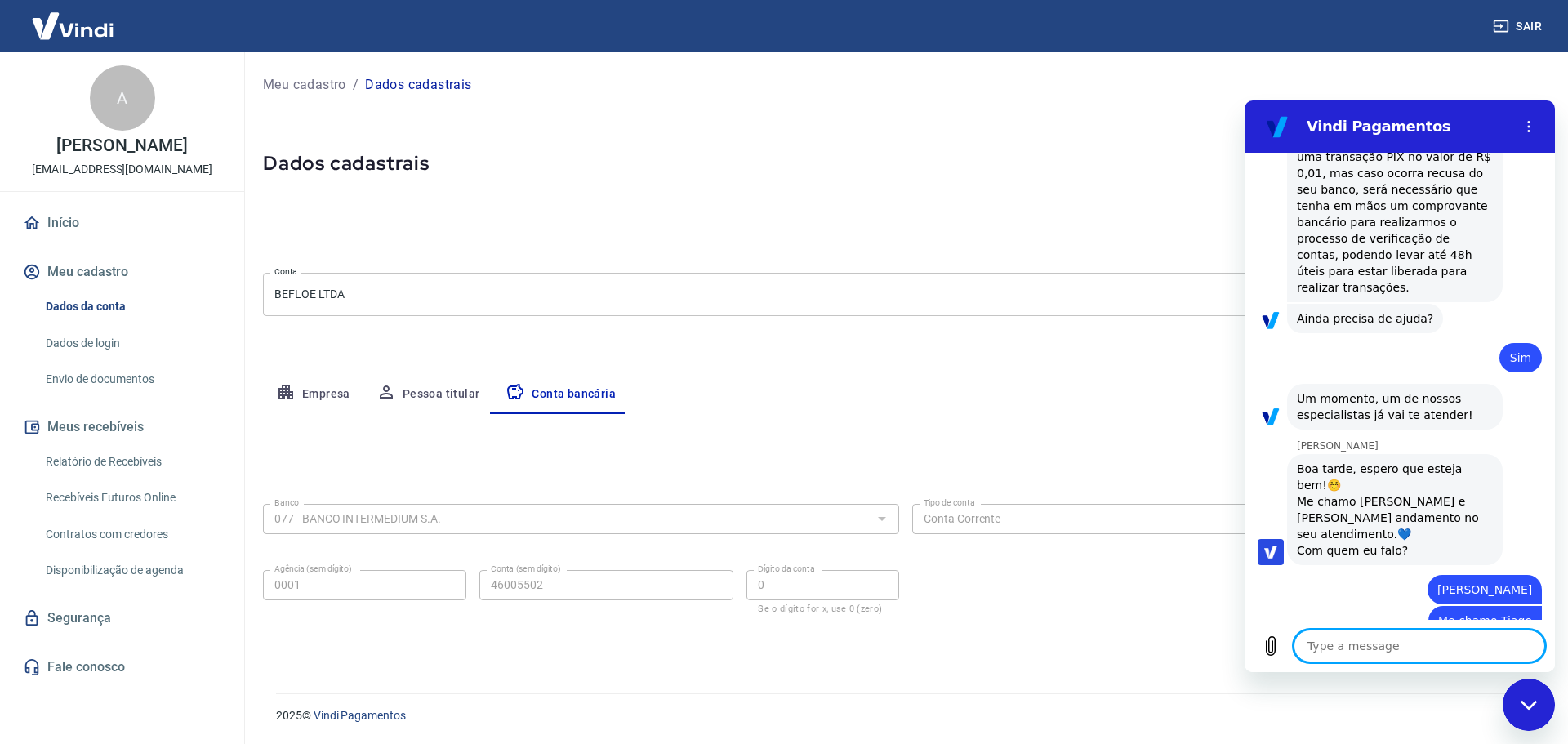
click at [1340, 649] on textarea at bounding box center [1420, 646] width 251 height 33
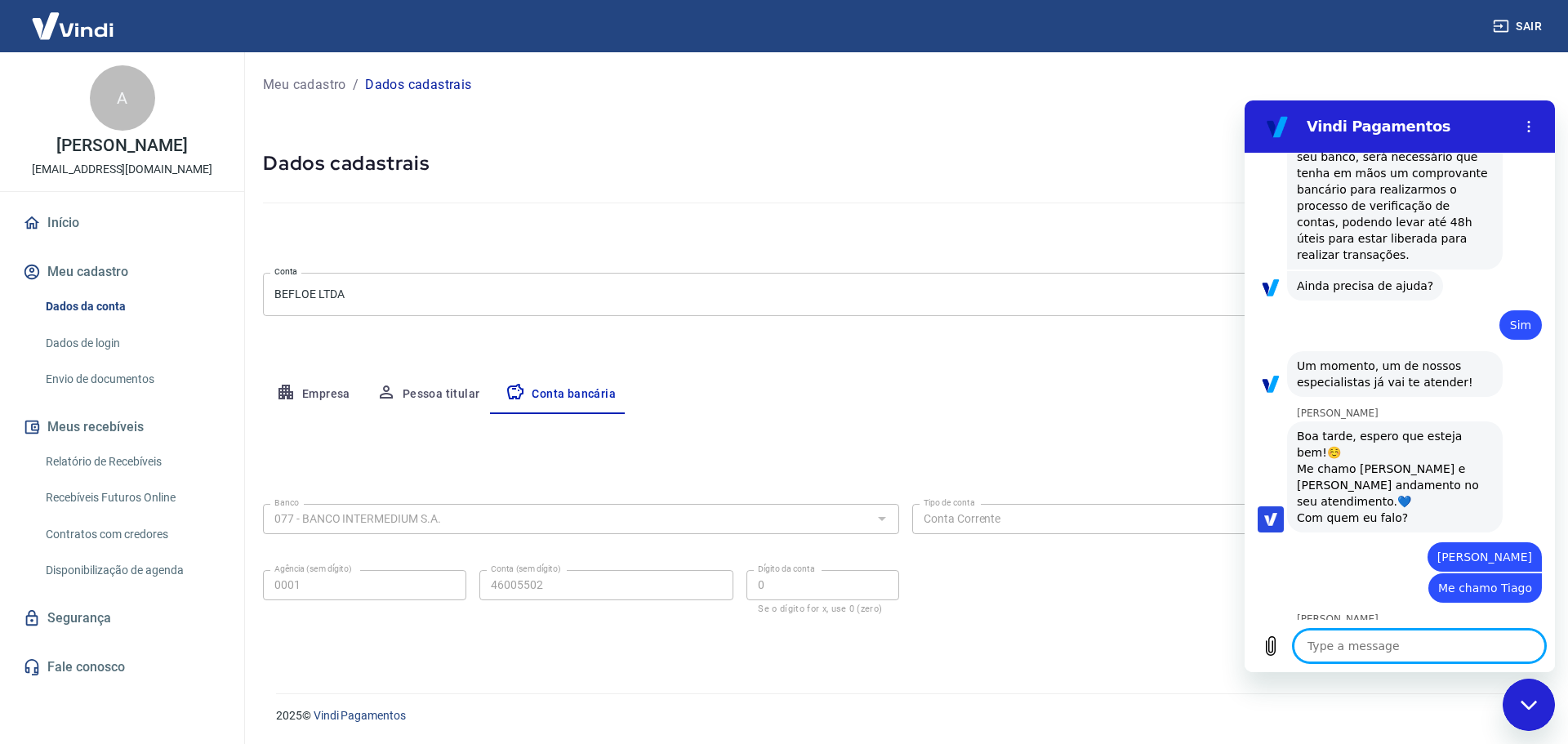
scroll to position [1886, 0]
type textarea "x"
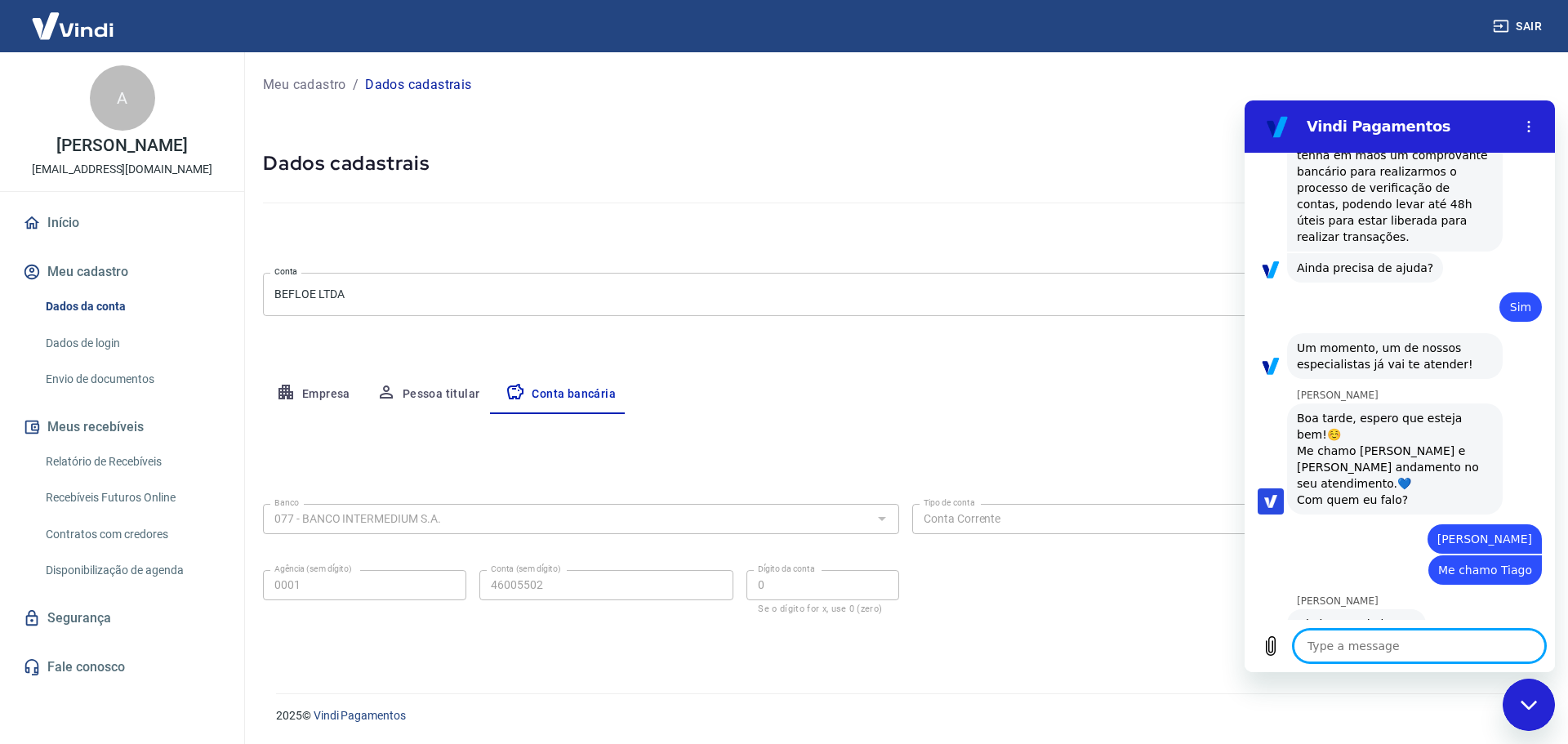
scroll to position [1909, 0]
click at [1383, 650] on textarea at bounding box center [1420, 646] width 251 height 33
type textarea "N"
type textarea "x"
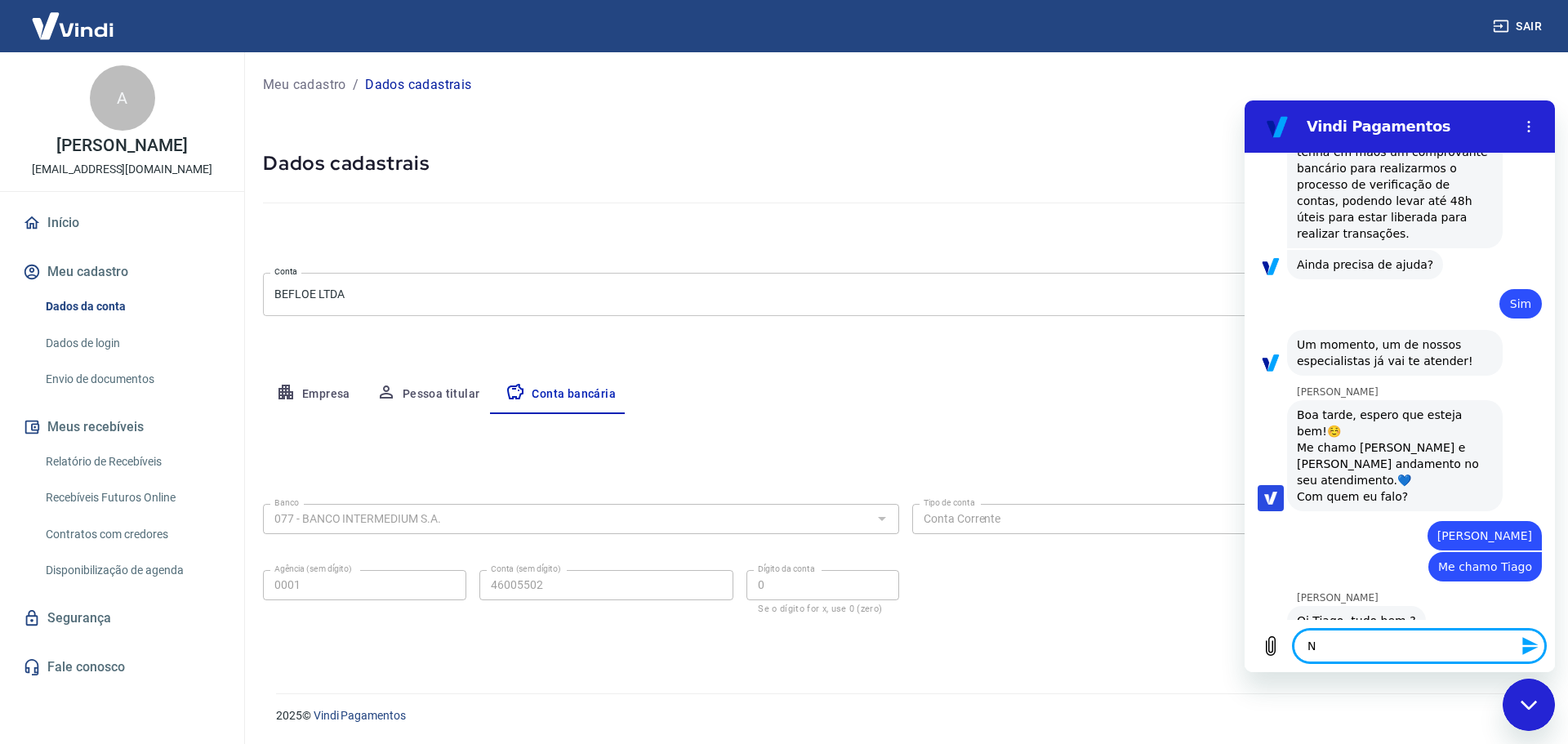
type textarea "Nã"
type textarea "x"
type textarea "Não"
type textarea "x"
type textarea "Não"
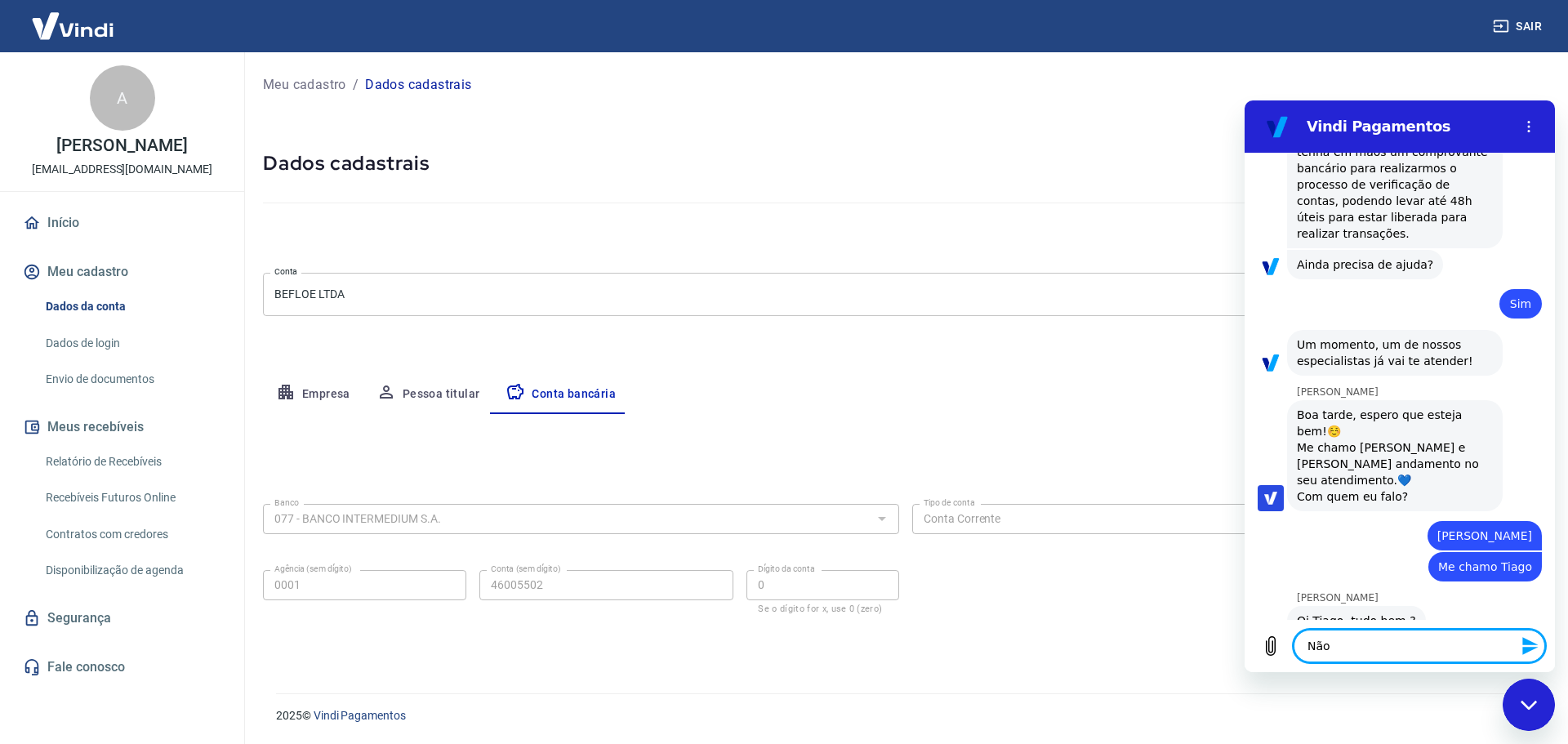
type textarea "x"
type textarea "Não e"
type textarea "x"
type textarea "Não es"
type textarea "x"
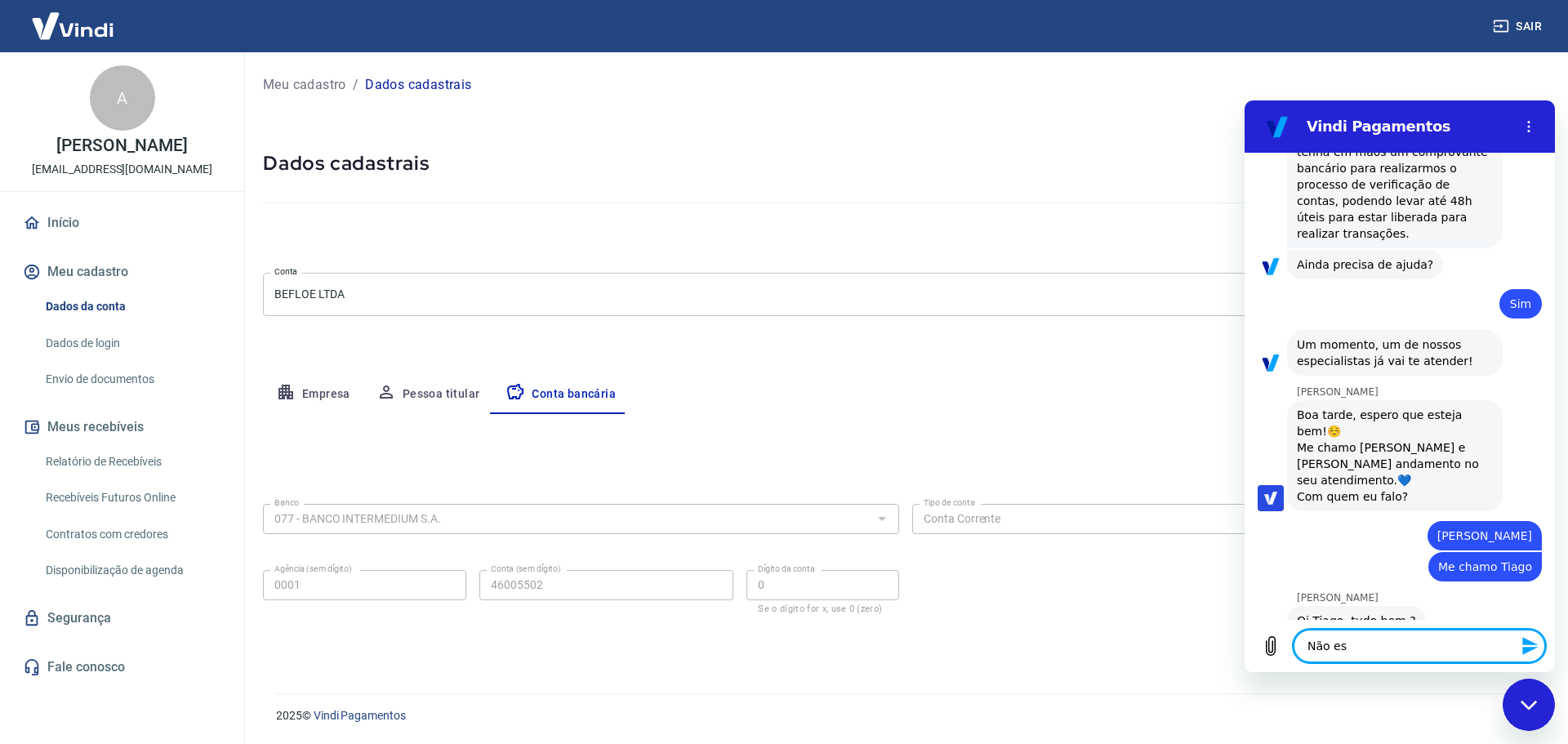
type textarea "Não est"
type textarea "x"
type textarea "Não esto"
type textarea "x"
type textarea "Não estou"
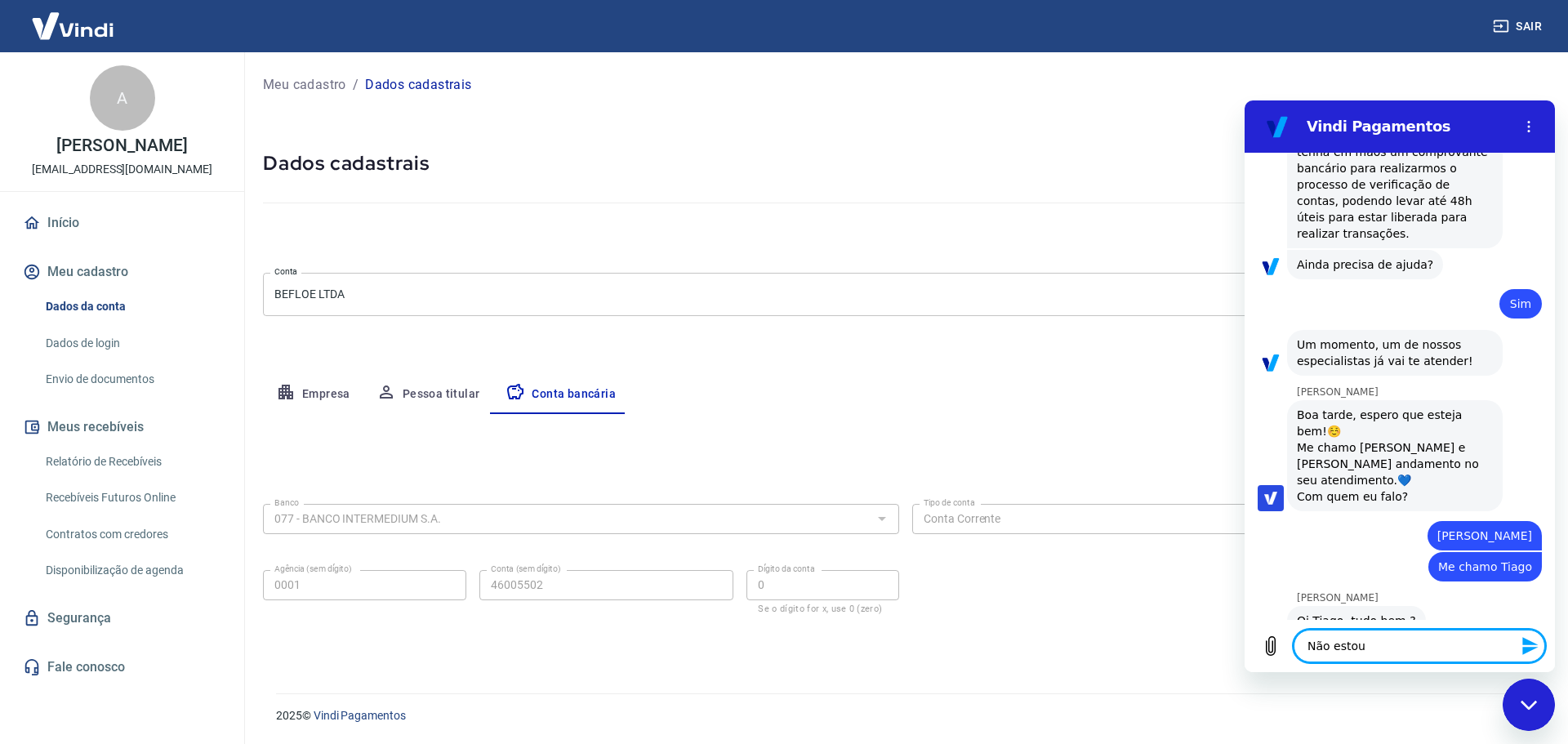
type textarea "x"
type textarea "Não estou"
type textarea "x"
type textarea "Não estou c"
type textarea "x"
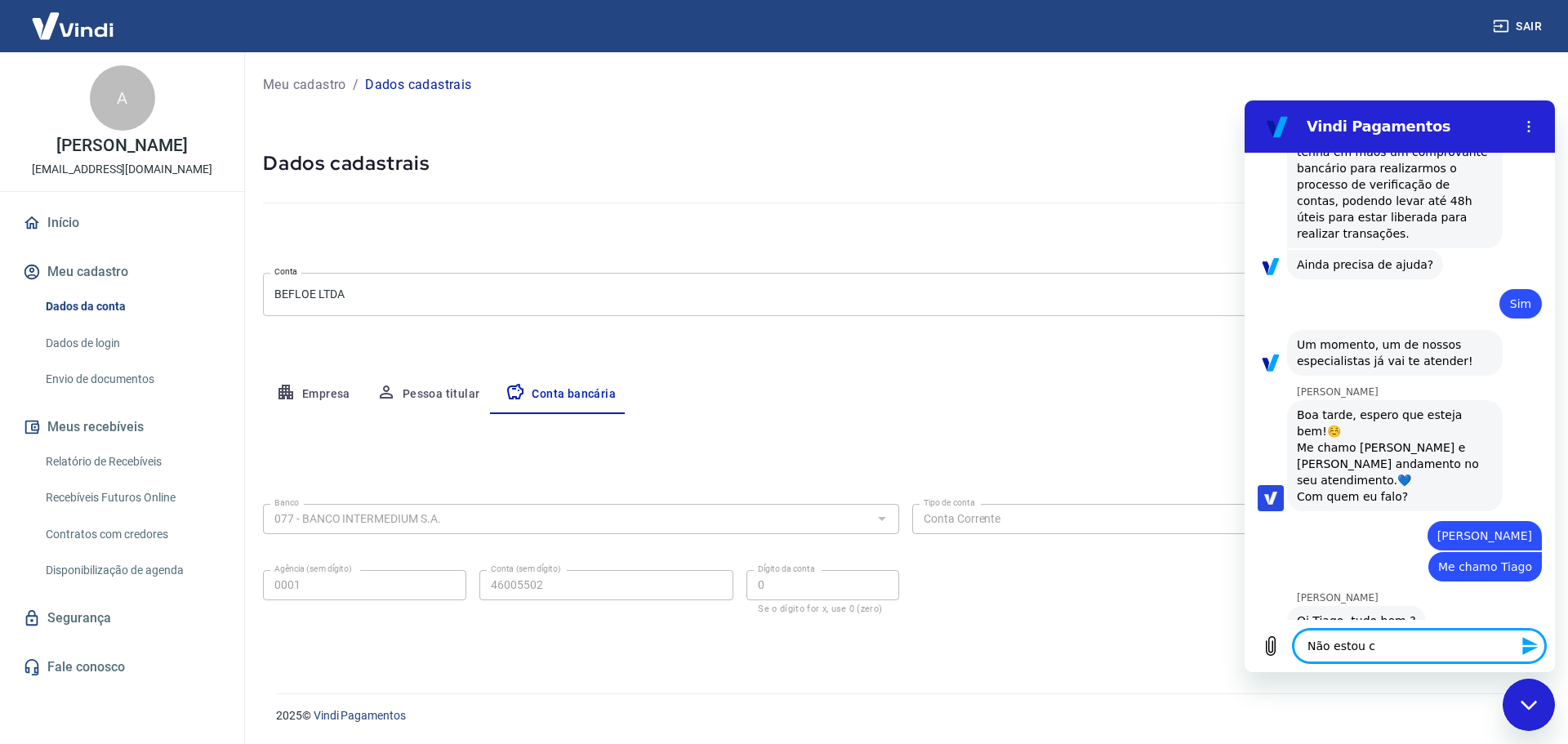
type textarea "Não estou co"
type textarea "x"
type textarea "Não estou con"
type textarea "x"
type textarea "Não estou cons"
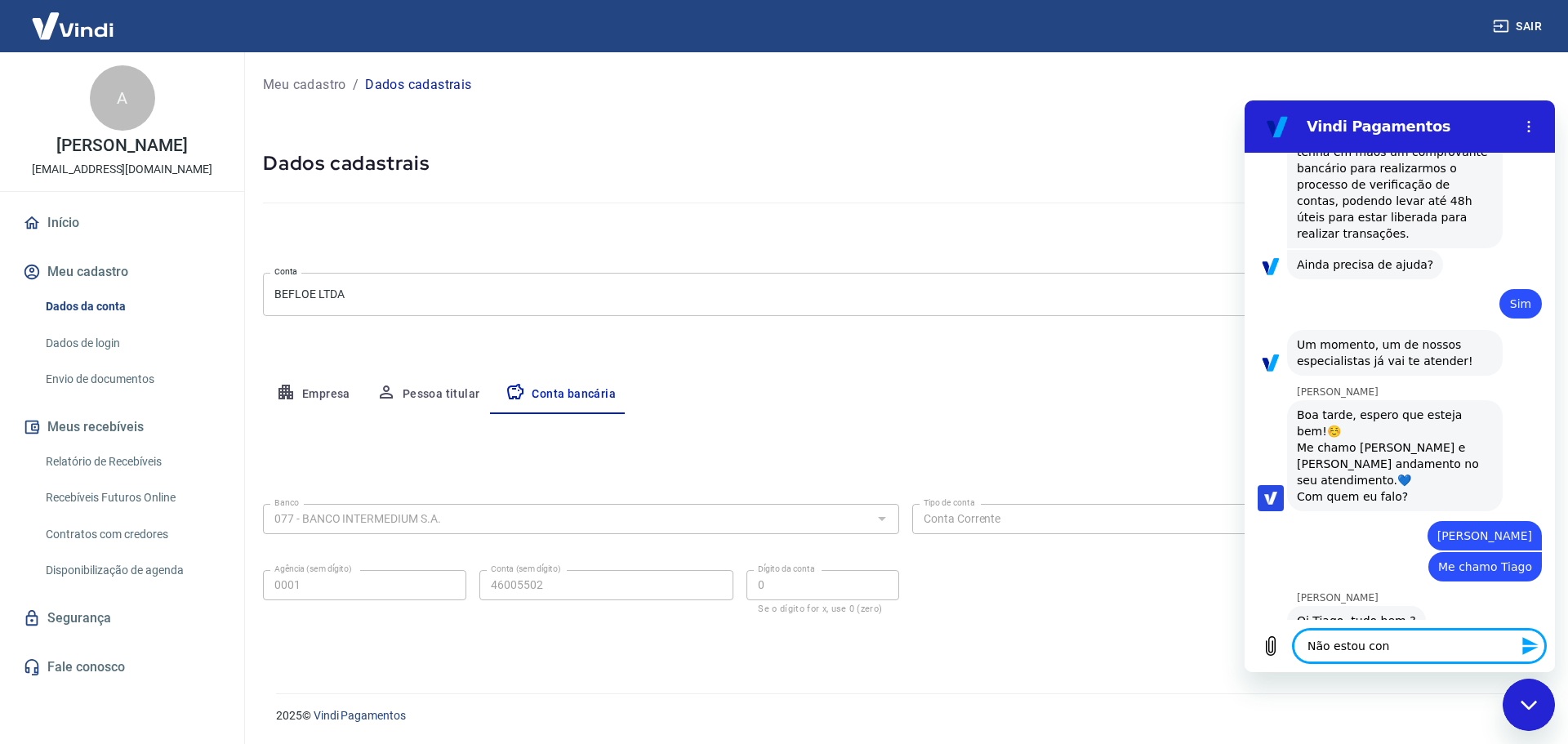
type textarea "x"
type textarea "Não estou conse"
type textarea "x"
type textarea "Não estou conseg"
type textarea "x"
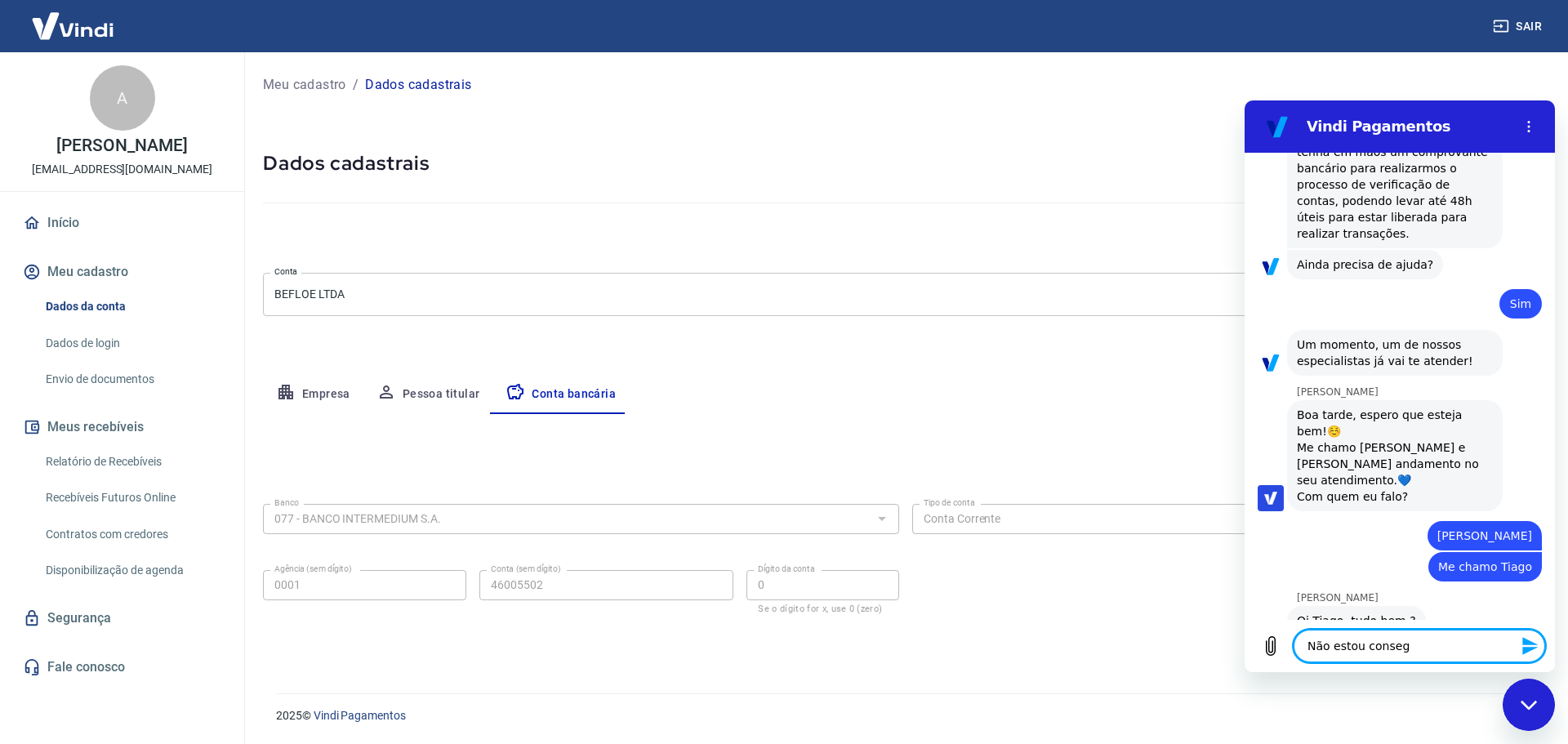
type textarea "Não estou consegu"
type textarea "x"
type textarea "Não estou consegui"
type textarea "x"
type textarea "Não estou conseguin"
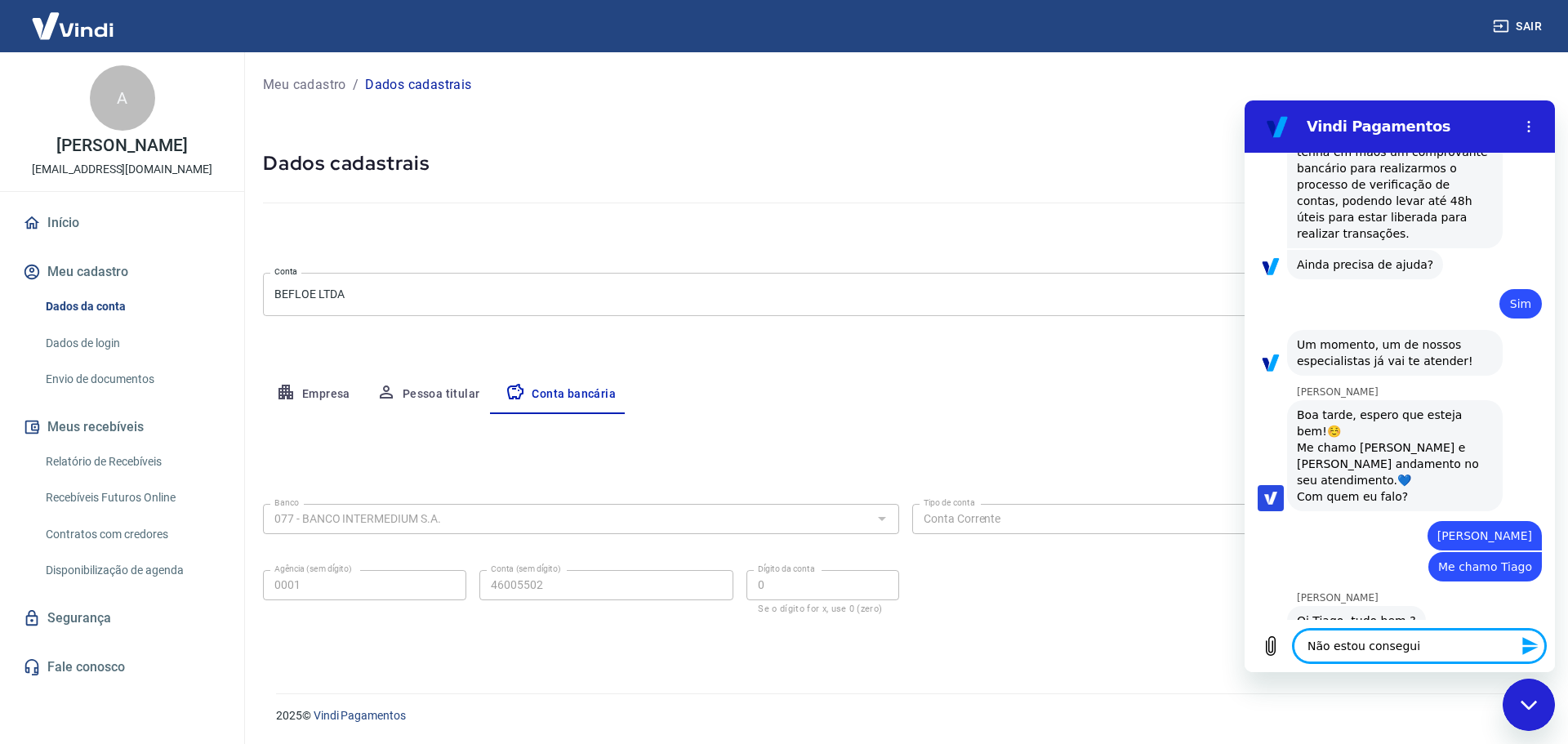
type textarea "x"
type textarea "Não estou conseguino"
type textarea "x"
type textarea "Não estou conseguinod"
type textarea "x"
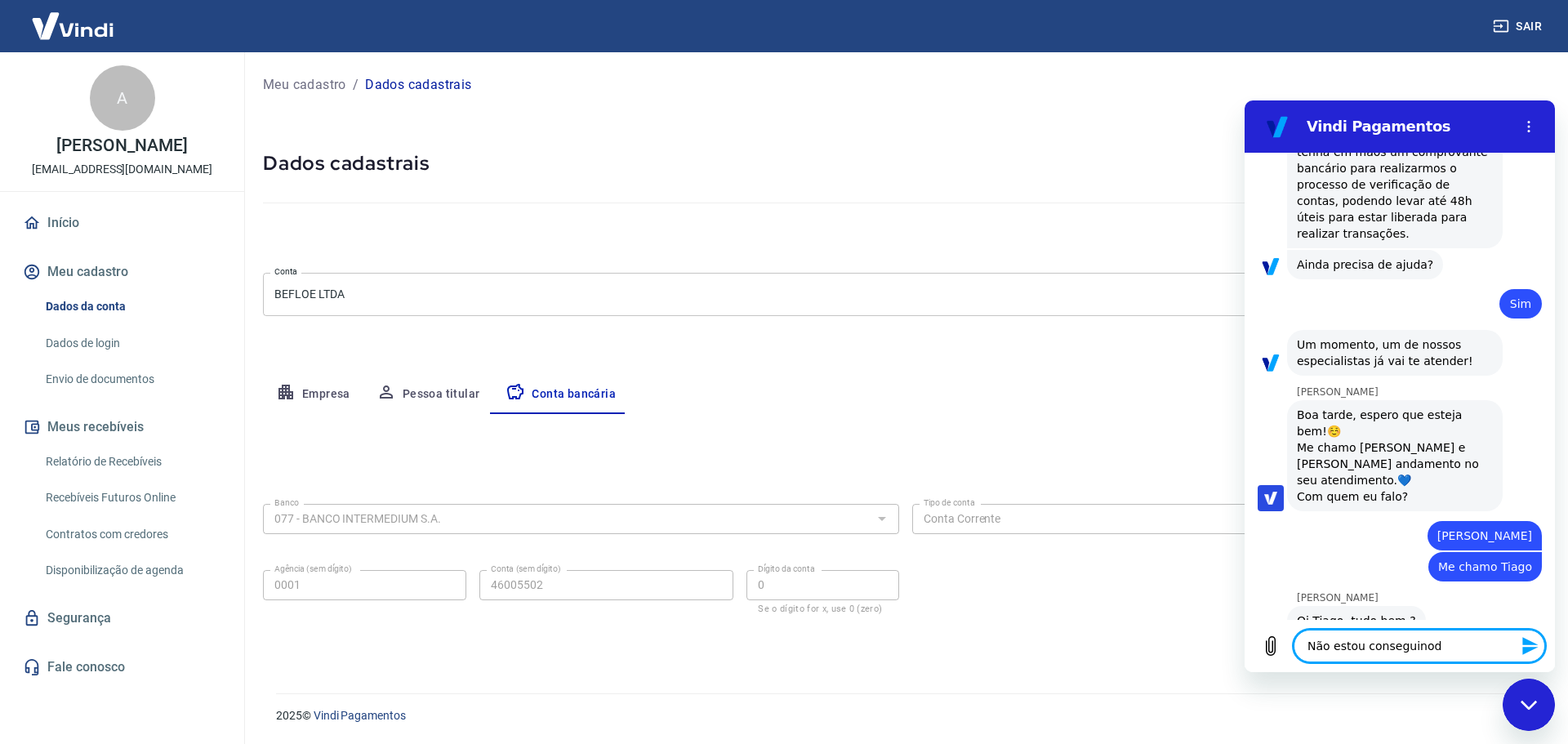
type textarea "Não estou conseguino"
type textarea "x"
type textarea "Não estou conseguin"
type textarea "x"
type textarea "Não estou conseguind"
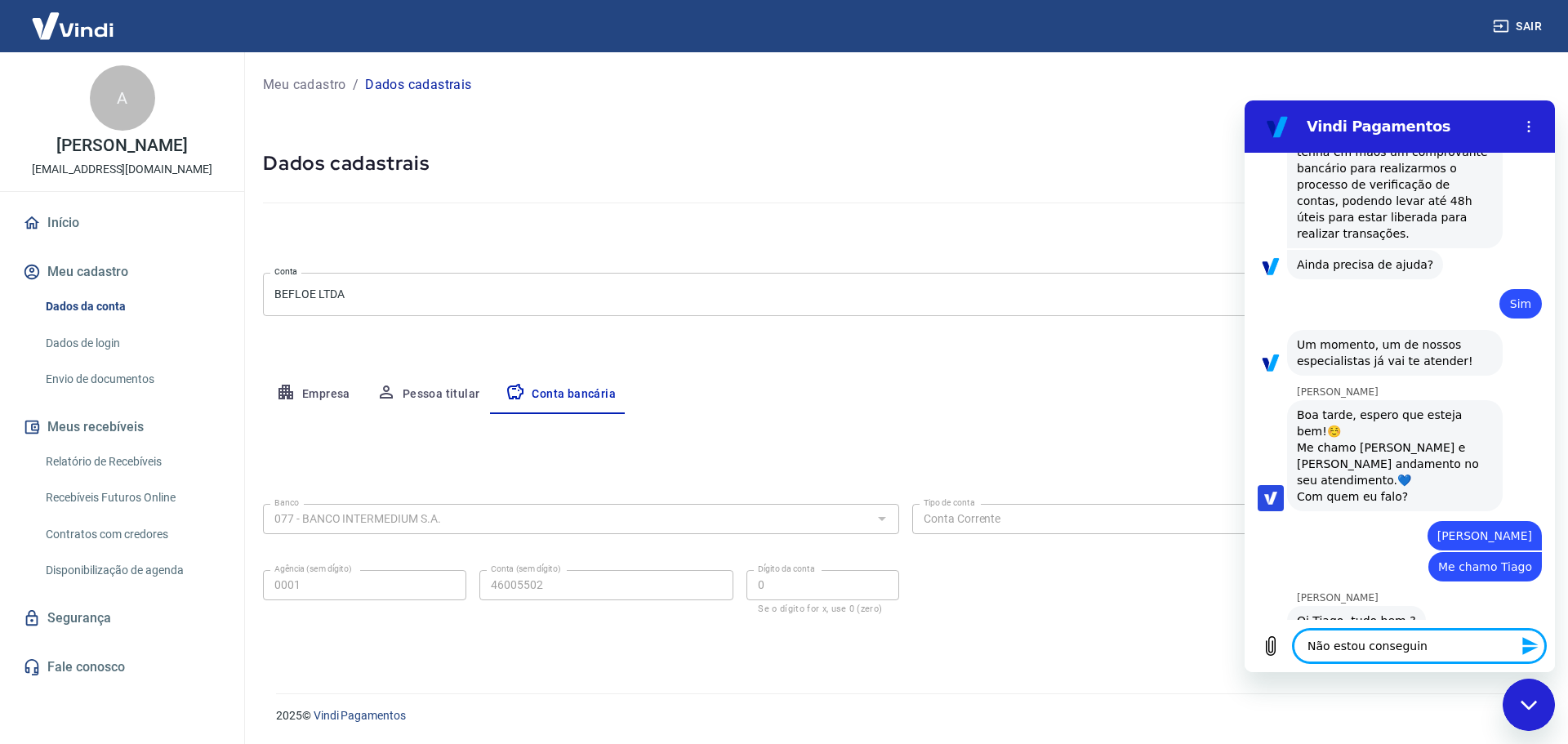
type textarea "x"
type textarea "Não estou conseguindo"
type textarea "x"
type textarea "Não estou conseguindo"
type textarea "x"
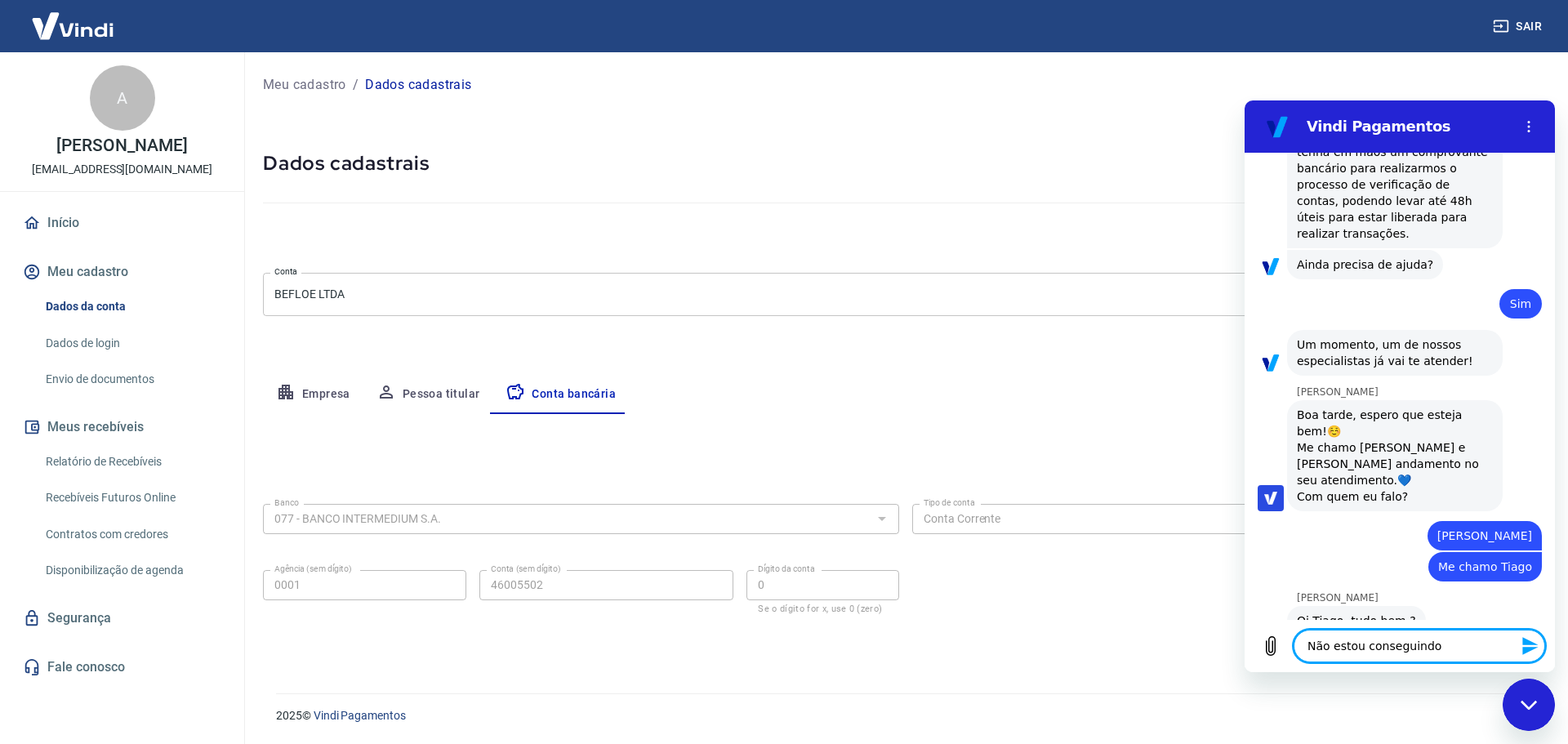
type textarea "Não estou conseguindo v"
type textarea "x"
type textarea "Não estou conseguindo va"
type textarea "x"
type textarea "Não estou conseguindo val"
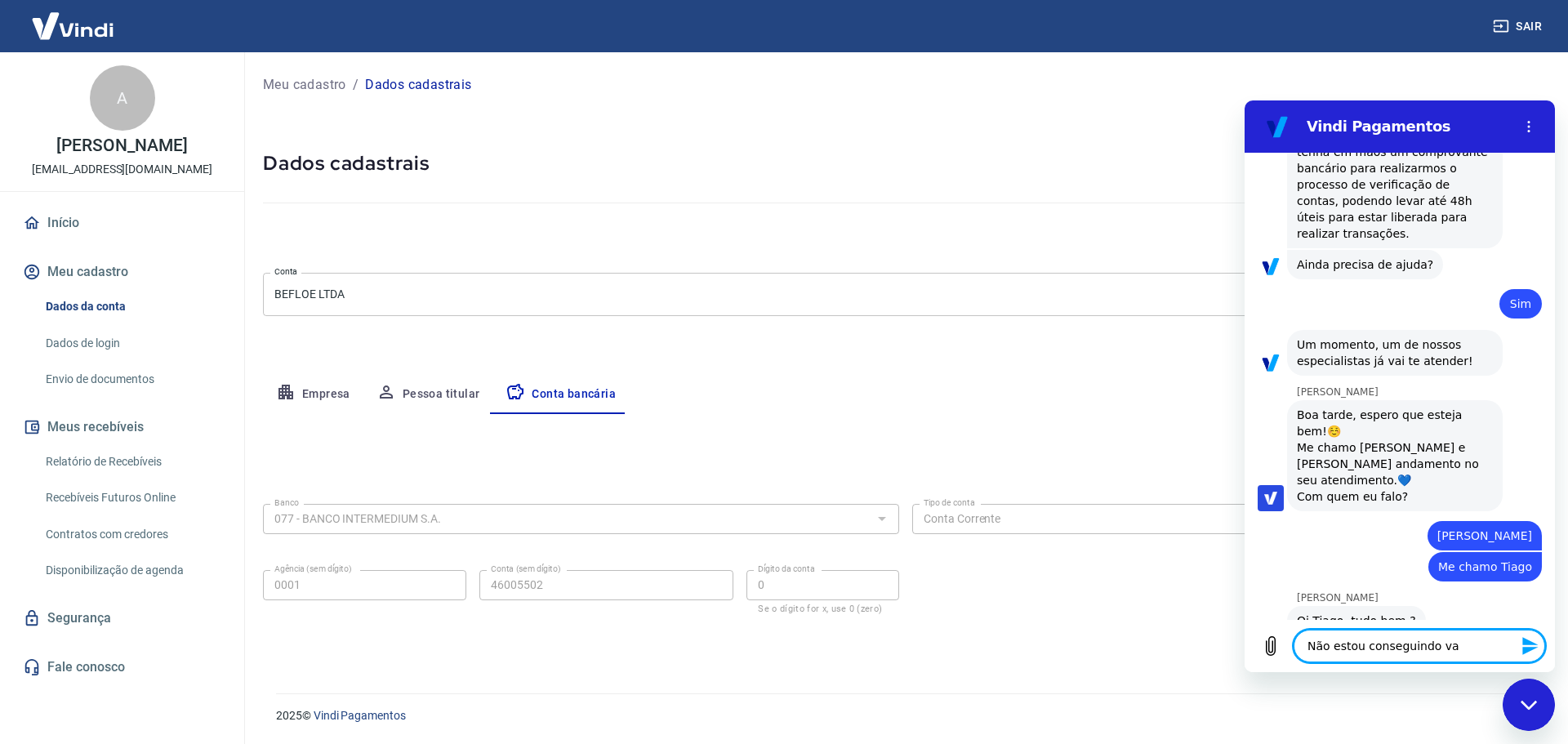
type textarea "x"
type textarea "Não estou conseguindo vali"
type textarea "x"
type textarea "Não estou conseguindo valid"
type textarea "x"
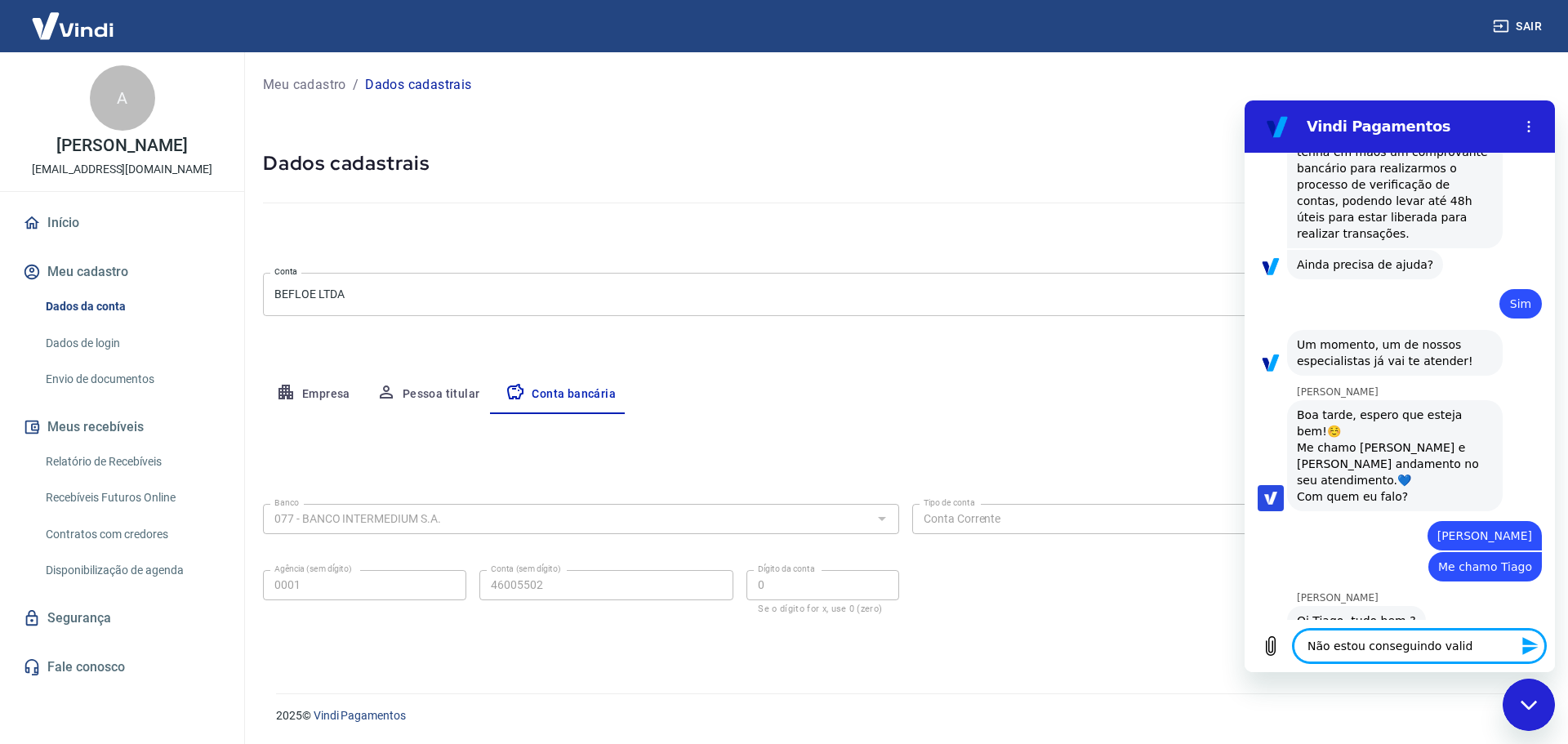
type textarea "Não estou conseguindo valida"
type textarea "x"
type textarea "Não estou conseguindo validar"
type textarea "x"
type textarea "Não estou conseguindo validar"
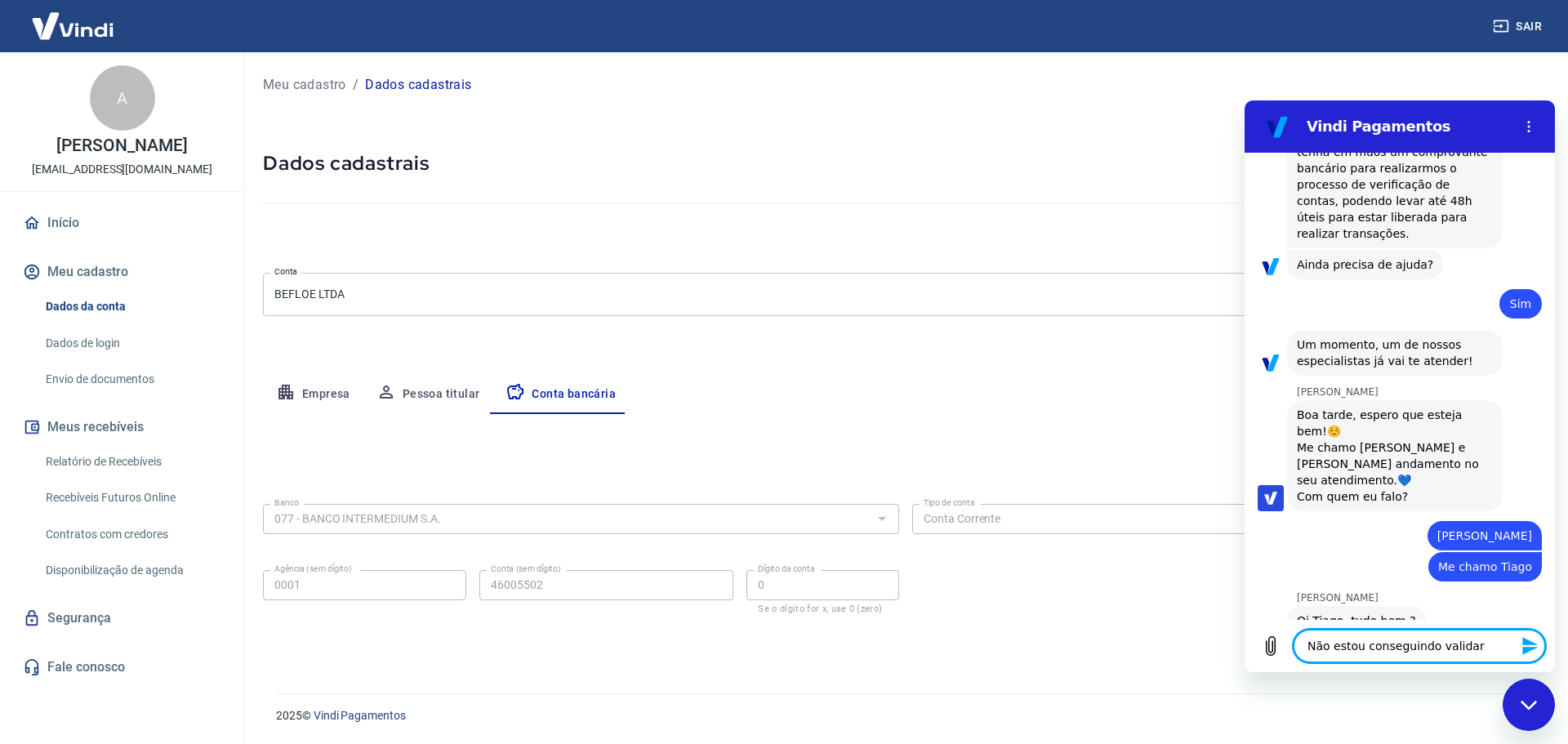
type textarea "x"
type textarea "Não estou conseguindo validar a"
type textarea "x"
type textarea "Não estou conseguindo validar a"
type textarea "x"
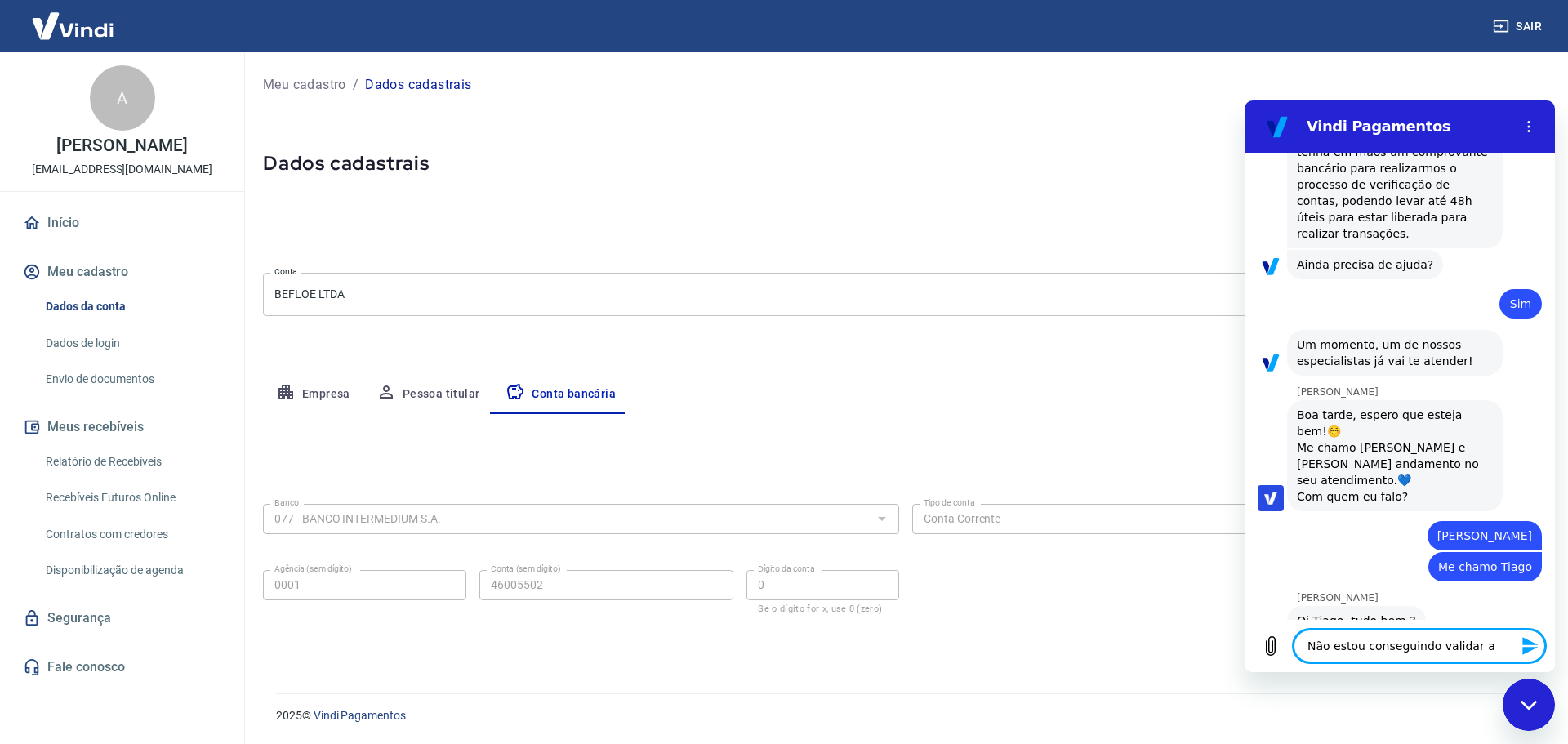
type textarea "Não estou conseguindo validar a c"
type textarea "x"
type textarea "Não estou conseguindo validar a co"
type textarea "x"
type textarea "Não estou conseguindo validar a con"
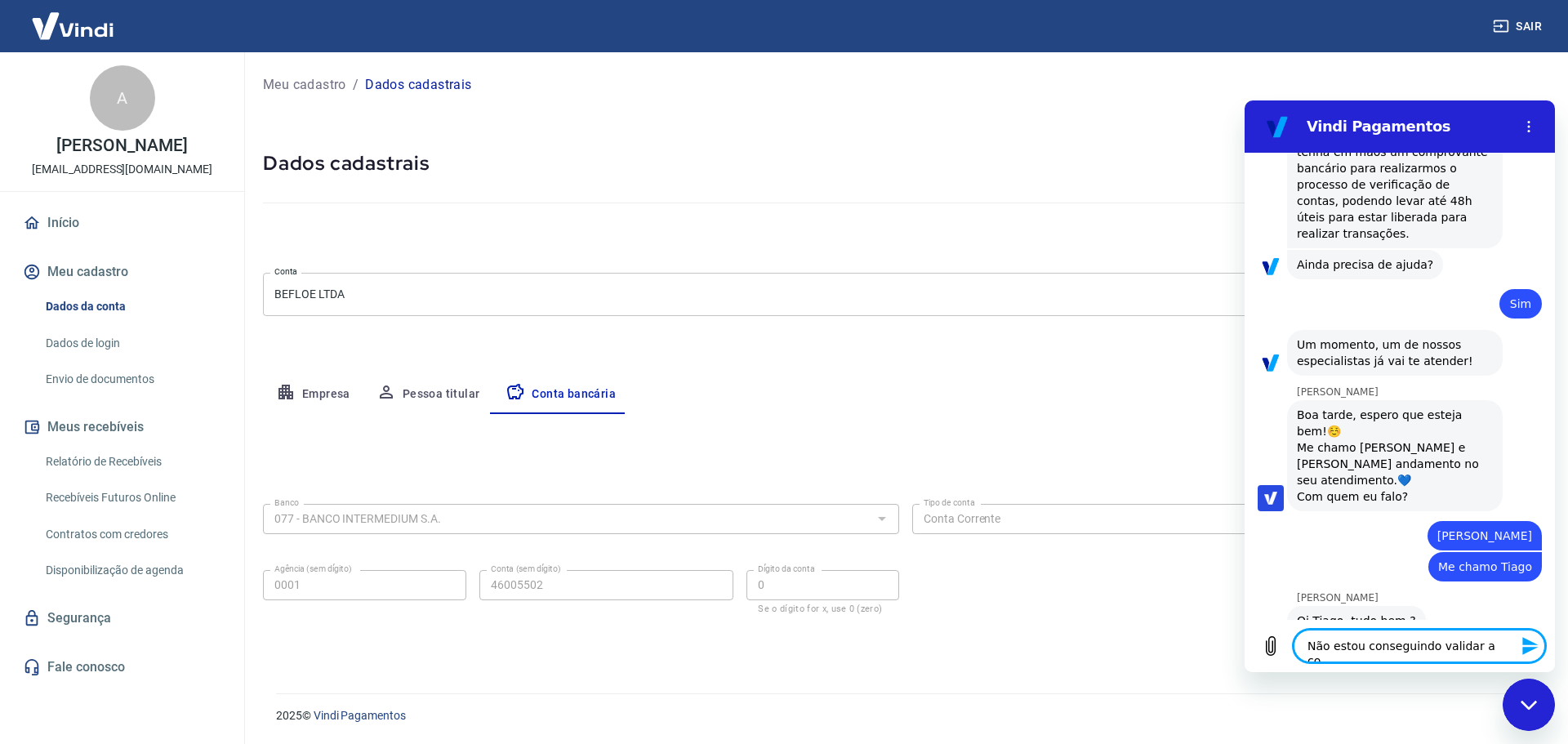
type textarea "x"
type textarea "Não estou conseguindo validar a cont"
type textarea "x"
type textarea "Não estou conseguindo validar a cont"
type textarea "x"
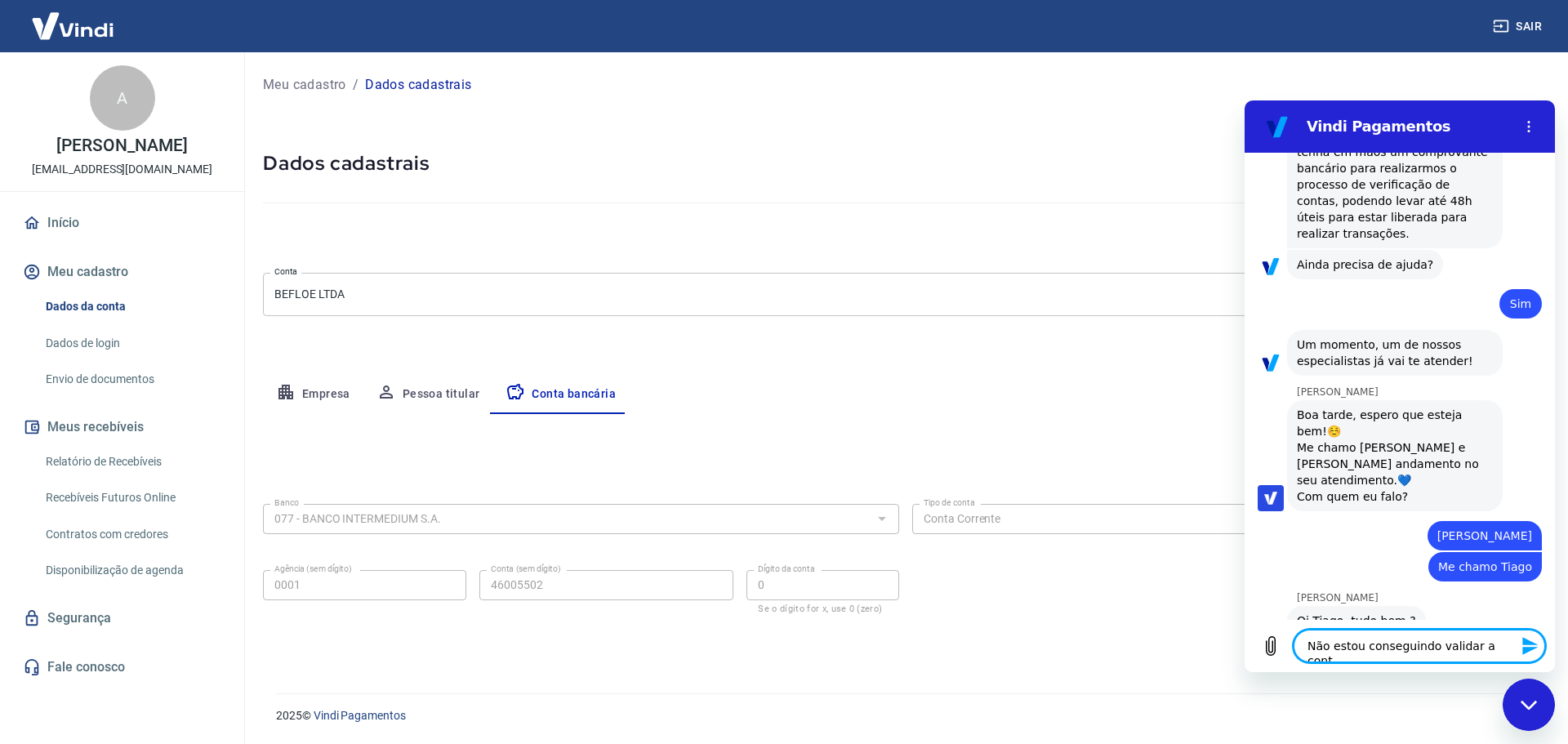
type textarea "Não estou conseguindo validar a cont b"
type textarea "x"
type textarea "Não estou conseguindo validar a cont ba"
type textarea "x"
type textarea "Não estou conseguindo validar a cont ban"
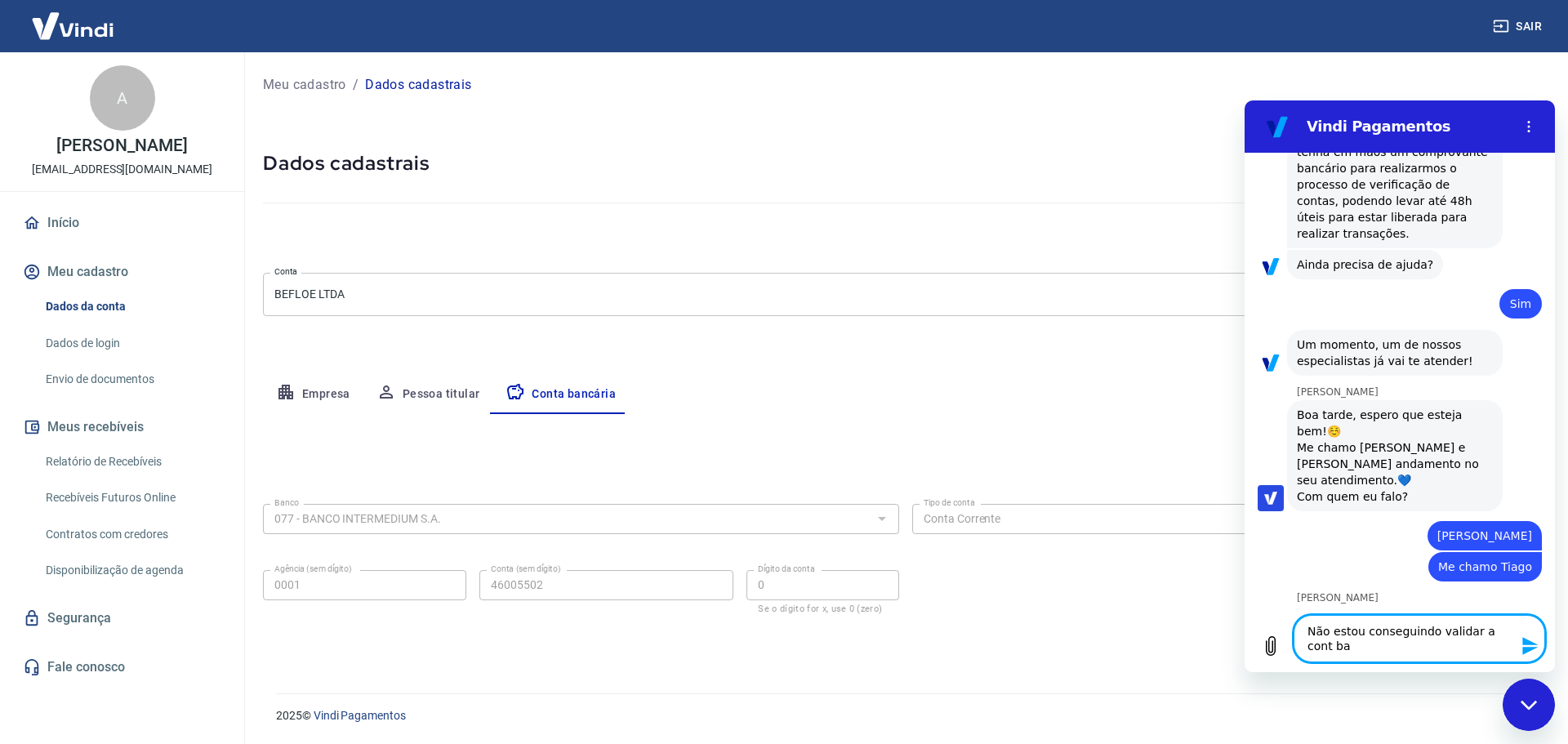
type textarea "x"
type textarea "Não estou conseguindo validar a cont ba"
type textarea "x"
type textarea "Não estou conseguindo validar a cont b"
type textarea "x"
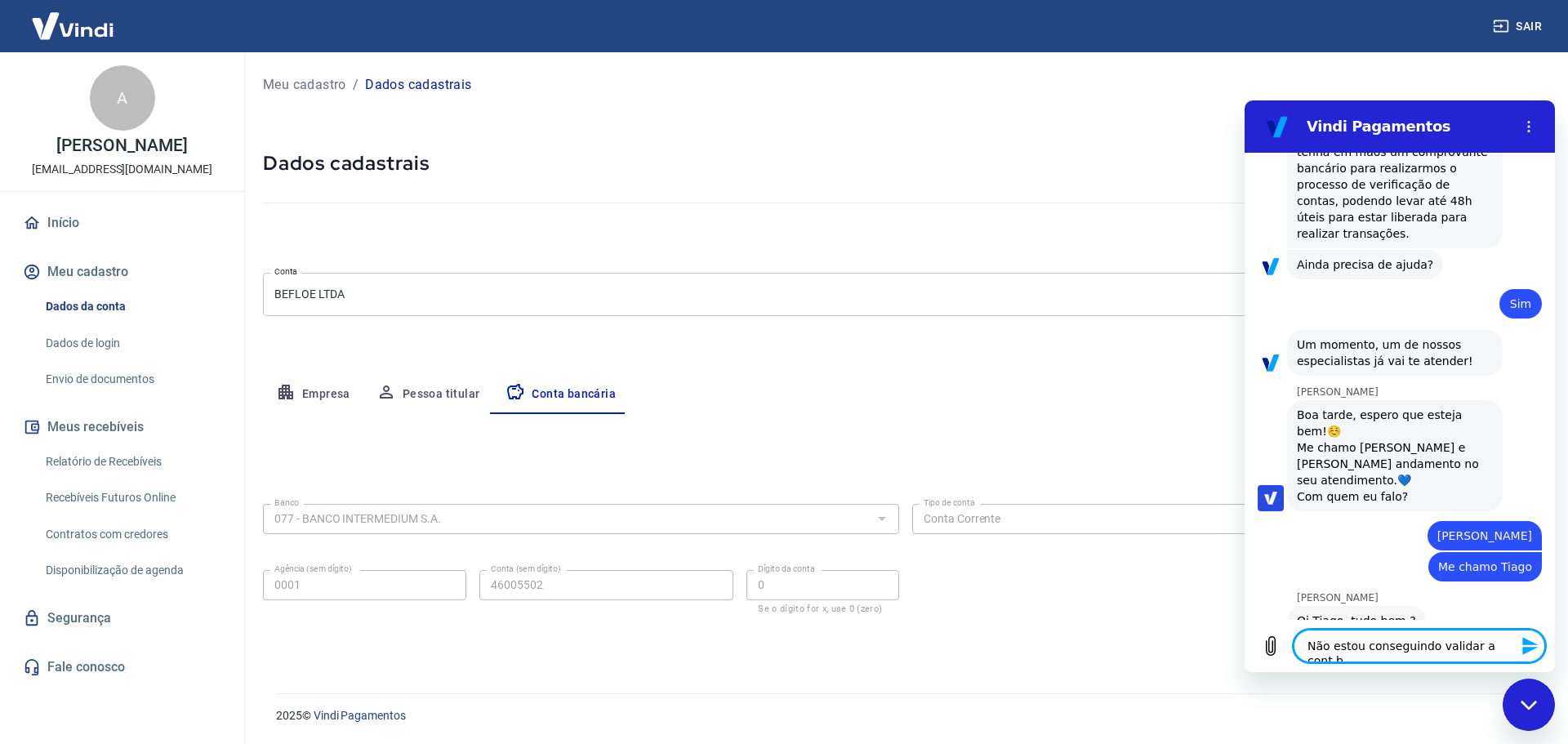
type textarea "Não estou conseguindo validar a cont"
type textarea "x"
type textarea "Não estou conseguindo validar a cont"
type textarea "x"
type textarea "Não estou conseguindo validar a conta"
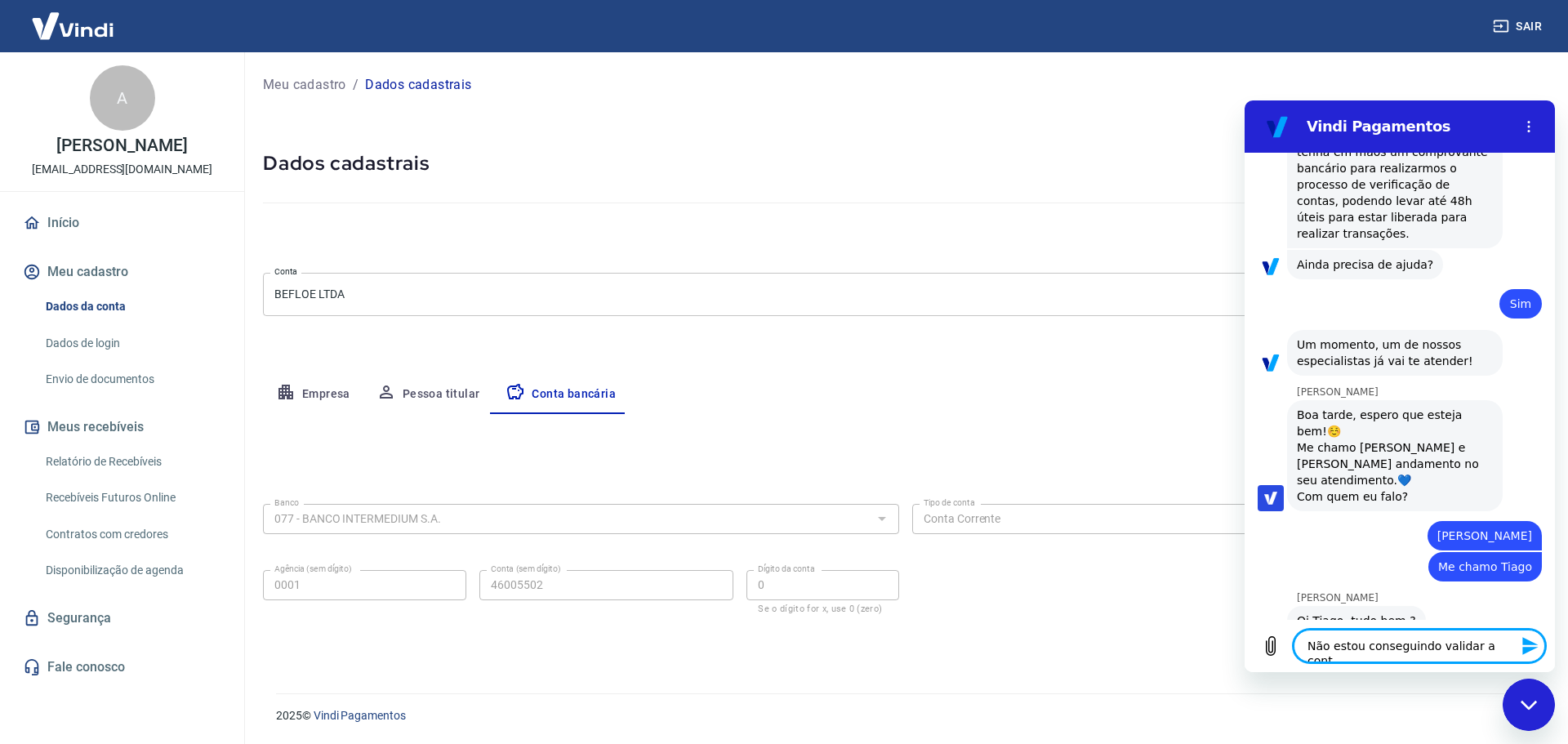
type textarea "x"
type textarea "Não estou conseguindo validar a conta"
type textarea "x"
type textarea "Não estou conseguindo validar a conta b"
type textarea "x"
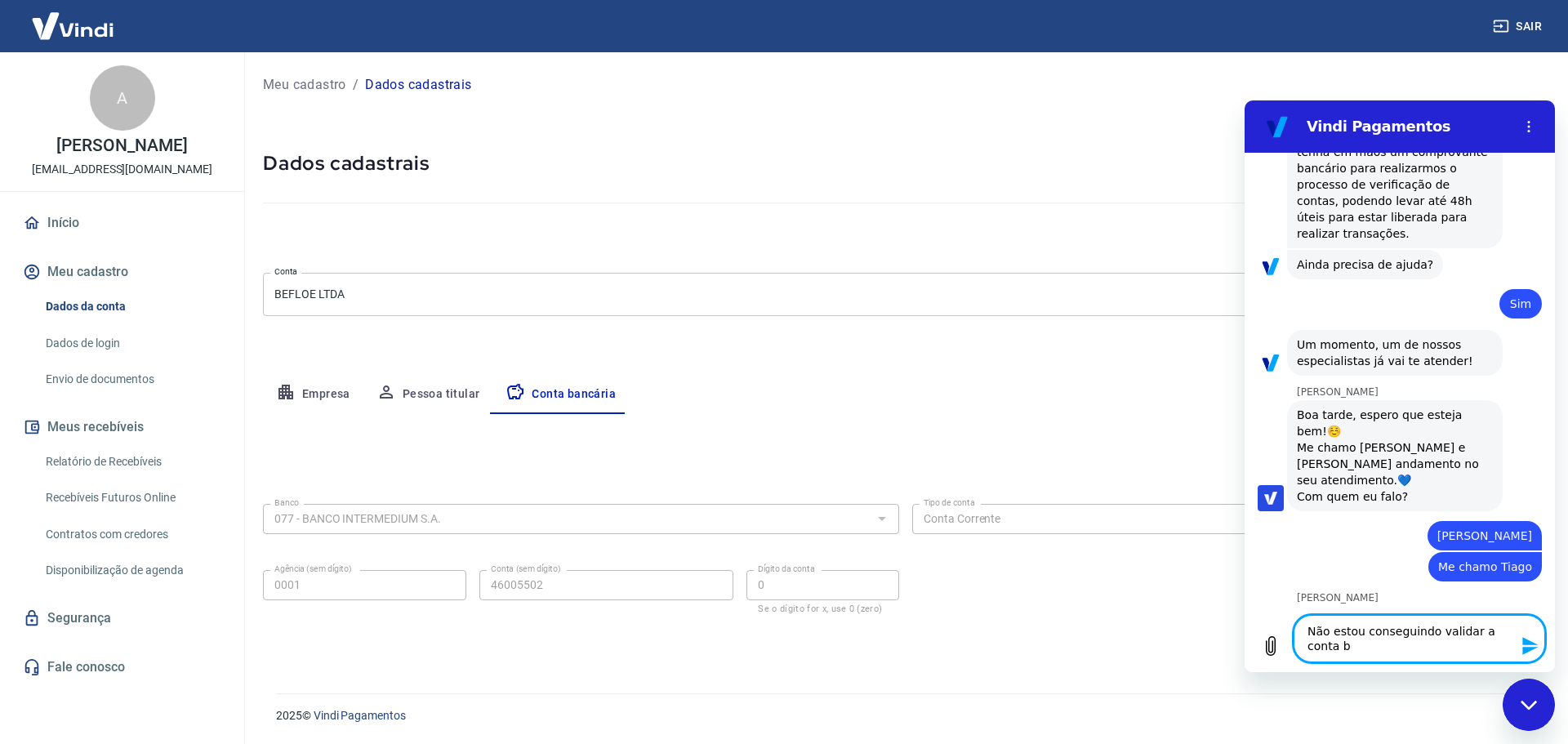
type textarea "Não estou conseguindo validar a conta ba"
type textarea "x"
type textarea "Não estou conseguindo validar a conta ban"
type textarea "x"
type textarea "Não estou conseguindo validar a conta banc"
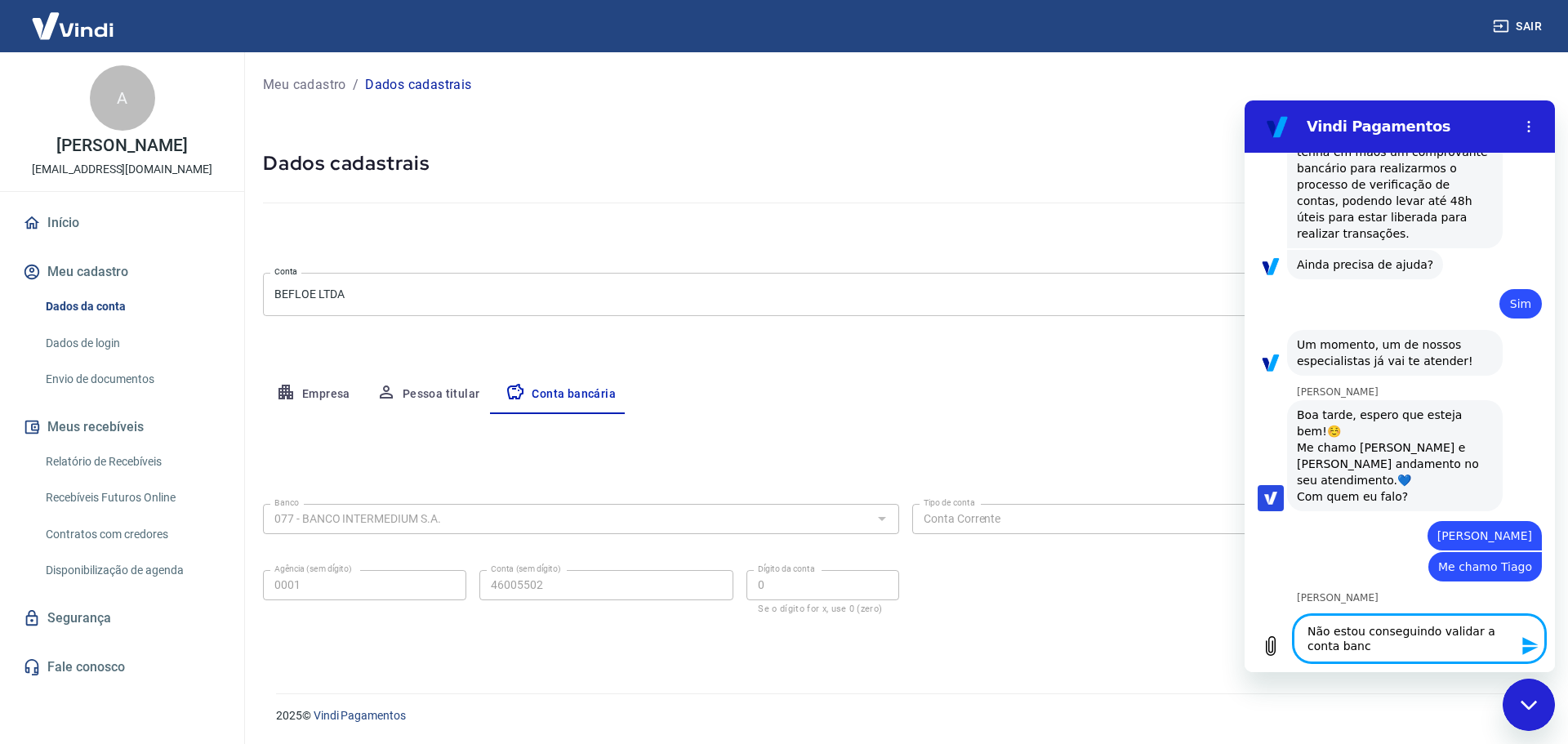
type textarea "x"
type textarea "Não estou conseguindo validar a conta bancá"
type textarea "x"
type textarea "Não estou conseguindo validar a conta bancár"
type textarea "x"
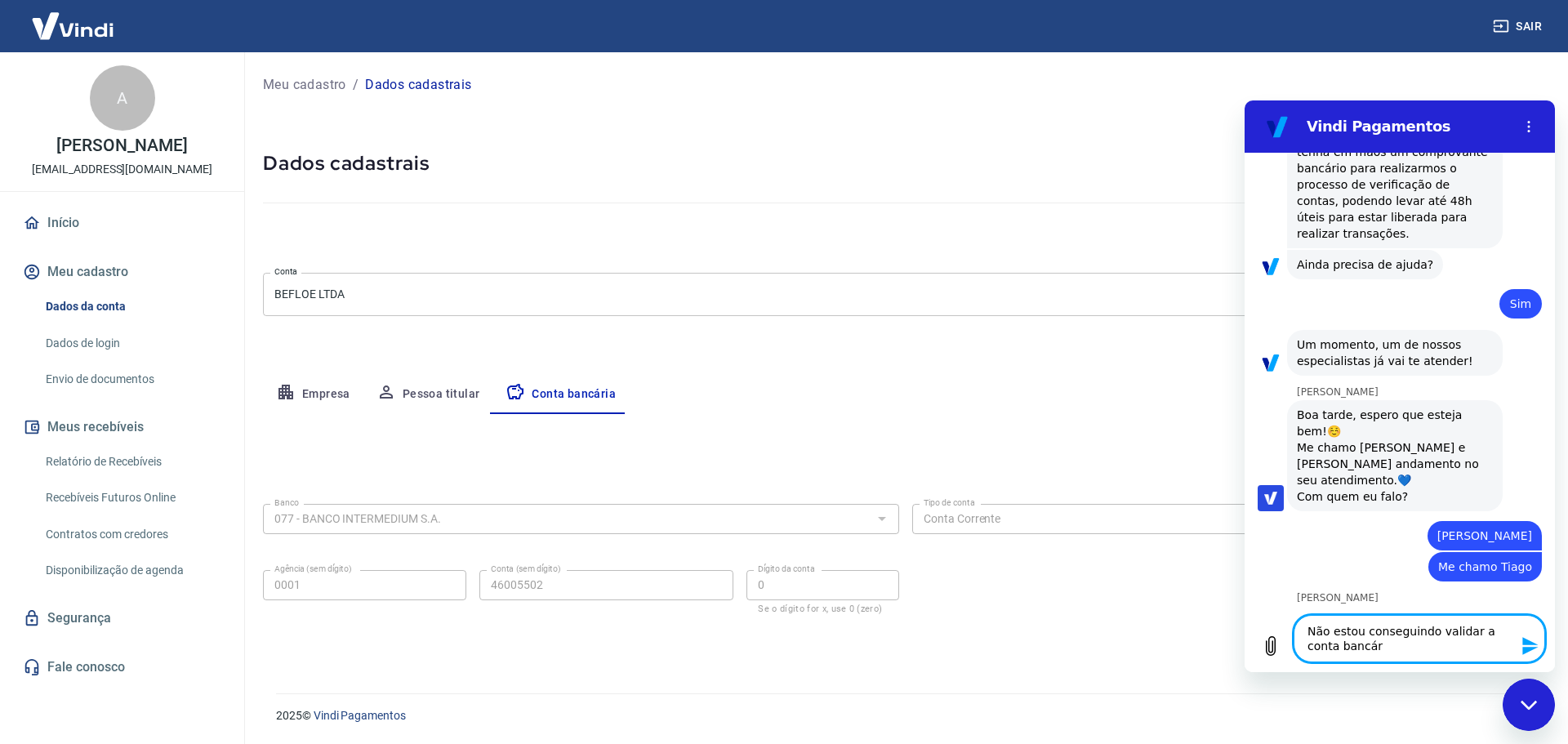
type textarea "Não estou conseguindo validar a conta bancári"
type textarea "x"
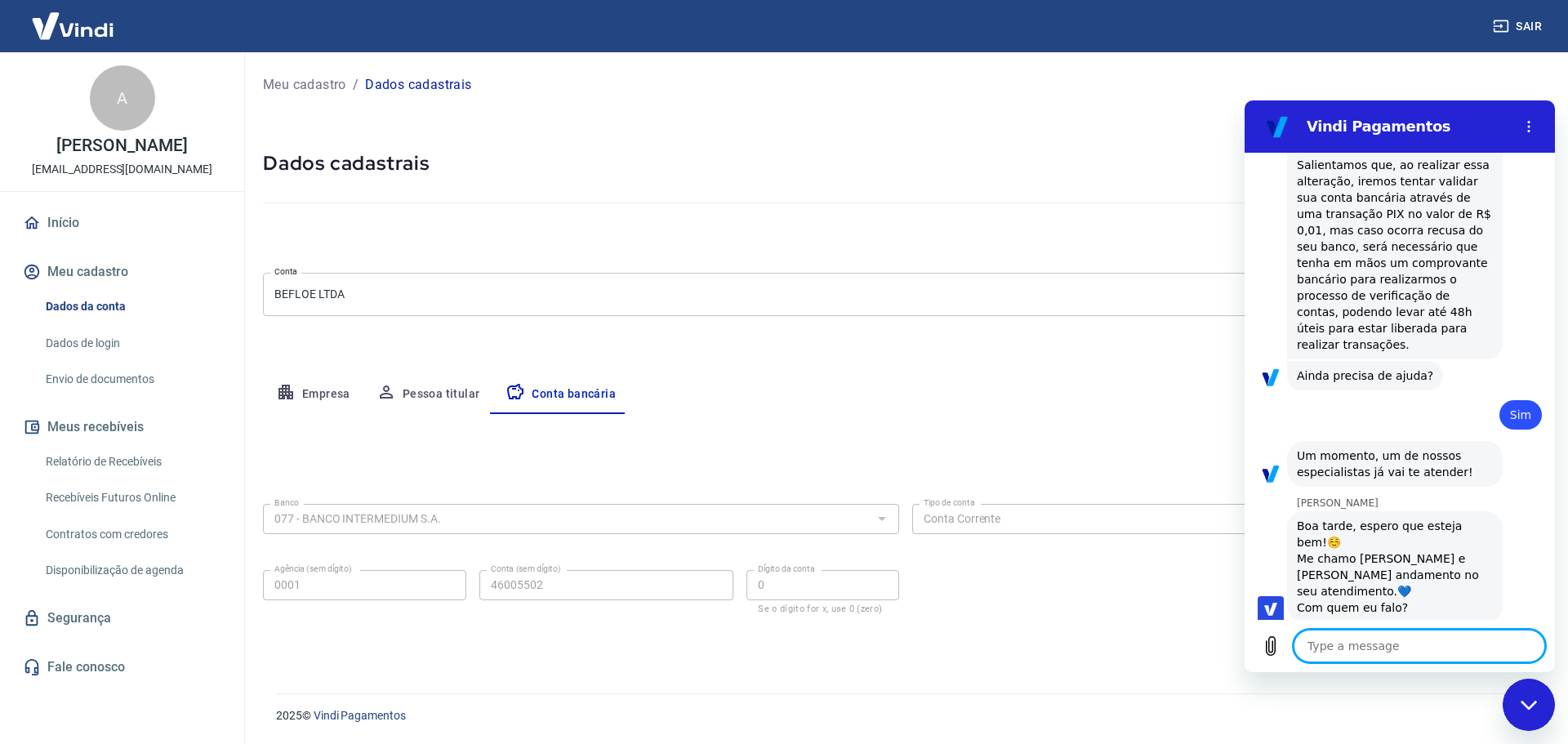
scroll to position [2012, 0]
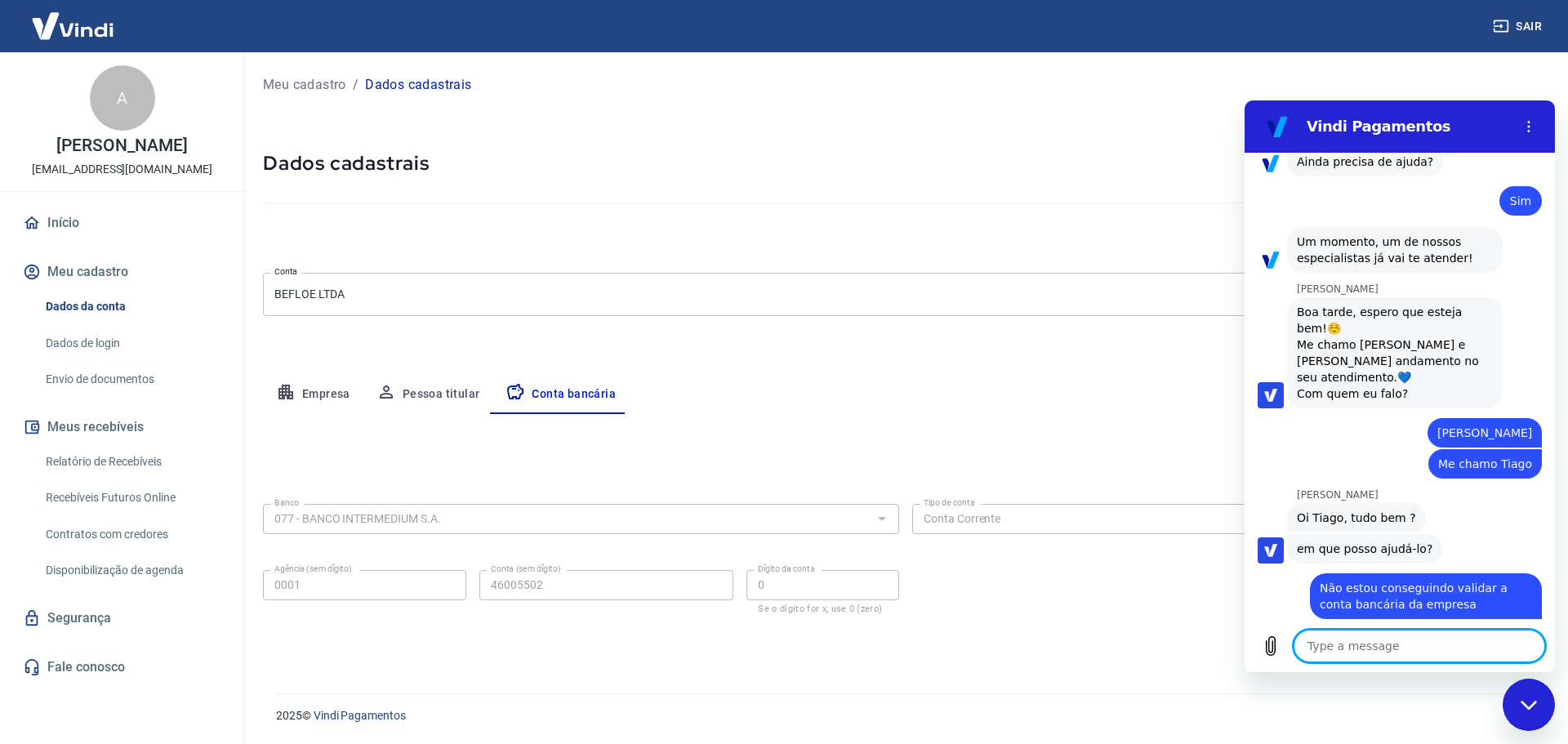
click at [1366, 657] on textarea at bounding box center [1420, 646] width 251 height 33
click at [1406, 644] on textarea at bounding box center [1420, 646] width 251 height 33
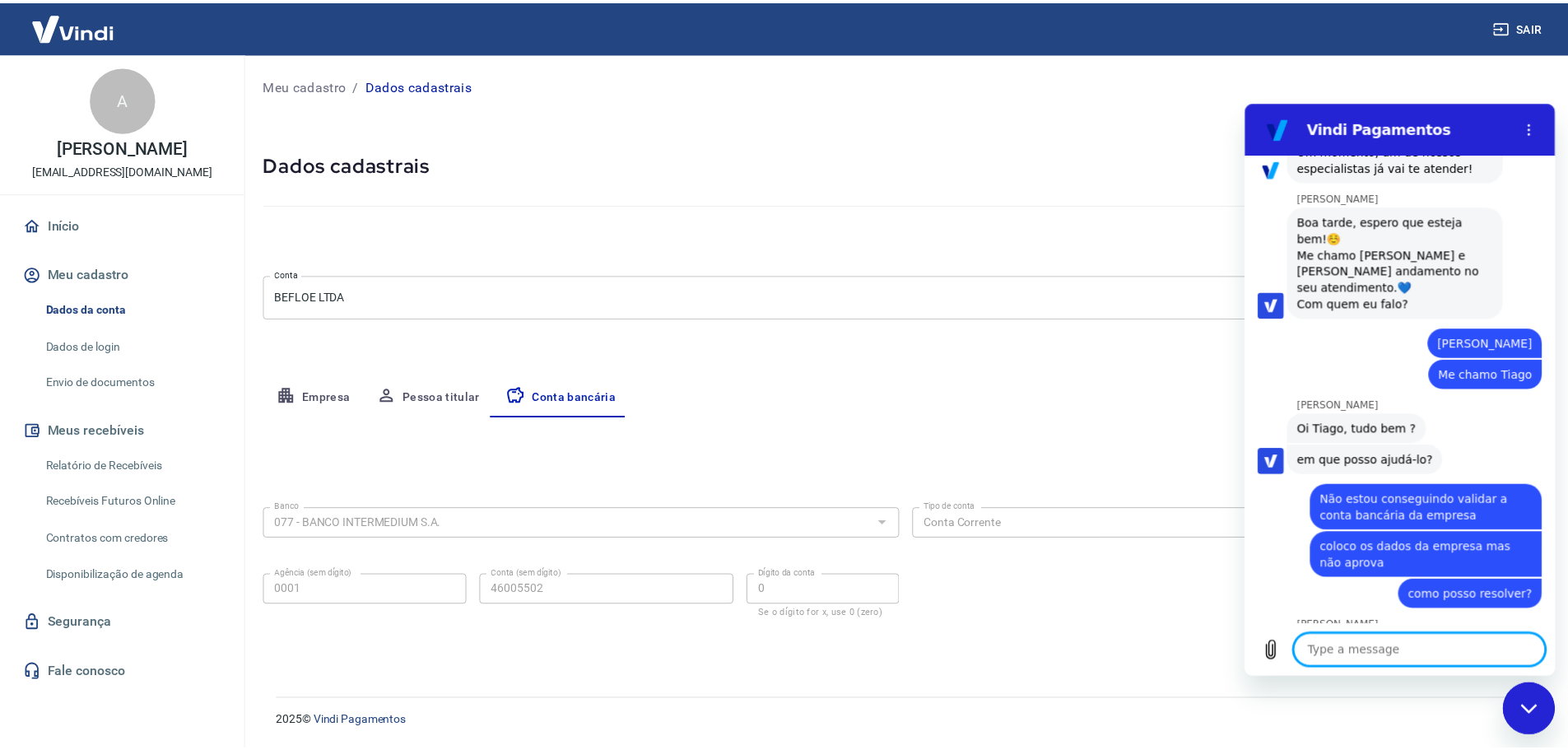
scroll to position [2130, 0]
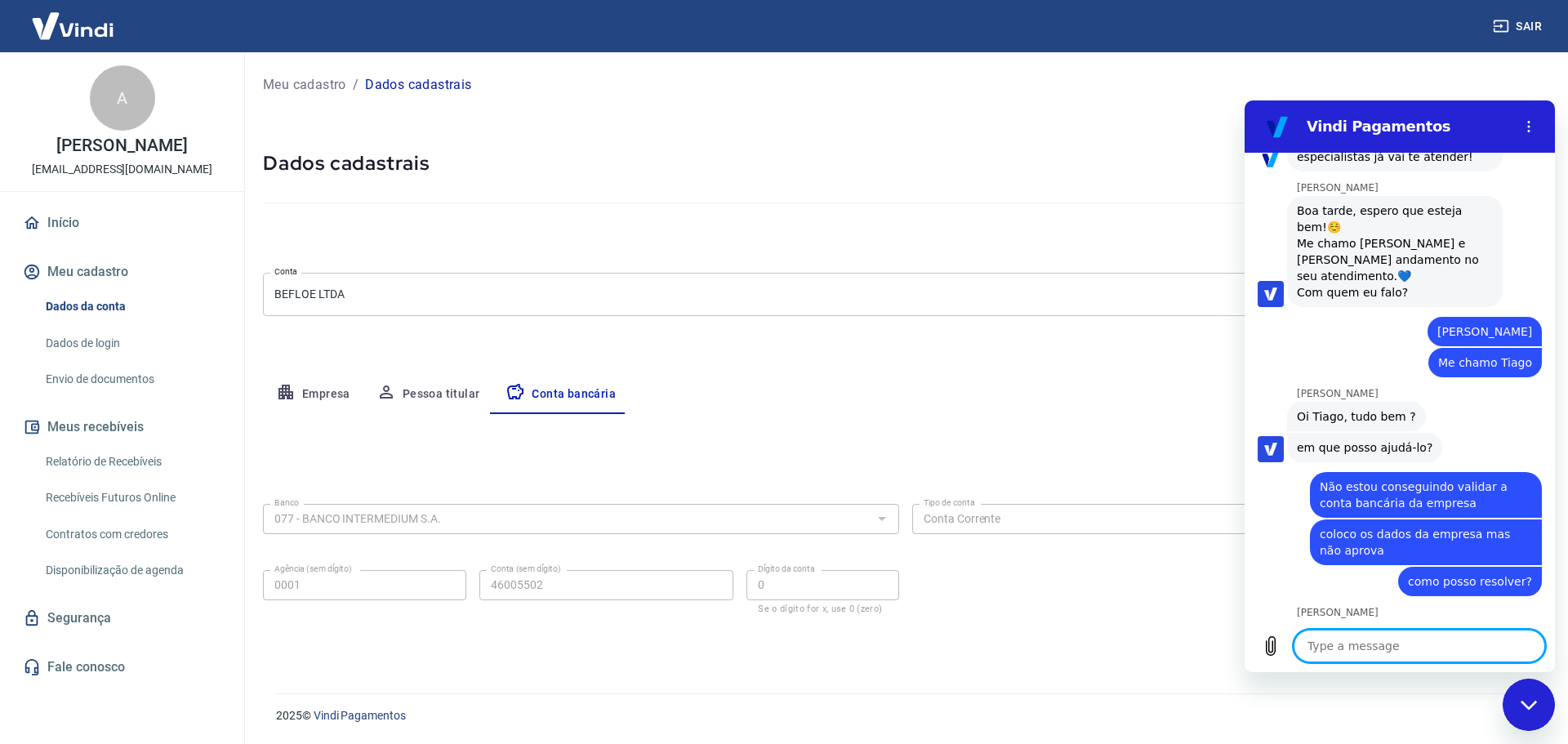
click at [112, 380] on link "Envio de documentos" at bounding box center [132, 380] width 186 height 34
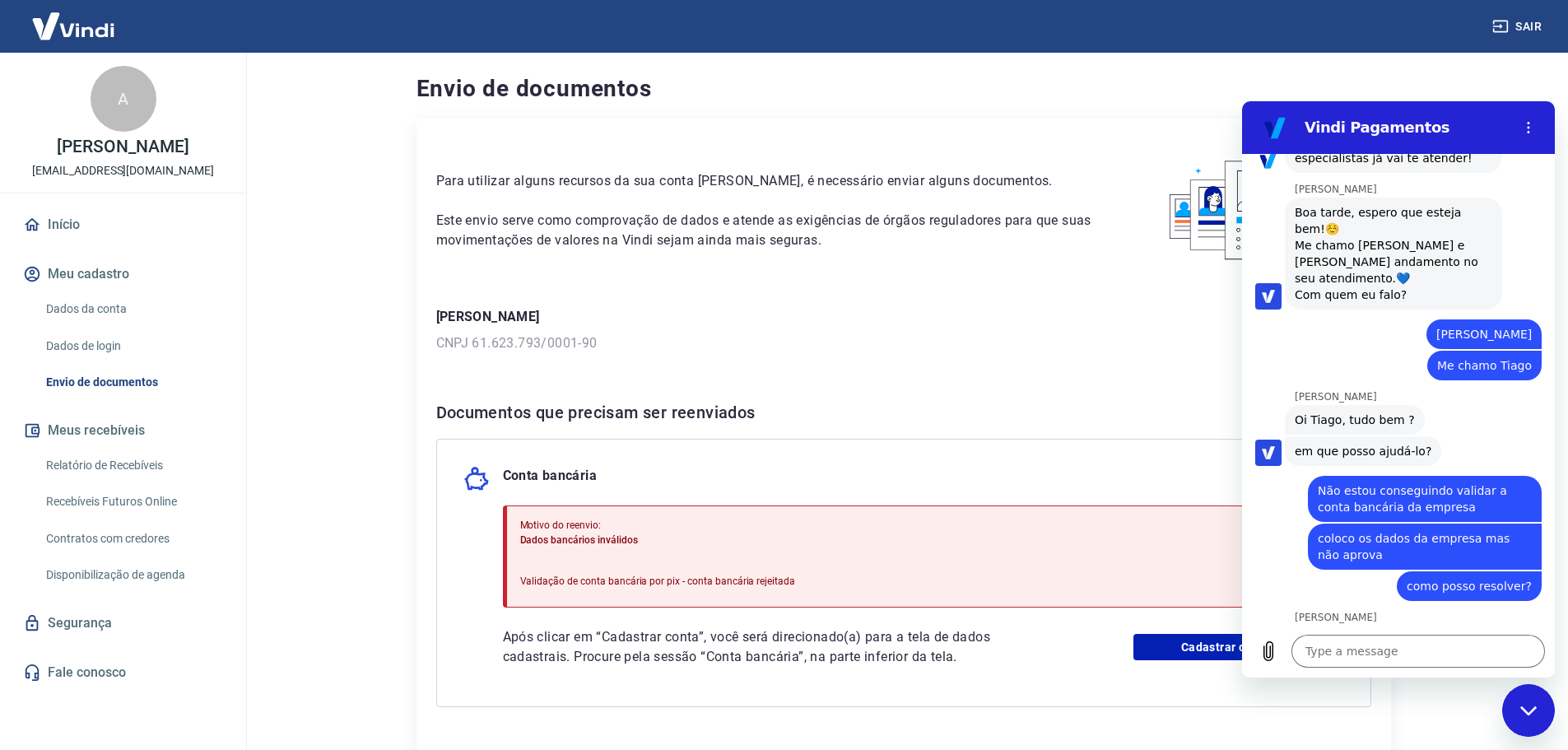
click at [1528, 712] on icon "Close messaging window" at bounding box center [1529, 711] width 17 height 11
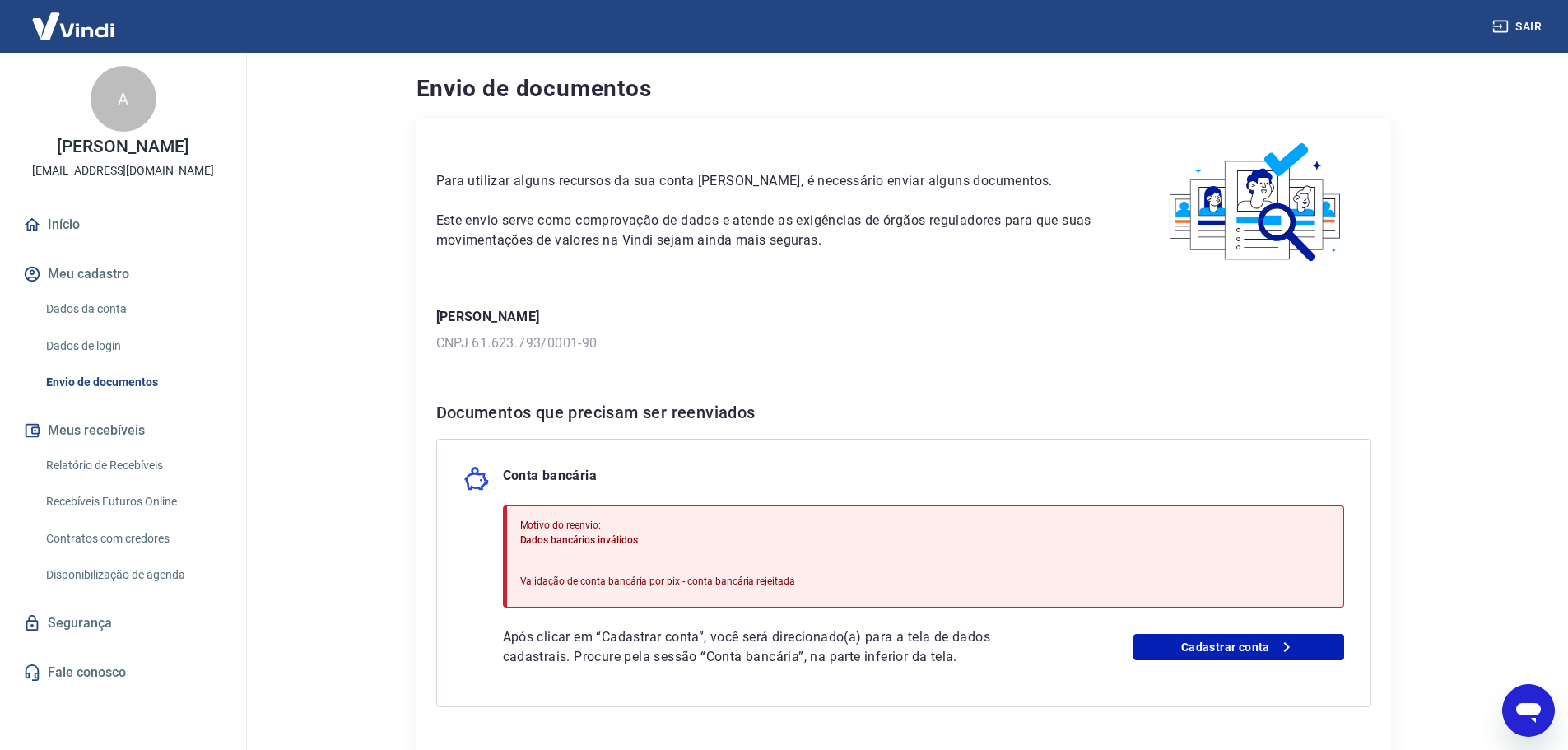
click at [1518, 714] on icon "Open messaging window" at bounding box center [1528, 710] width 30 height 30
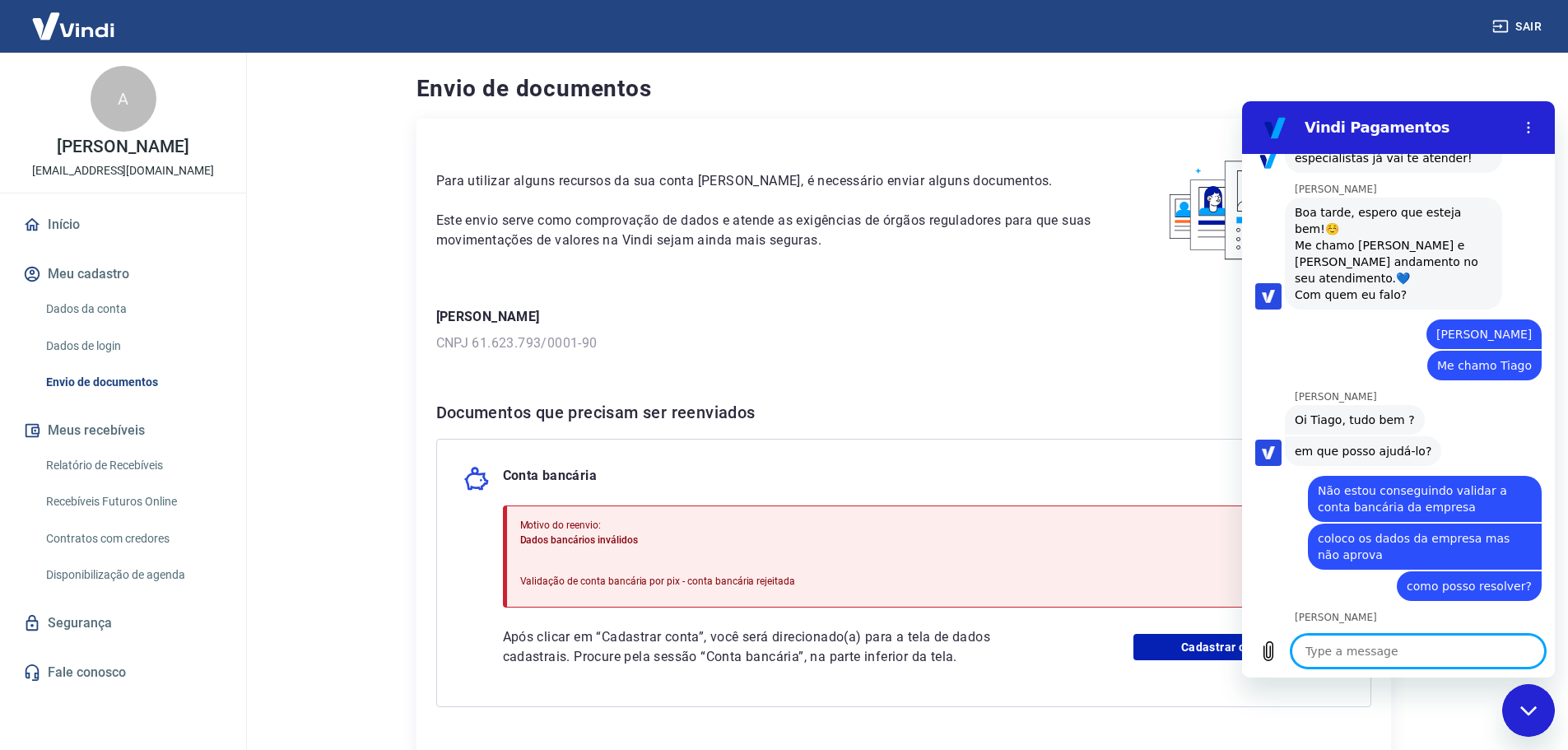
click at [1344, 651] on textarea at bounding box center [1418, 651] width 253 height 33
click at [1344, 651] on textarea at bounding box center [1418, 651] width 253 height 33
click at [1272, 658] on icon "Upload file" at bounding box center [1268, 651] width 9 height 19
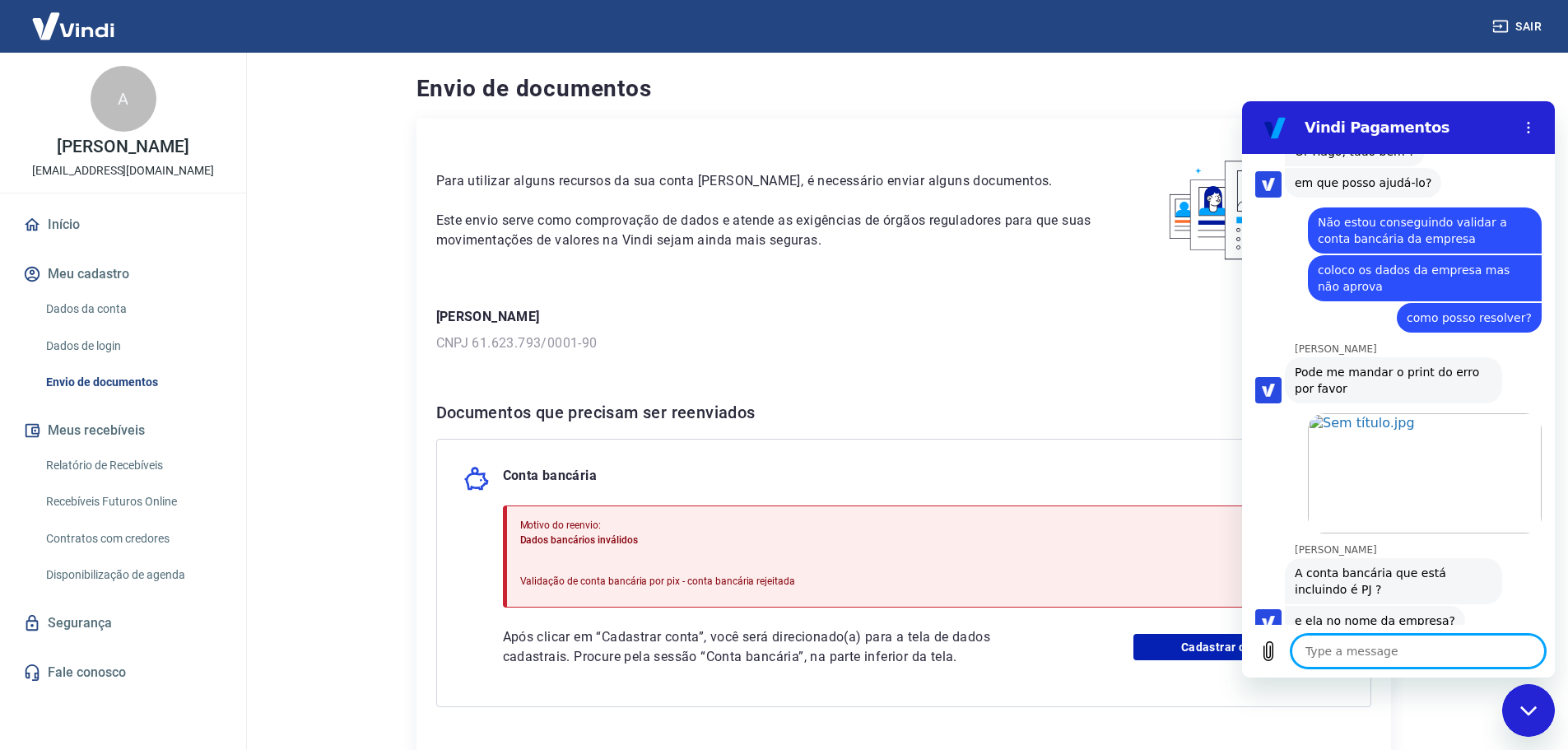
scroll to position [2402, 0]
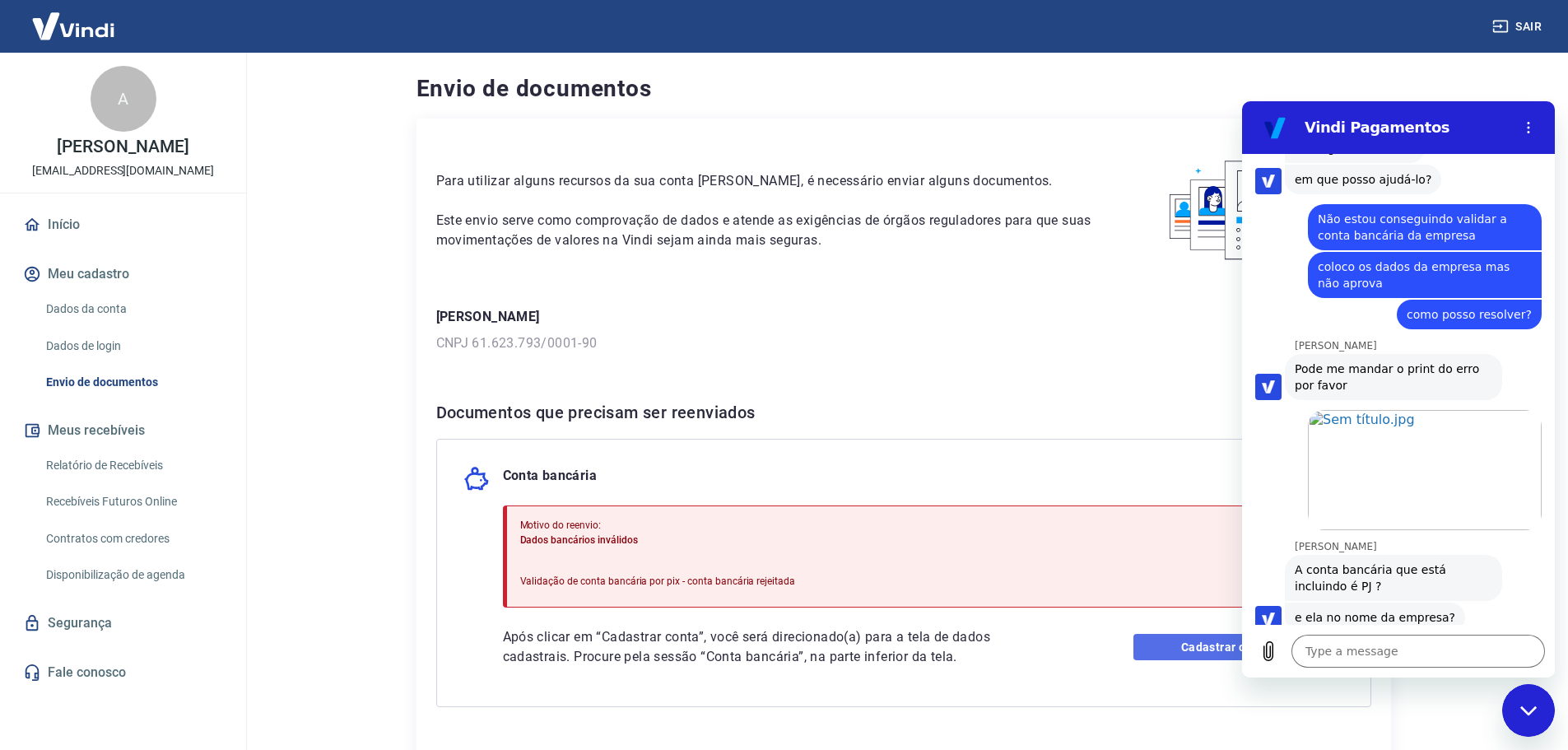
click at [1203, 649] on link "Cadastrar conta" at bounding box center [1238, 647] width 211 height 26
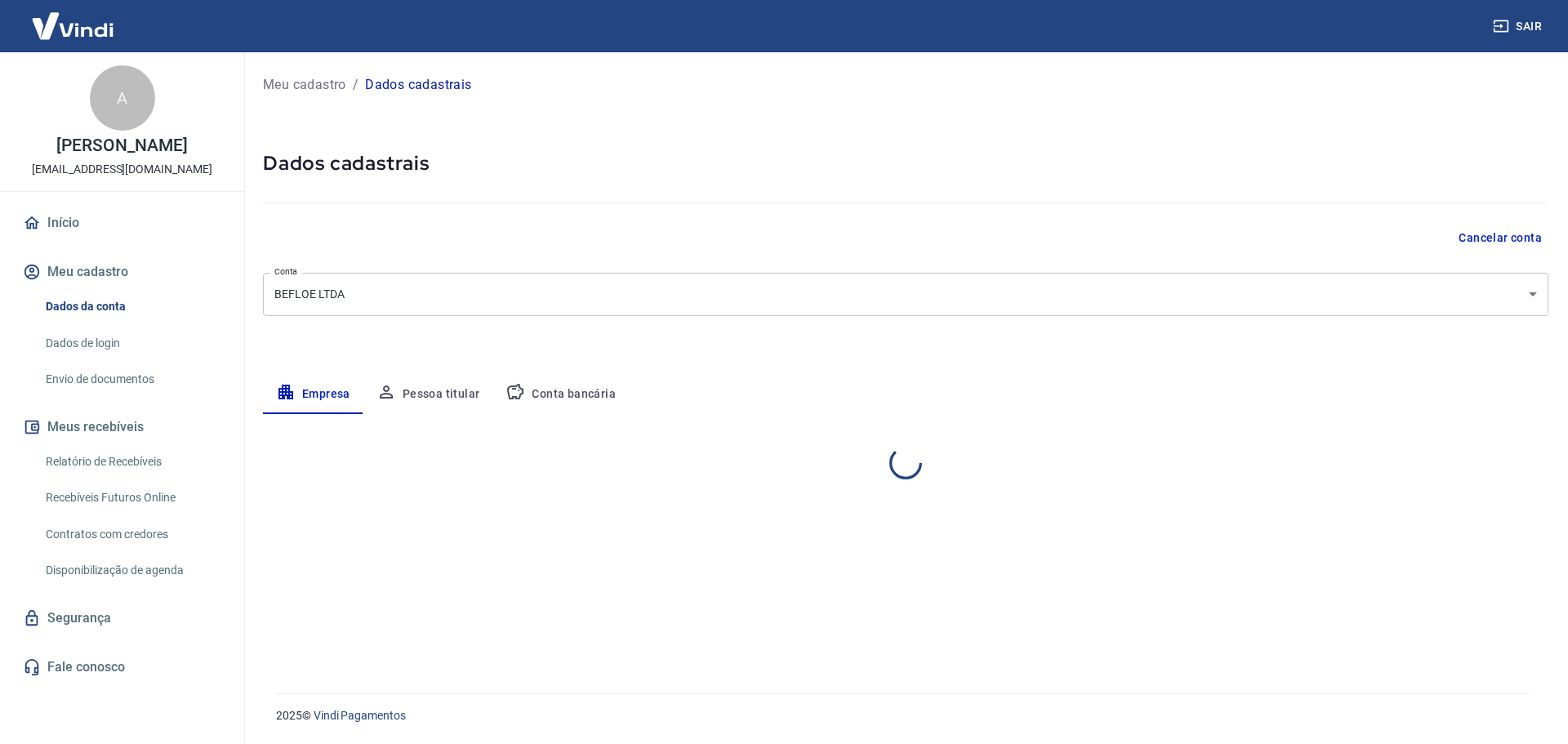
select select "RS"
select select "business"
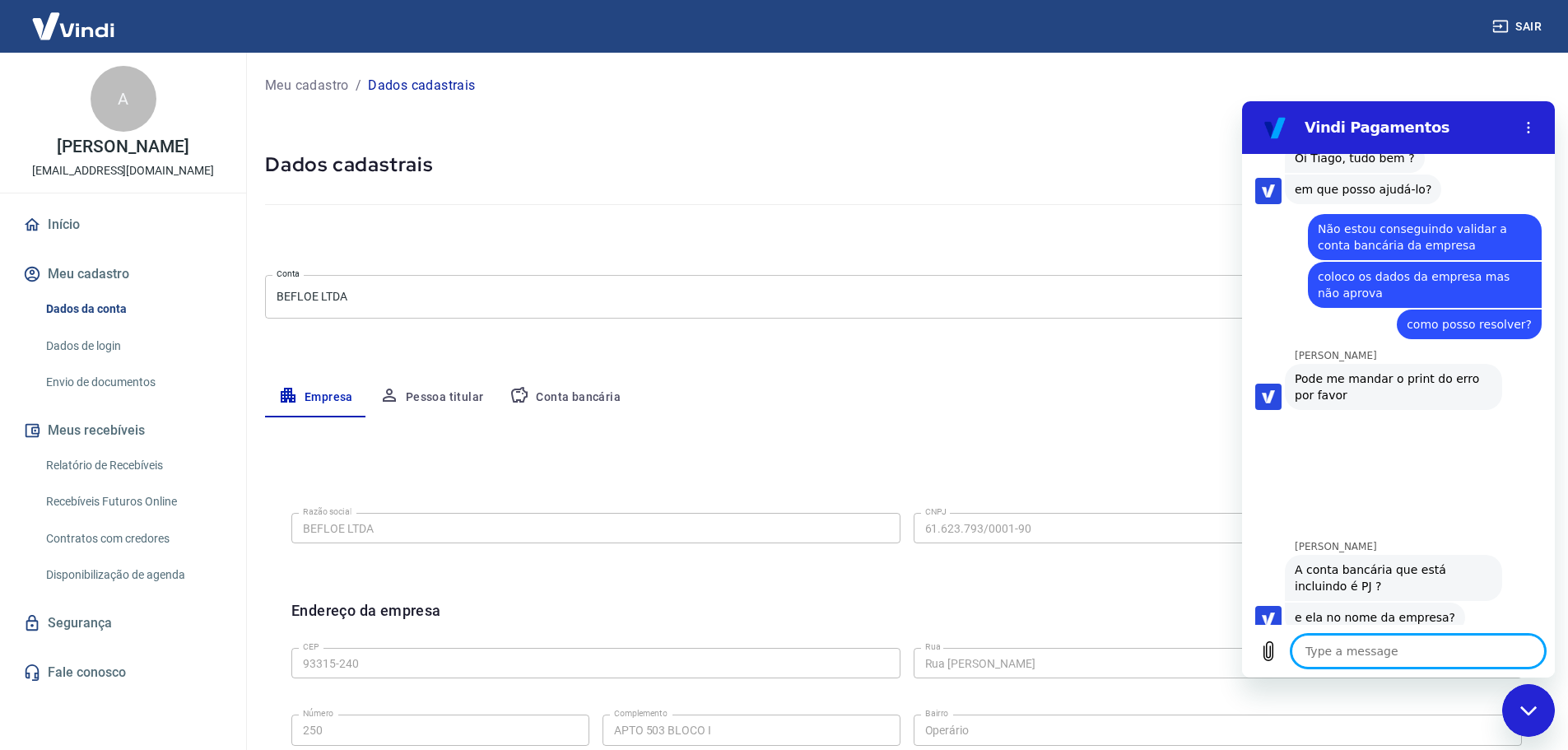
type textarea "x"
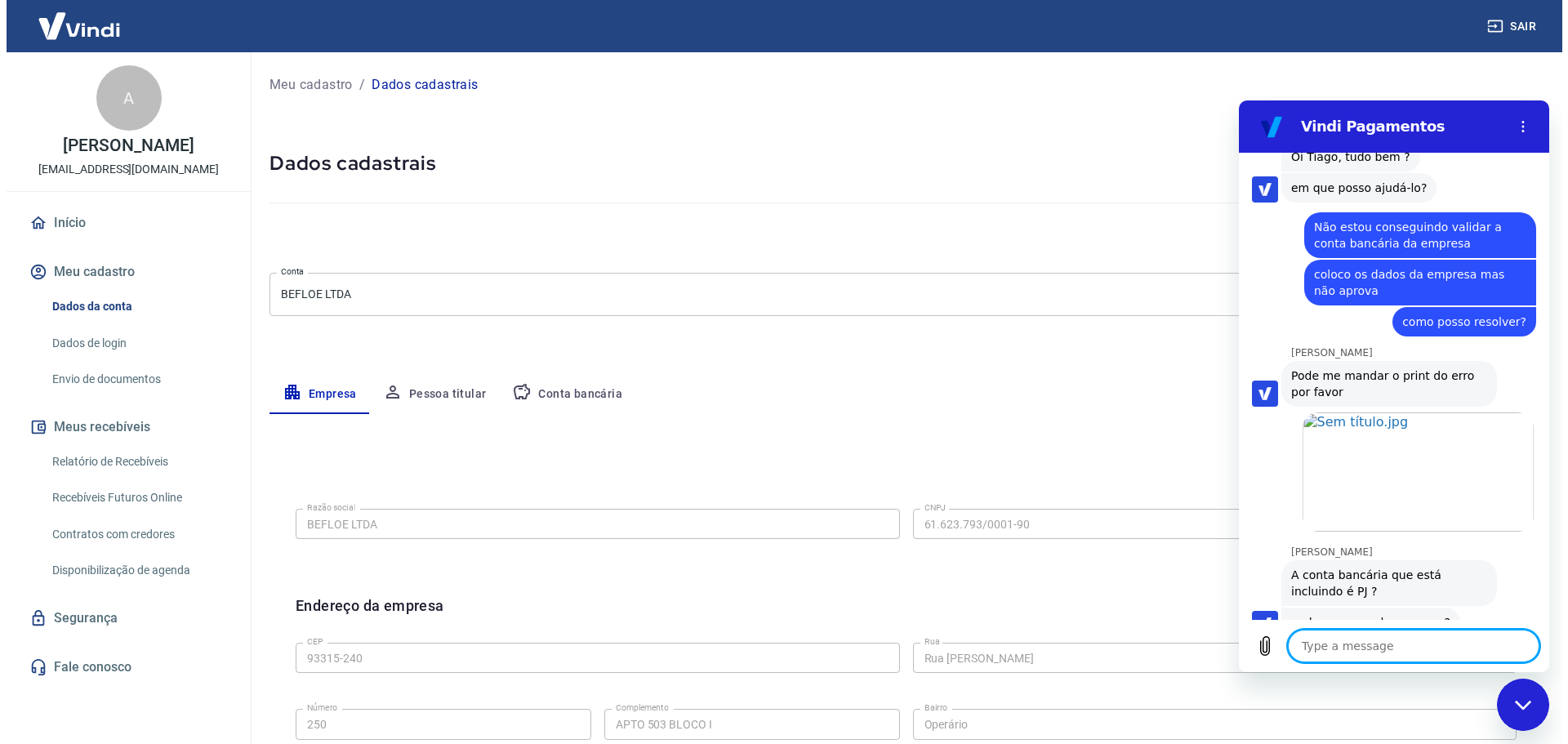
scroll to position [2383, 0]
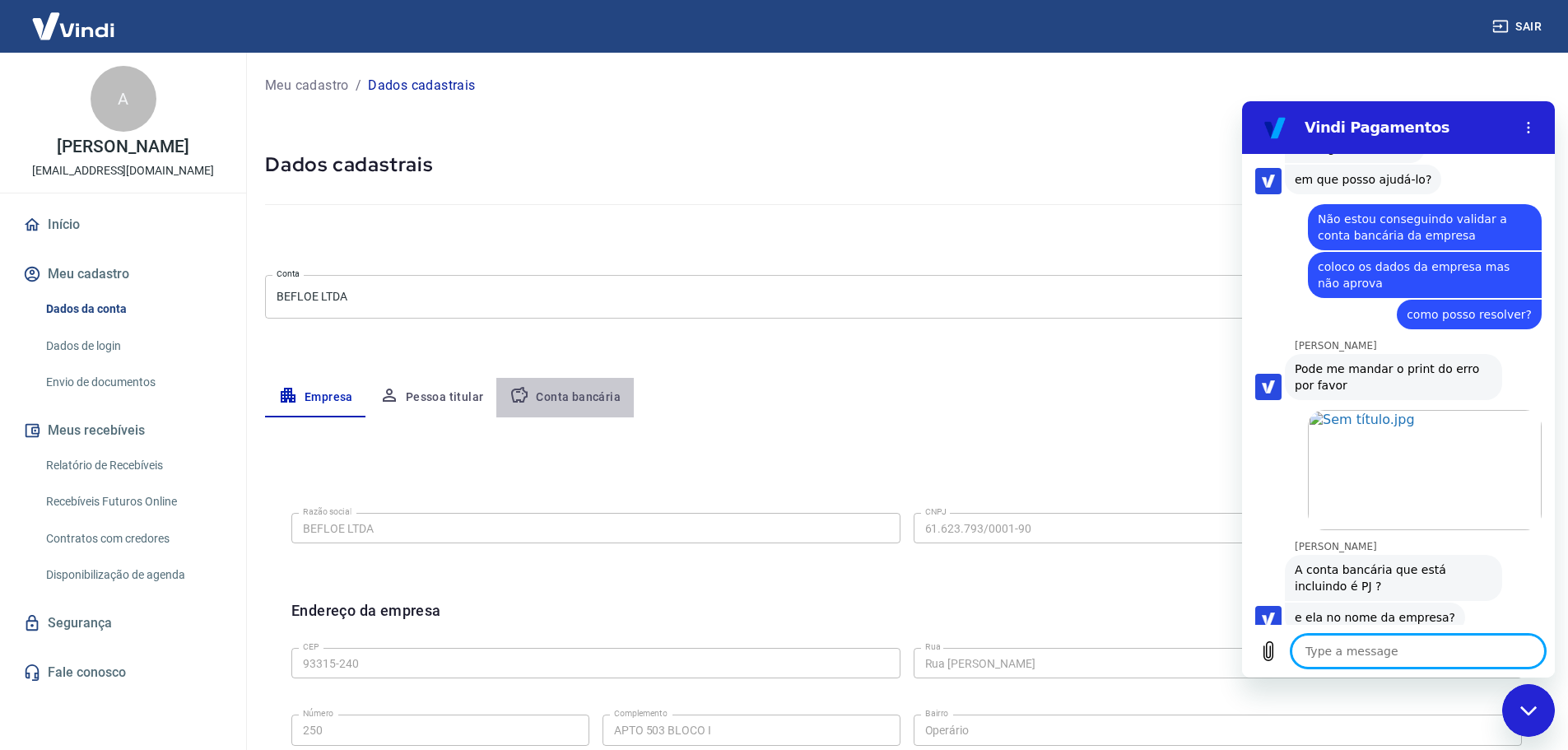
click at [563, 397] on button "Conta bancária" at bounding box center [565, 397] width 138 height 39
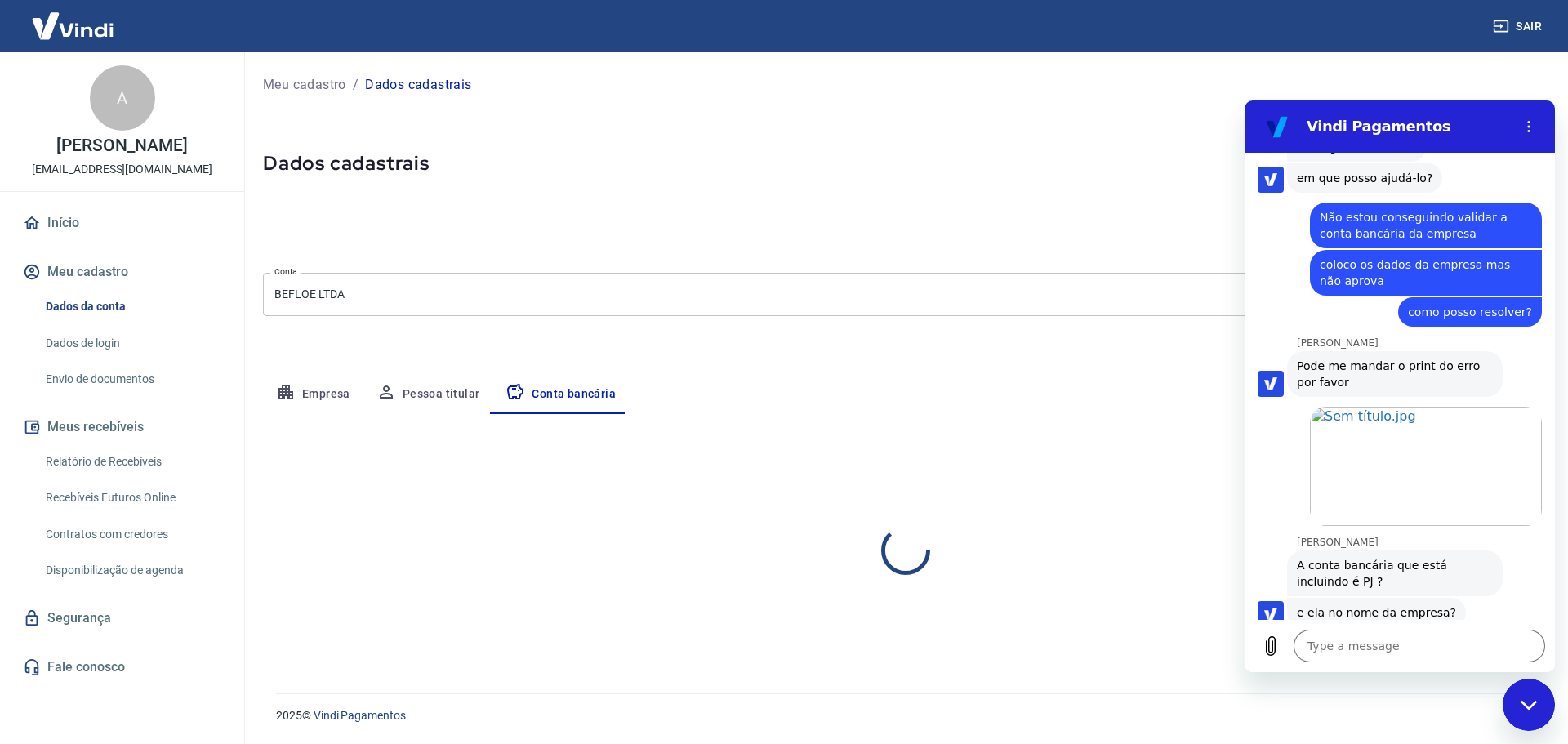
select select "1"
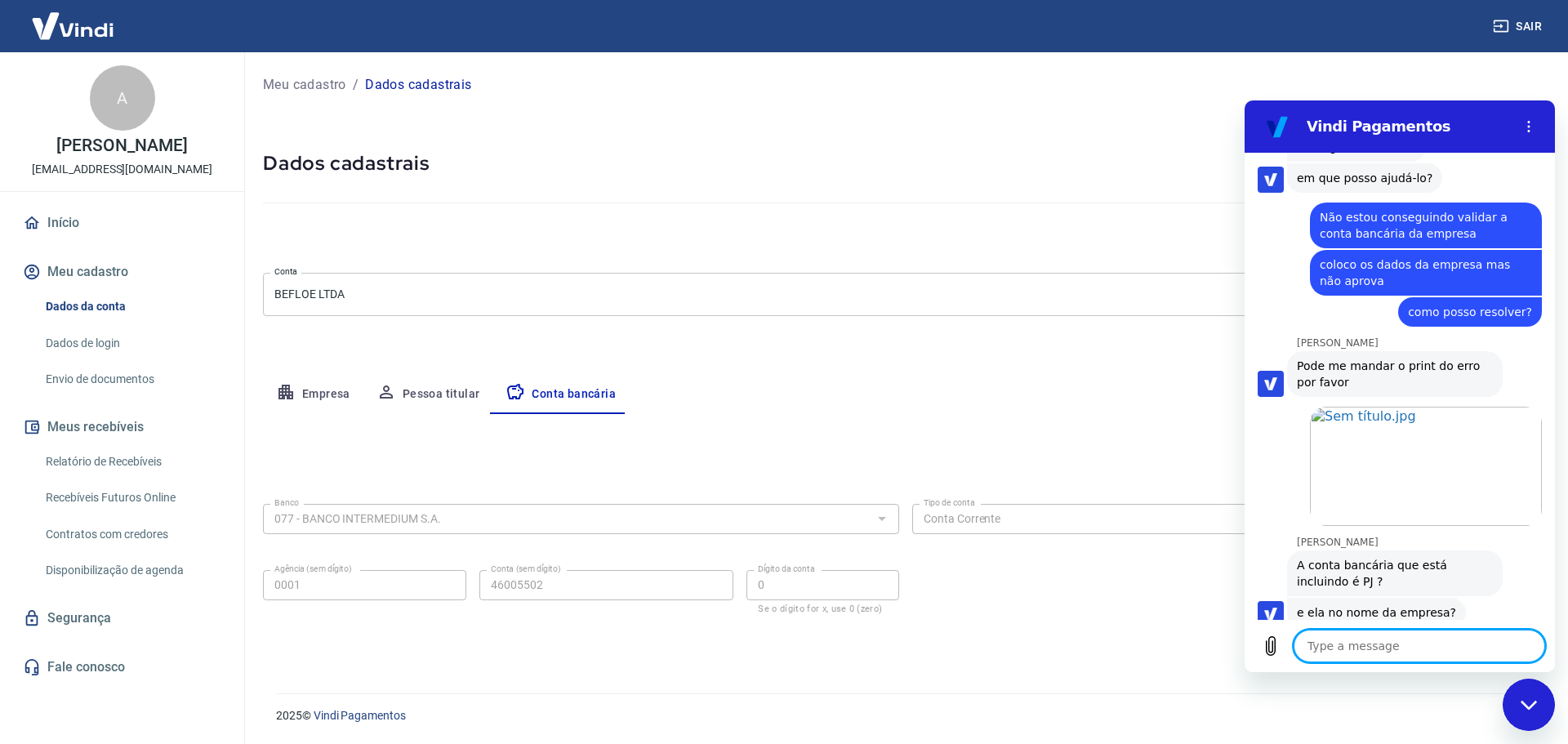
drag, startPoint x: 1358, startPoint y: 657, endPoint x: 1359, endPoint y: 646, distance: 11.0
click at [1358, 655] on textarea at bounding box center [1420, 646] width 251 height 33
click at [1272, 652] on icon "Upload file" at bounding box center [1271, 646] width 9 height 19
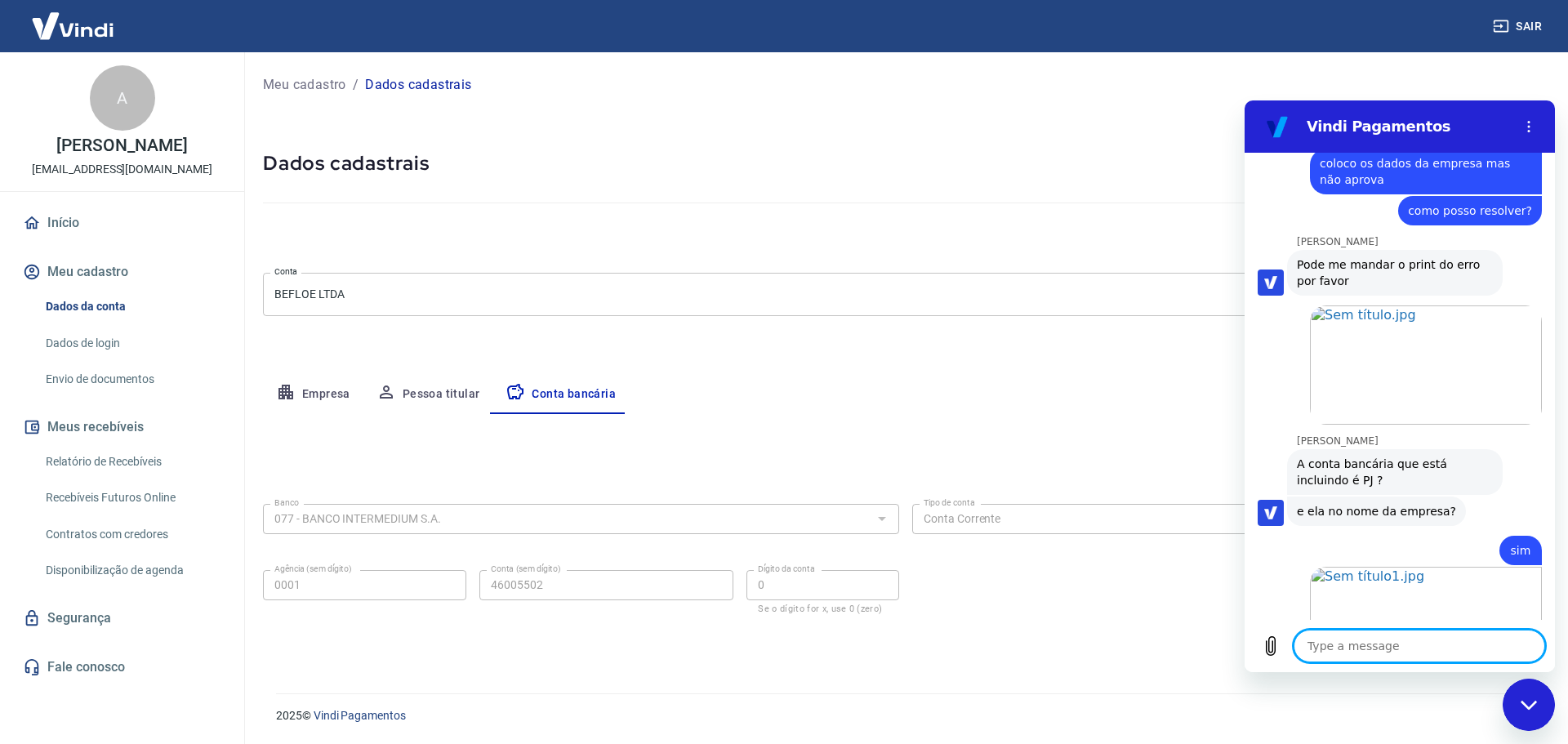
scroll to position [2504, 0]
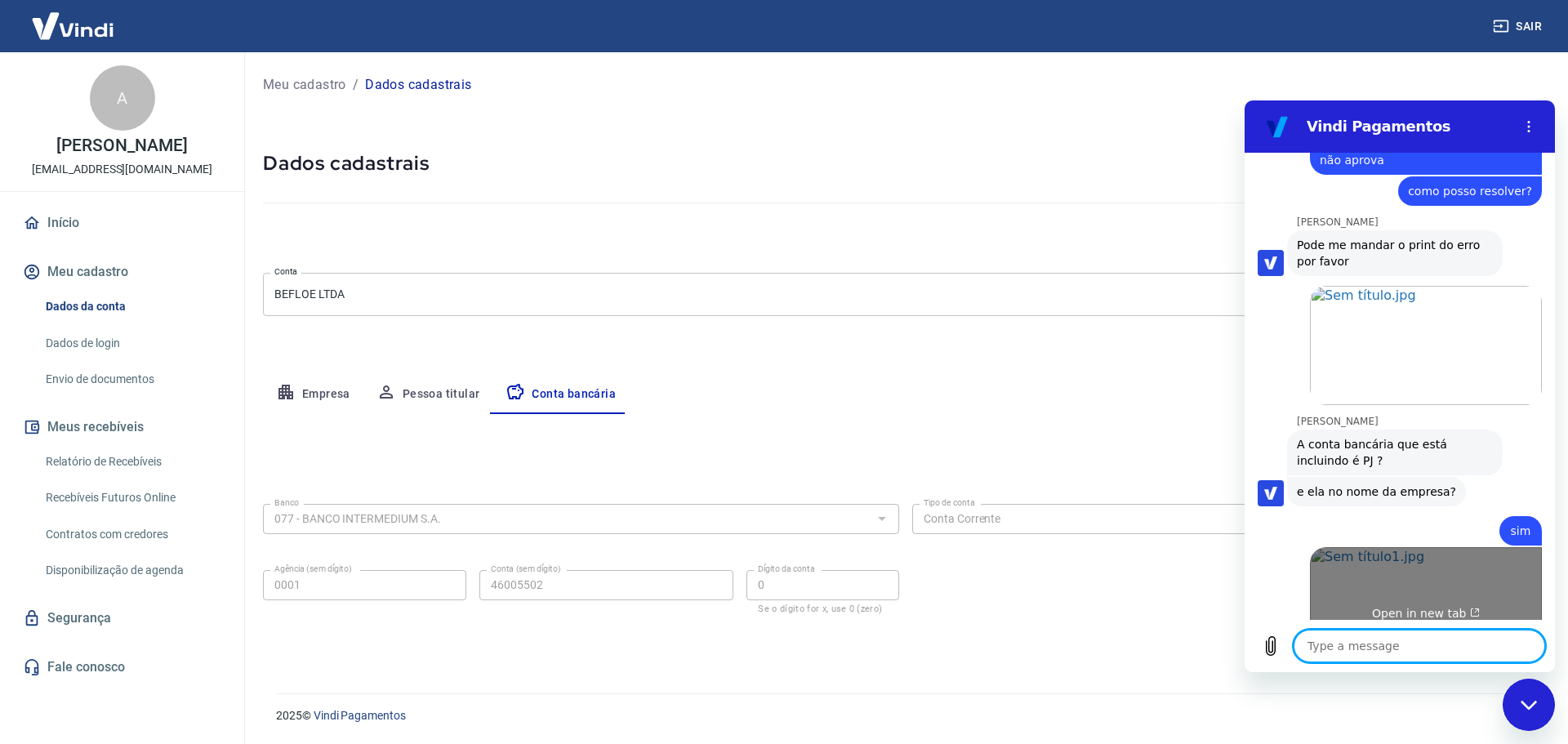
click at [1387, 589] on link "Open in new tab" at bounding box center [1425, 607] width 232 height 119
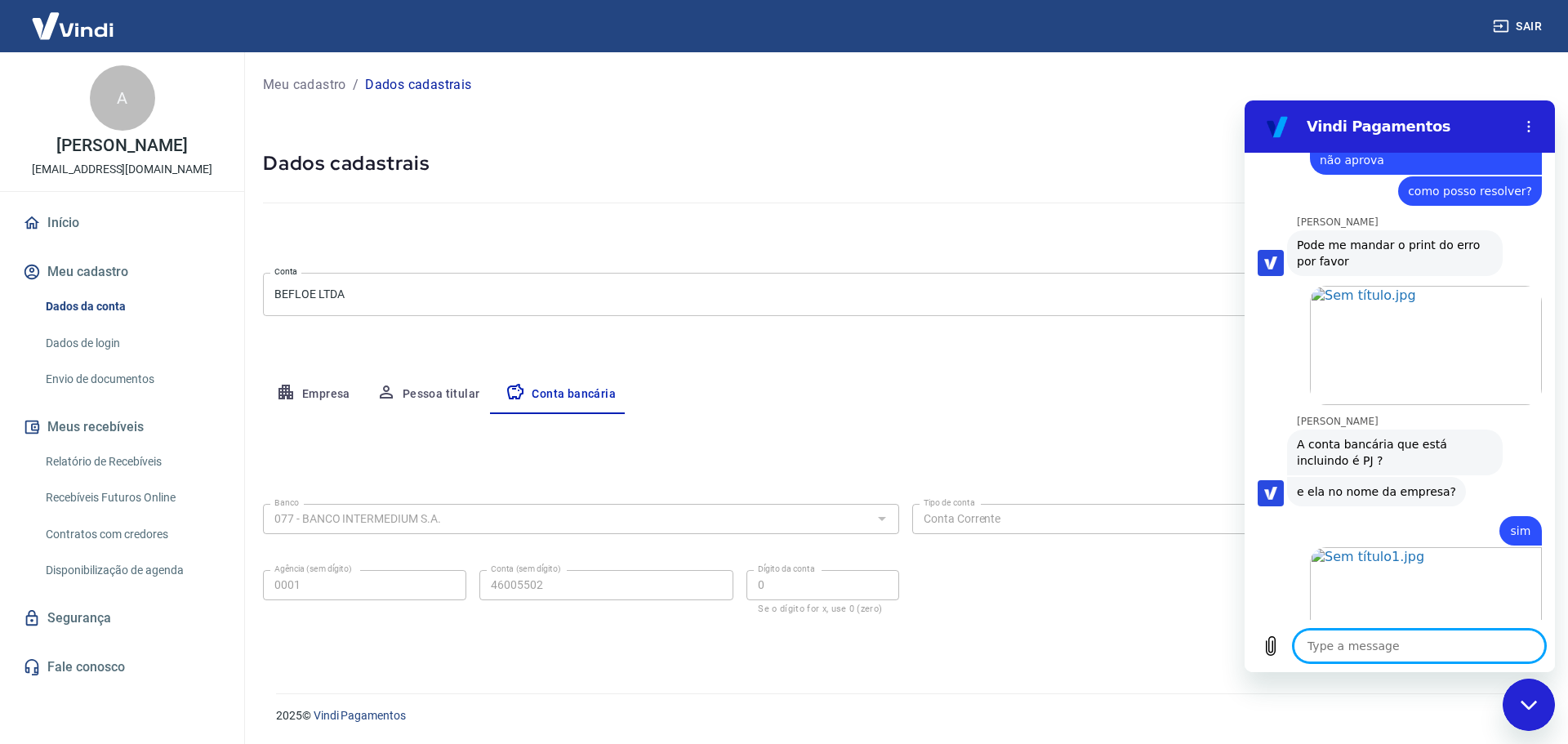
scroll to position [2574, 0]
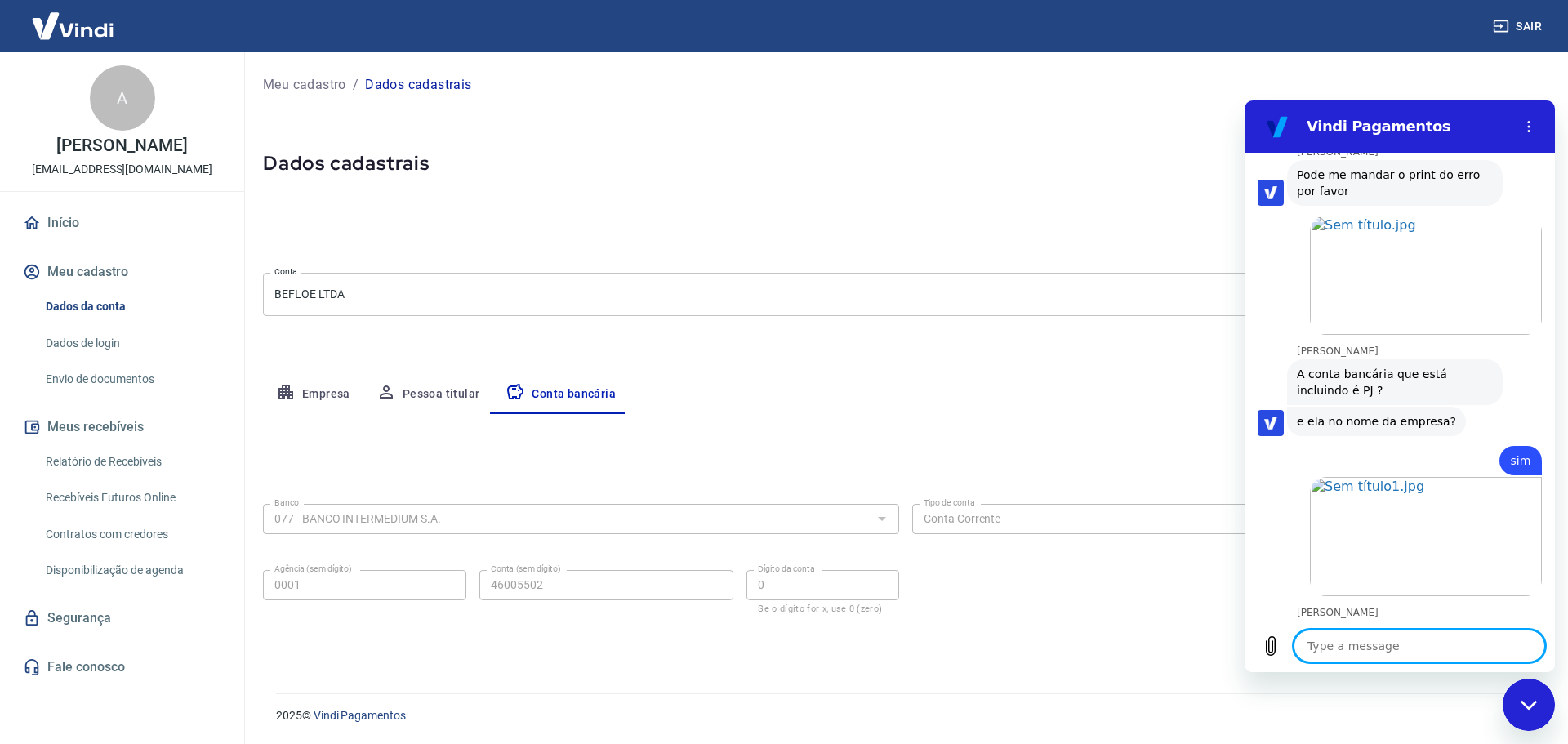
type textarea "x"
type textarea "c"
type textarea "x"
type textarea "co"
type textarea "x"
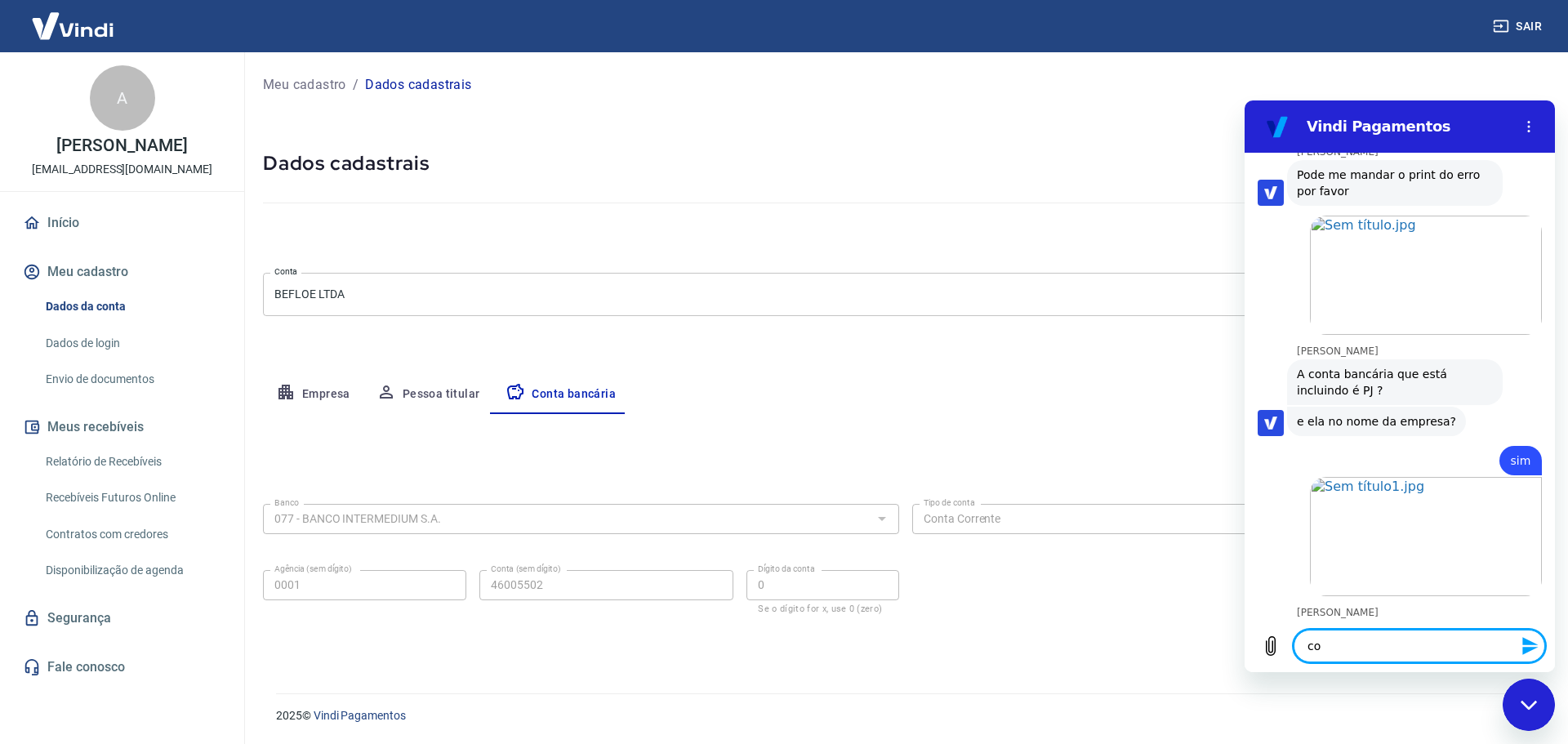
type textarea "com"
type textarea "x"
type textarea "com o"
type textarea "x"
type textarea "com ov"
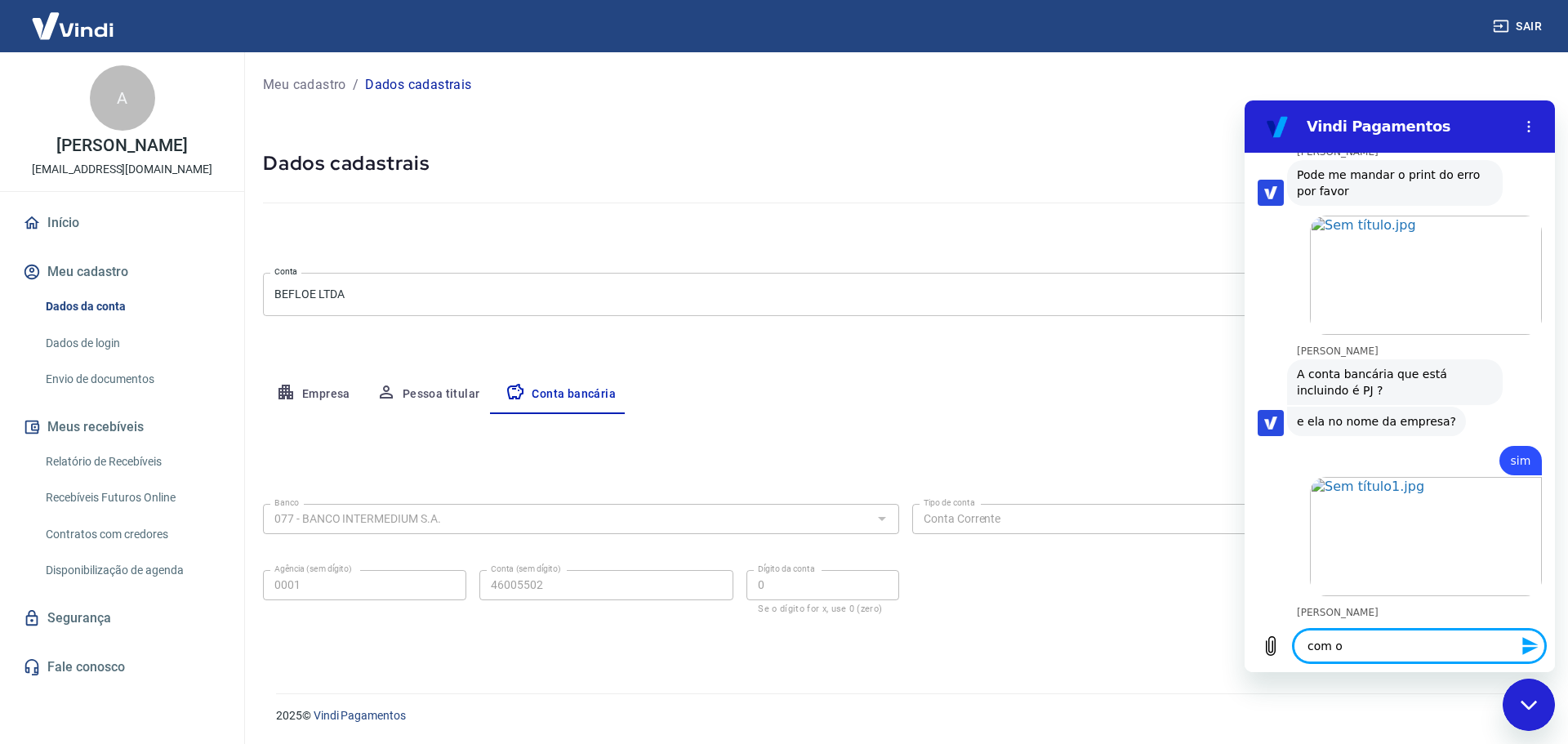
type textarea "x"
type textarea "com ovo"
type textarea "x"
type textarea "com ovoc"
type textarea "x"
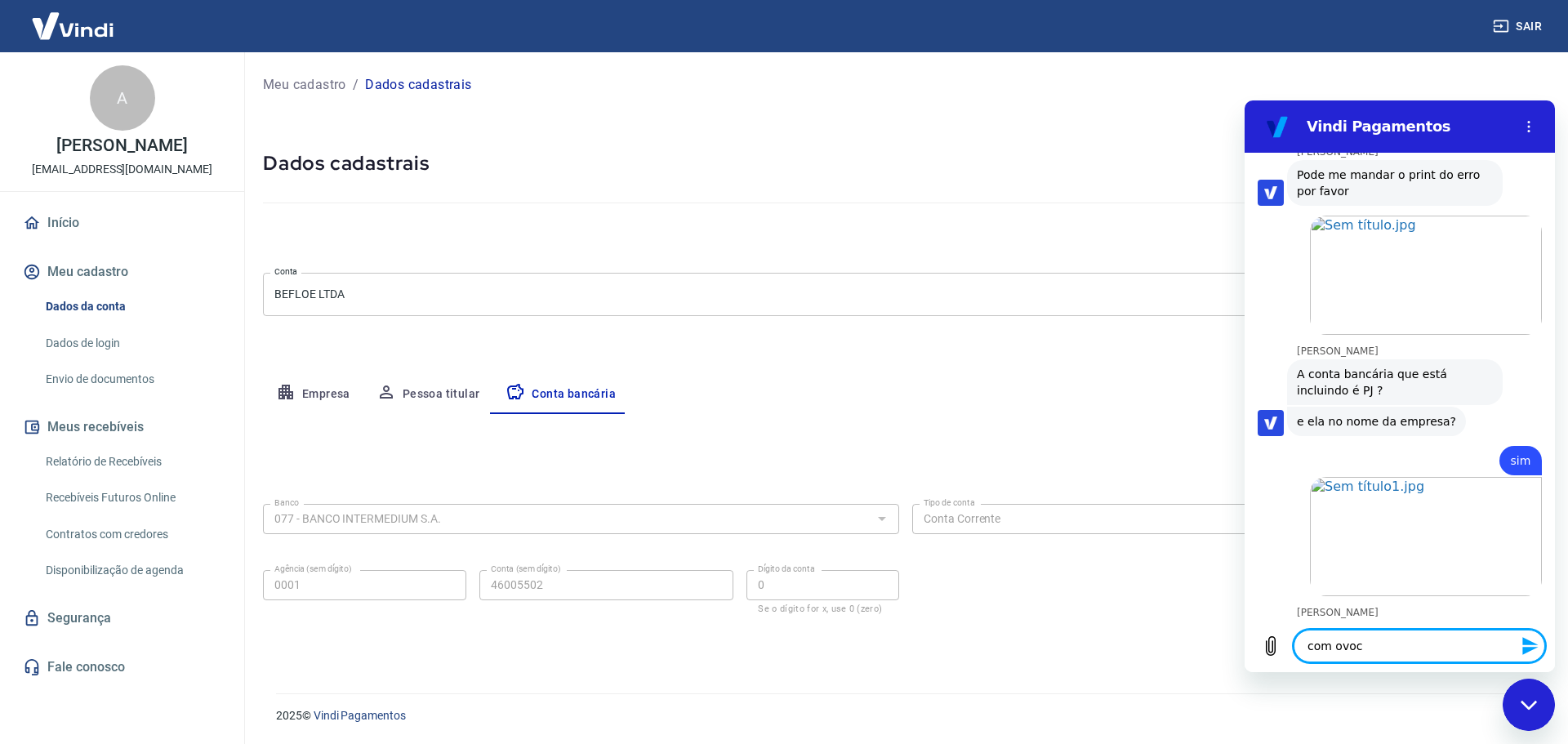
type textarea "com ovo"
type textarea "x"
type textarea "com ov"
type textarea "x"
type textarea "com o"
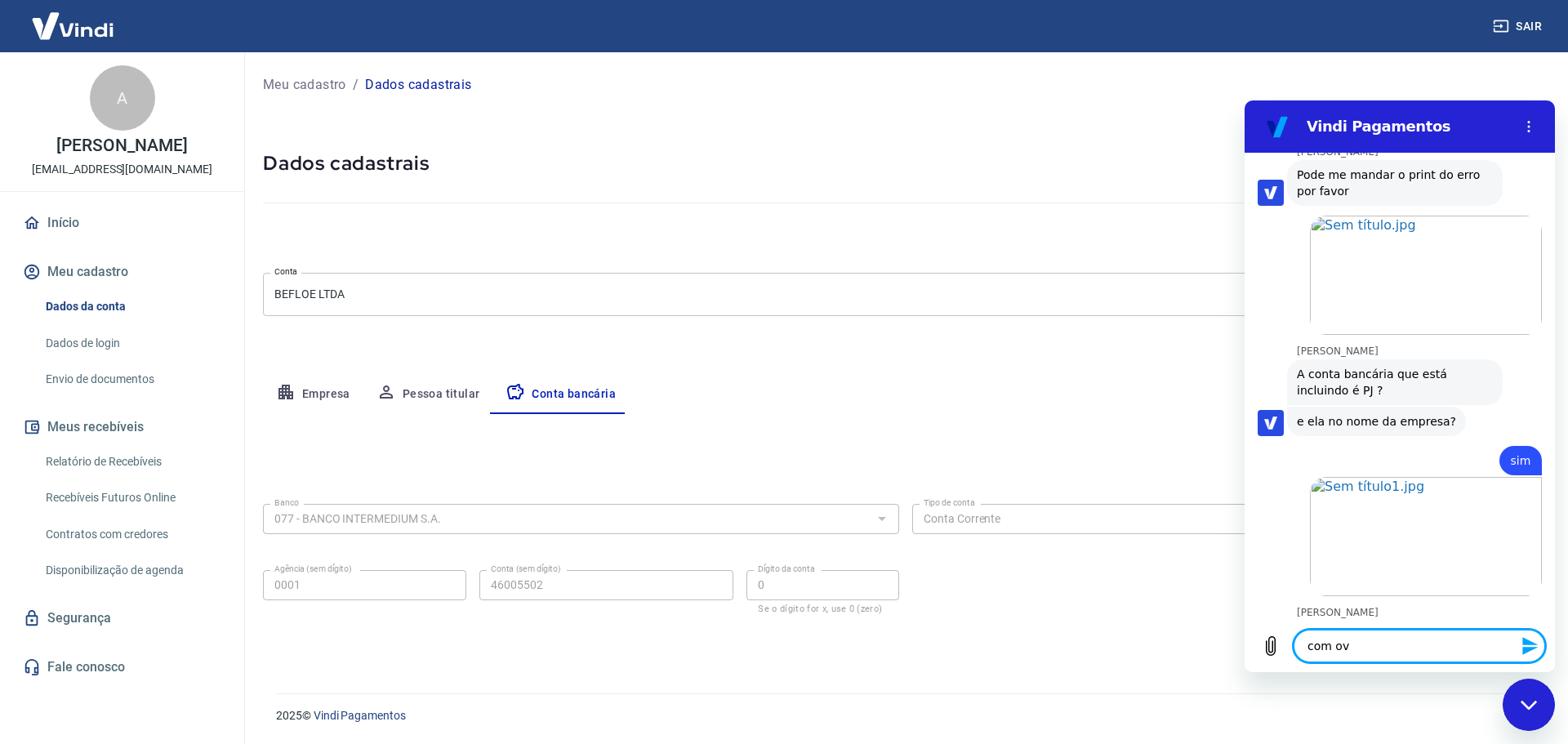
type textarea "x"
type textarea "com"
type textarea "x"
type textarea "com"
type textarea "x"
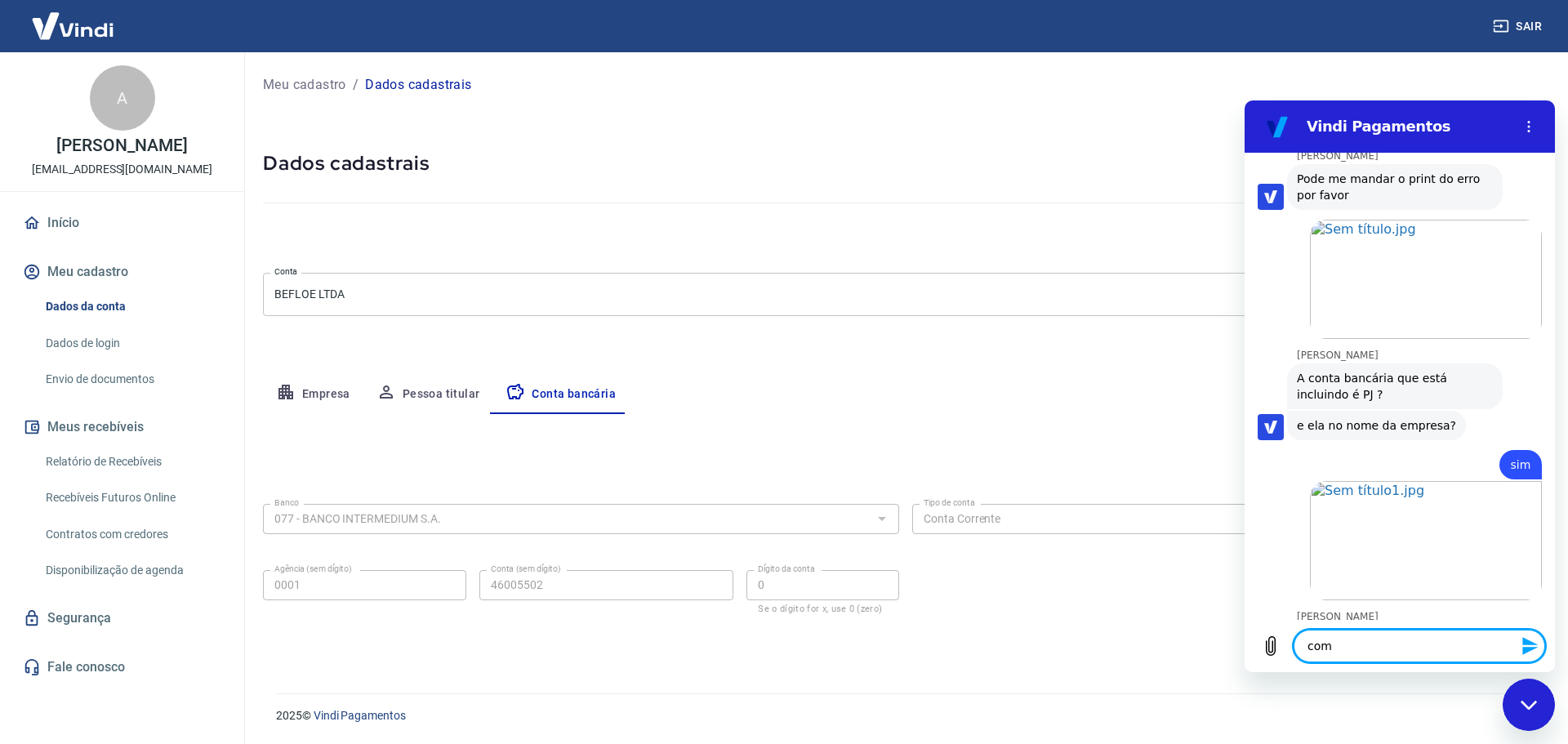
type textarea "como"
type textarea "x"
type textarea "como"
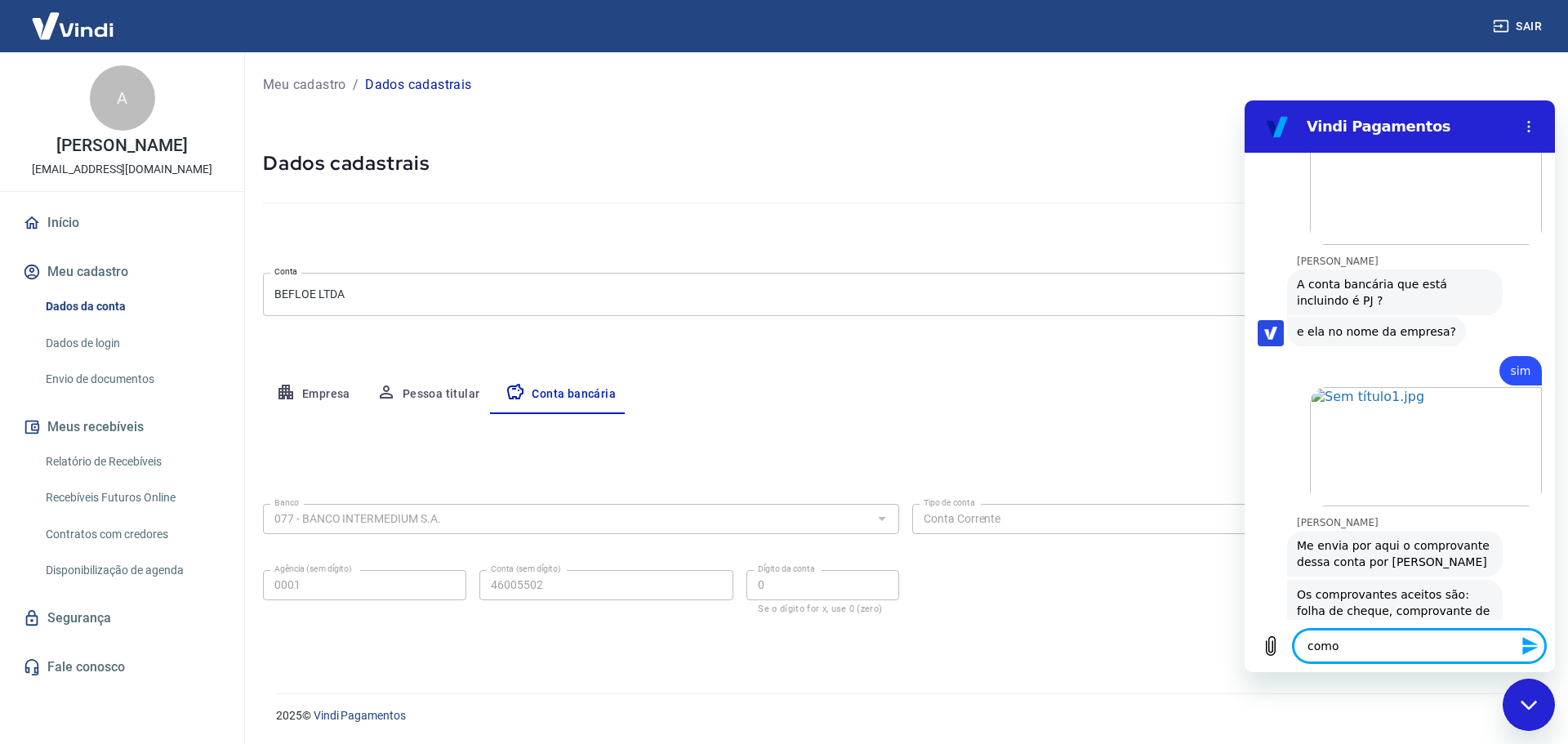
type textarea "x"
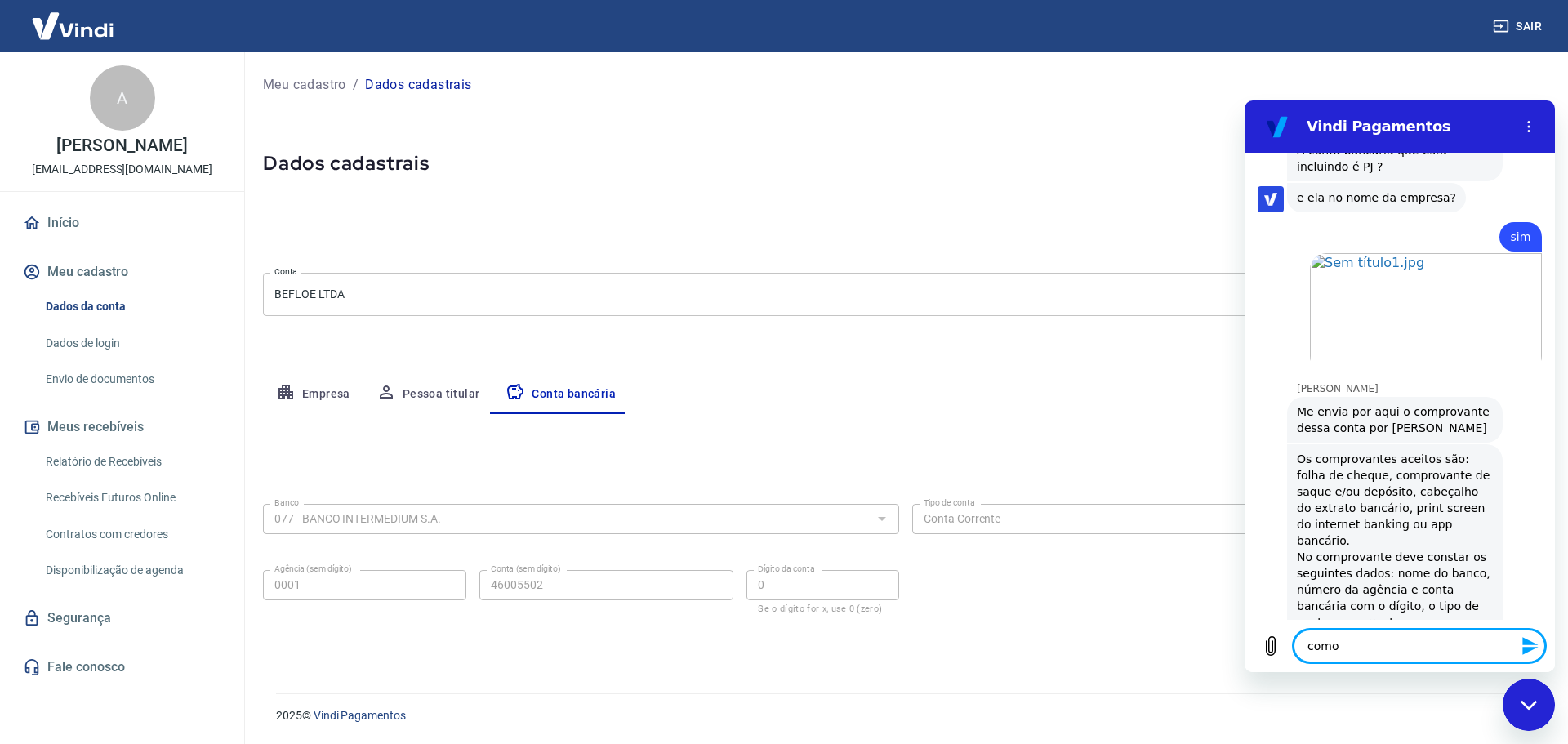
scroll to position [2801, 0]
drag, startPoint x: 1349, startPoint y: 648, endPoint x: 1269, endPoint y: 660, distance: 80.9
click at [1269, 660] on div "Type a message como x" at bounding box center [1400, 646] width 310 height 52
type textarea "j"
type textarea "x"
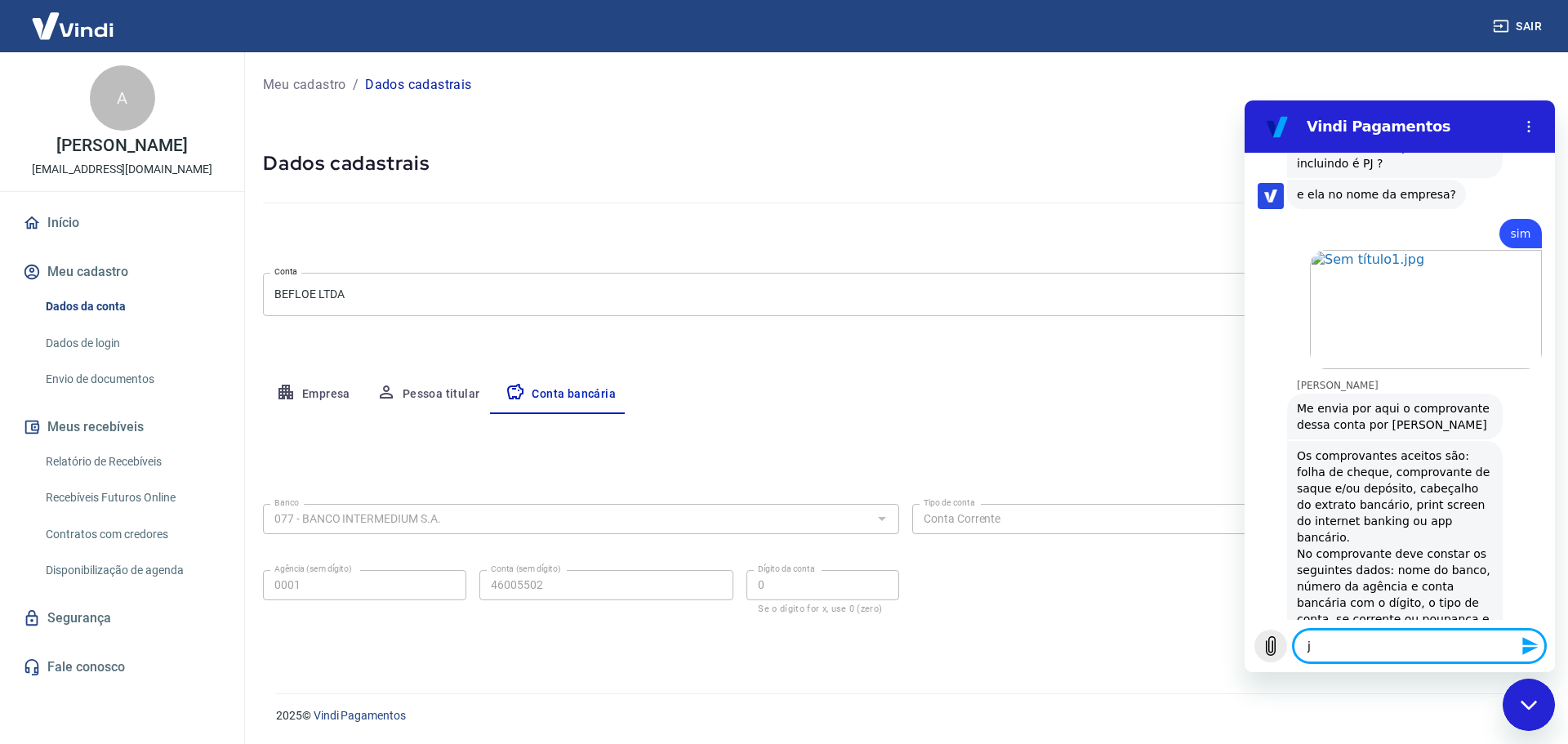
type textarea "já"
type textarea "x"
type textarea "já"
type textarea "x"
type textarea "já l"
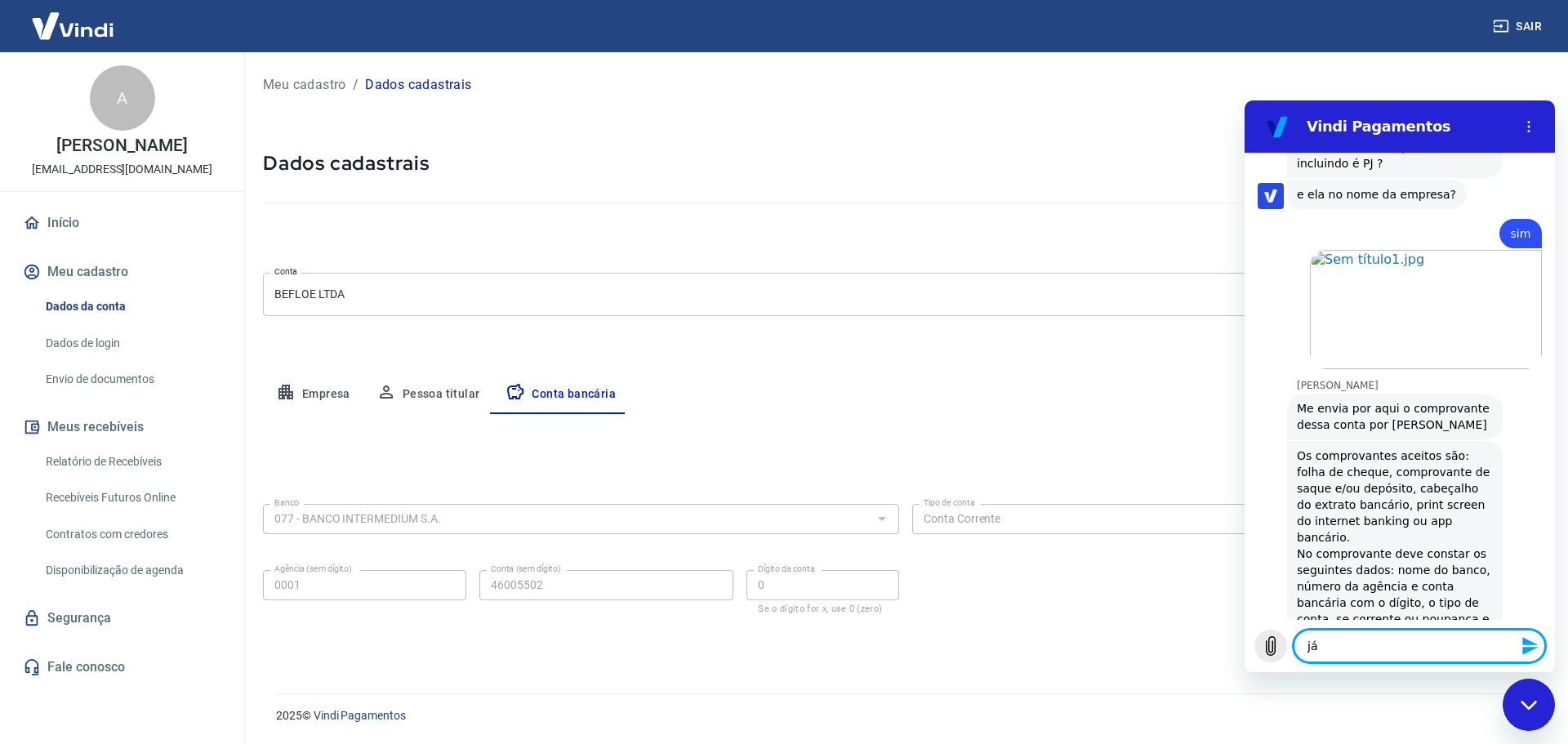
type textarea "x"
type textarea "já lh"
type textarea "x"
type textarea "já lhe"
type textarea "x"
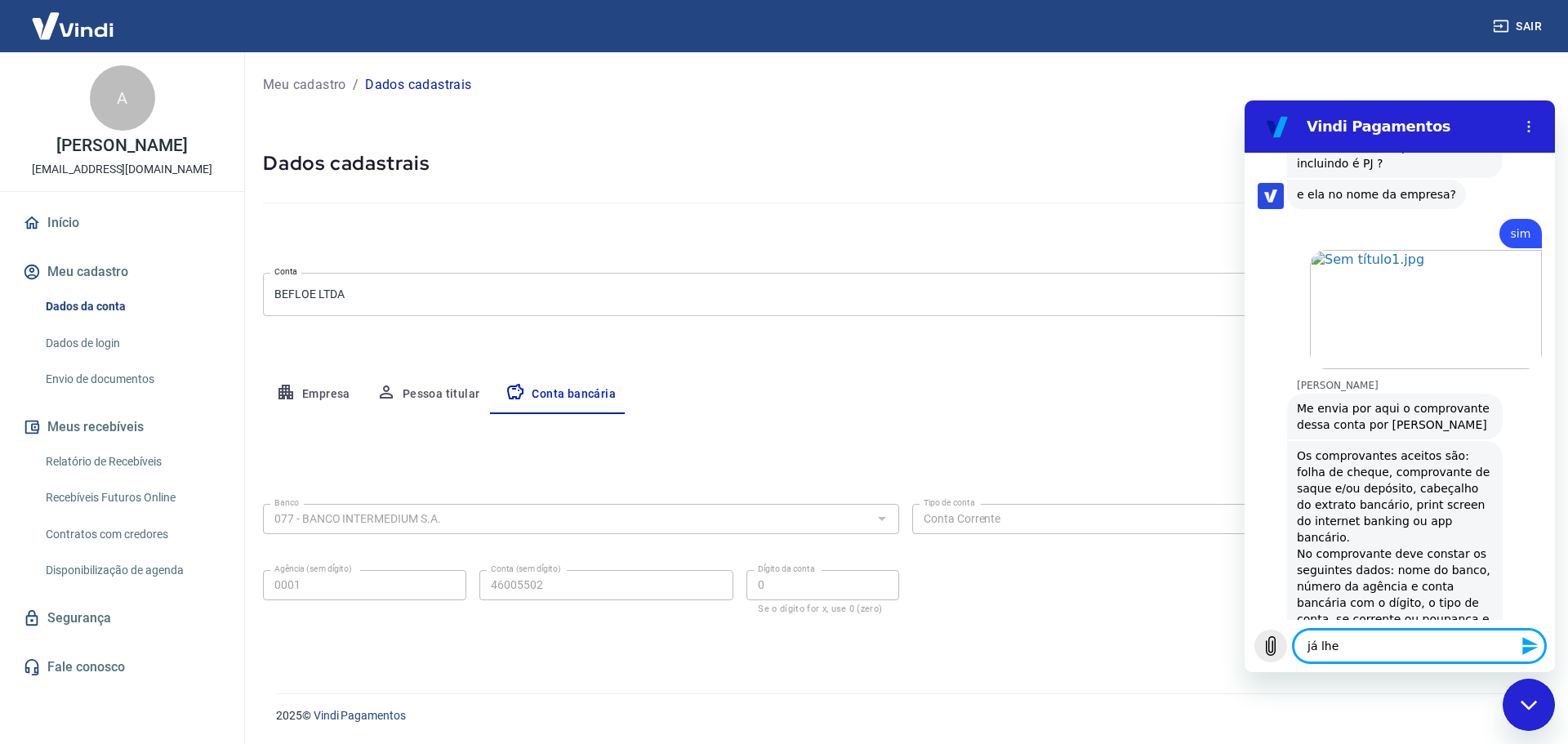
type textarea "já lhe"
type textarea "x"
type textarea "já lhe n"
type textarea "x"
type textarea "já lhe ne"
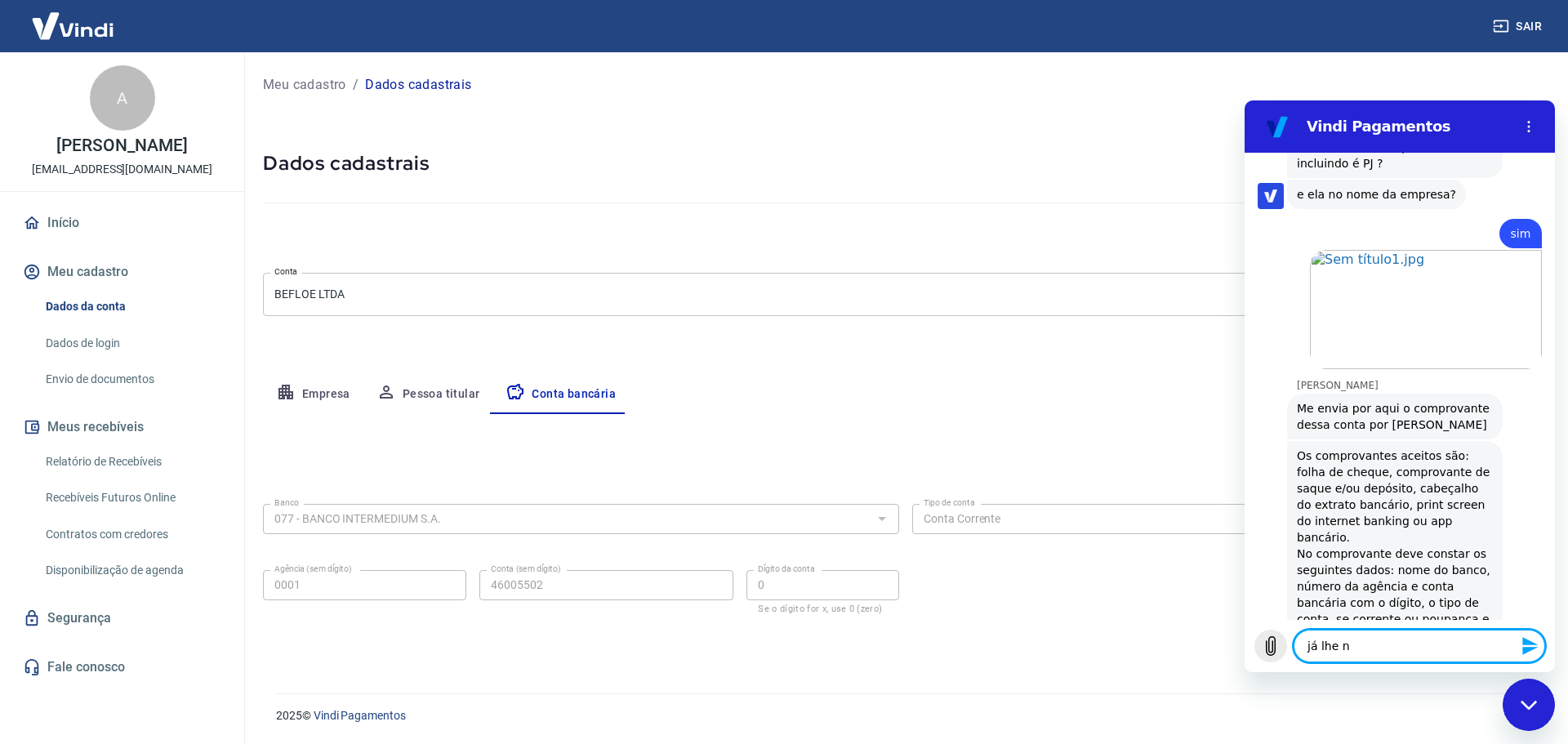
type textarea "x"
type textarea "já lhe nei"
type textarea "x"
type textarea "já lhe neiv"
type textarea "x"
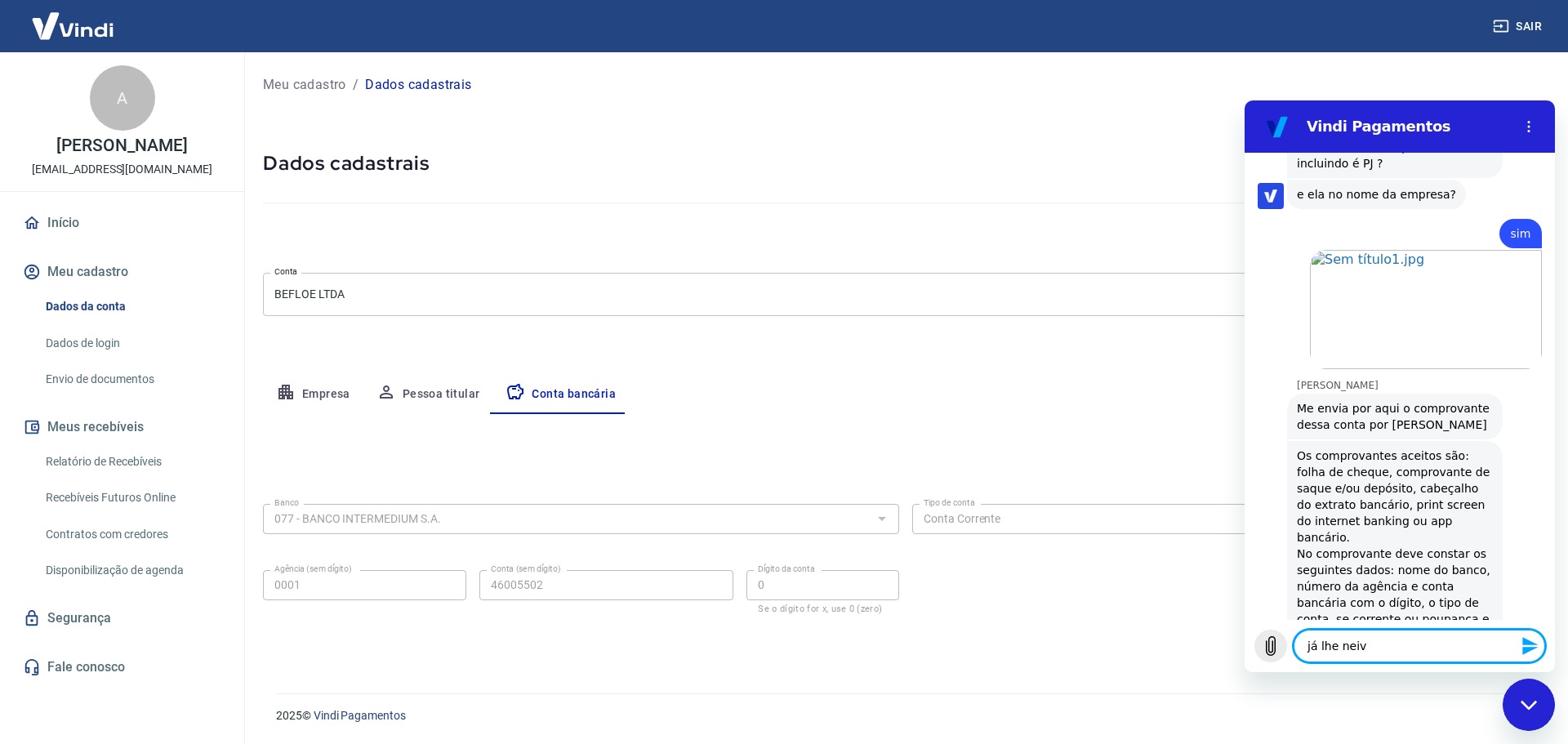
type textarea "já lhe neivo"
type textarea "x"
type textarea "já lhe neiv"
type textarea "x"
type textarea "já lhe nei"
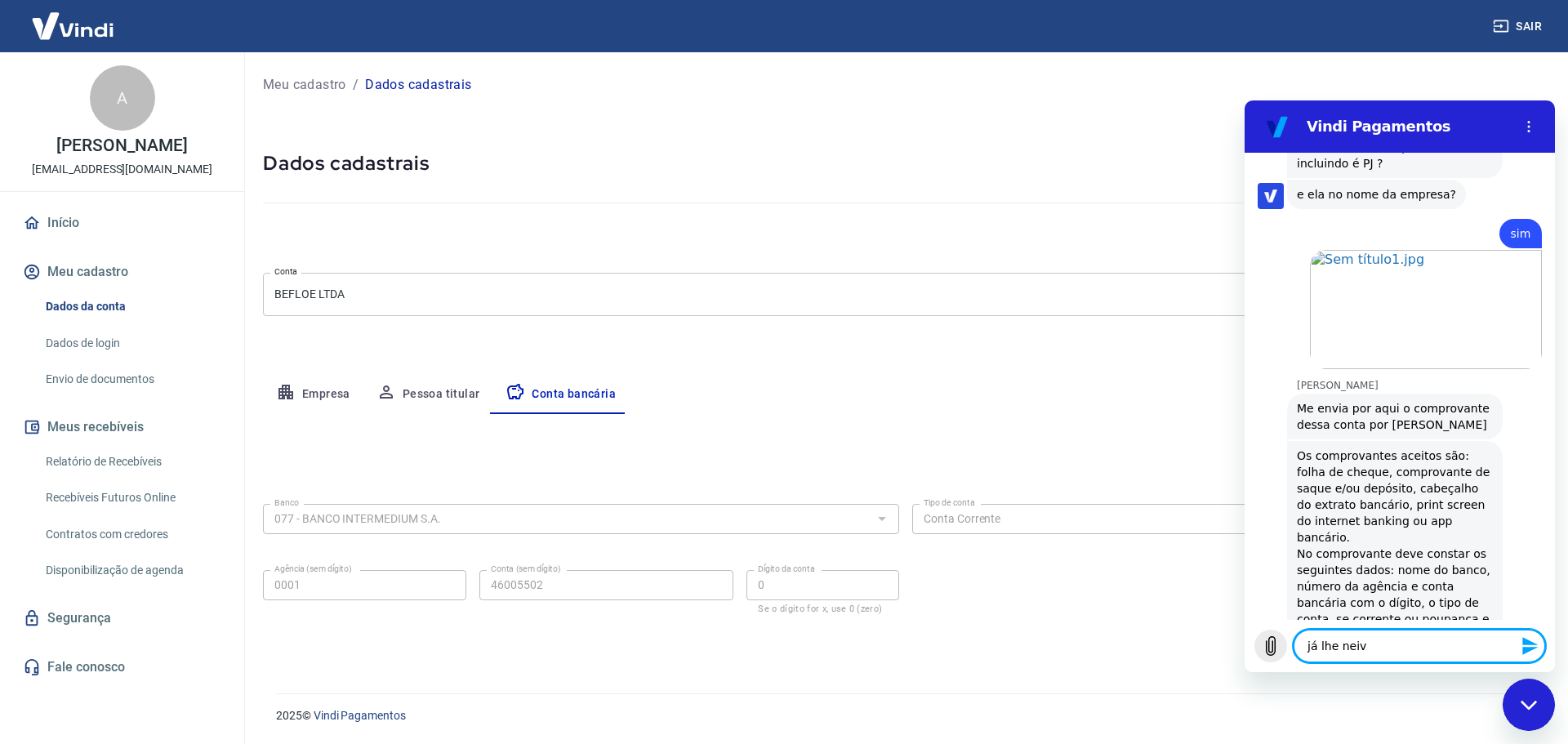
type textarea "x"
type textarea "já lhe ne"
type textarea "x"
type textarea "já lhe n"
type textarea "x"
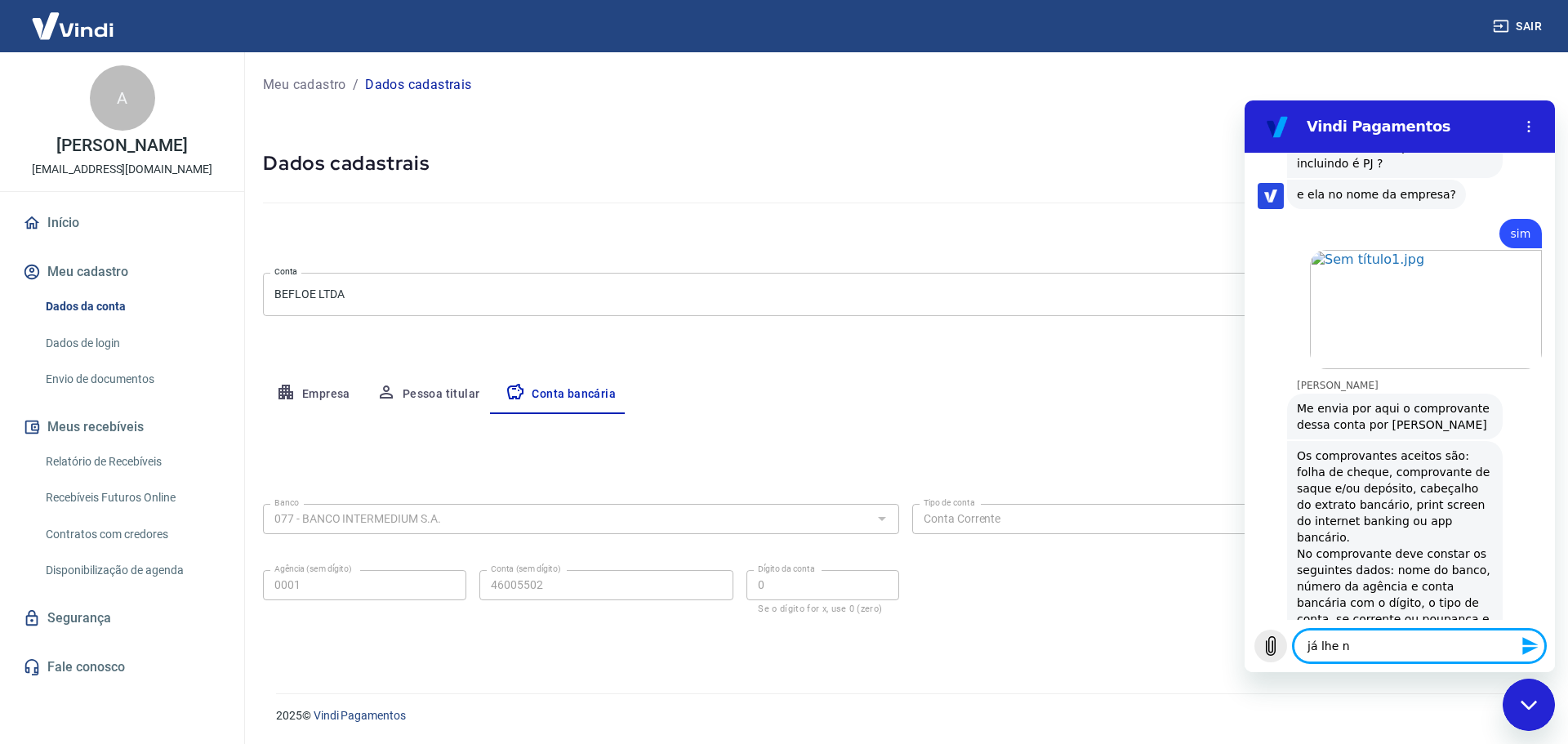
type textarea "já lhe"
type textarea "x"
type textarea "já lhe"
type textarea "x"
type textarea "já lh"
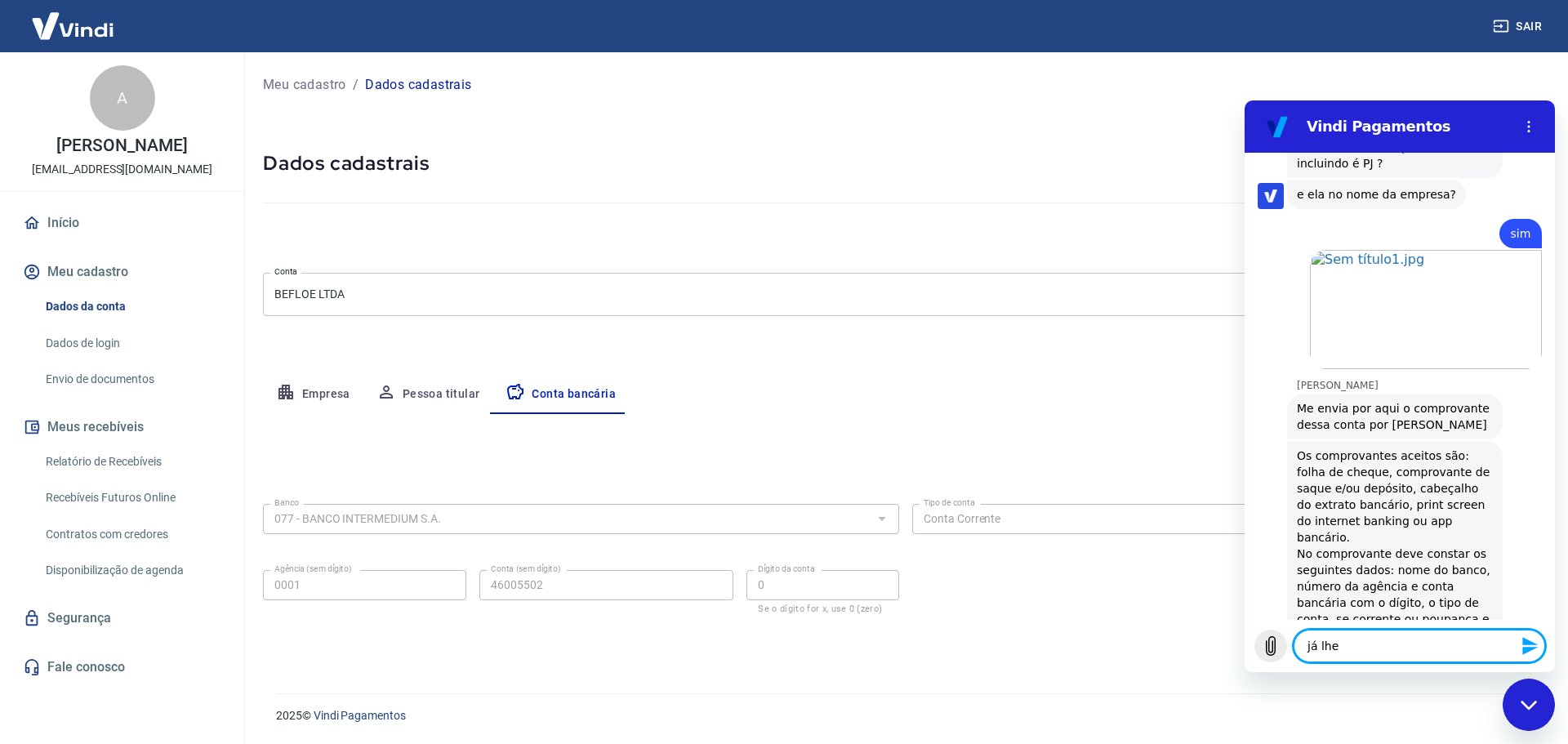
type textarea "x"
type textarea "já l"
type textarea "x"
type textarea "já"
type textarea "x"
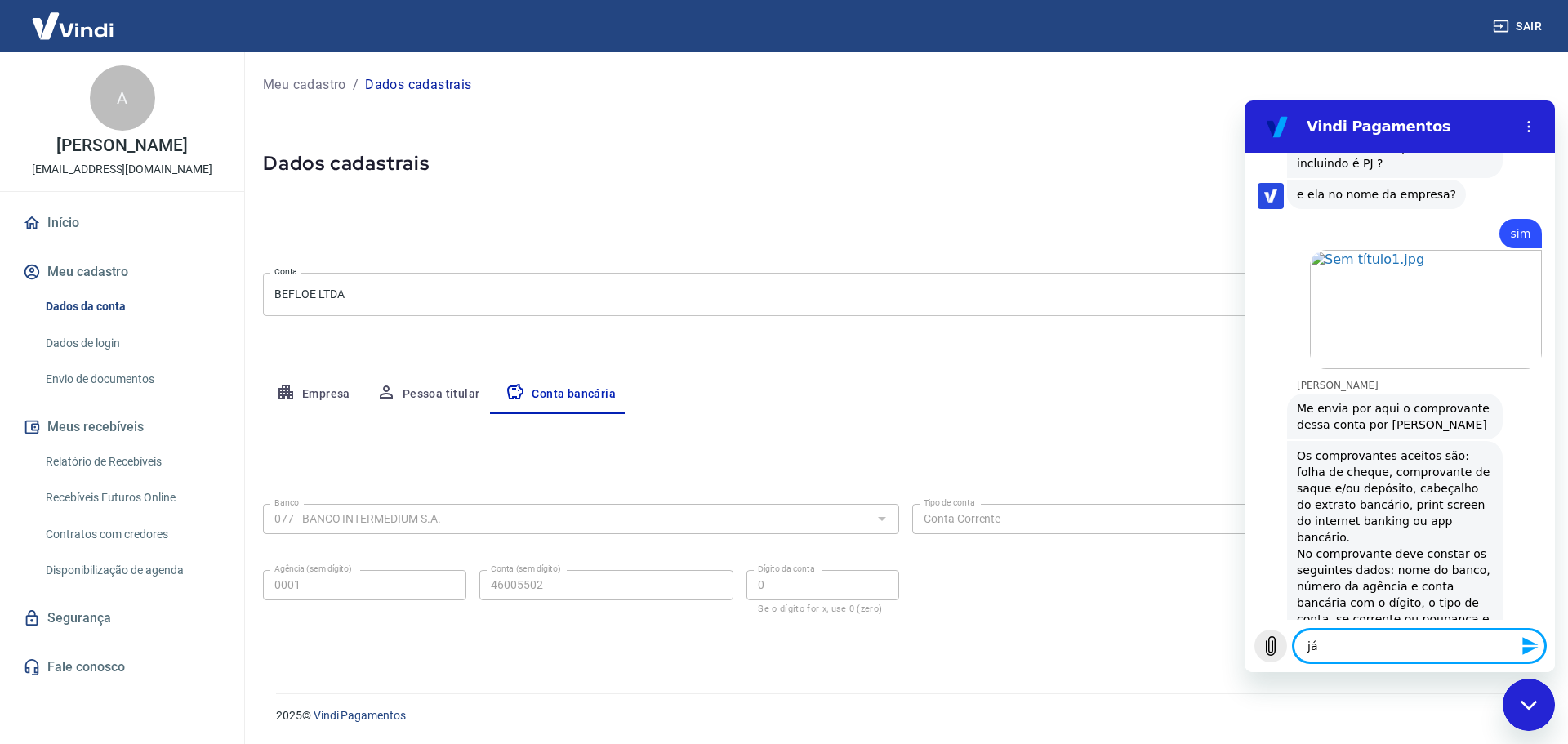
type textarea "já e"
type textarea "x"
type textarea "já en"
type textarea "x"
type textarea "já env"
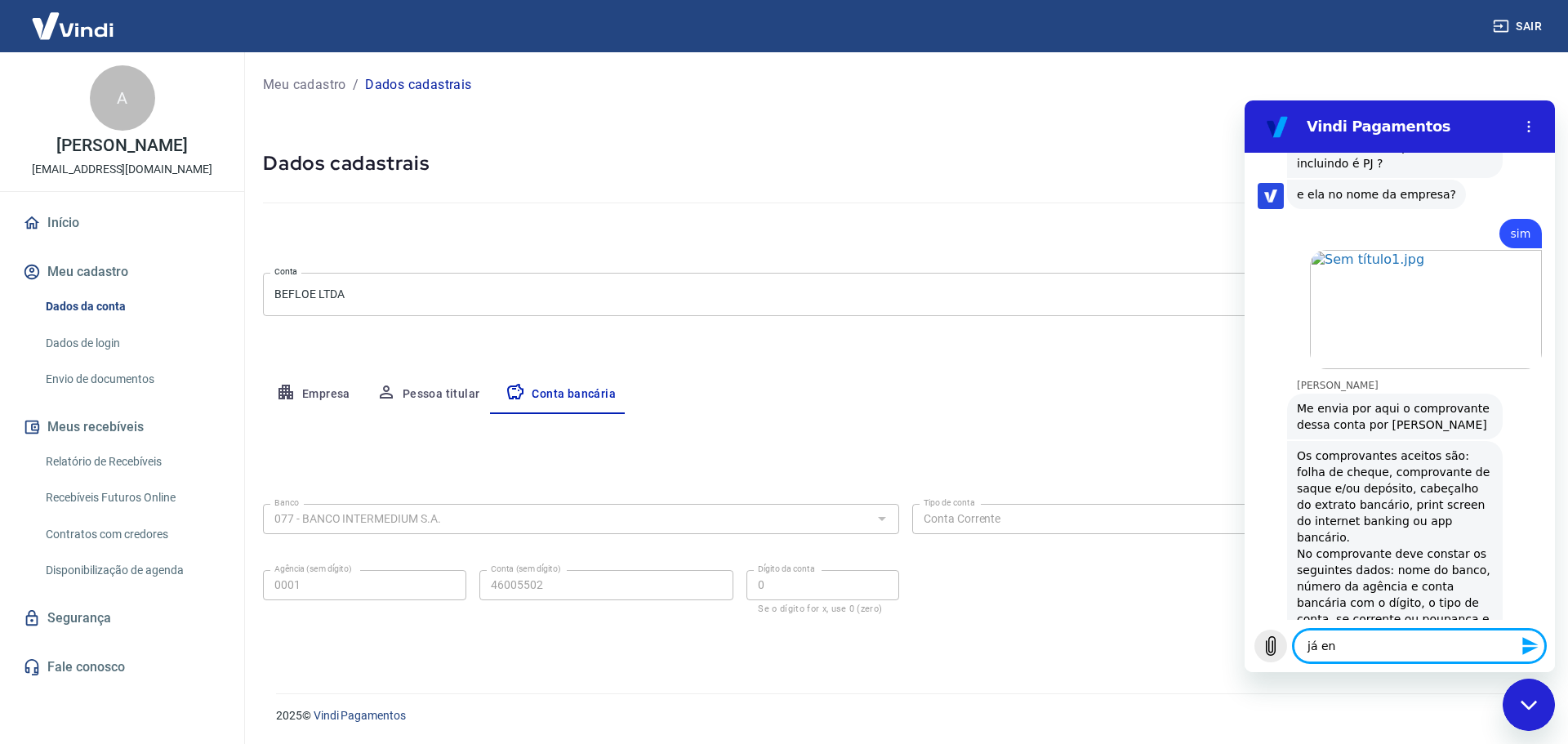
type textarea "x"
type textarea "já envi"
type textarea "x"
type textarea "já envio"
type textarea "x"
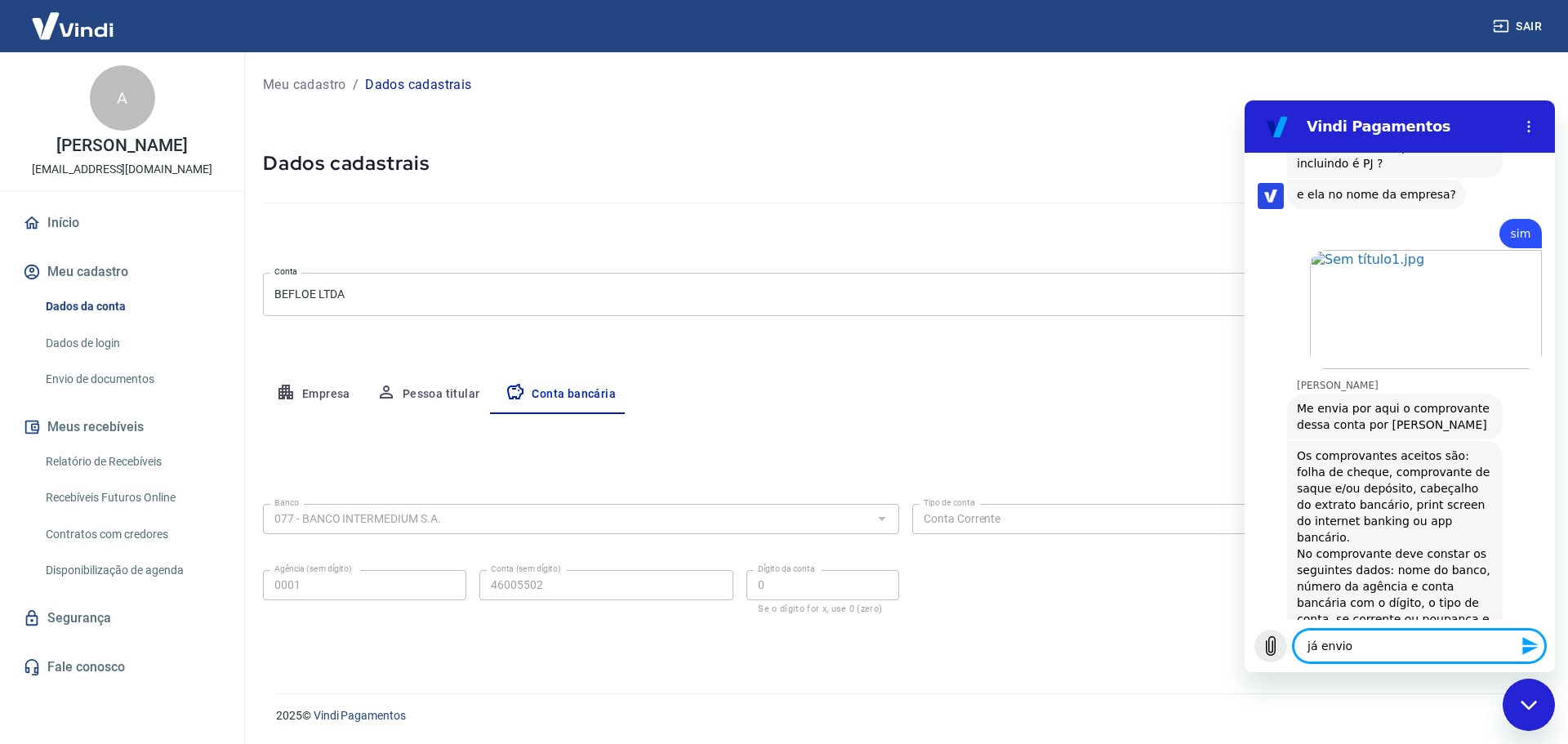
type textarea "já envio"
type textarea "x"
type textarea "já envio a"
type textarea "x"
type textarea "já envio aq"
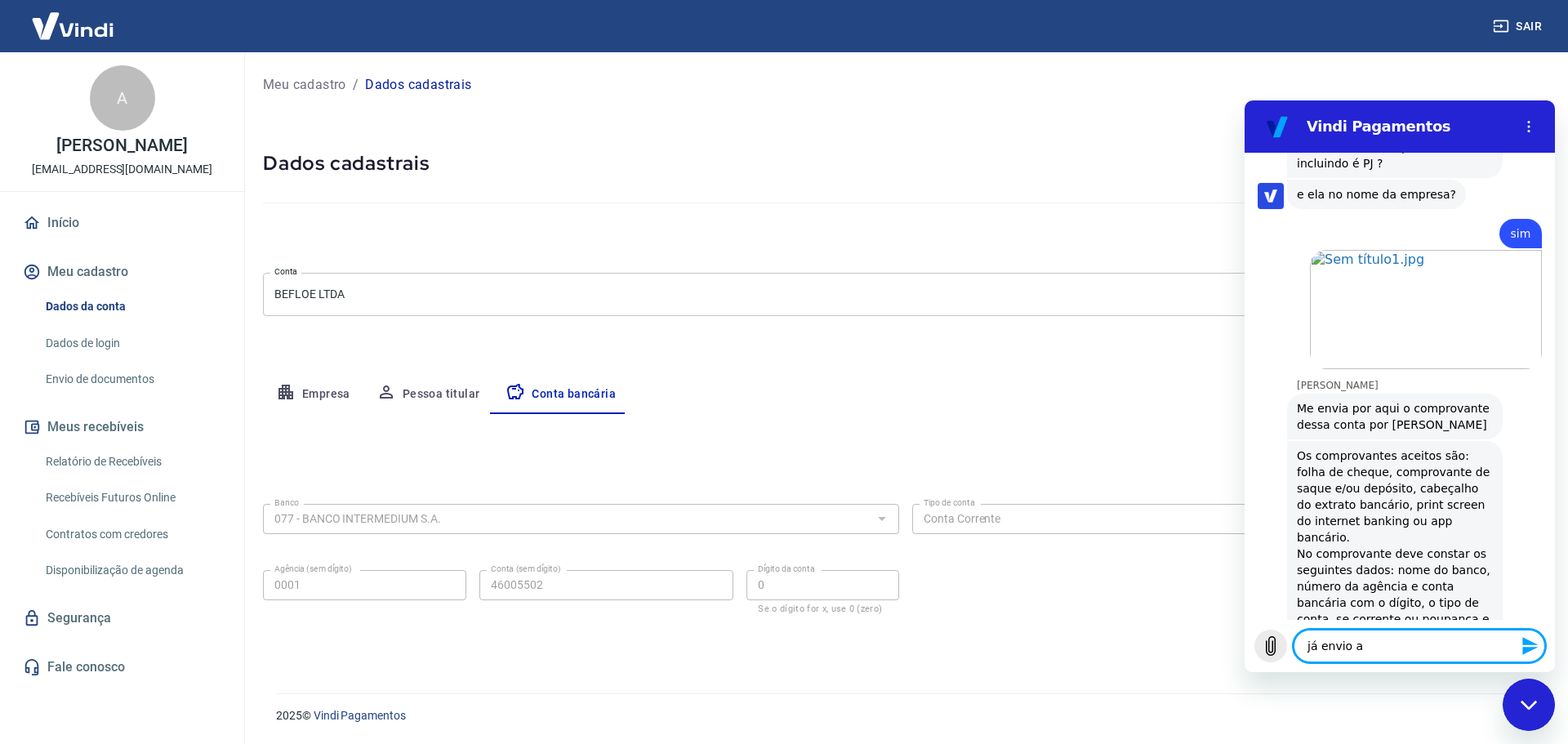
type textarea "x"
type textarea "já envio aqu"
type textarea "x"
type textarea "já envio aqui"
type textarea "x"
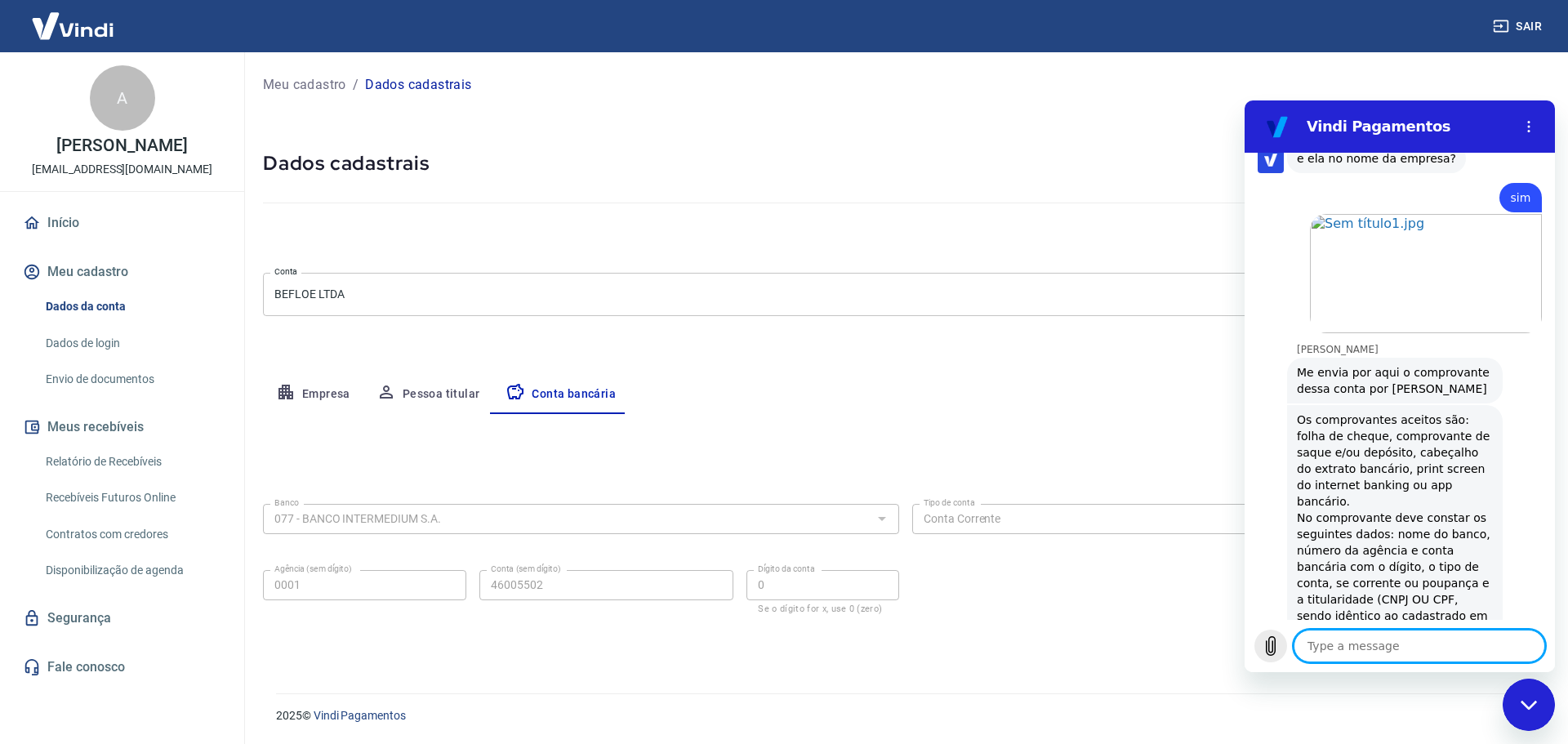
scroll to position [2840, 0]
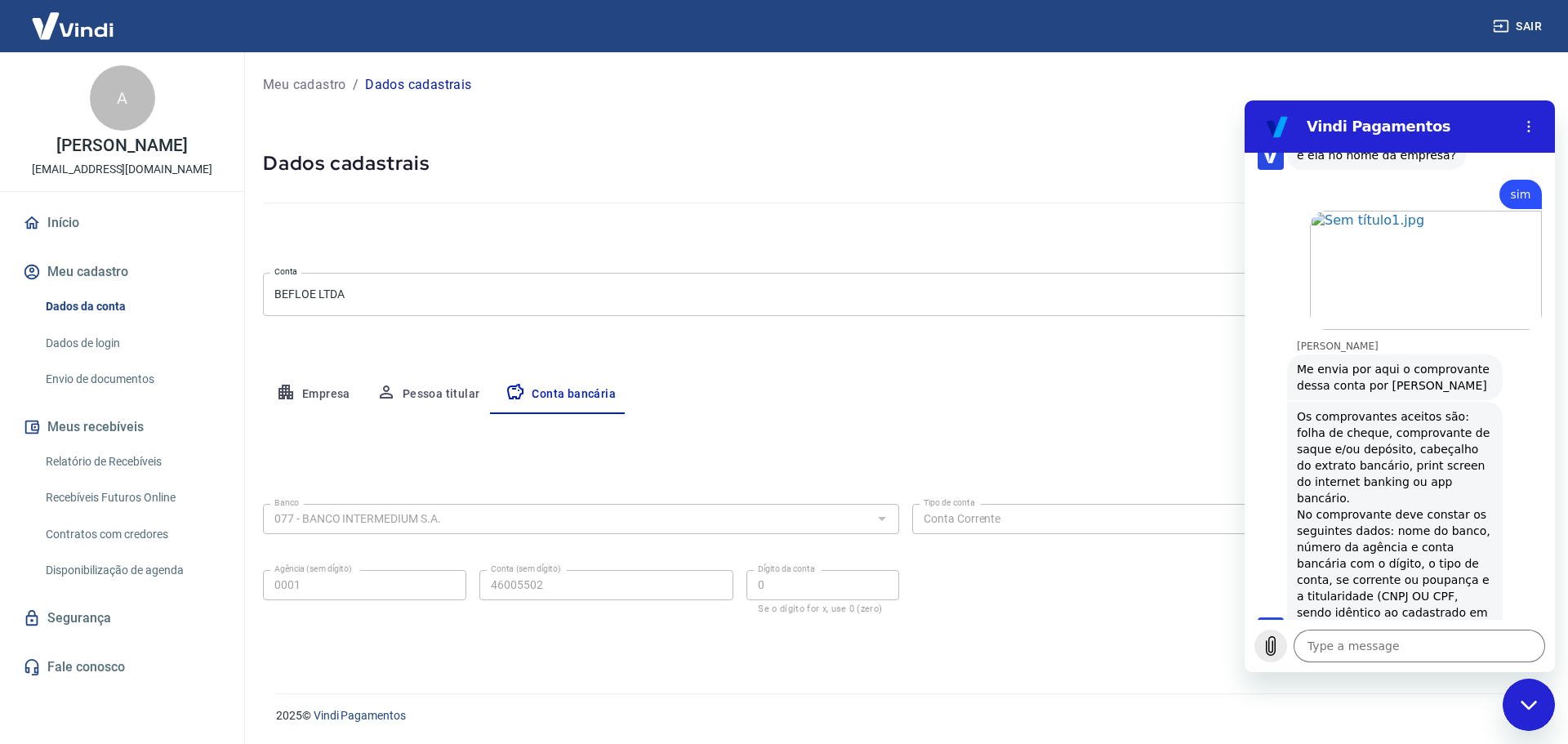
click at [1276, 648] on icon "Upload file" at bounding box center [1270, 645] width 19 height 19
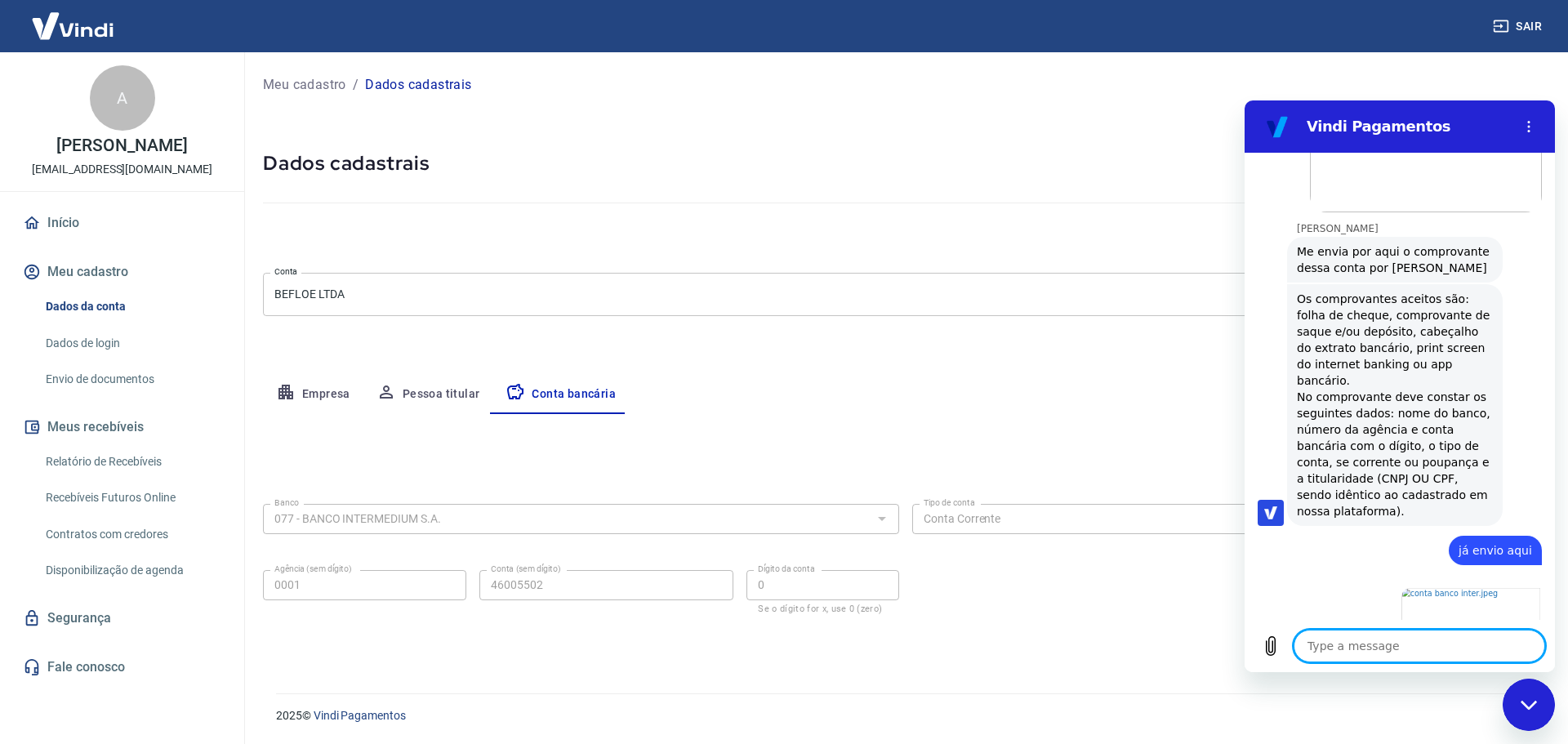
scroll to position [2961, 0]
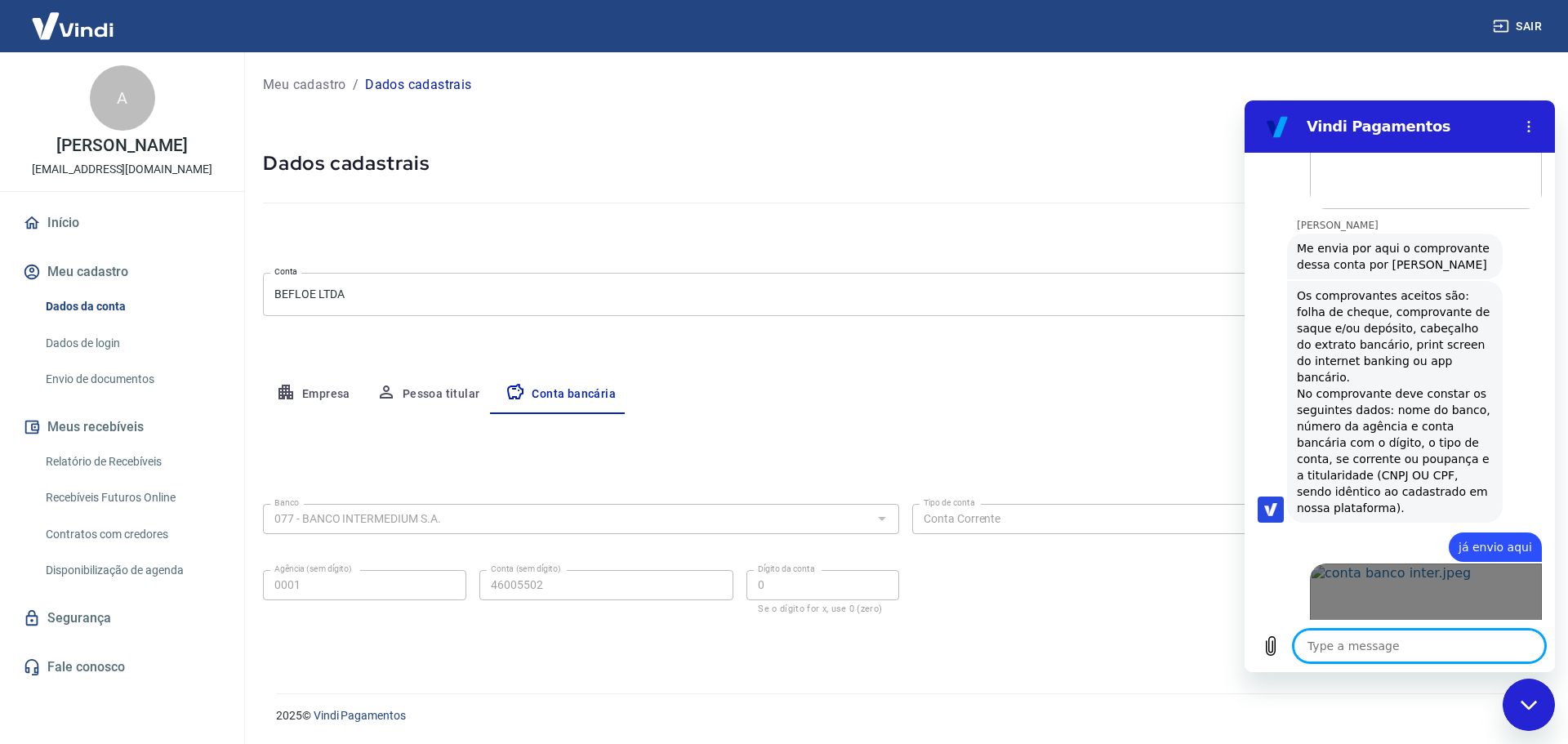
click at [1377, 563] on link "Open in new tab" at bounding box center [1425, 623] width 232 height 119
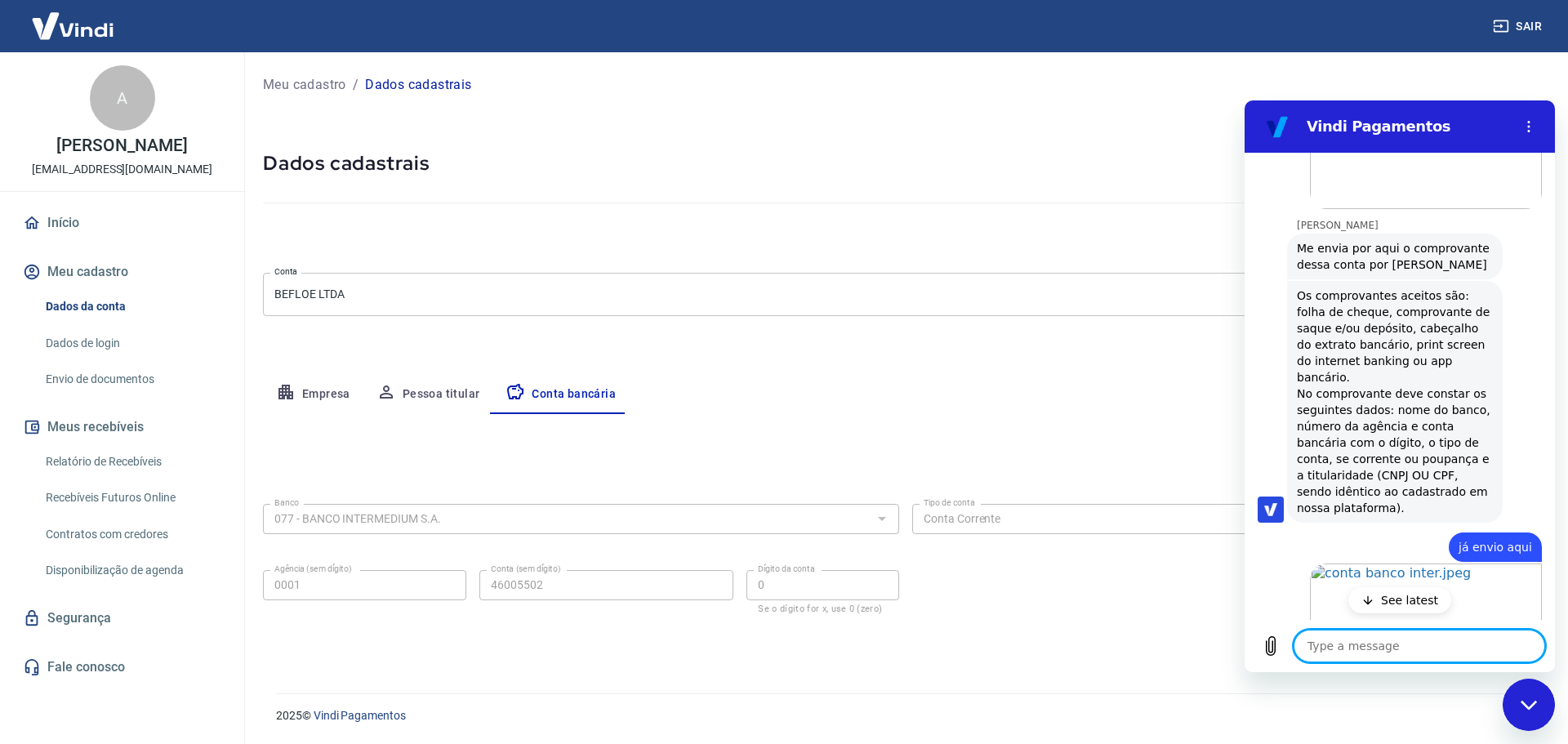
scroll to position [3031, 0]
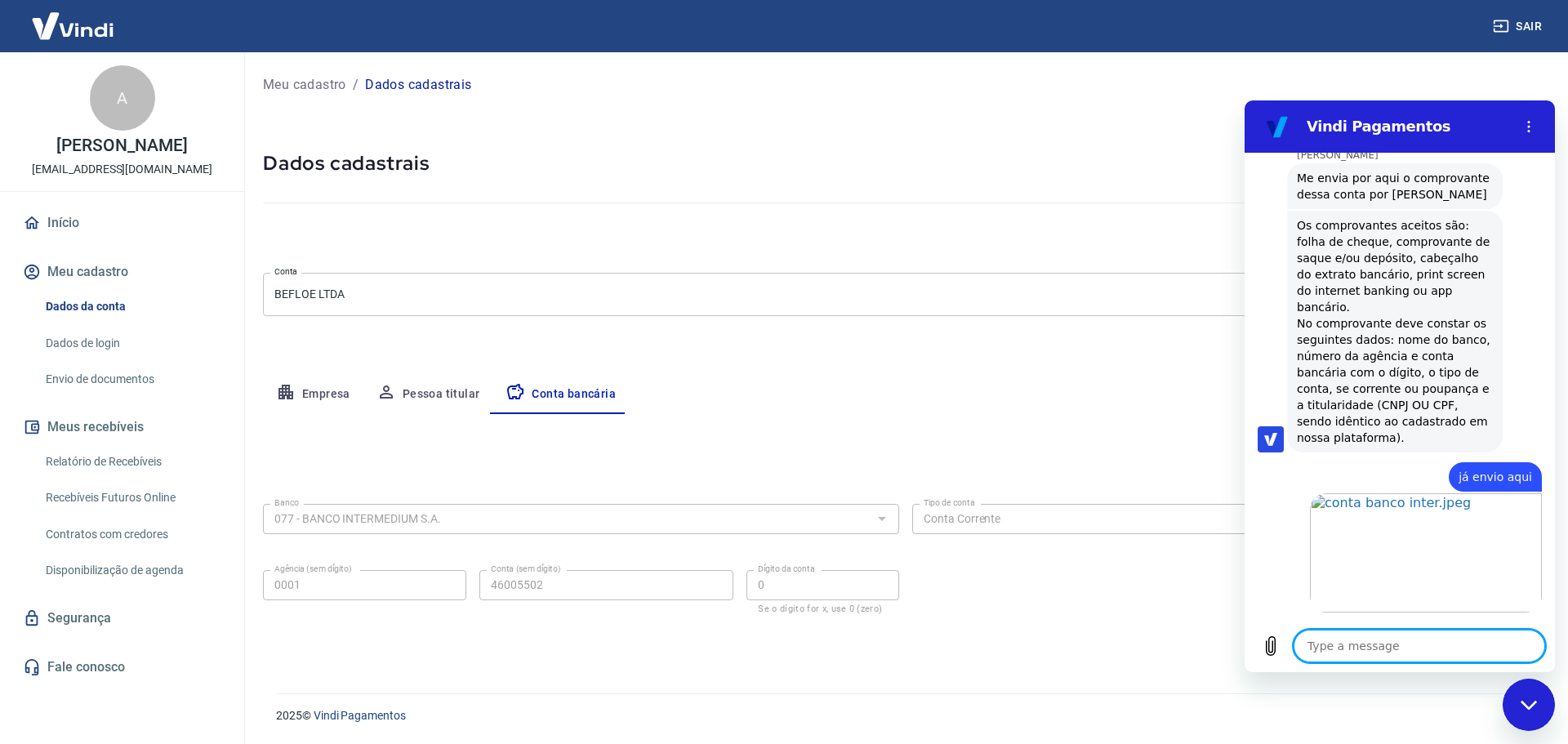
type textarea "x"
click at [1402, 644] on textarea at bounding box center [1420, 646] width 251 height 33
type textarea "j"
type textarea "x"
type textarea "já"
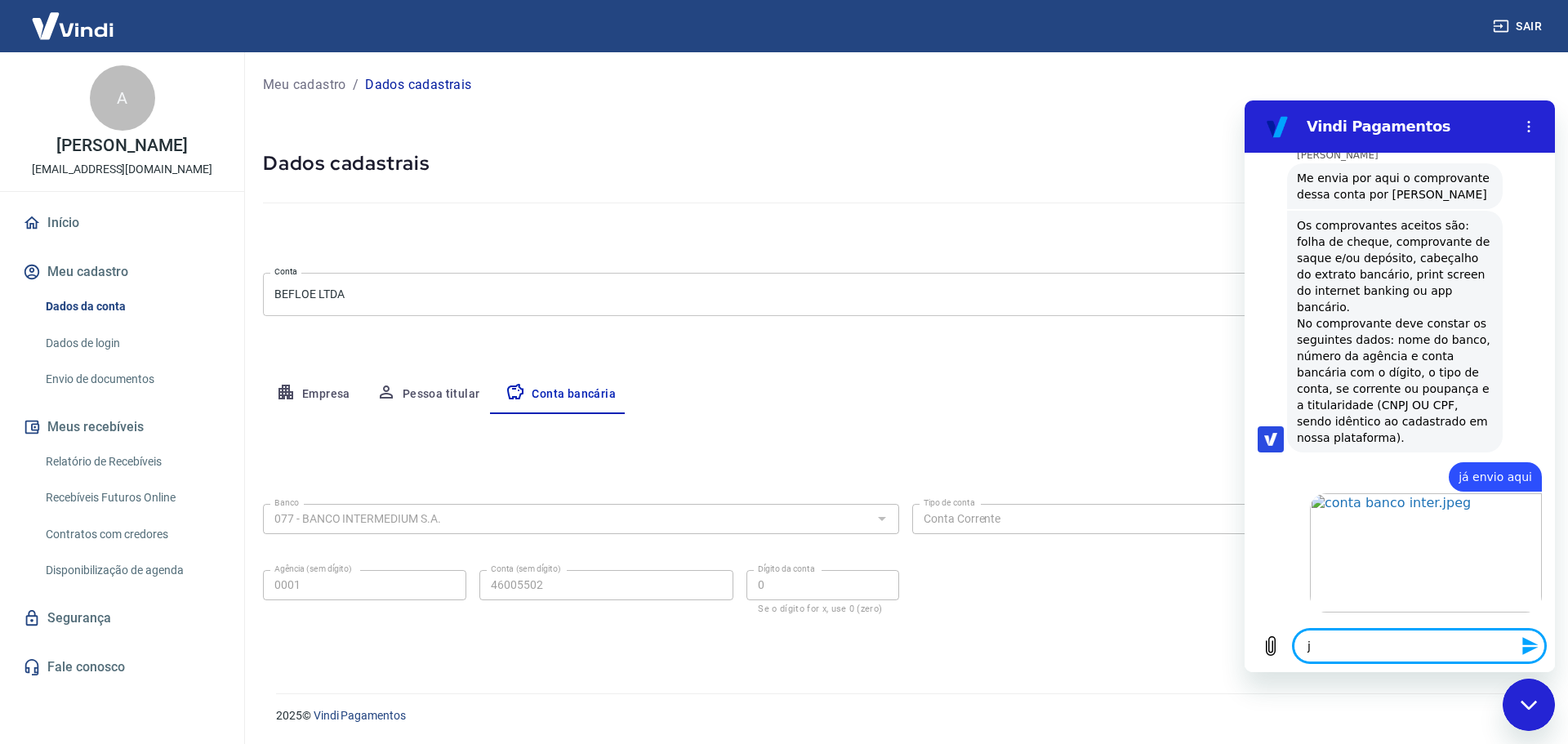
type textarea "x"
type textarea "já"
type textarea "x"
type textarea "já v"
type textarea "x"
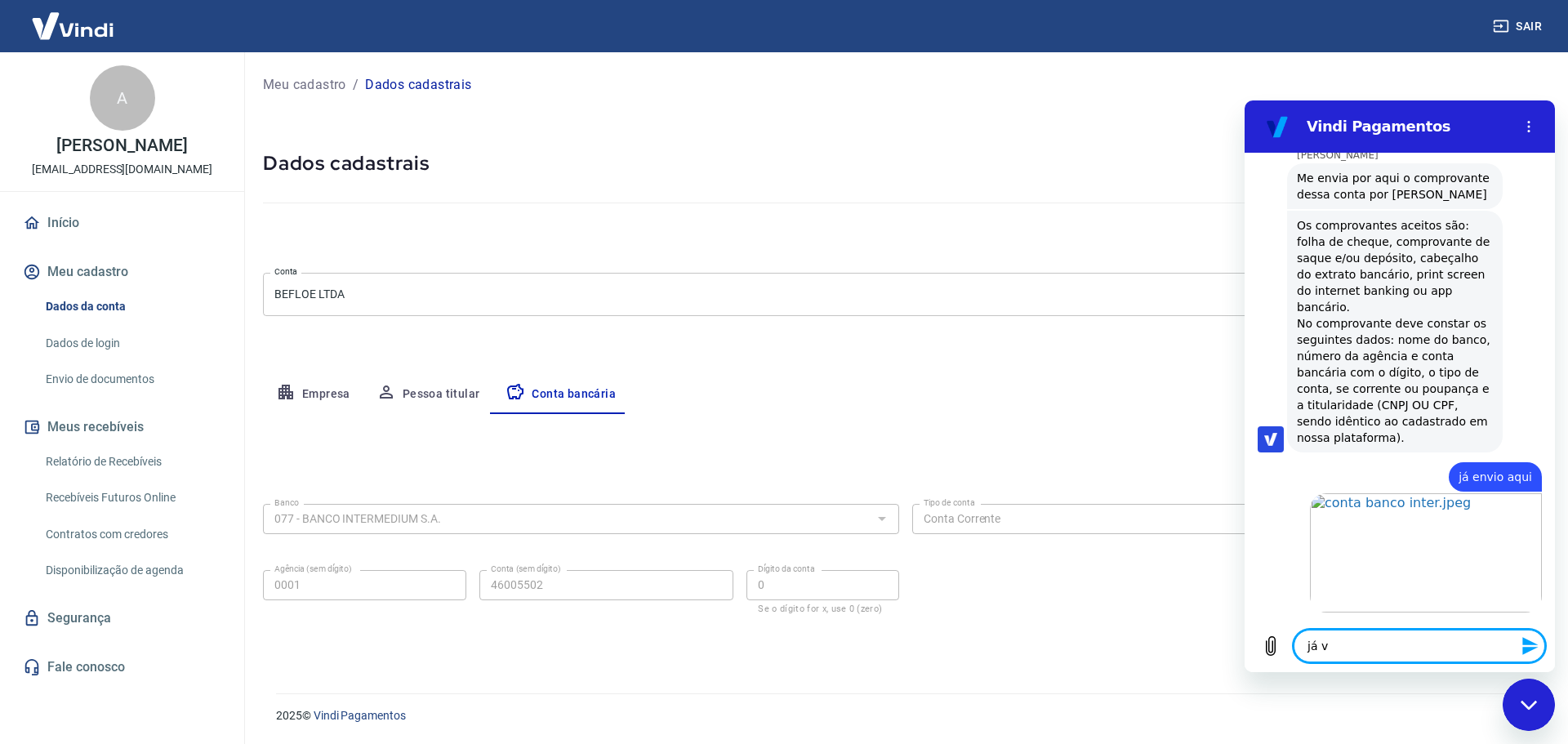
type textarea "já ve"
type textarea "x"
type textarea "já vej"
type textarea "x"
type textarea "já vejo"
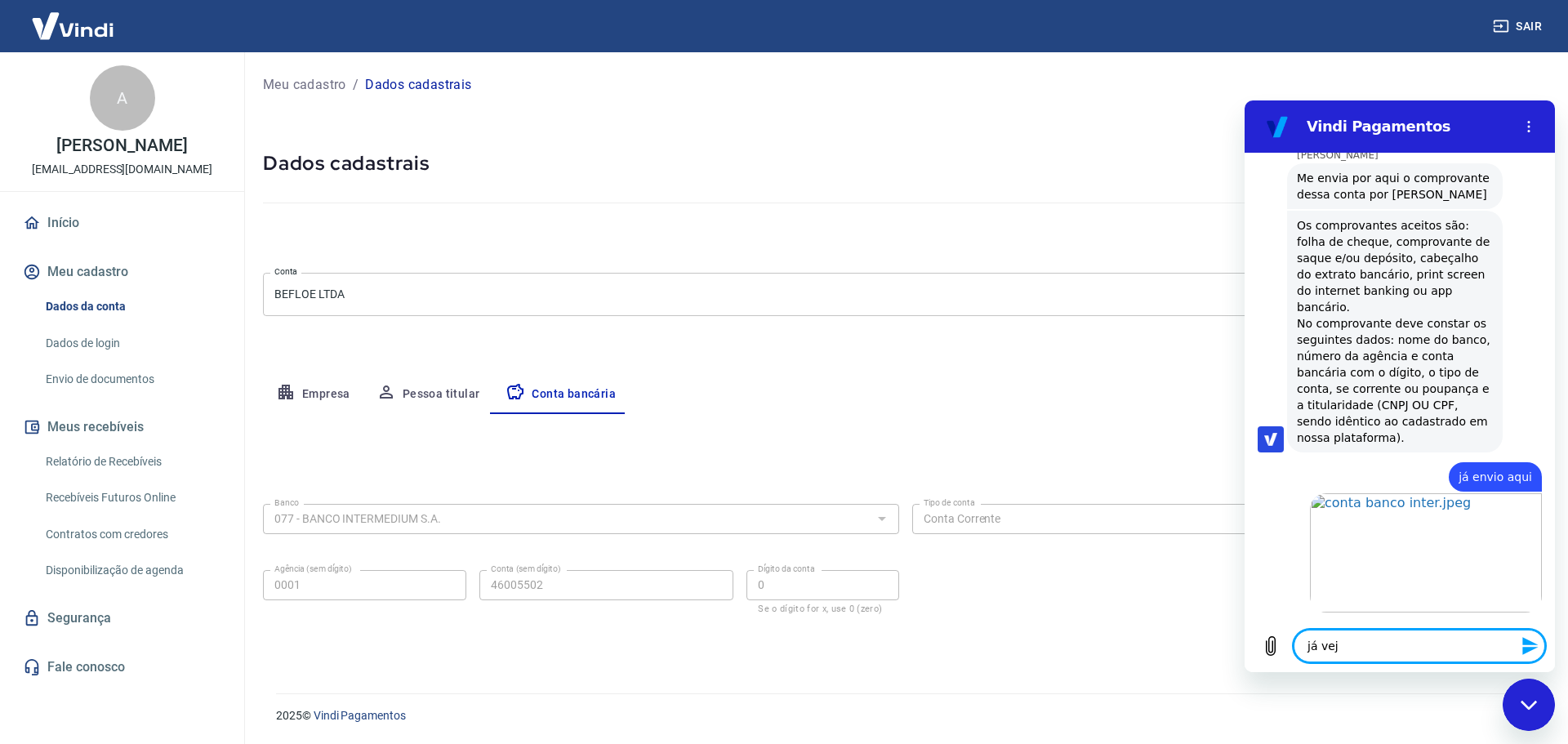
type textarea "x"
type textarea "já vejo"
type textarea "x"
type textarea "já vejo a"
type textarea "x"
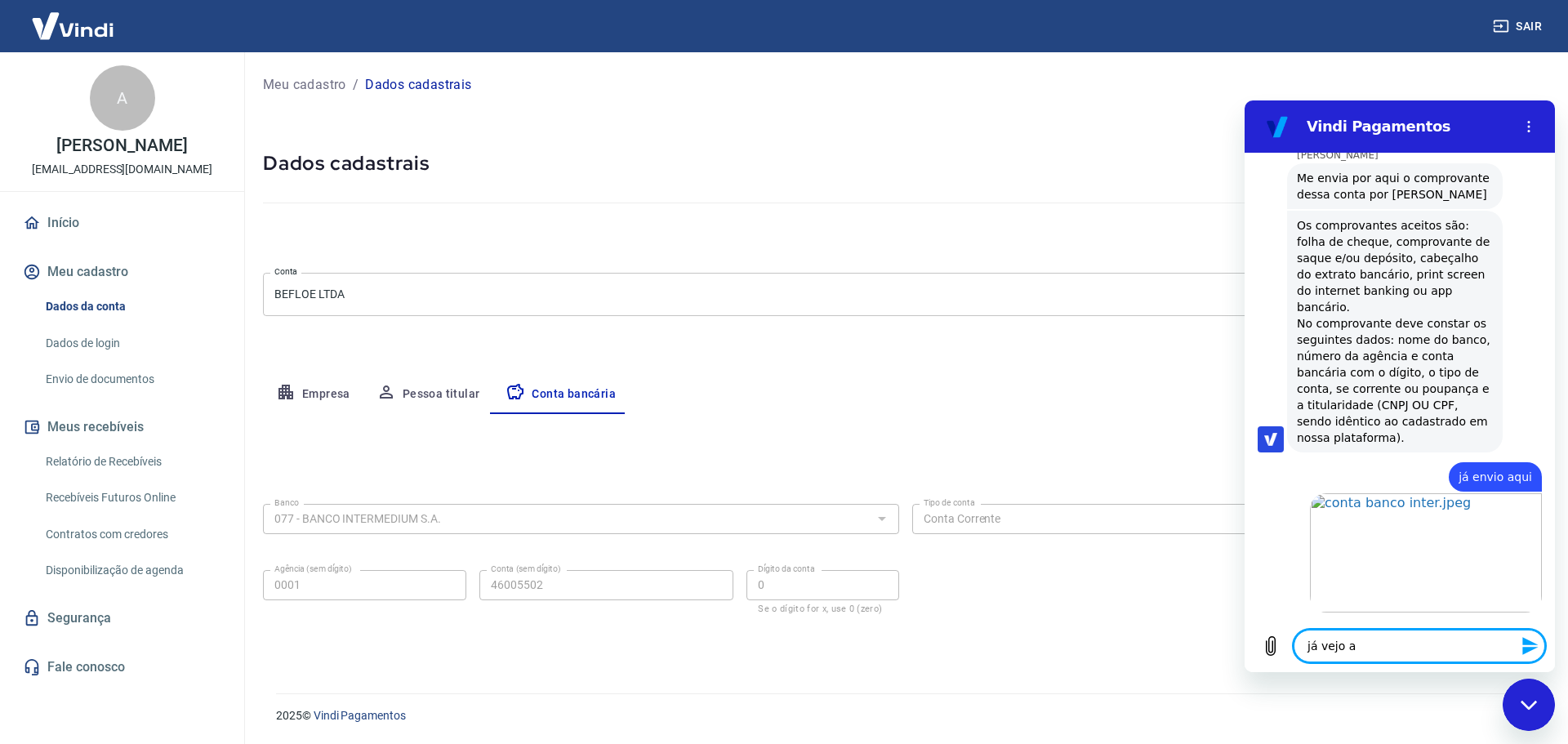
type textarea "já vejo aq"
type textarea "x"
type textarea "já vejo aqu"
type textarea "x"
type textarea "já vejo aqui"
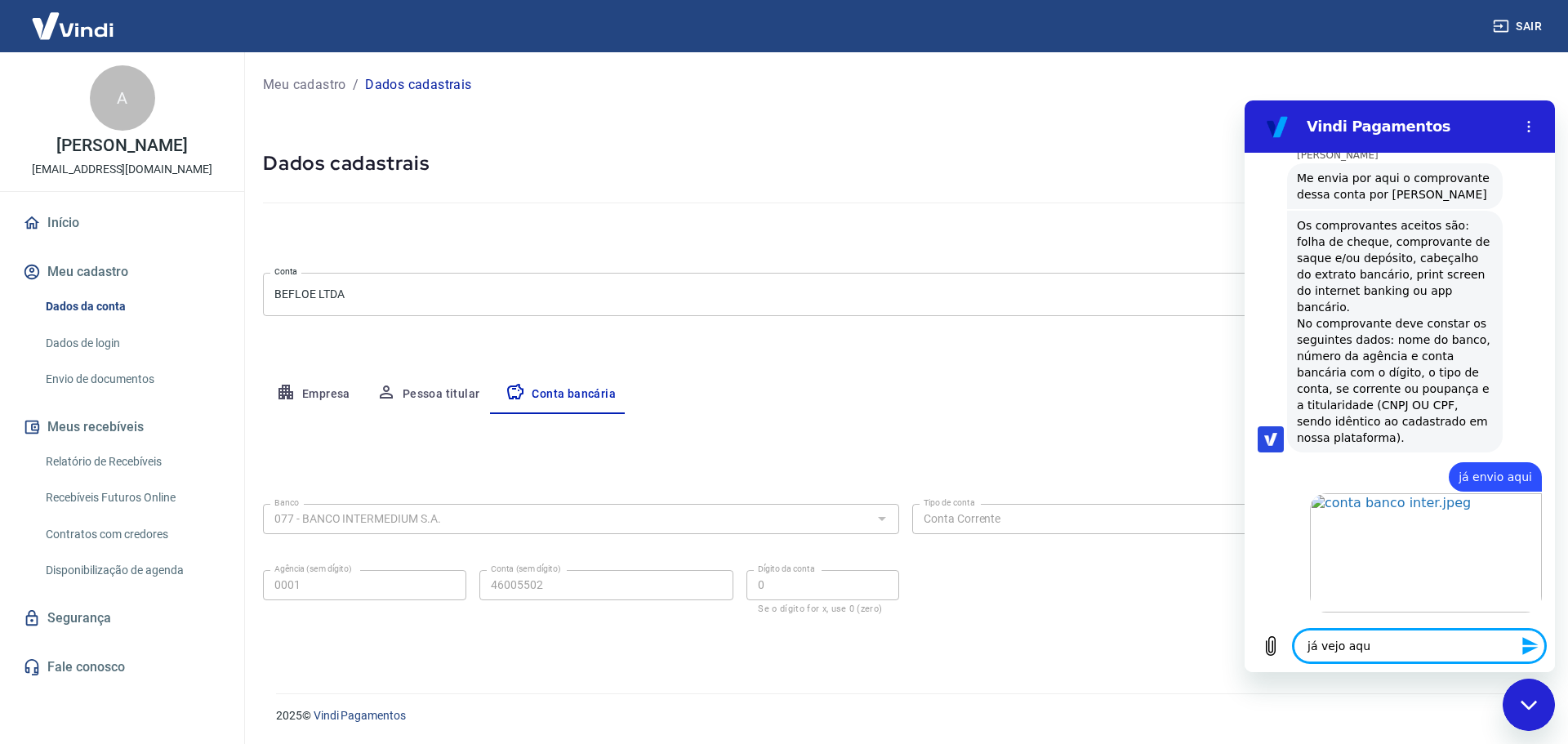
type textarea "x"
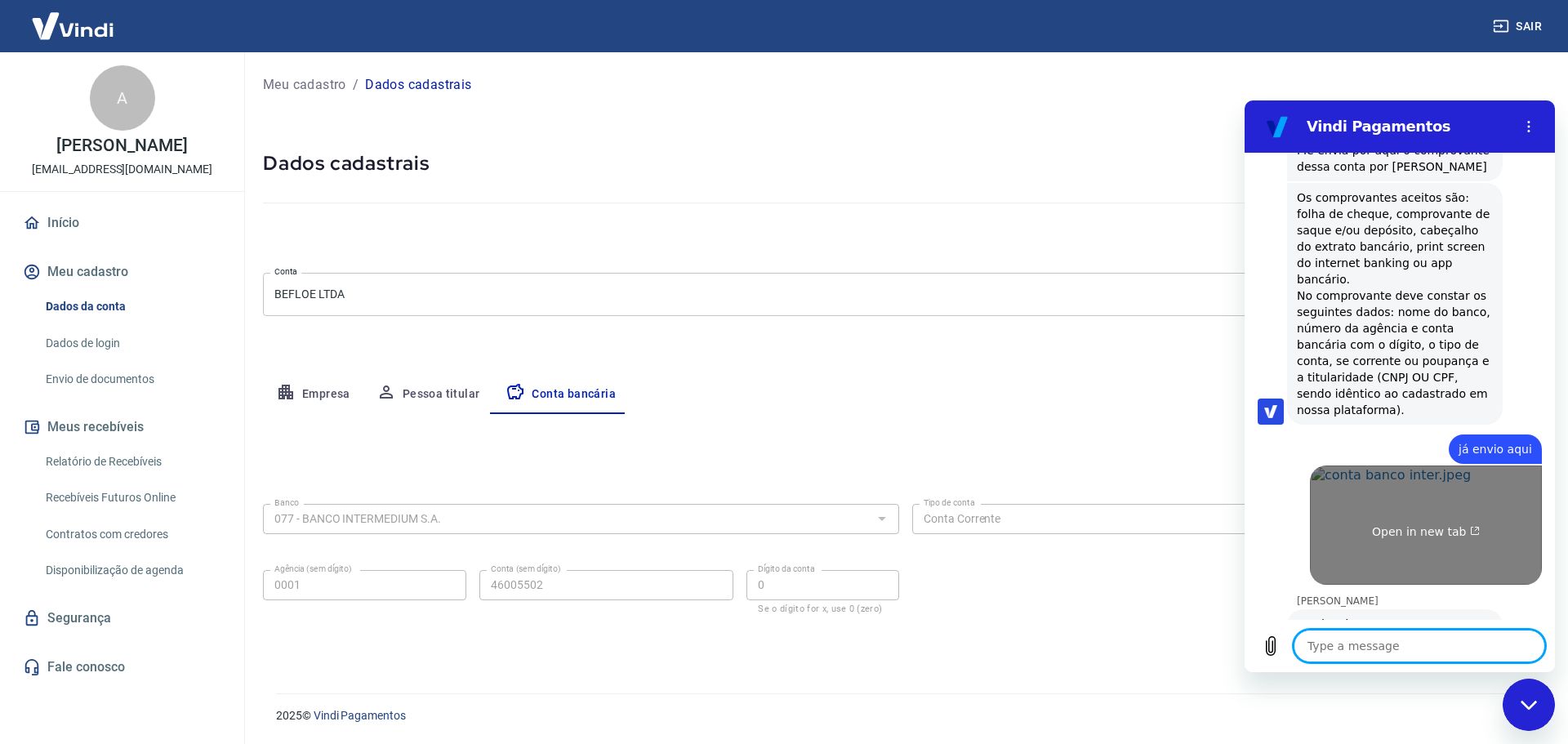
scroll to position [3102, 0]
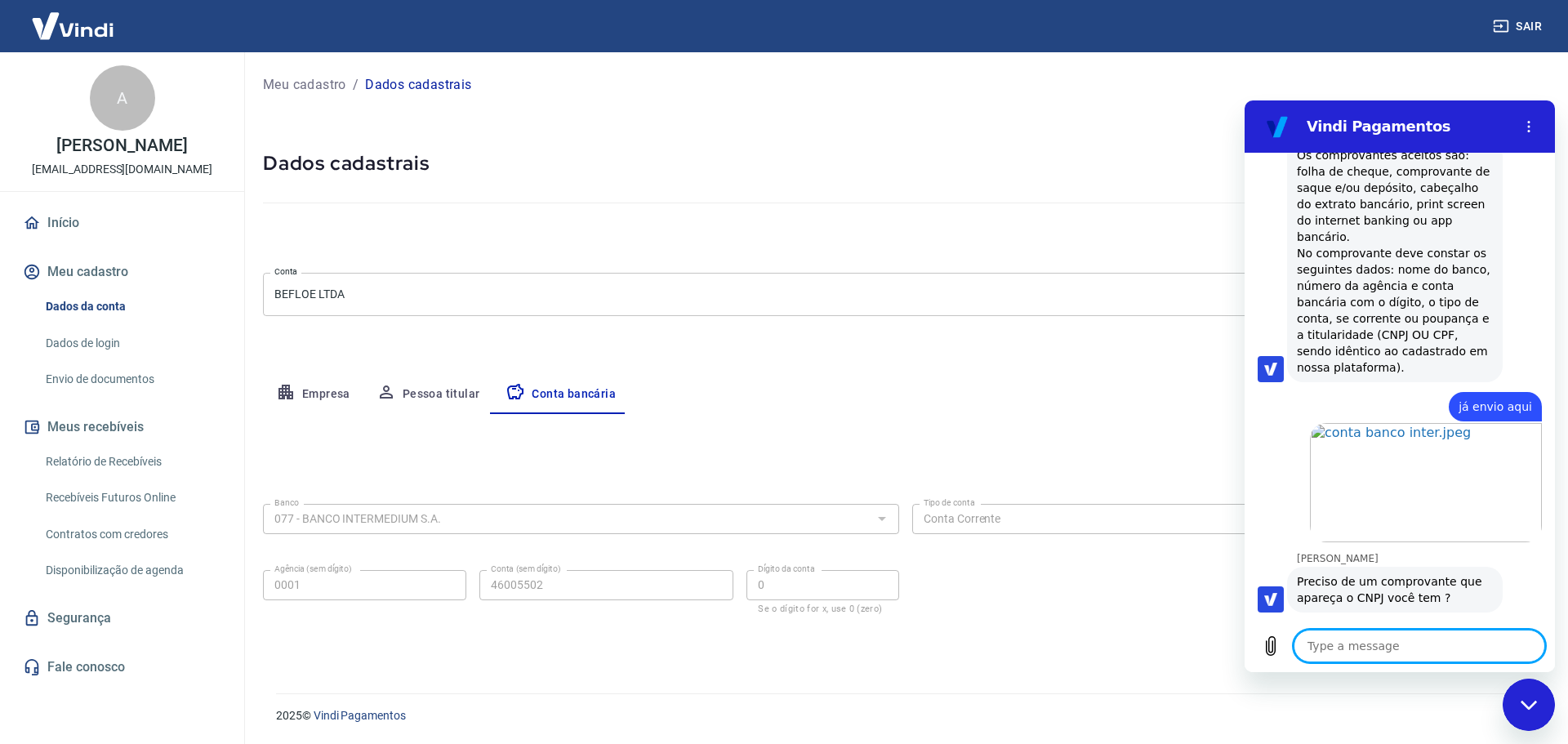
type textarea "x"
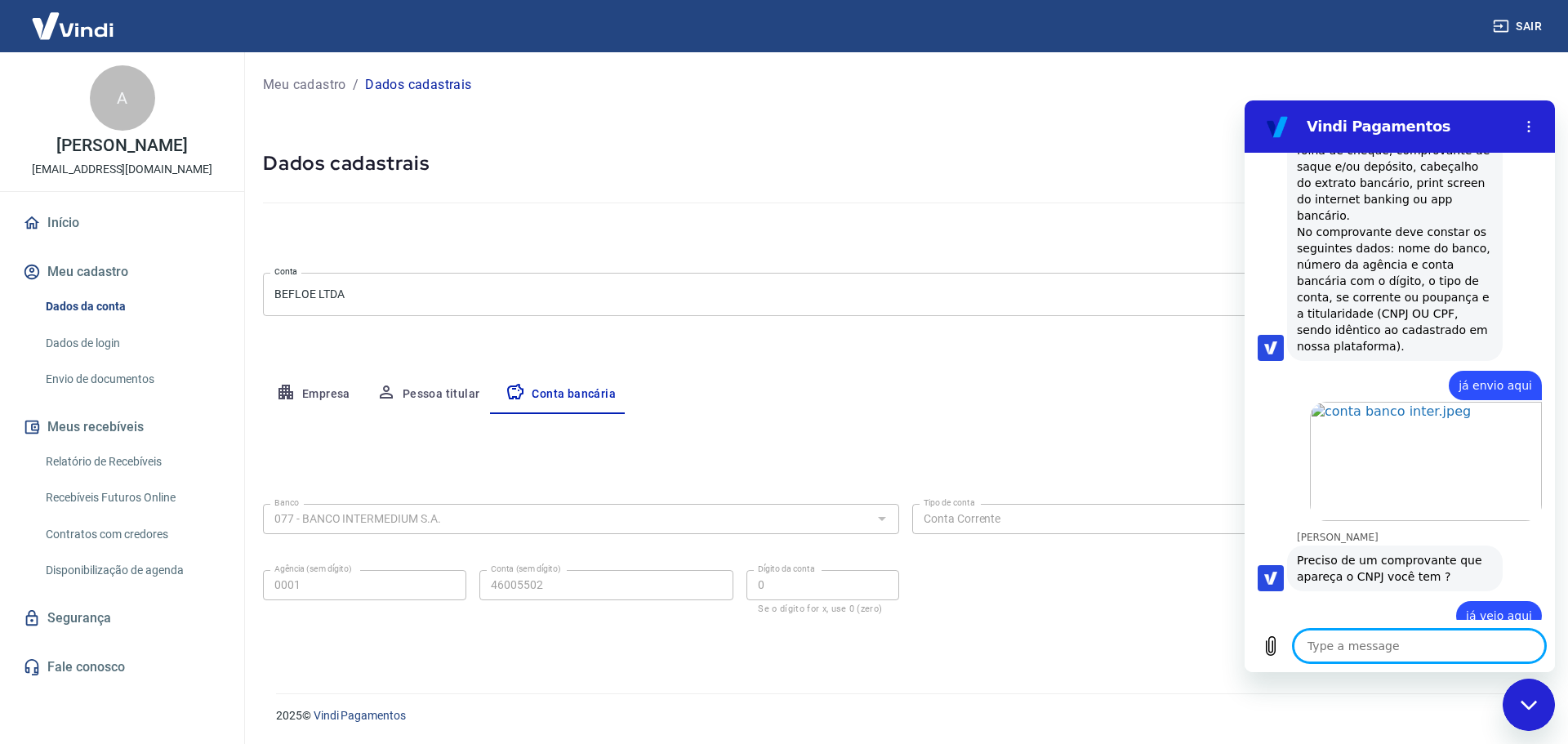
click at [1354, 647] on textarea at bounding box center [1420, 646] width 251 height 33
click at [1377, 646] on textarea at bounding box center [1420, 646] width 251 height 33
click at [1355, 650] on textarea at bounding box center [1420, 646] width 251 height 33
type textarea "n"
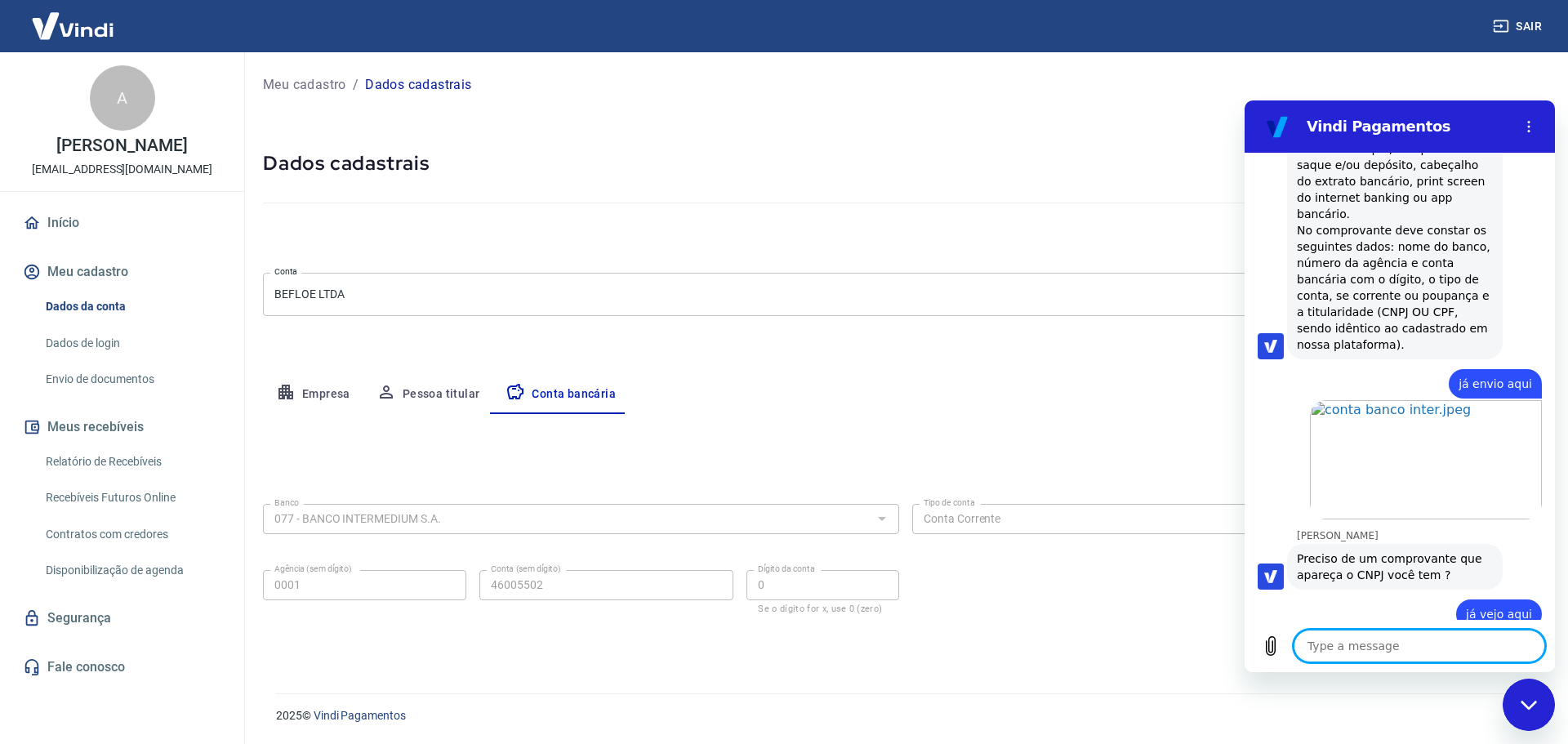
type textarea "x"
type textarea "no"
type textarea "x"
type textarea "no"
type textarea "x"
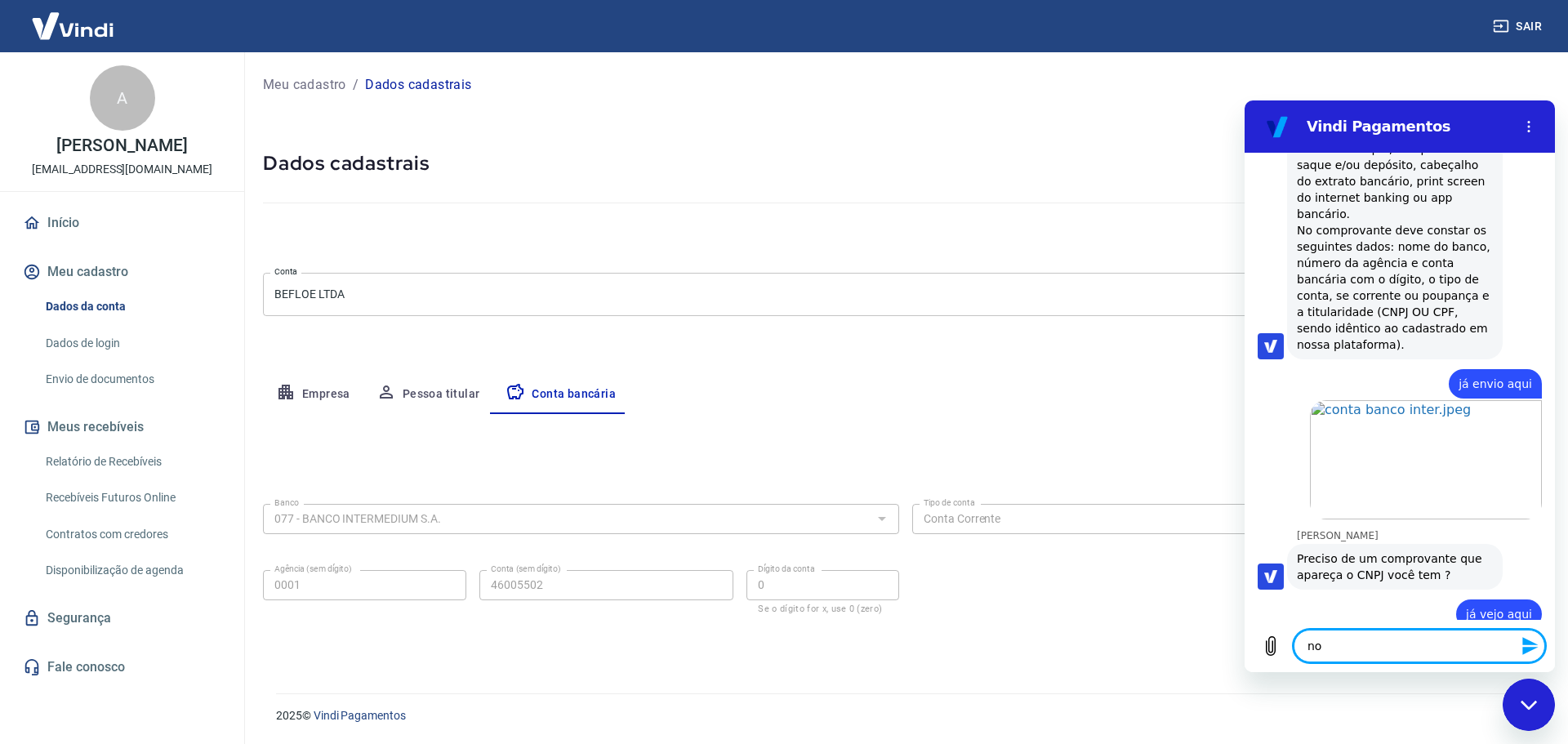
type textarea "no c"
type textarea "x"
type textarea "no ca"
type textarea "x"
type textarea "no cab"
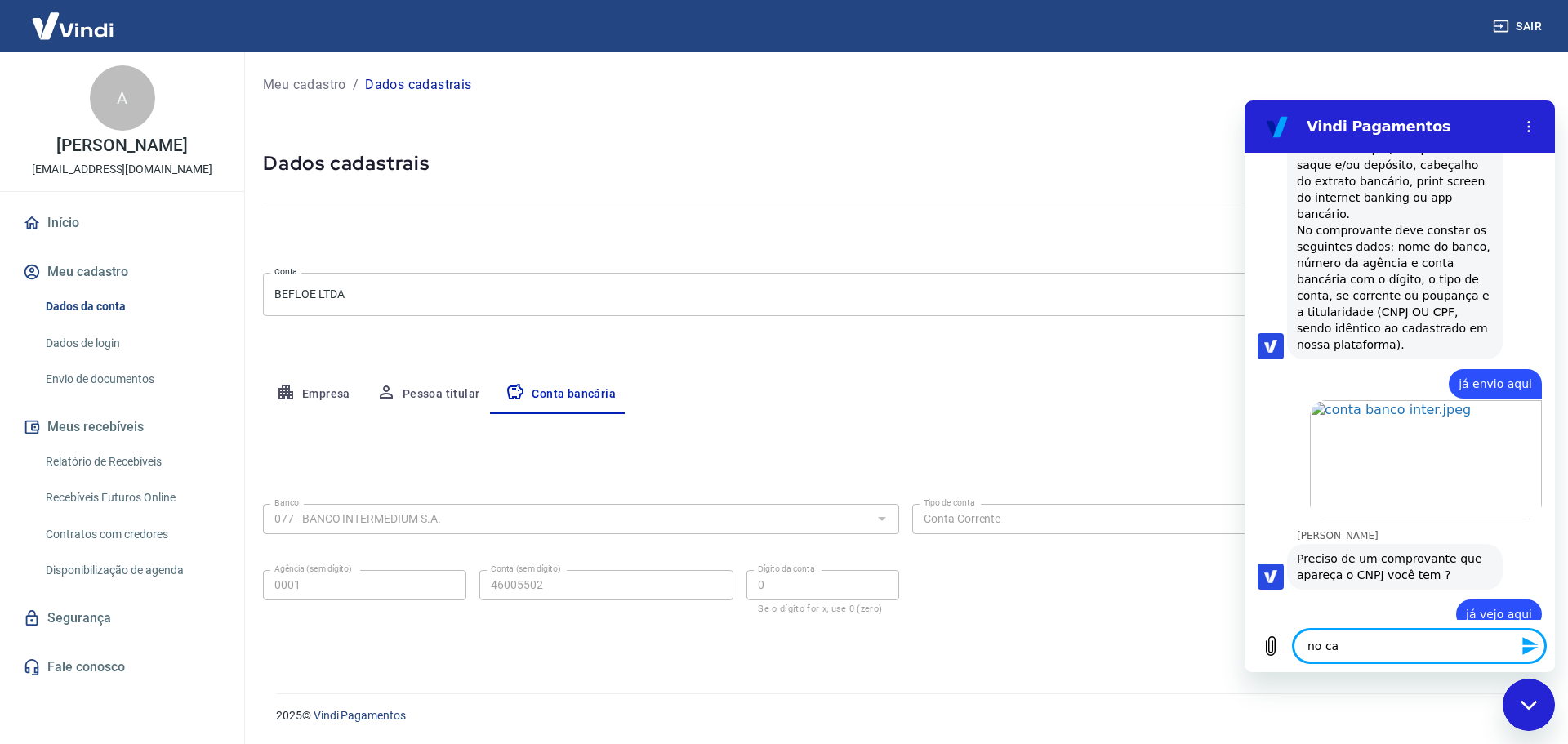
type textarea "x"
type textarea "no cabe"
type textarea "x"
type textarea "no cabeç"
type textarea "x"
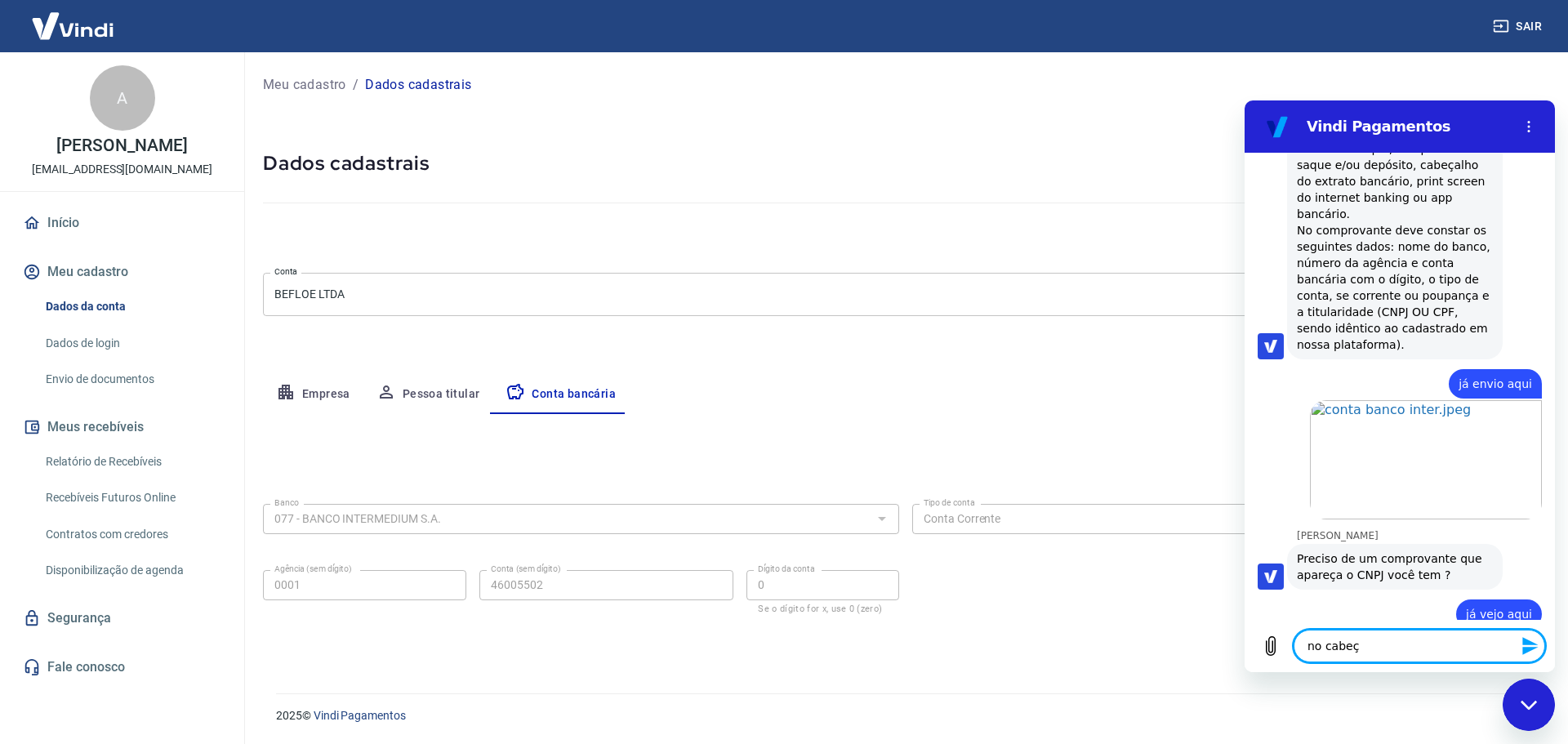
type textarea "no cabeça"
type textarea "x"
type textarea "no cabeçal"
type textarea "x"
type textarea "no cabeçalh"
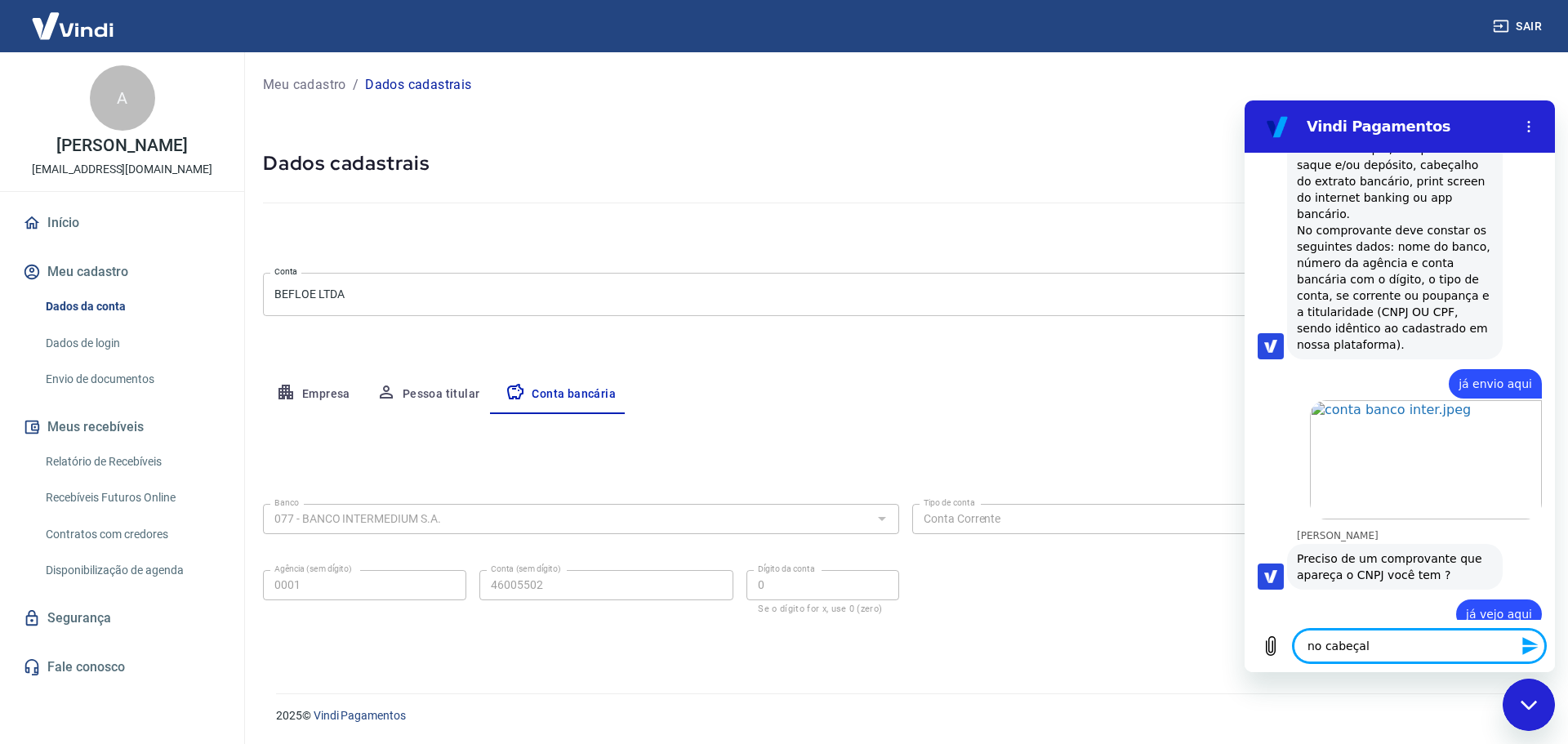
type textarea "x"
type textarea "no cabeçalho"
type textarea "x"
type textarea "no cabeçalho"
type textarea "x"
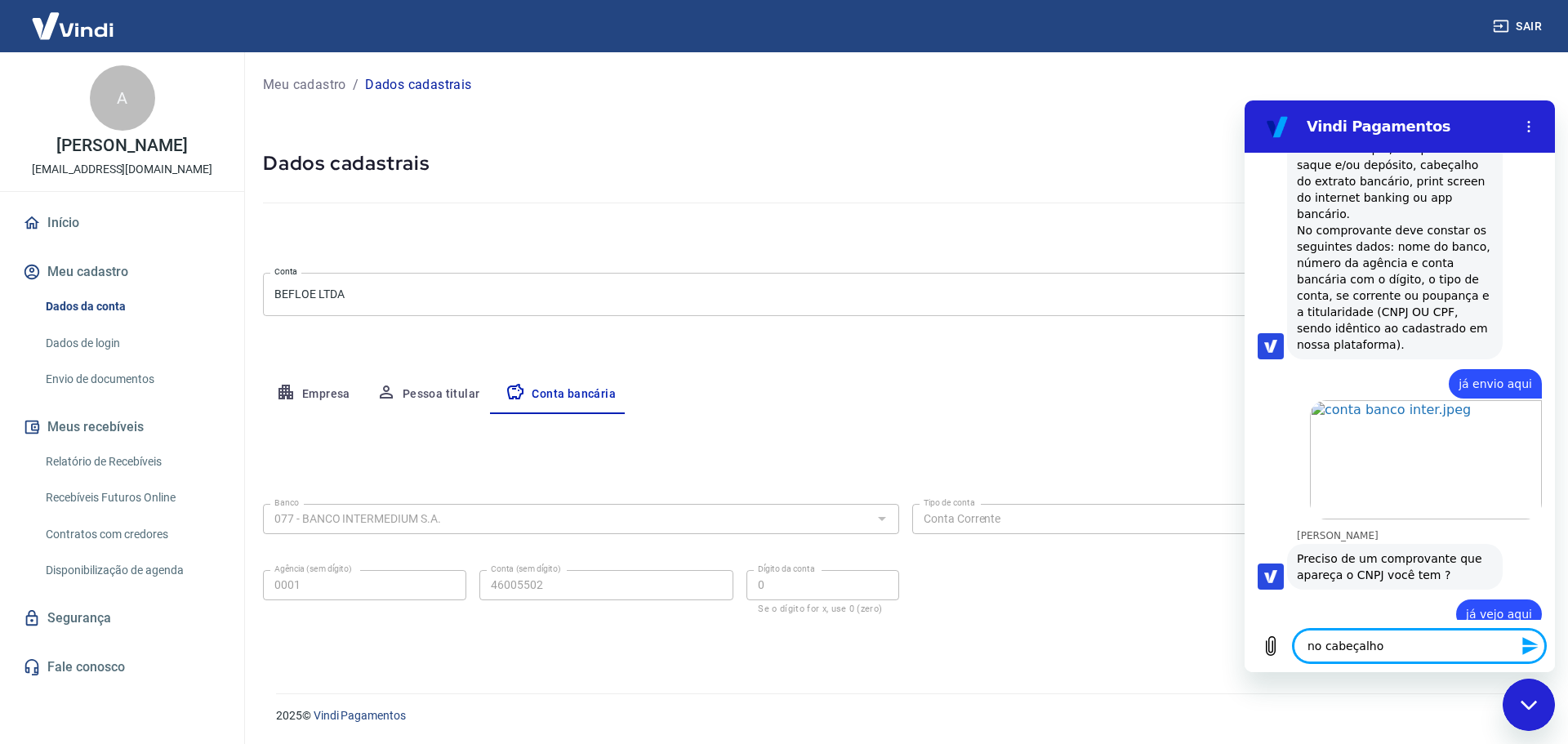
type textarea "no cabeçalho d"
type textarea "x"
type textarea "no cabeçalho do"
type textarea "x"
type textarea "no cabeçalho do"
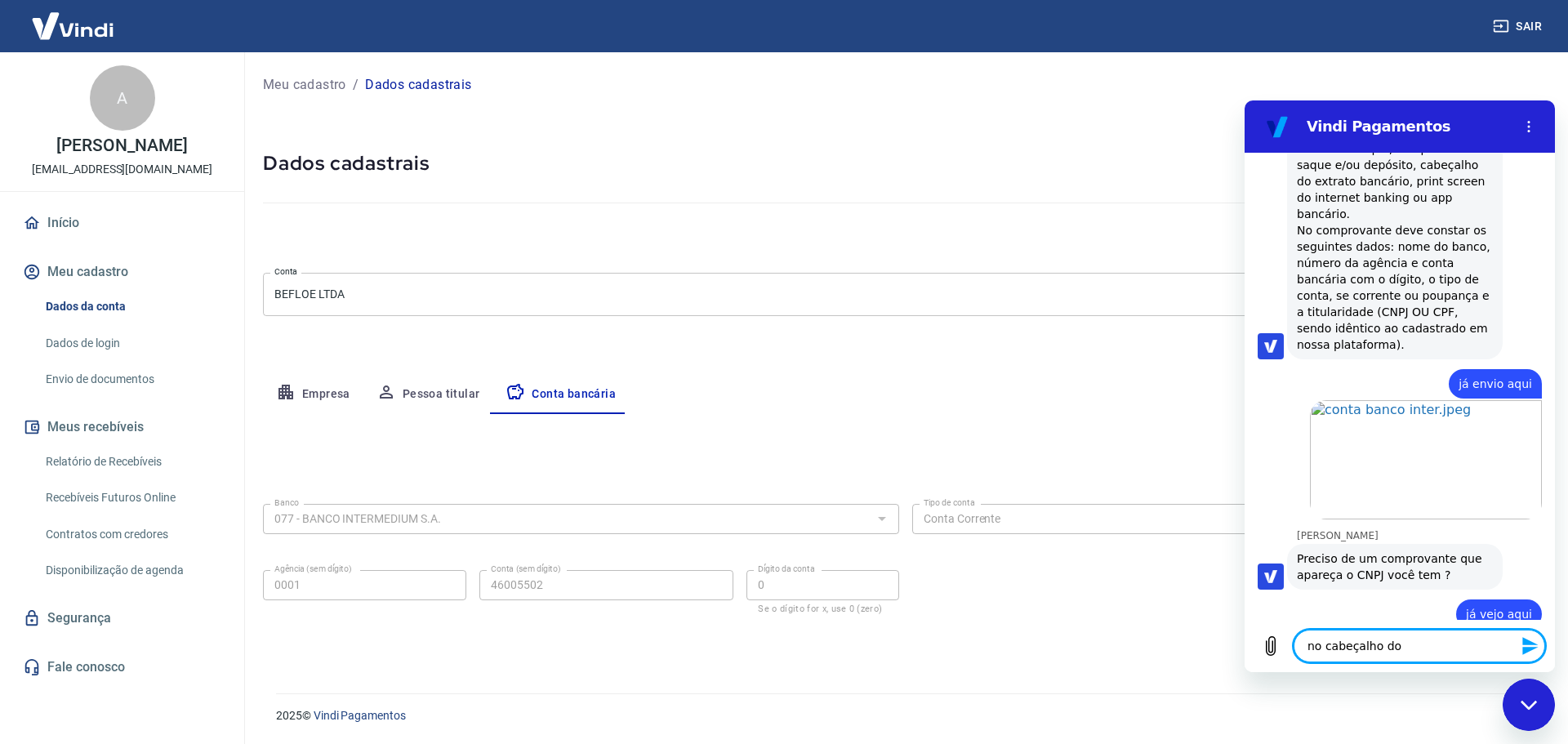
type textarea "x"
type textarea "no cabeçalho do I"
type textarea "x"
type textarea "no cabeçalho do In"
type textarea "x"
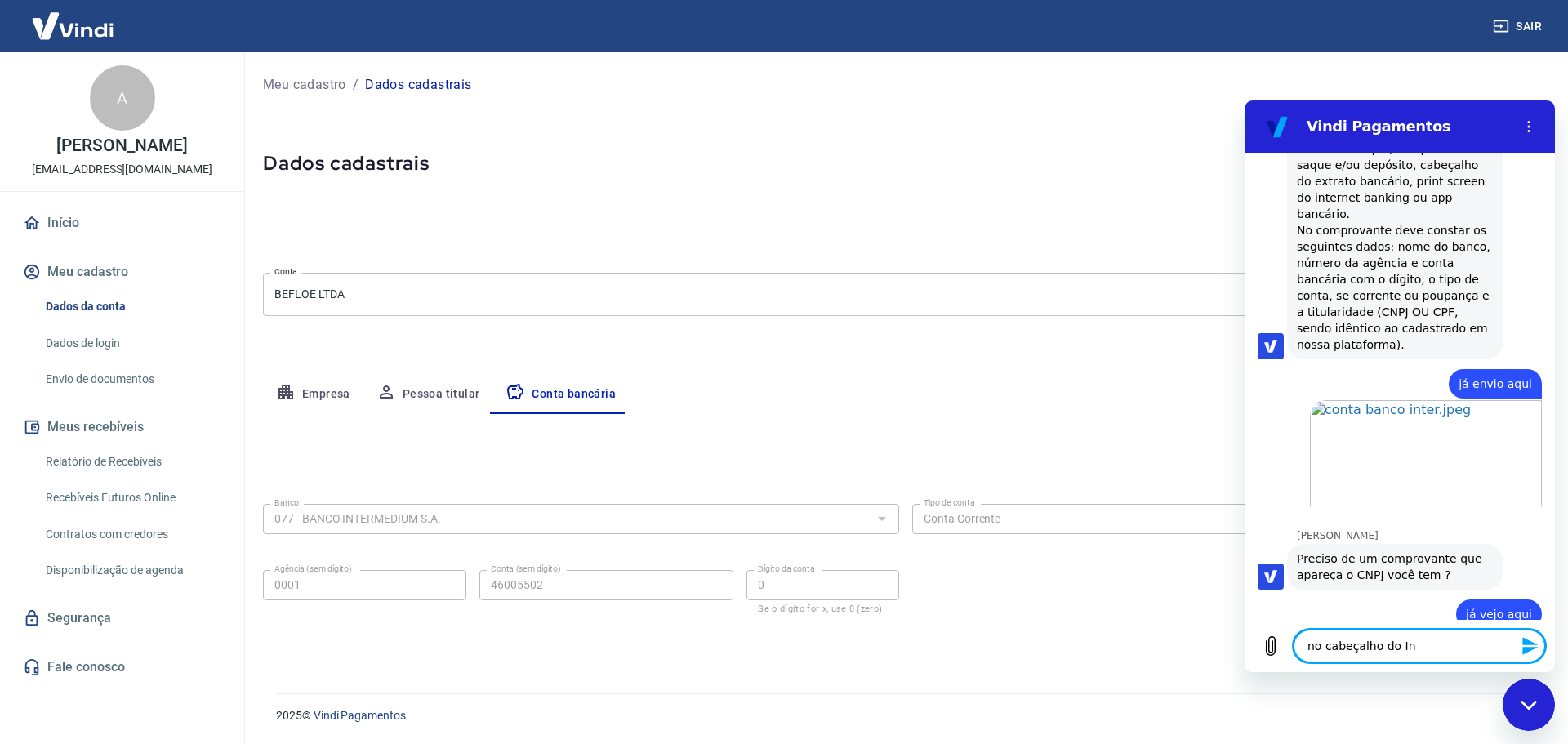
type textarea "no cabeçalho do Int"
type textarea "x"
type textarea "no cabeçalho do Inte"
type textarea "x"
type textarea "no cabeçalho do Inter"
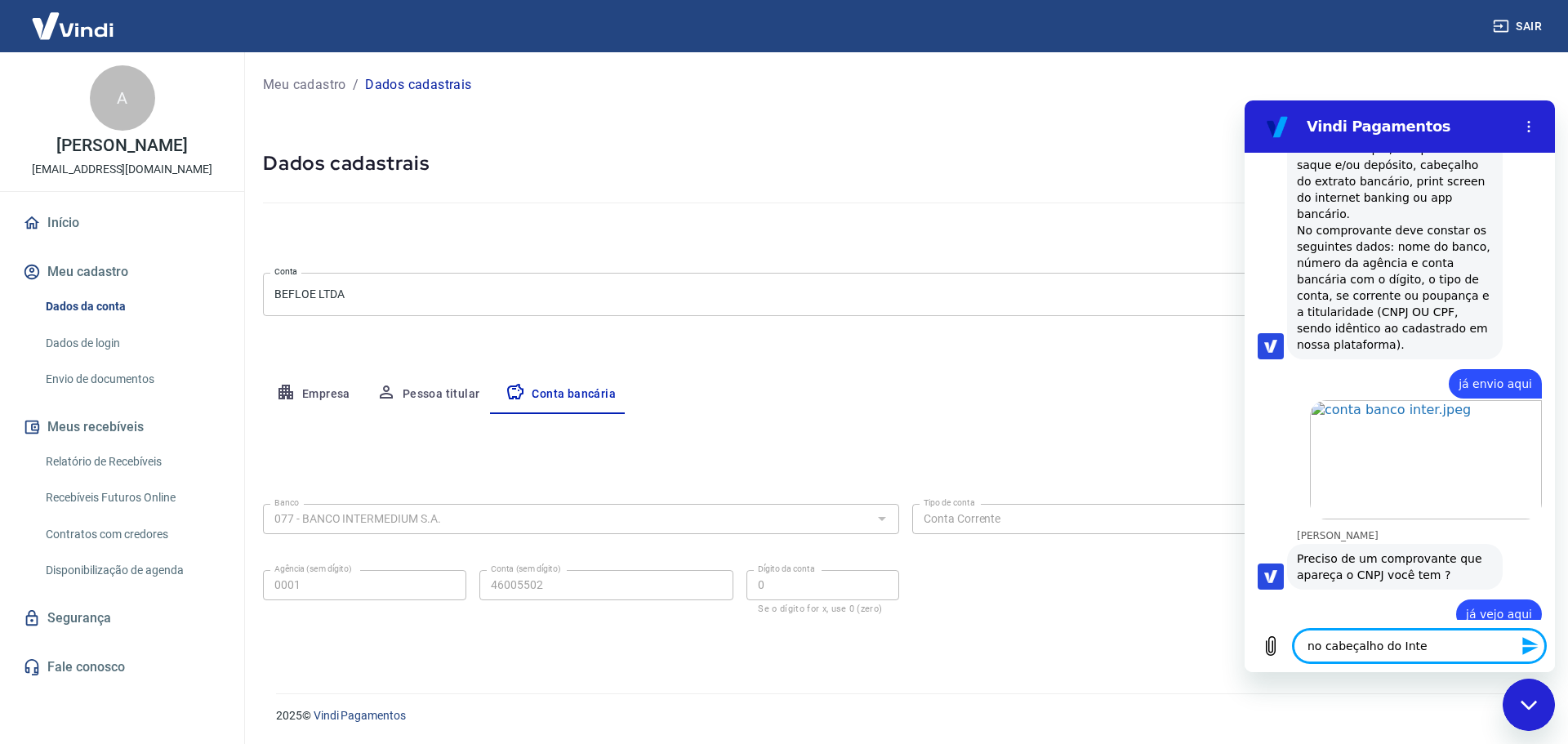
type textarea "x"
type textarea "no cabeçalho do Inter"
type textarea "x"
type textarea "no cabeçalho do Inter n"
type textarea "x"
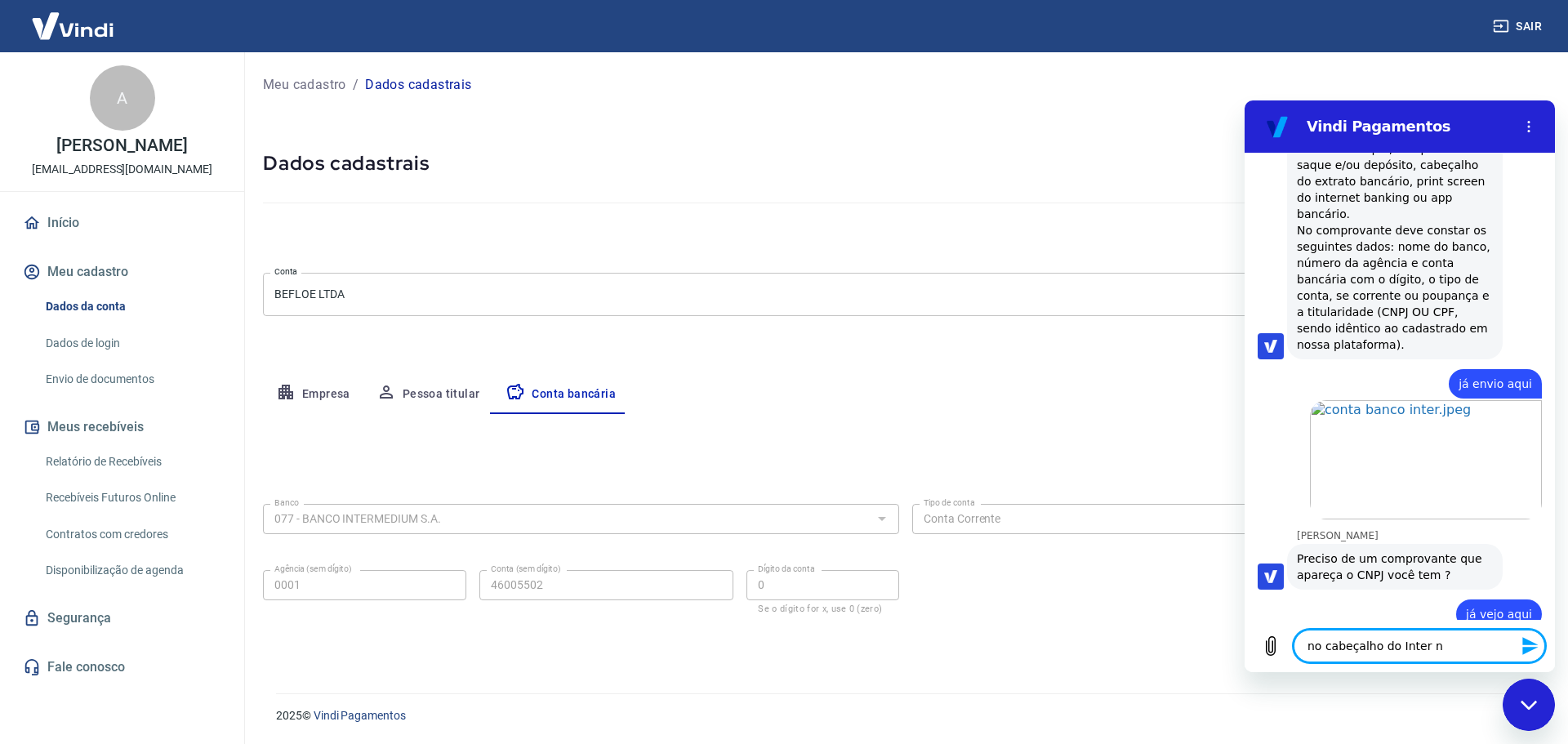
type textarea "no cabeçalho do Inter nã"
type textarea "x"
type textarea "no cabeçalho do Inter não"
type textarea "x"
type textarea "no cabeçalho do Inter não"
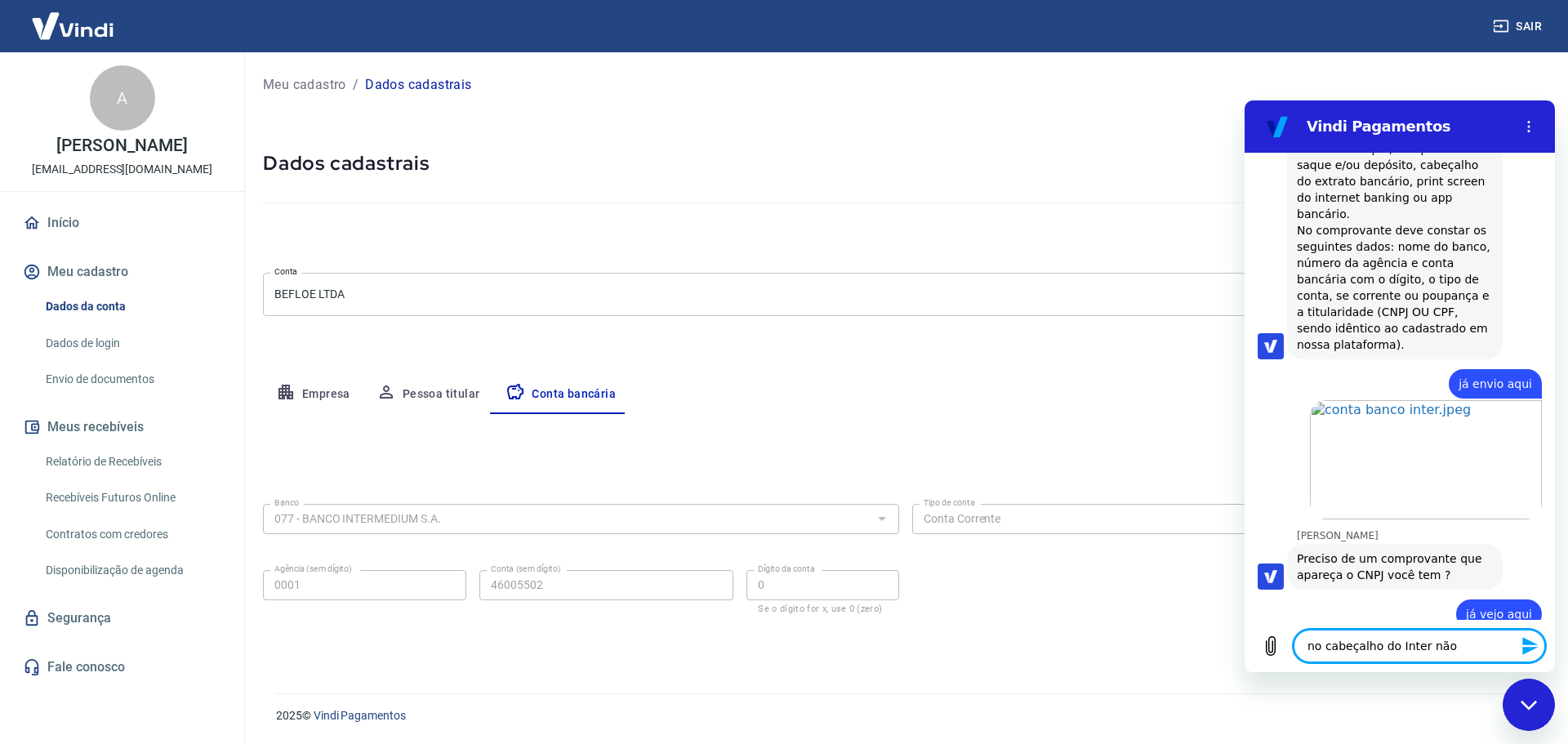
type textarea "x"
type textarea "no cabeçalho do Inter não a"
type textarea "x"
type textarea "no cabeçalho do Inter não ap"
type textarea "x"
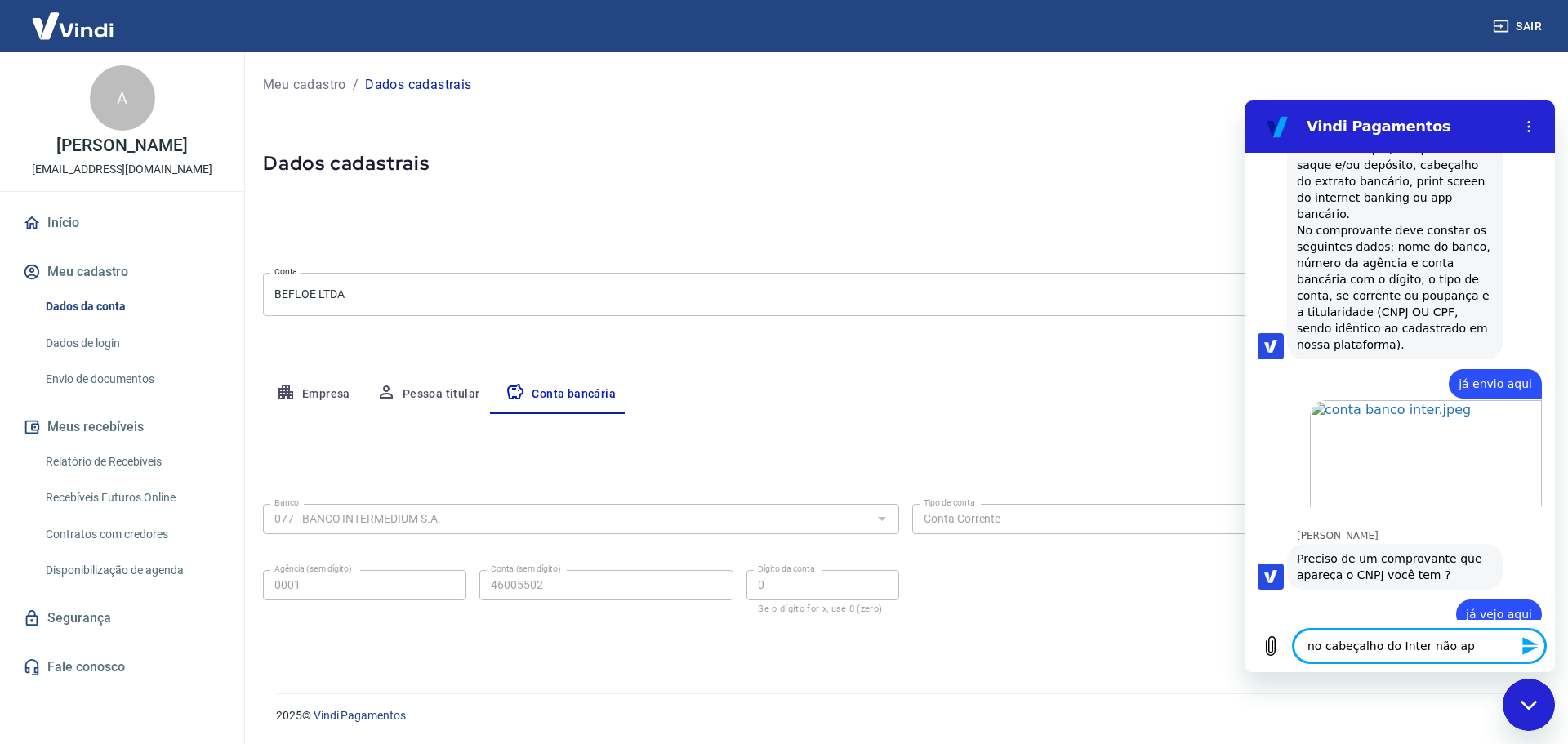
type textarea "no cabeçalho do Inter não apa"
type textarea "x"
type textarea "no cabeçalho do Inter não apar"
type textarea "x"
type textarea "no cabeçalho do Inter não apare"
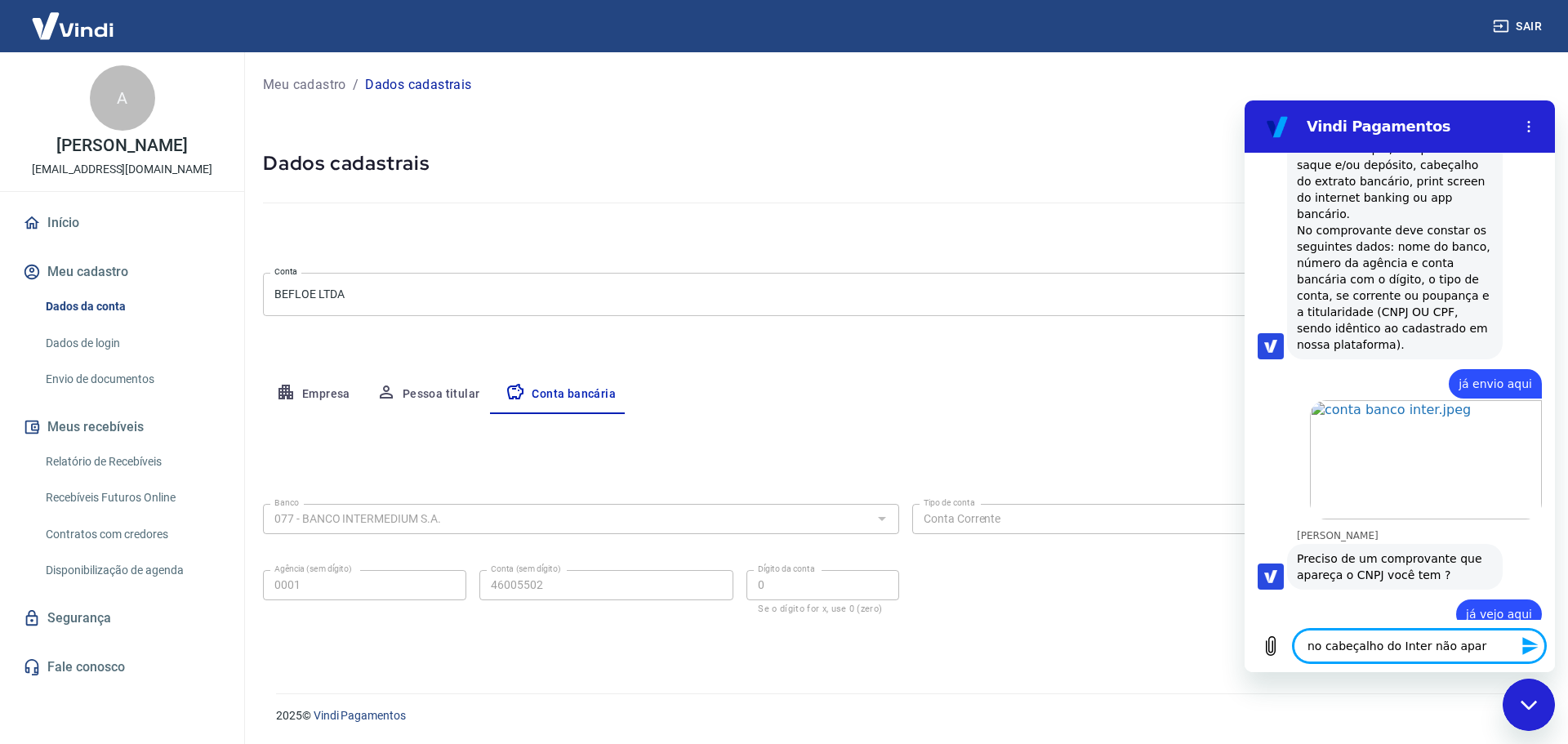
type textarea "x"
type textarea "no cabeçalho do Inter não aparec"
type textarea "x"
type textarea "no cabeçalho do Inter não aparece"
type textarea "x"
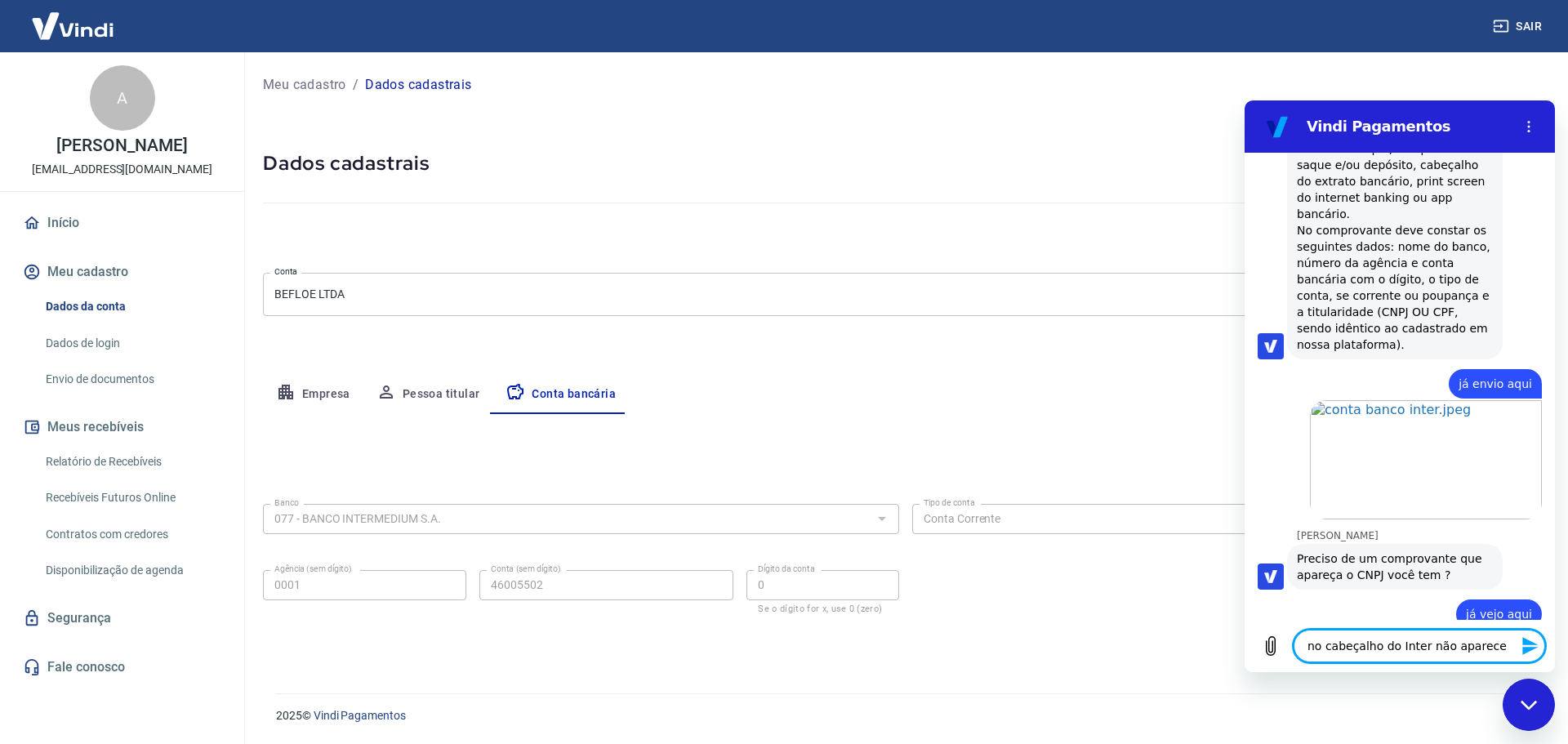
type textarea "no cabeçalho do Inter não aparece"
type textarea "x"
type textarea "no cabeçalho do Inter não aparece o"
type textarea "x"
type textarea "no cabeçalho do Inter não aparece o"
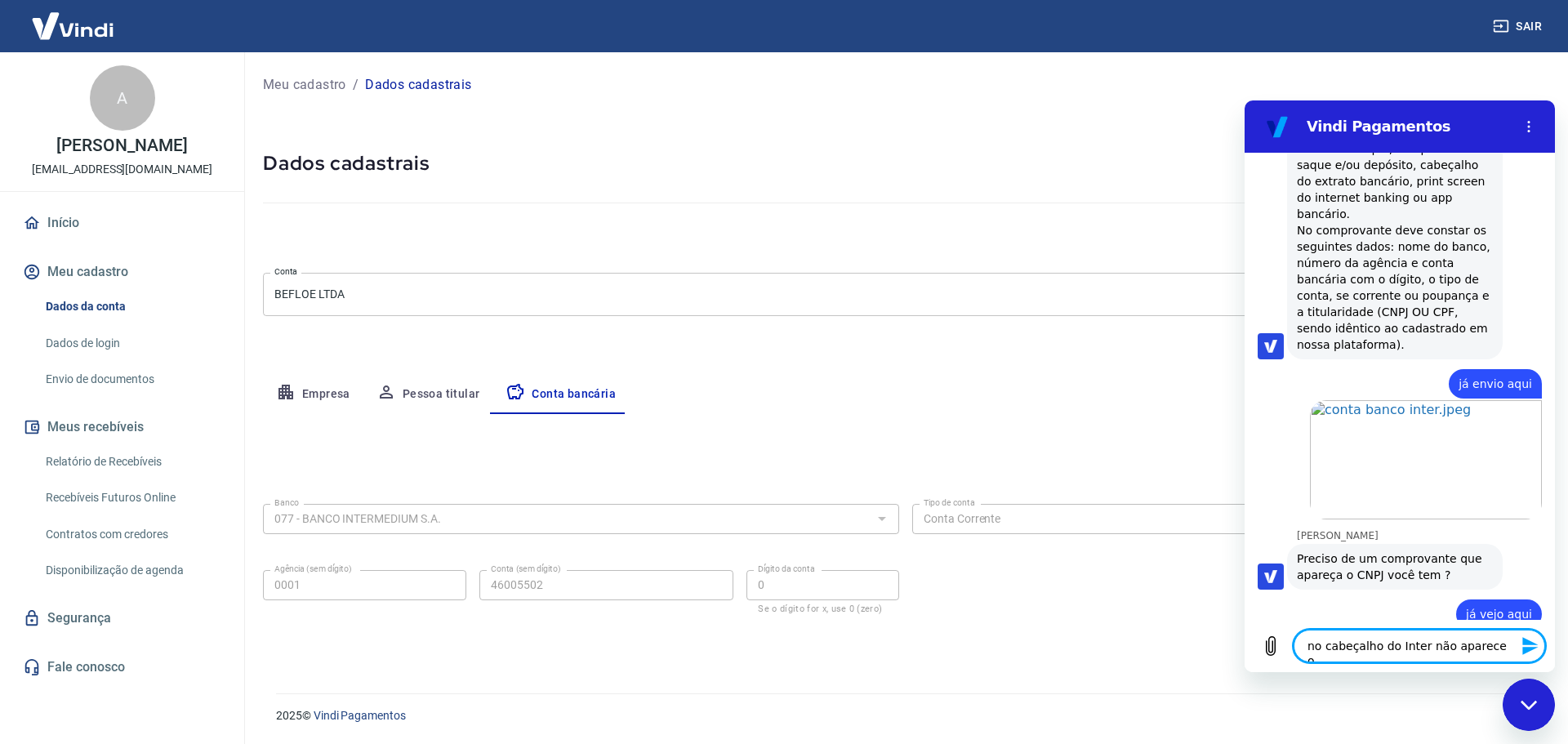
type textarea "x"
type textarea "no cabeçalho do Inter não aparece o n"
type textarea "x"
type textarea "no cabeçalho do Inter não aparece o nú"
type textarea "x"
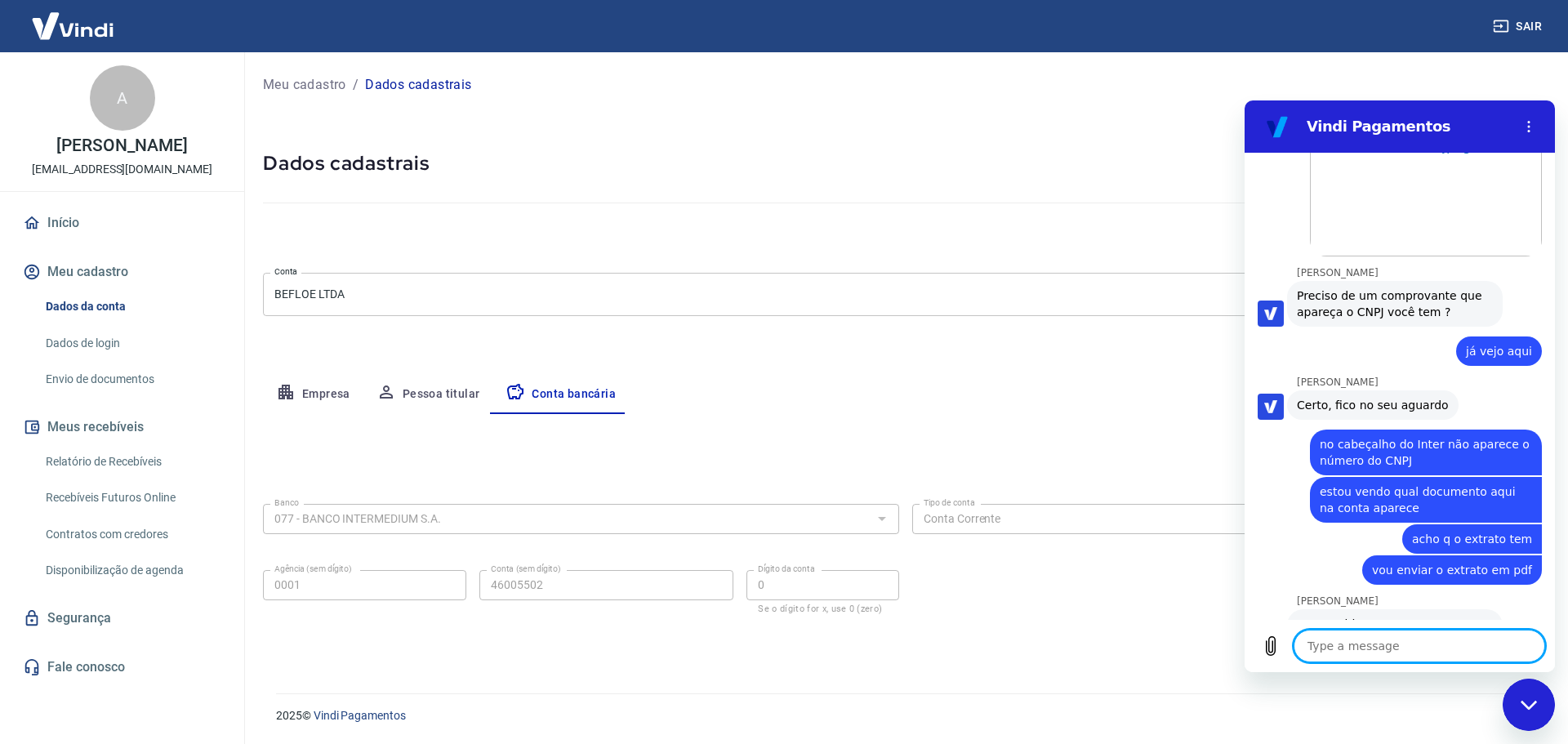
scroll to position [3391, 0]
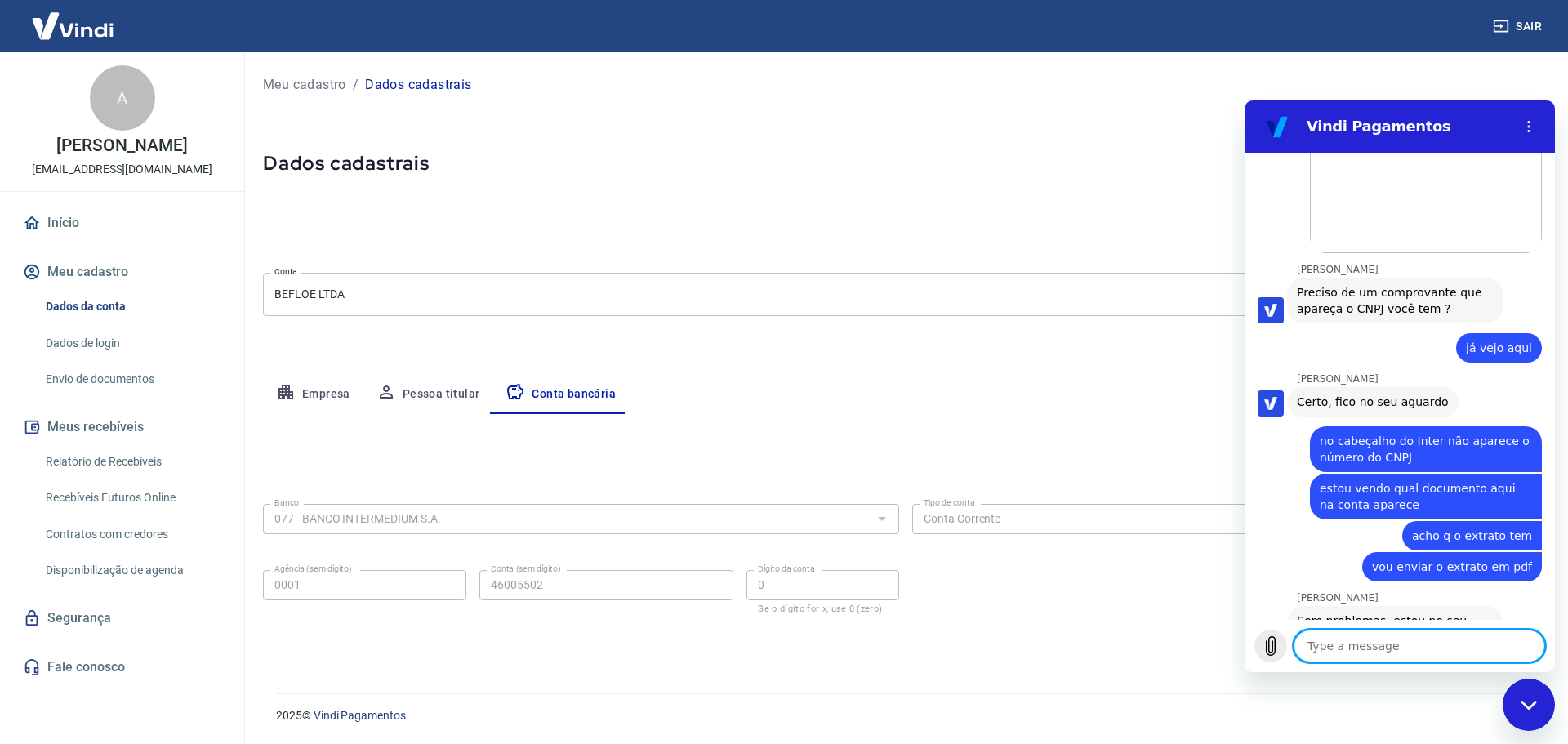
click at [1279, 644] on icon "Upload file" at bounding box center [1270, 645] width 19 height 19
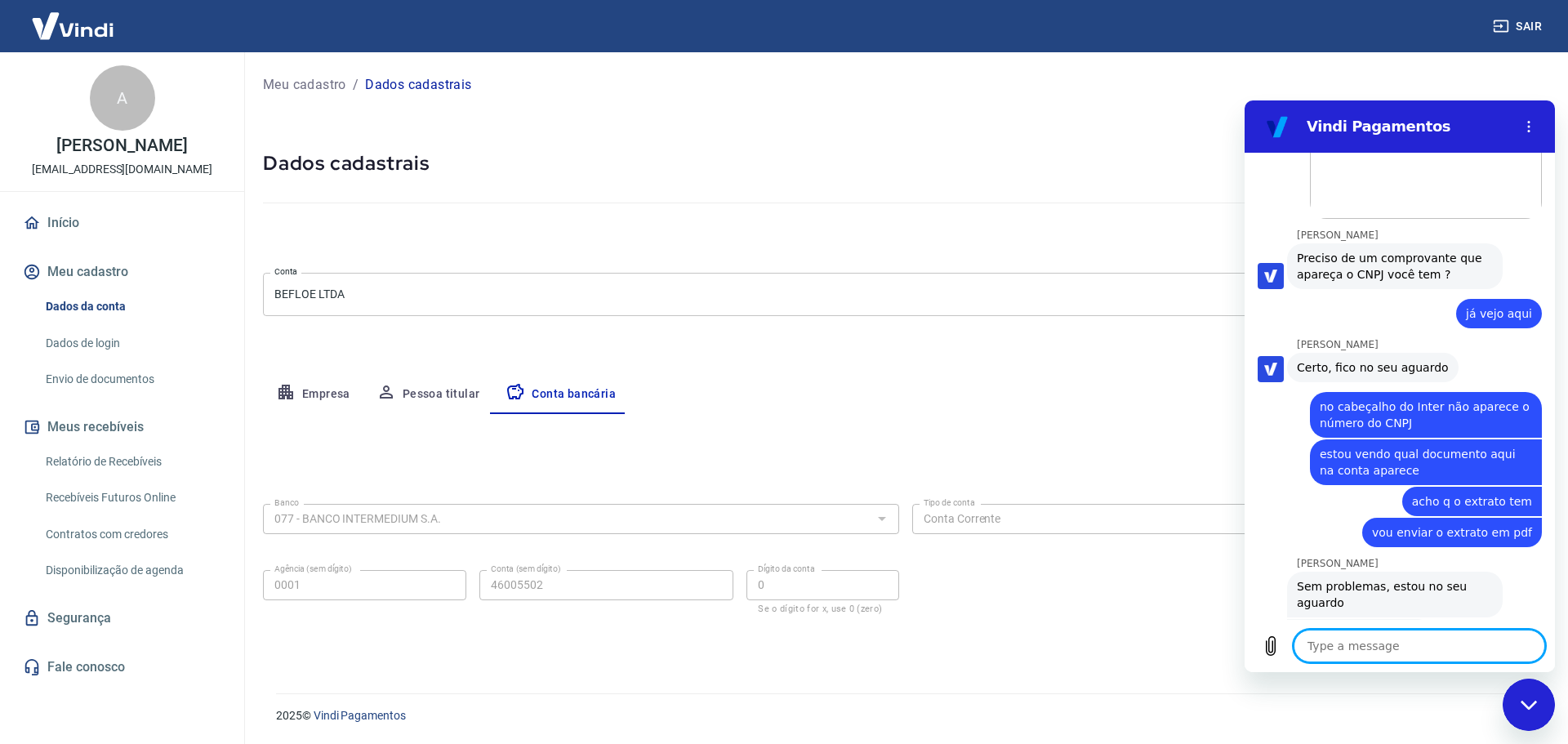
scroll to position [3437, 0]
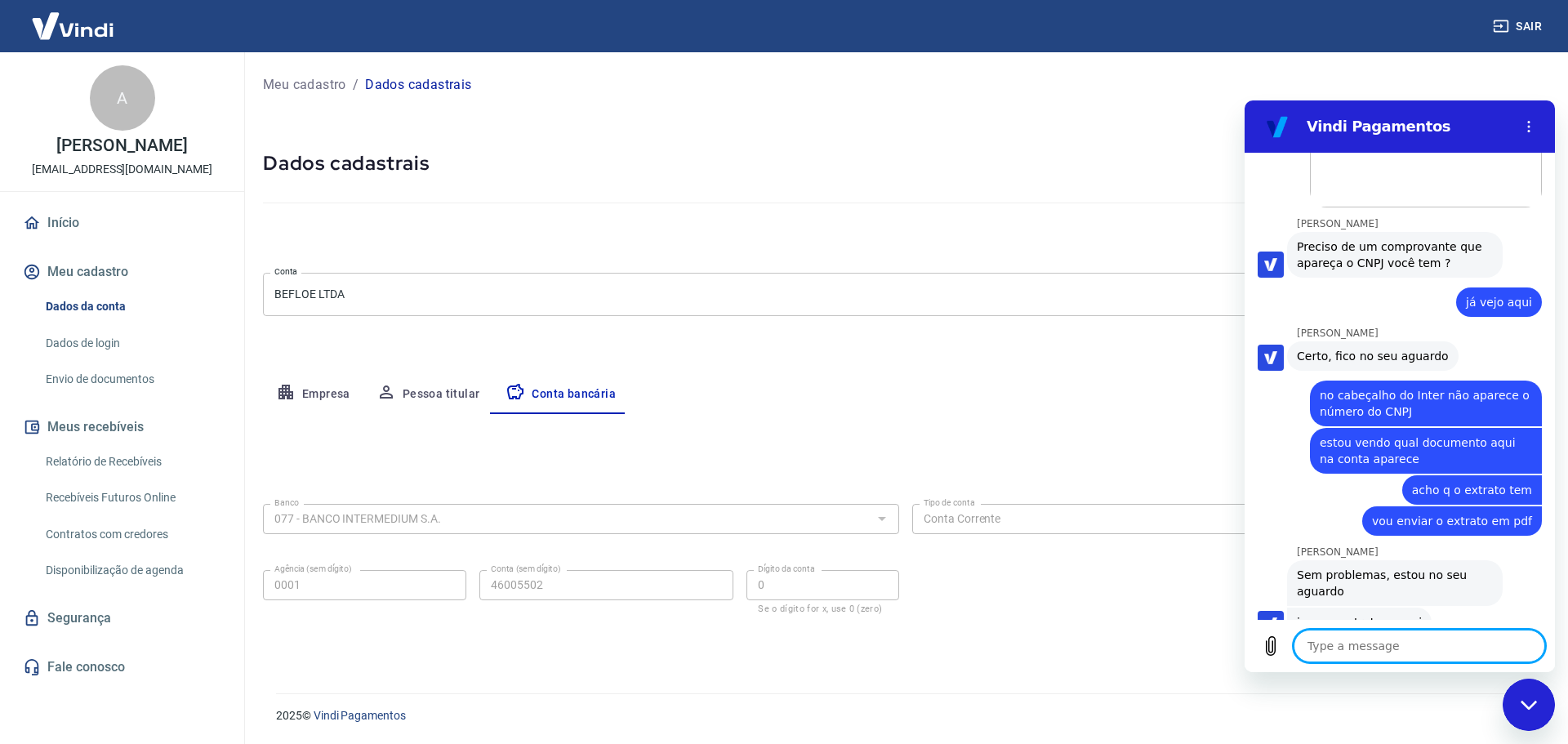
click at [1349, 644] on textarea at bounding box center [1420, 646] width 251 height 33
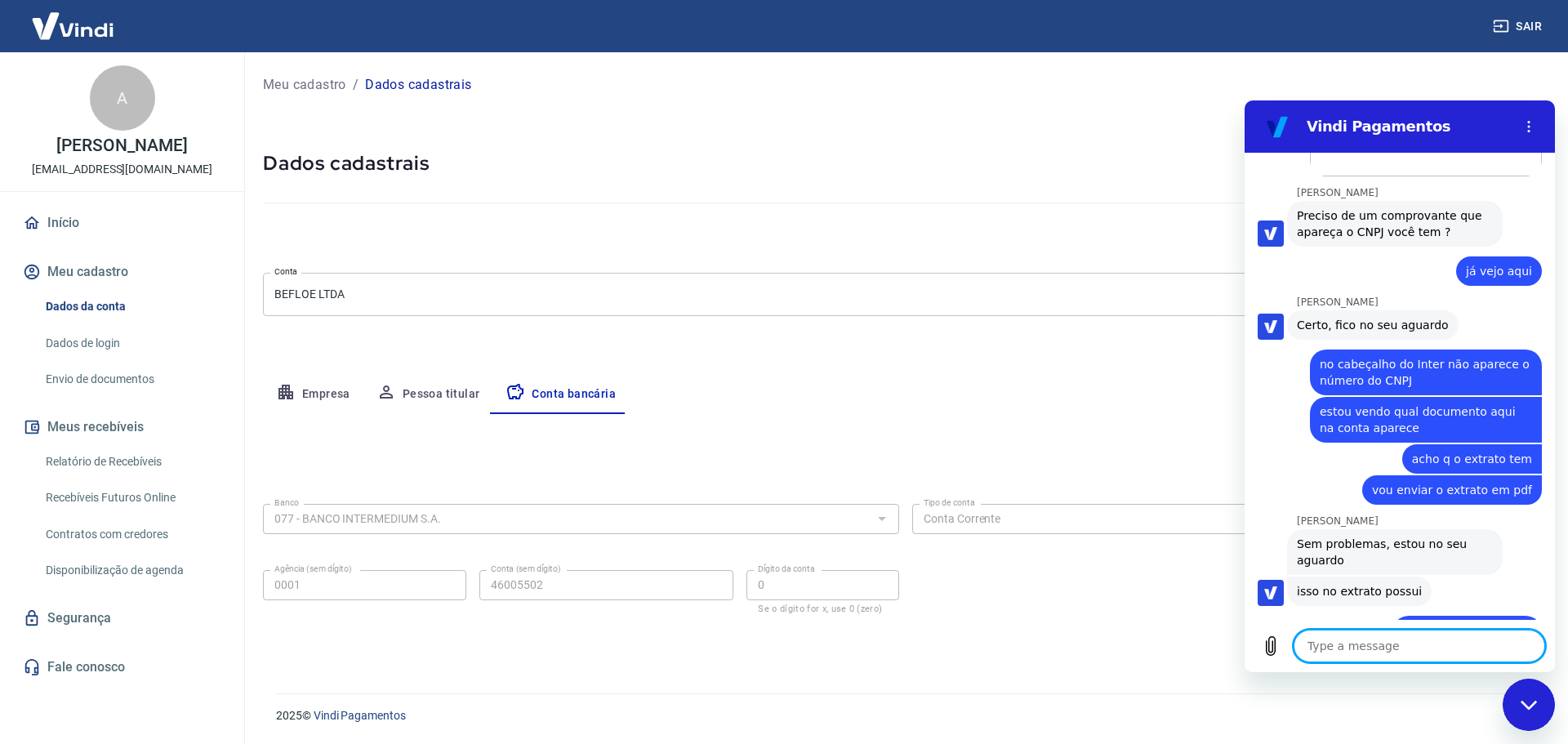
scroll to position [3470, 0]
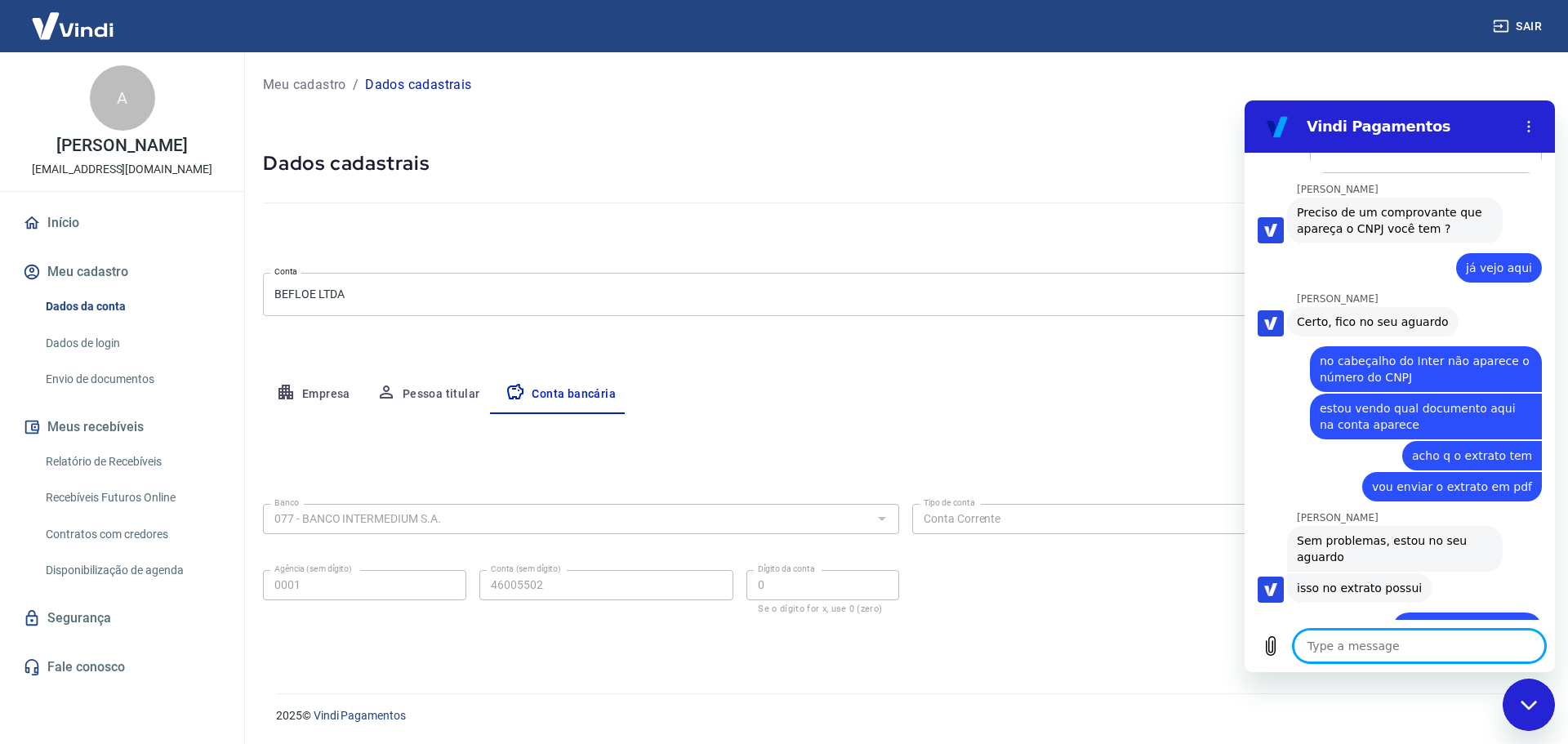
click at [1334, 650] on textarea at bounding box center [1420, 646] width 251 height 33
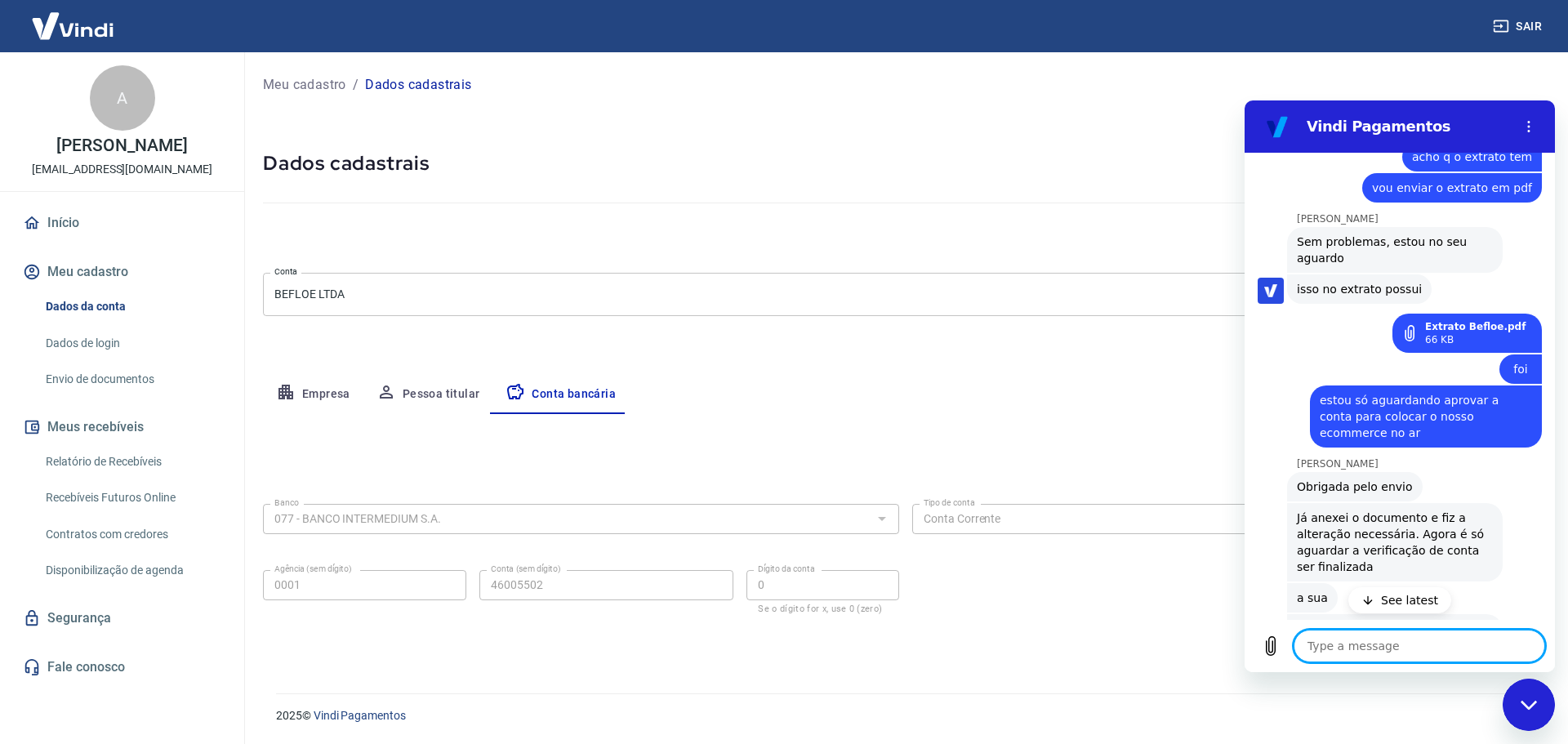
scroll to position [3889, 0]
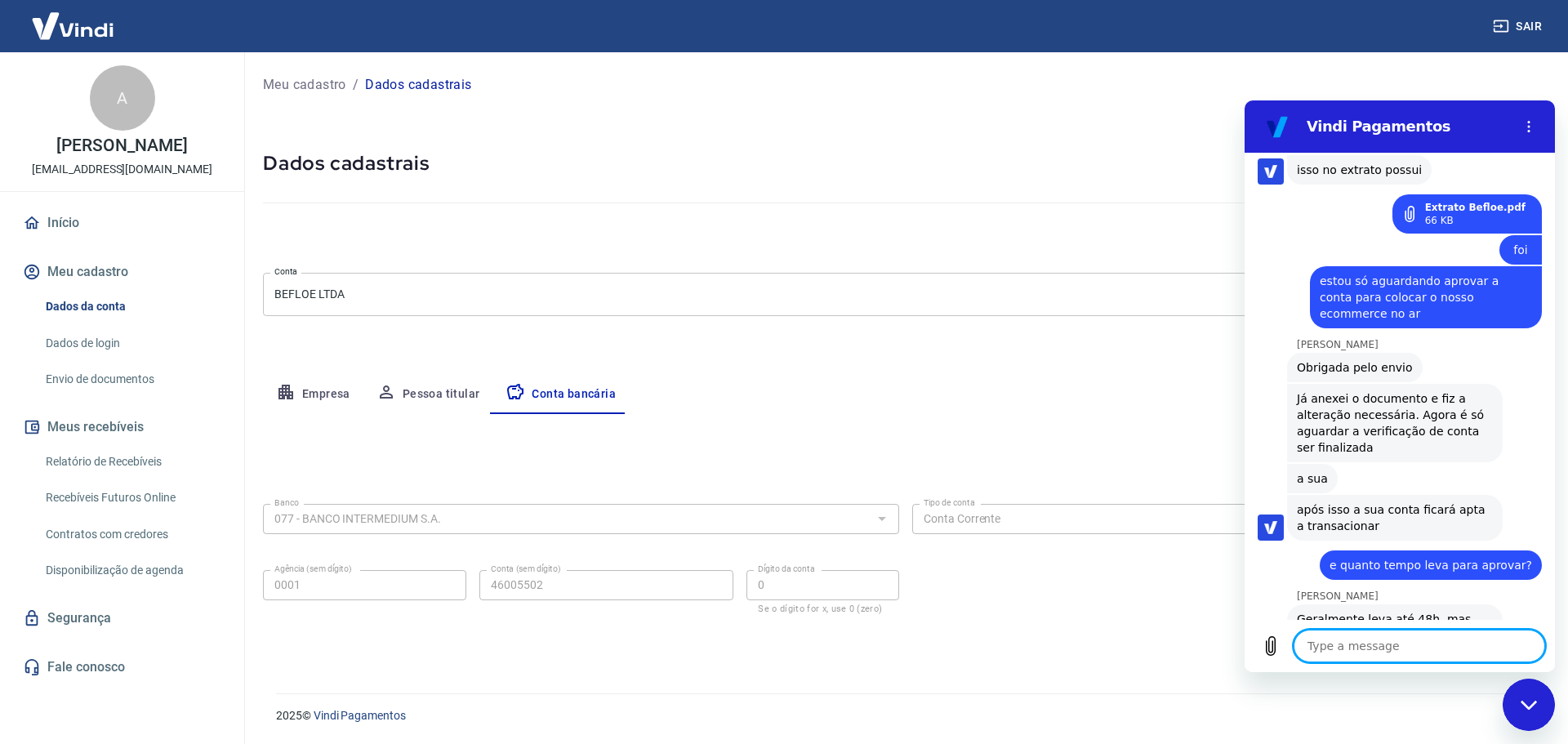
click at [1414, 650] on textarea at bounding box center [1420, 646] width 251 height 33
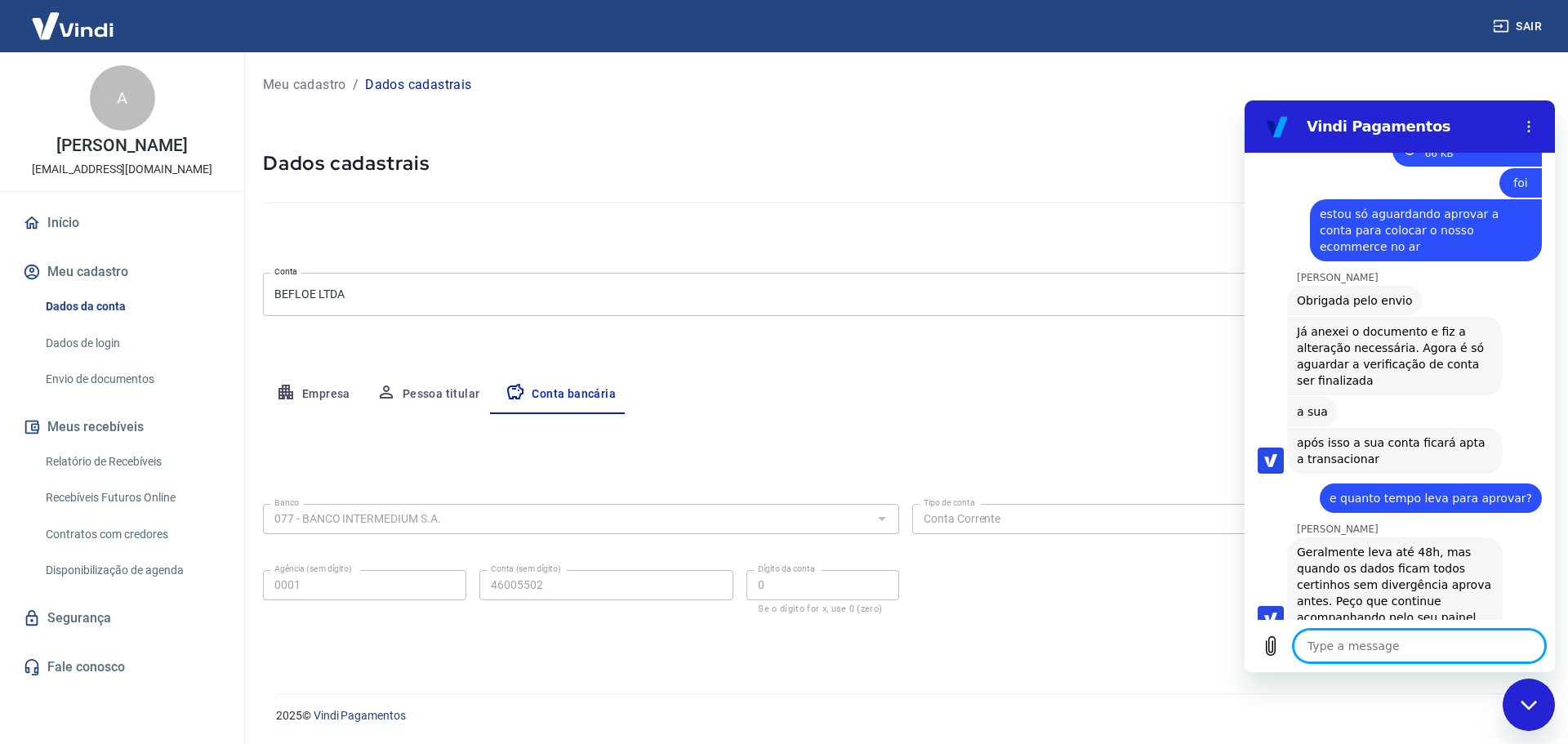
scroll to position [3960, 0]
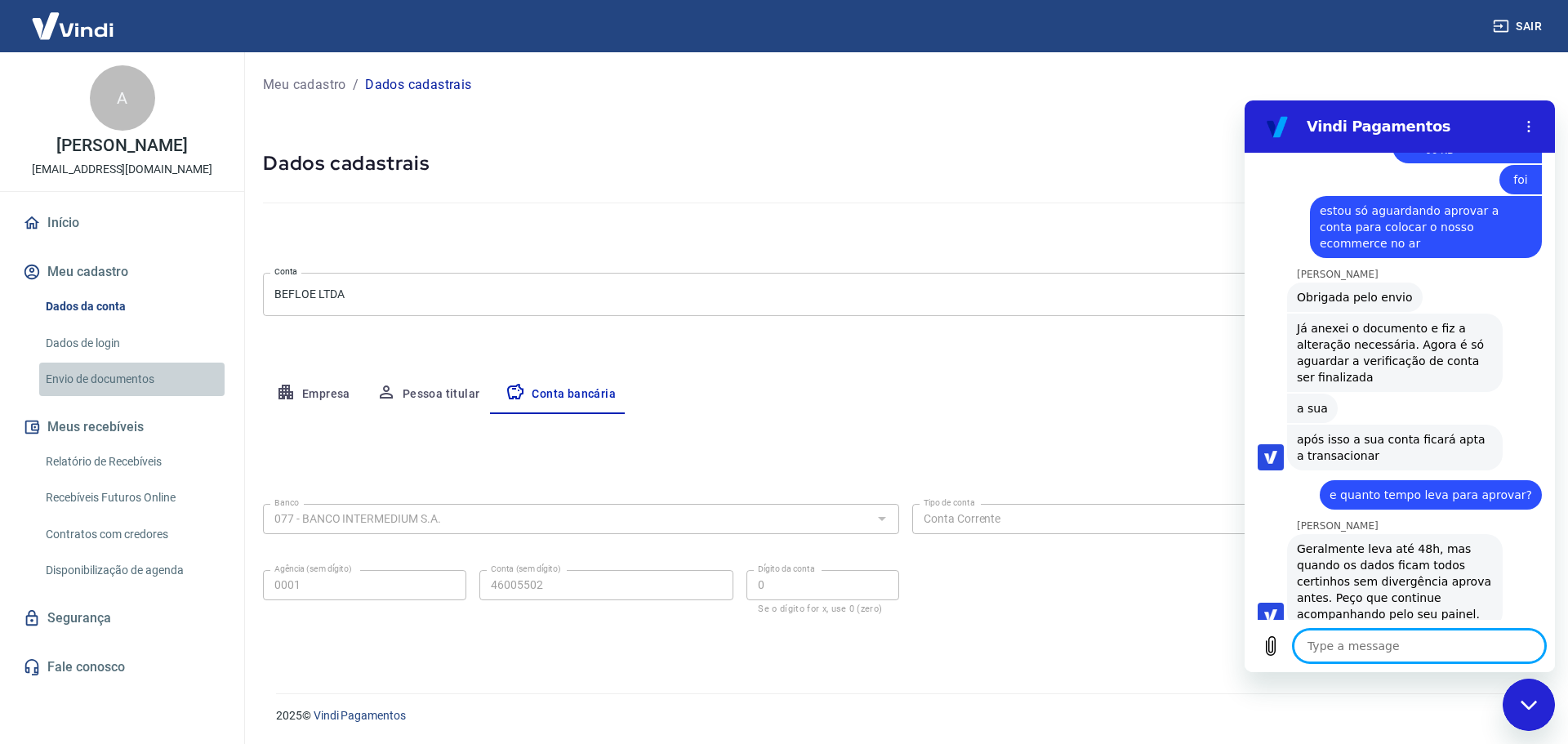
click at [87, 375] on link "Envio de documentos" at bounding box center [132, 380] width 186 height 34
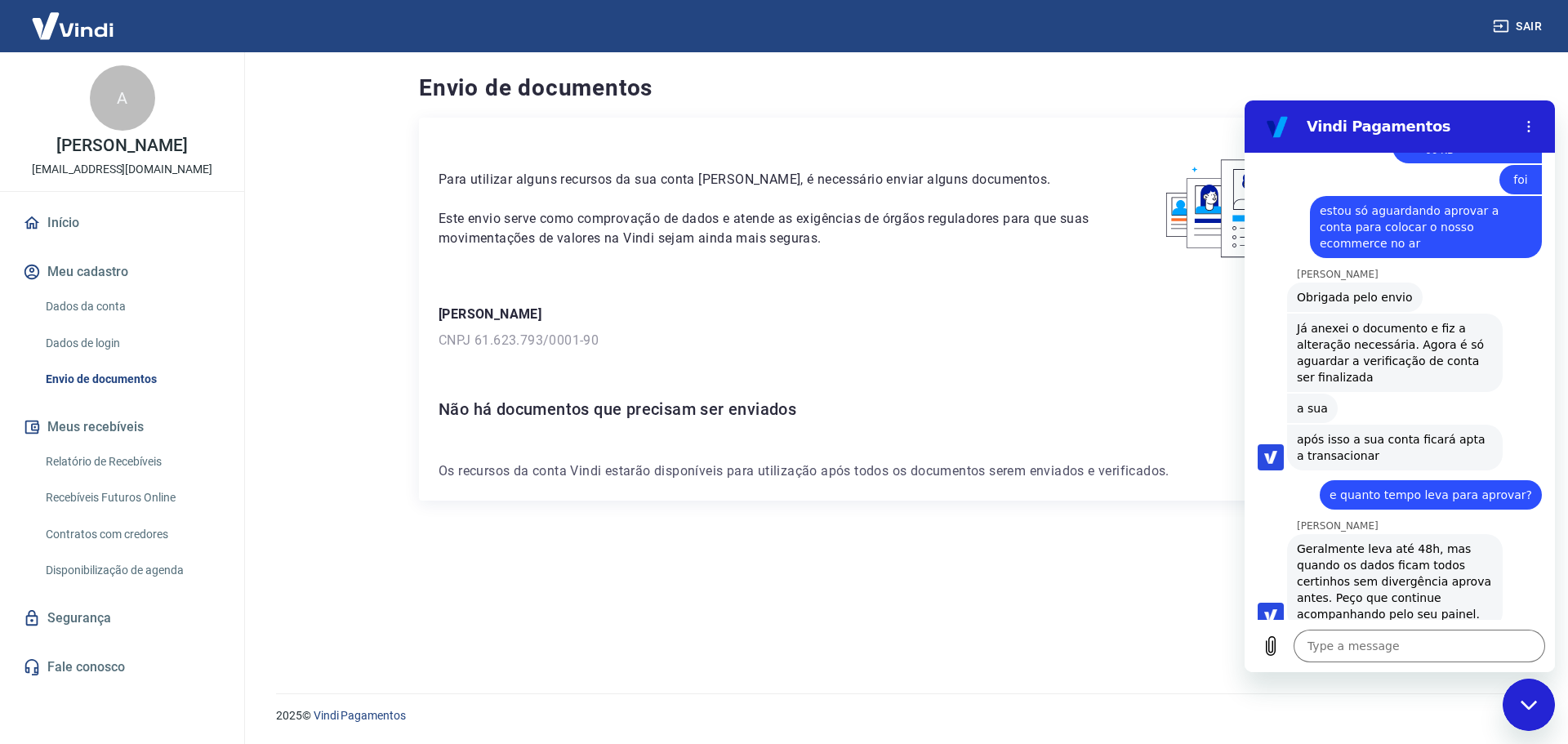
click at [1509, 692] on div "Close messaging window" at bounding box center [1529, 705] width 49 height 49
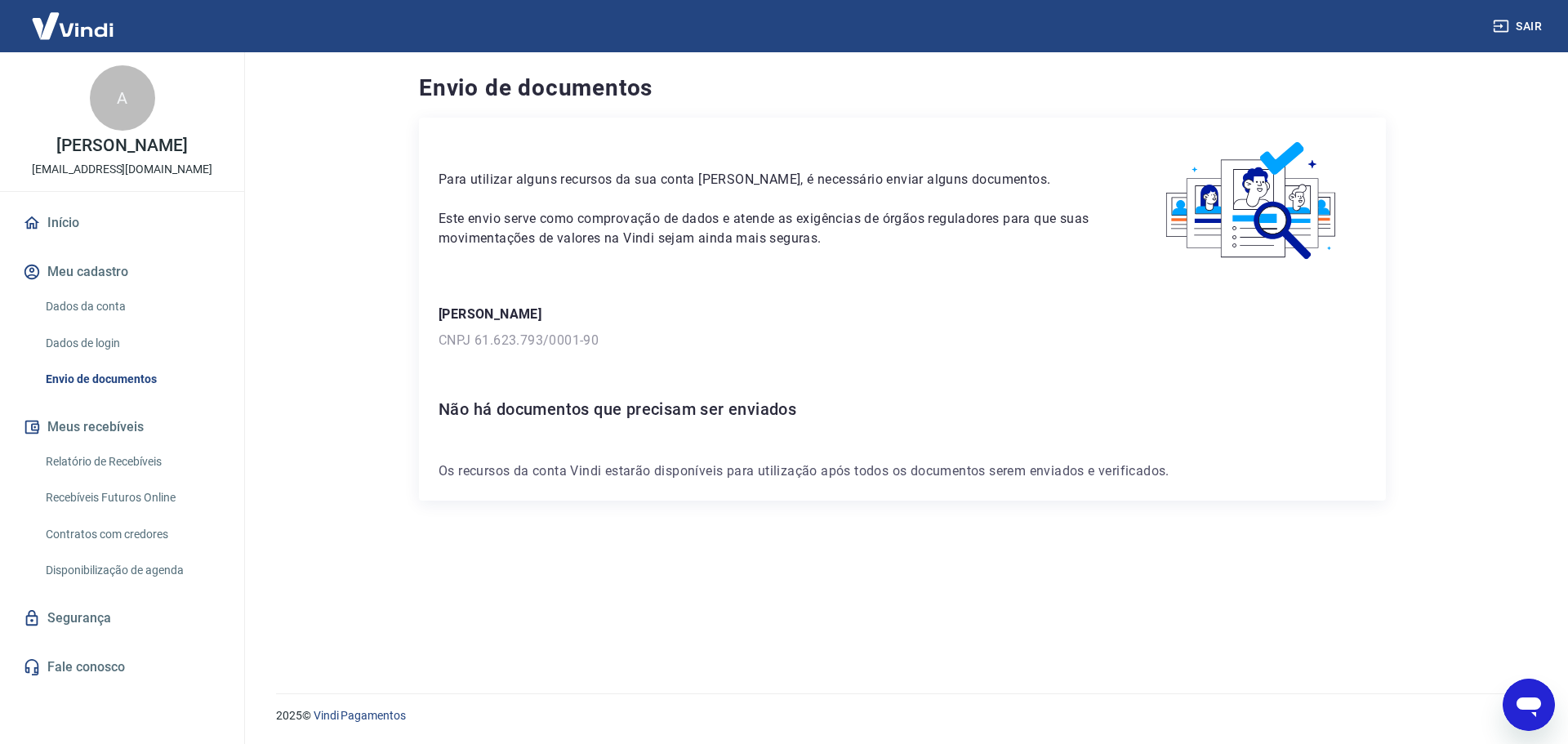
click at [1535, 709] on icon "Open messaging window" at bounding box center [1528, 707] width 24 height 19
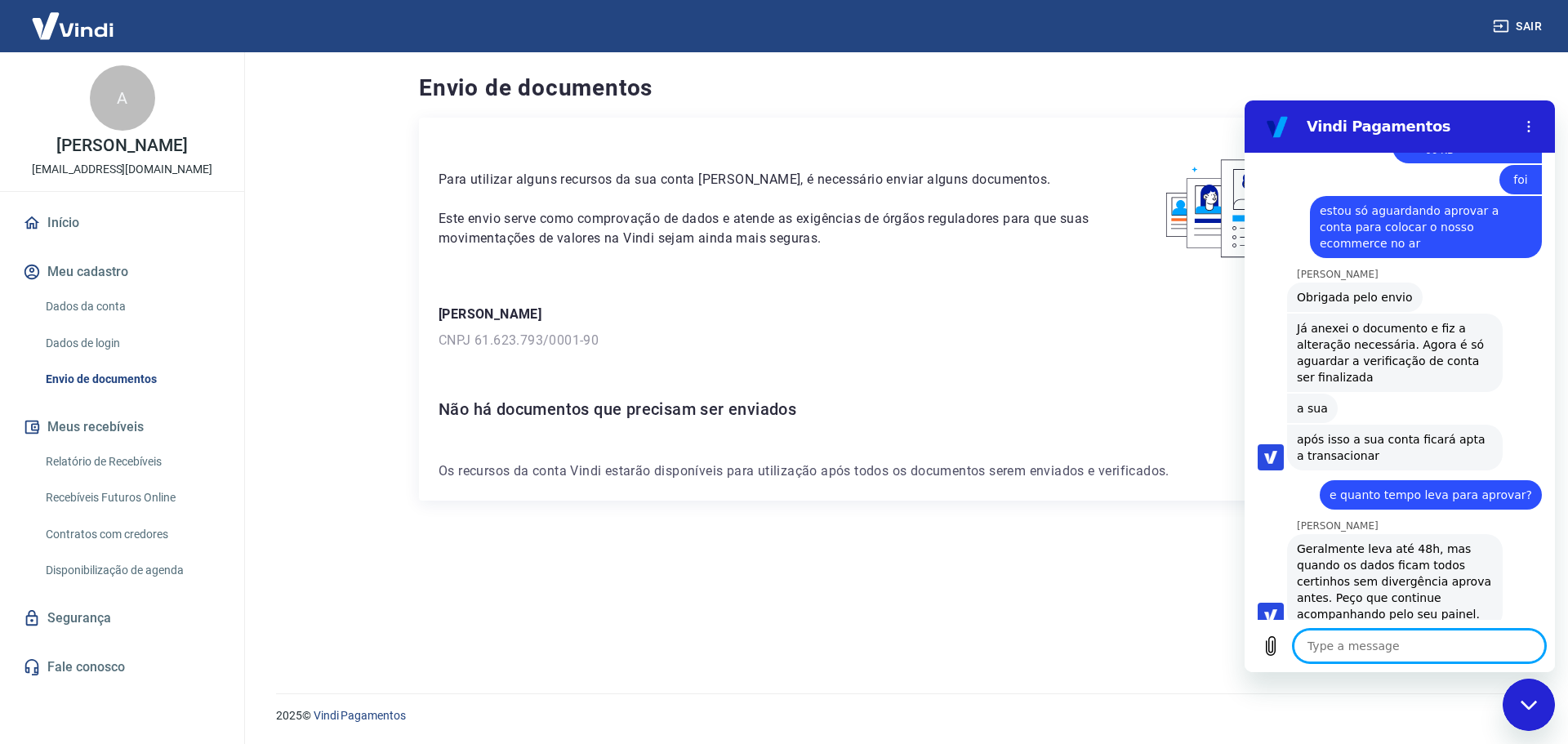
click at [1535, 709] on icon "Close messaging window" at bounding box center [1529, 705] width 17 height 11
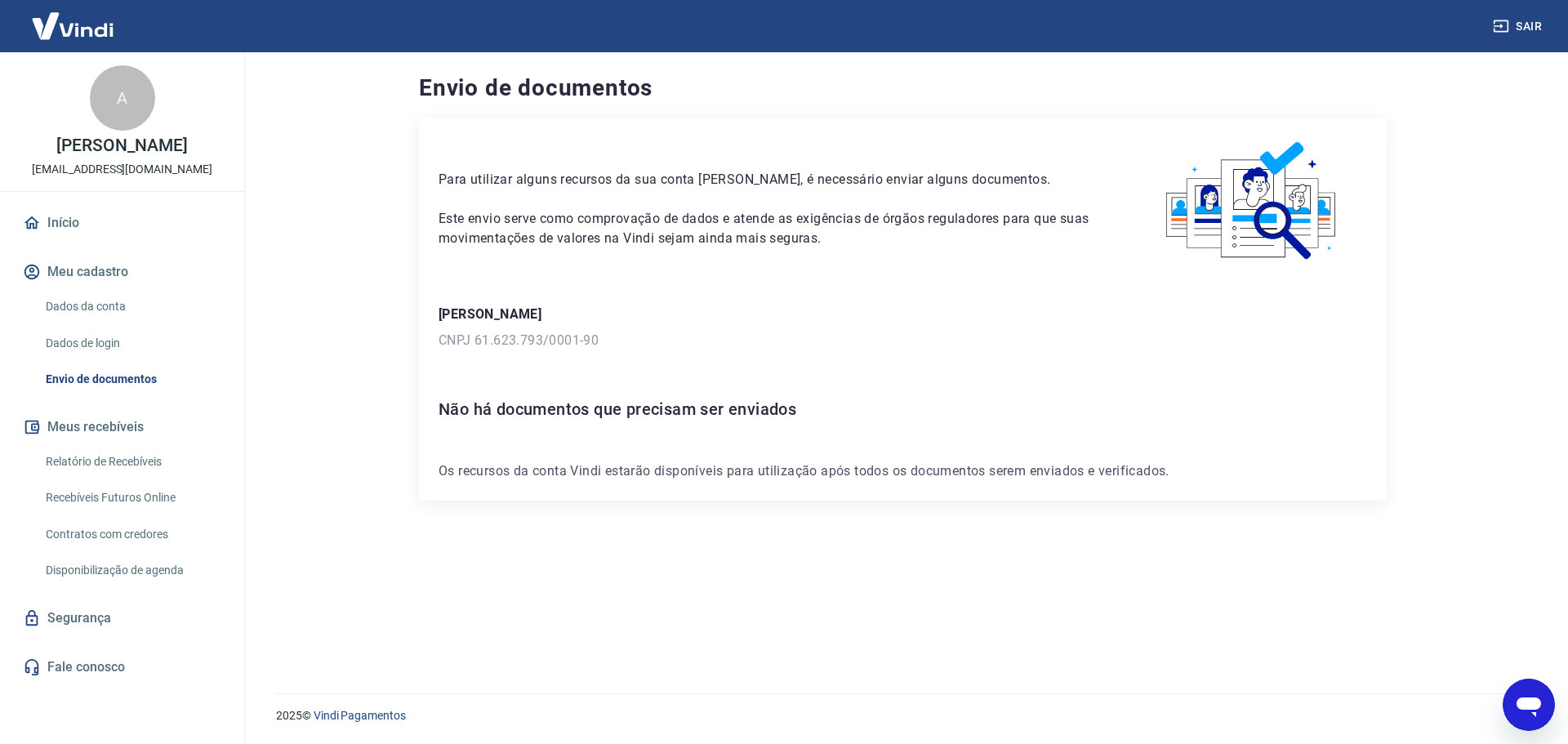
click at [1516, 728] on div "Open messaging window" at bounding box center [1529, 705] width 49 height 49
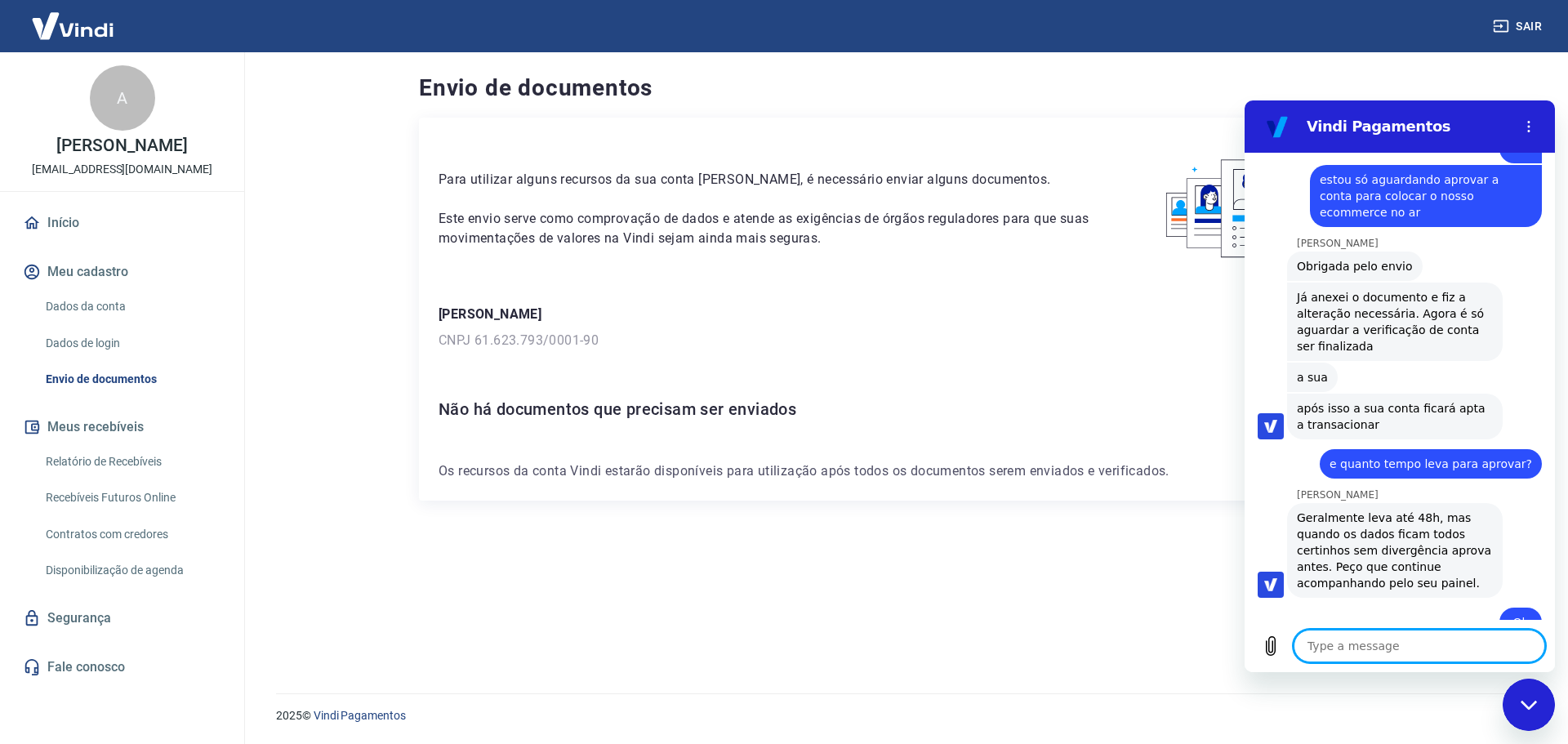
scroll to position [4039, 0]
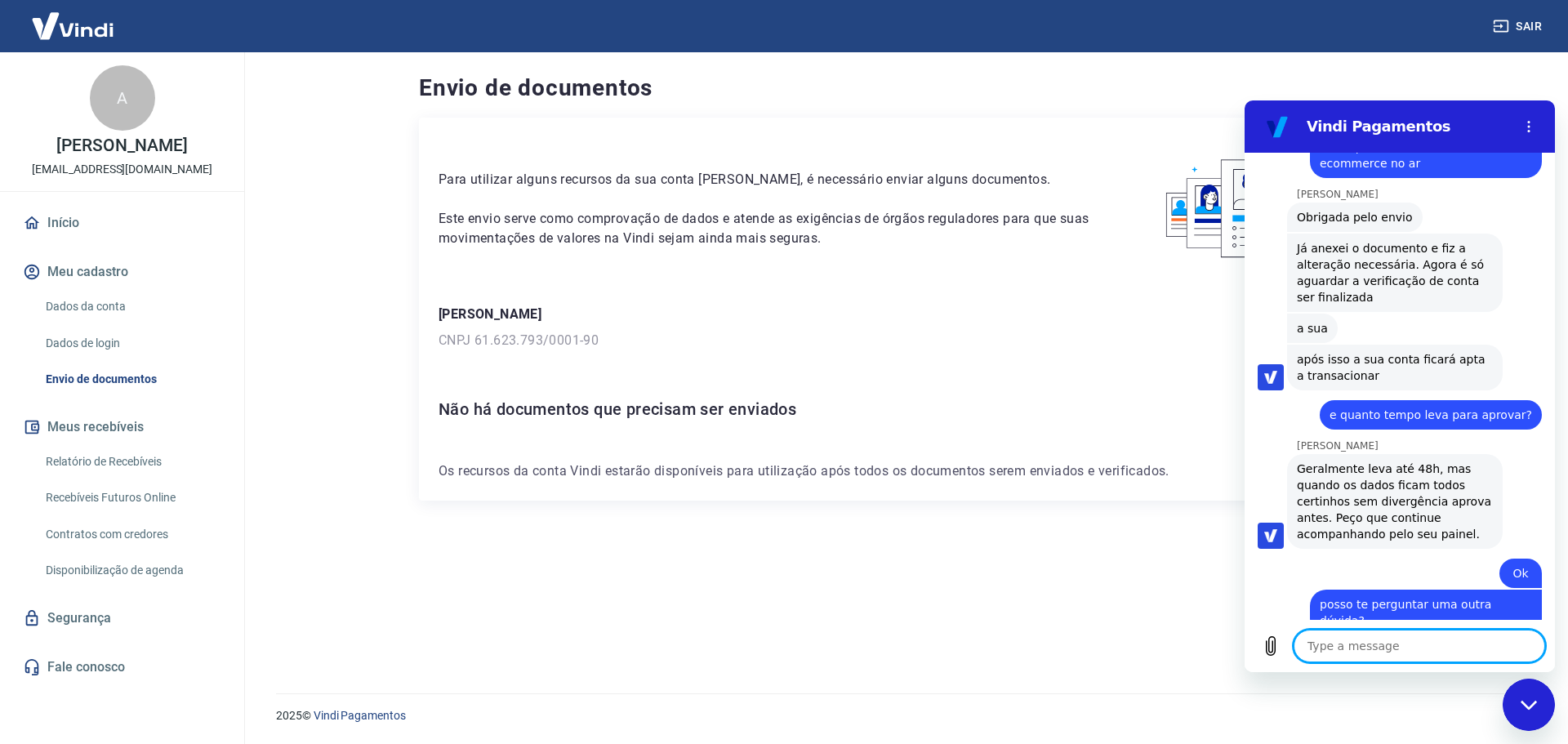
click at [1350, 656] on textarea at bounding box center [1420, 646] width 251 height 33
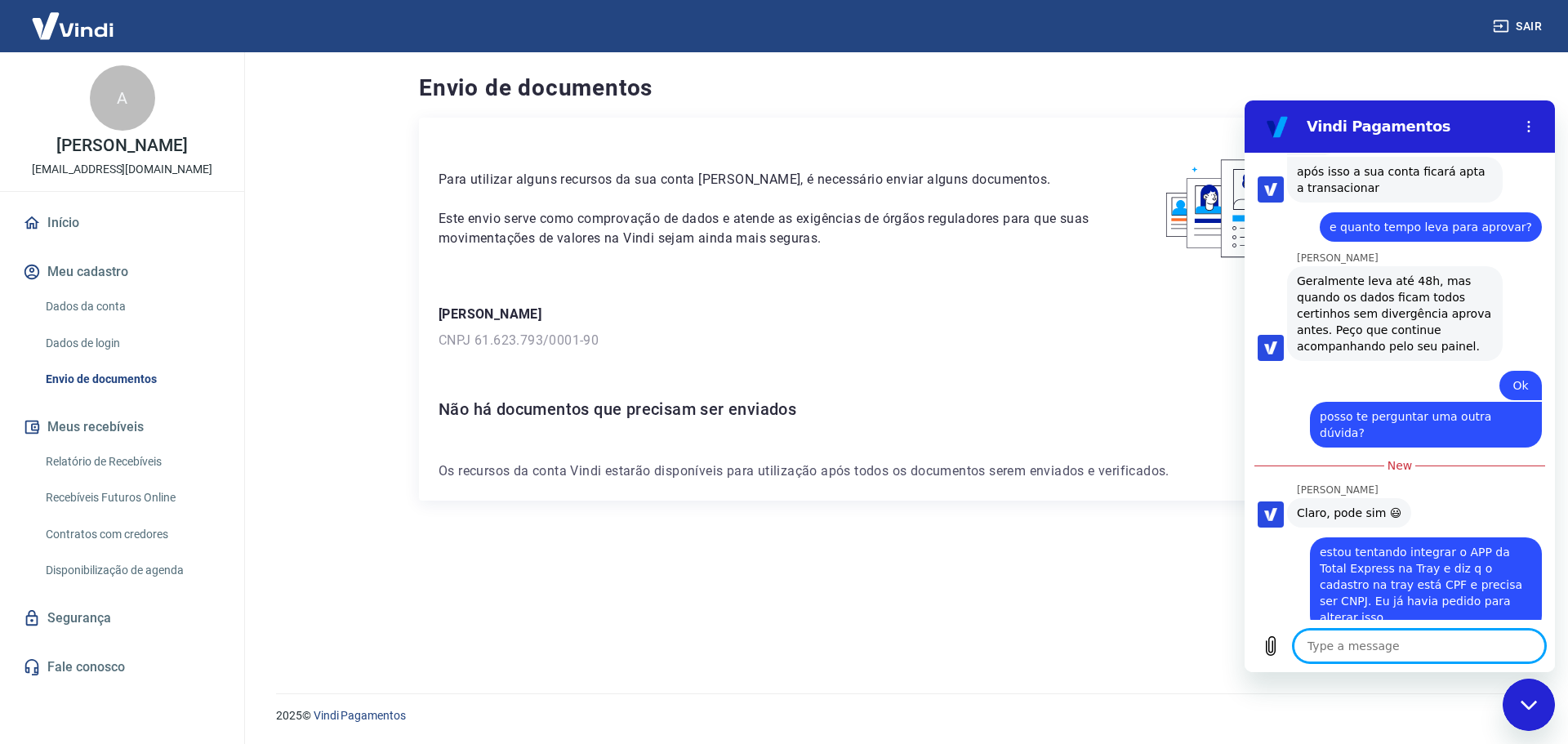
scroll to position [4230, 0]
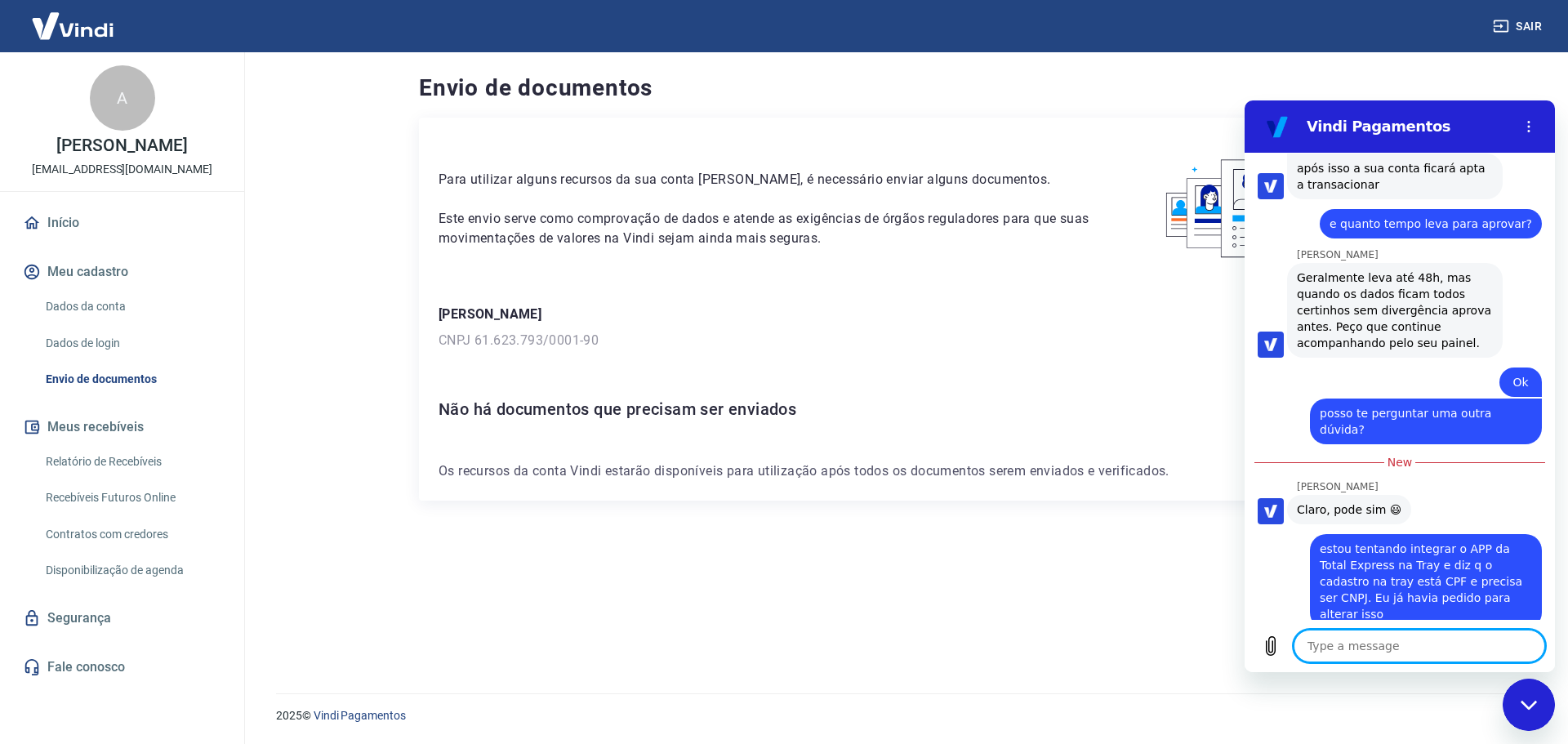
click at [1369, 639] on textarea at bounding box center [1420, 646] width 251 height 33
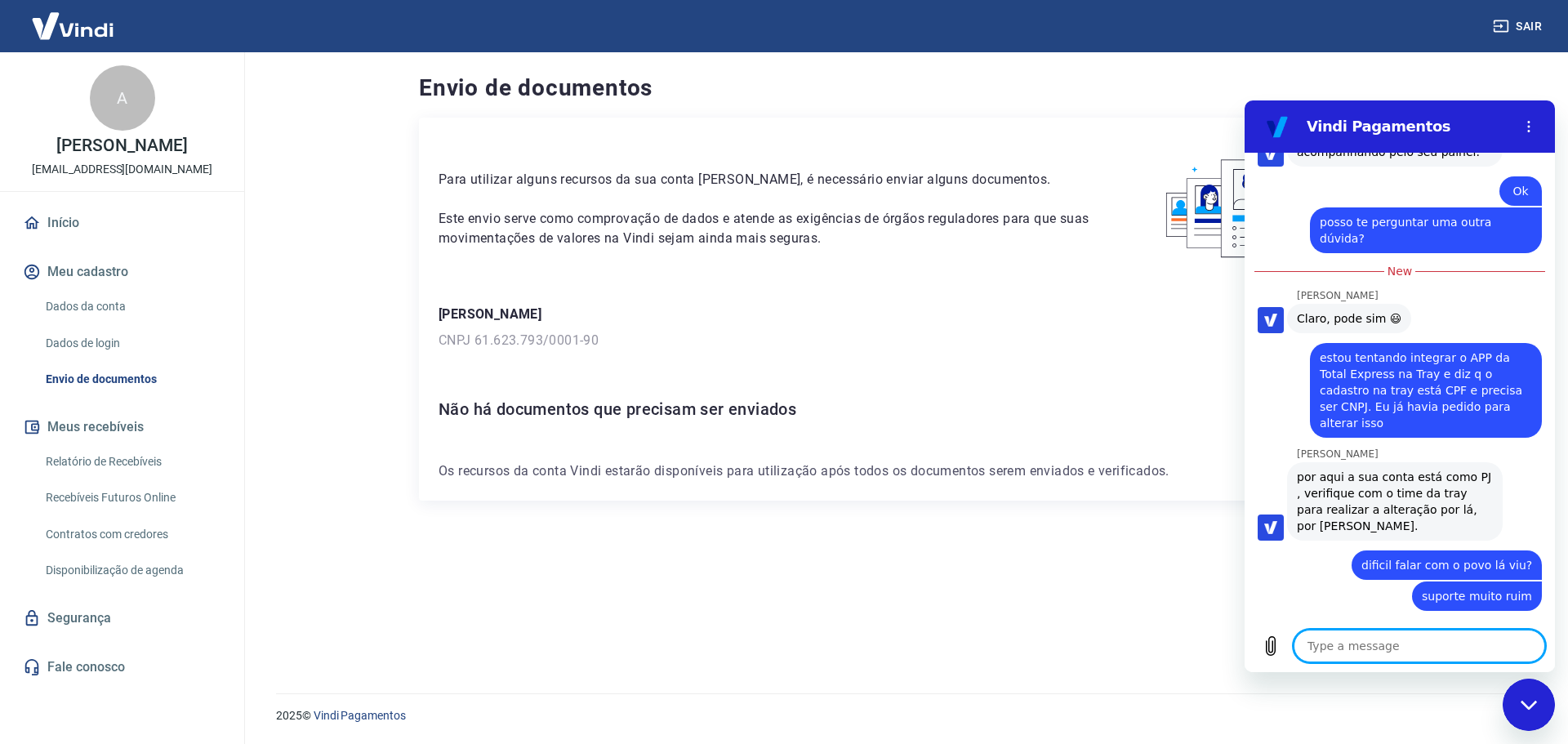
scroll to position [4436, 0]
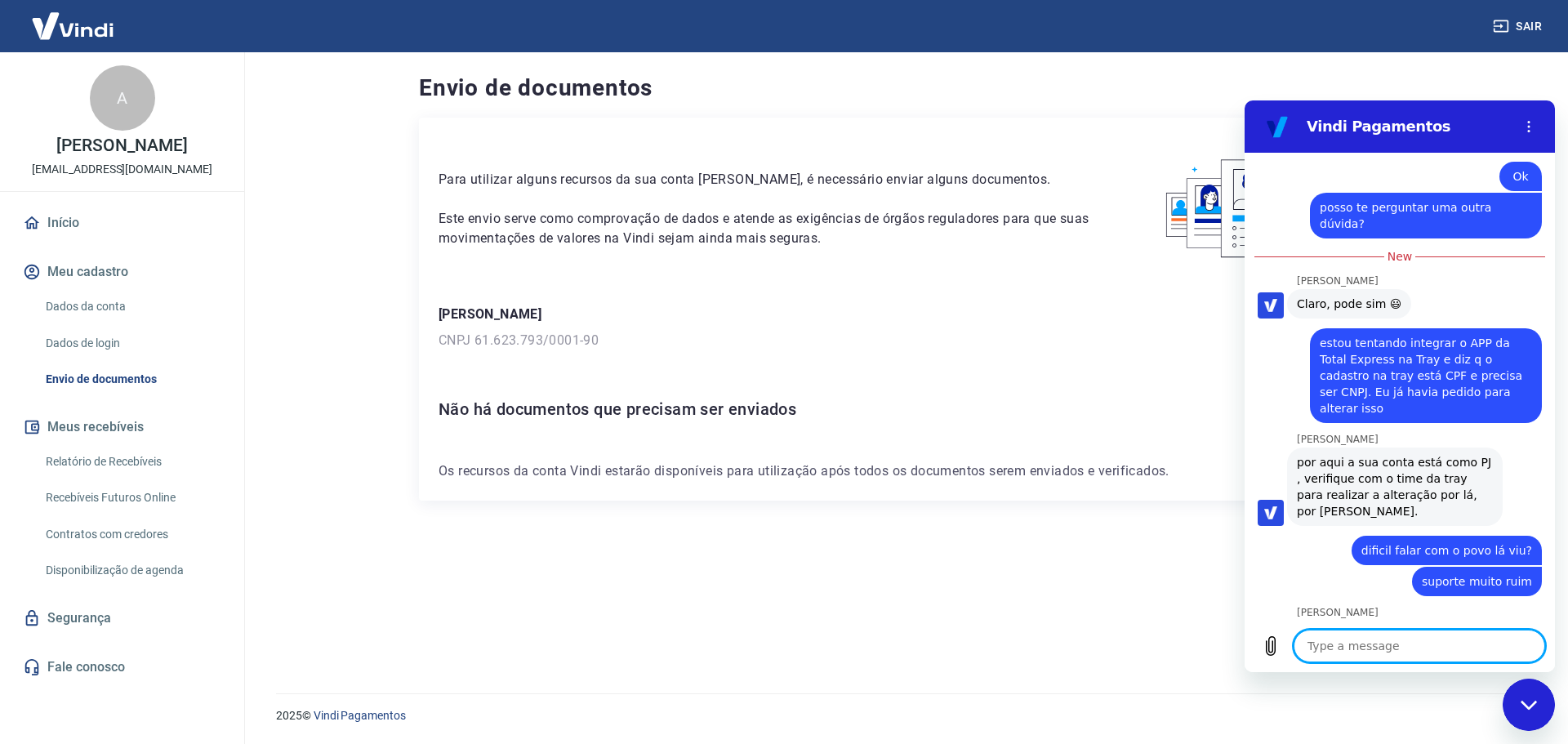
click at [1378, 636] on textarea at bounding box center [1420, 646] width 251 height 33
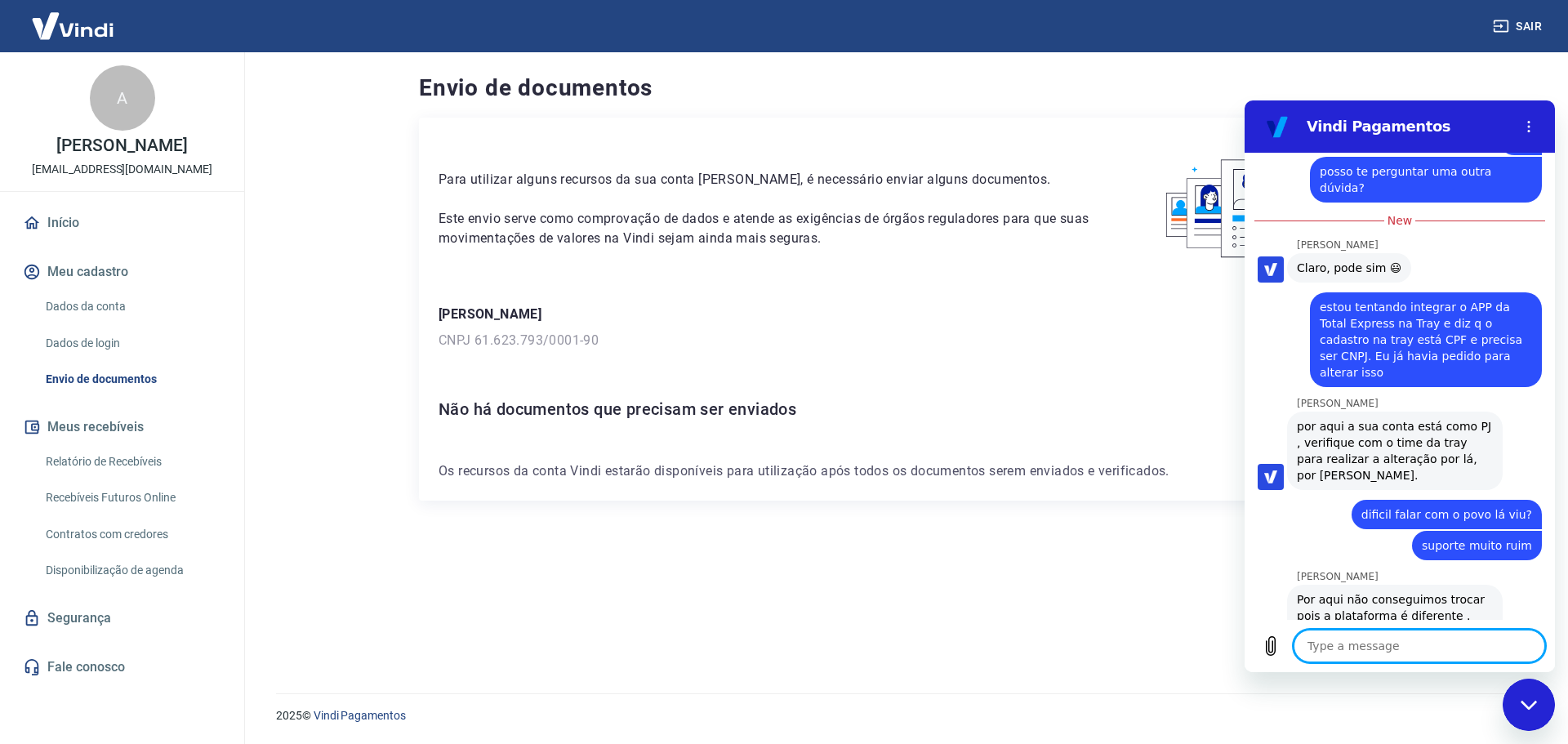
scroll to position [4476, 0]
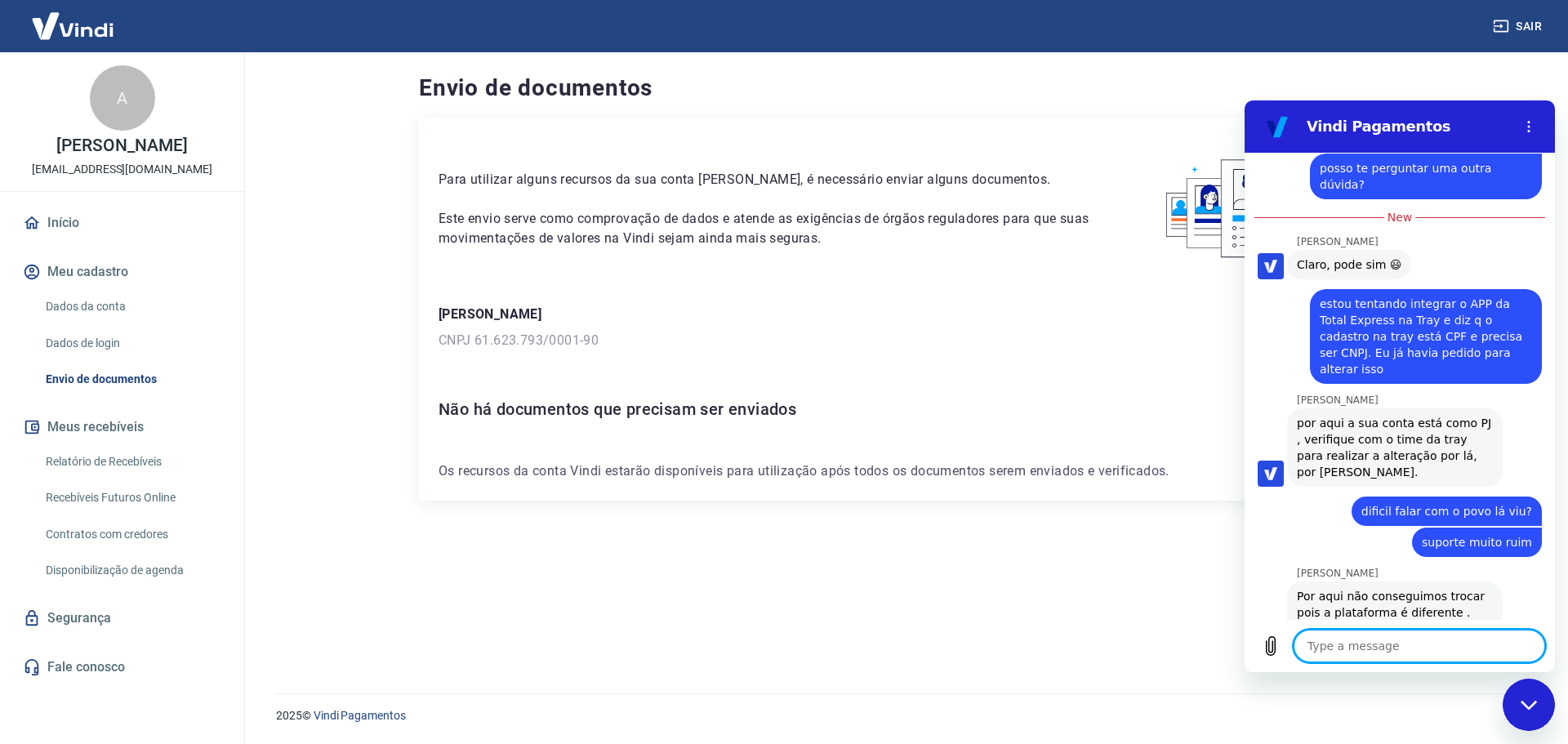
click at [1323, 655] on link "[URL][DOMAIN_NAME]" at bounding box center [1391, 661] width 140 height 13
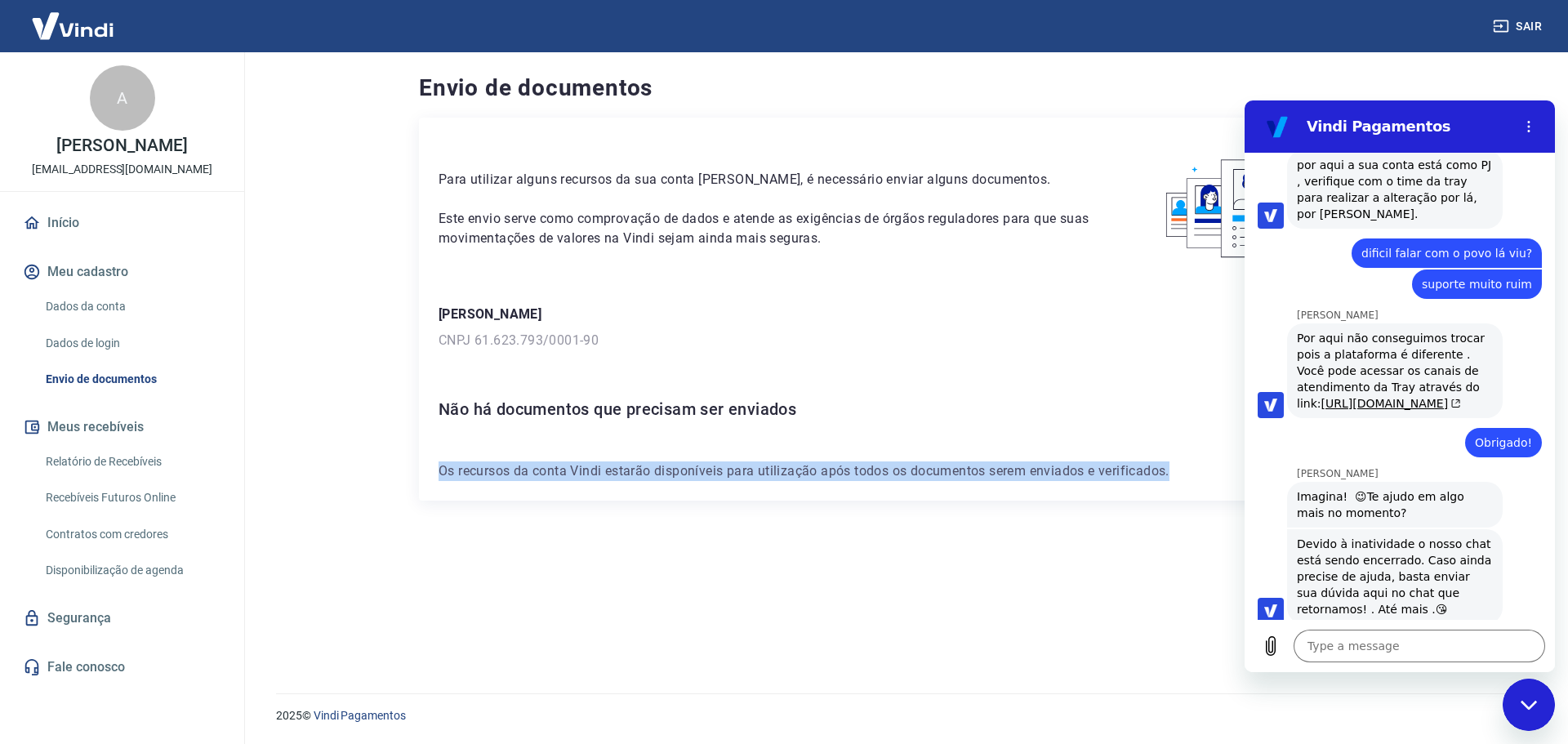
drag, startPoint x: 440, startPoint y: 477, endPoint x: 1224, endPoint y: 489, distance: 784.1
click at [1210, 492] on div "Para utilizar alguns recursos da sua conta [PERSON_NAME], é necessário enviar a…" at bounding box center [903, 309] width 967 height 383
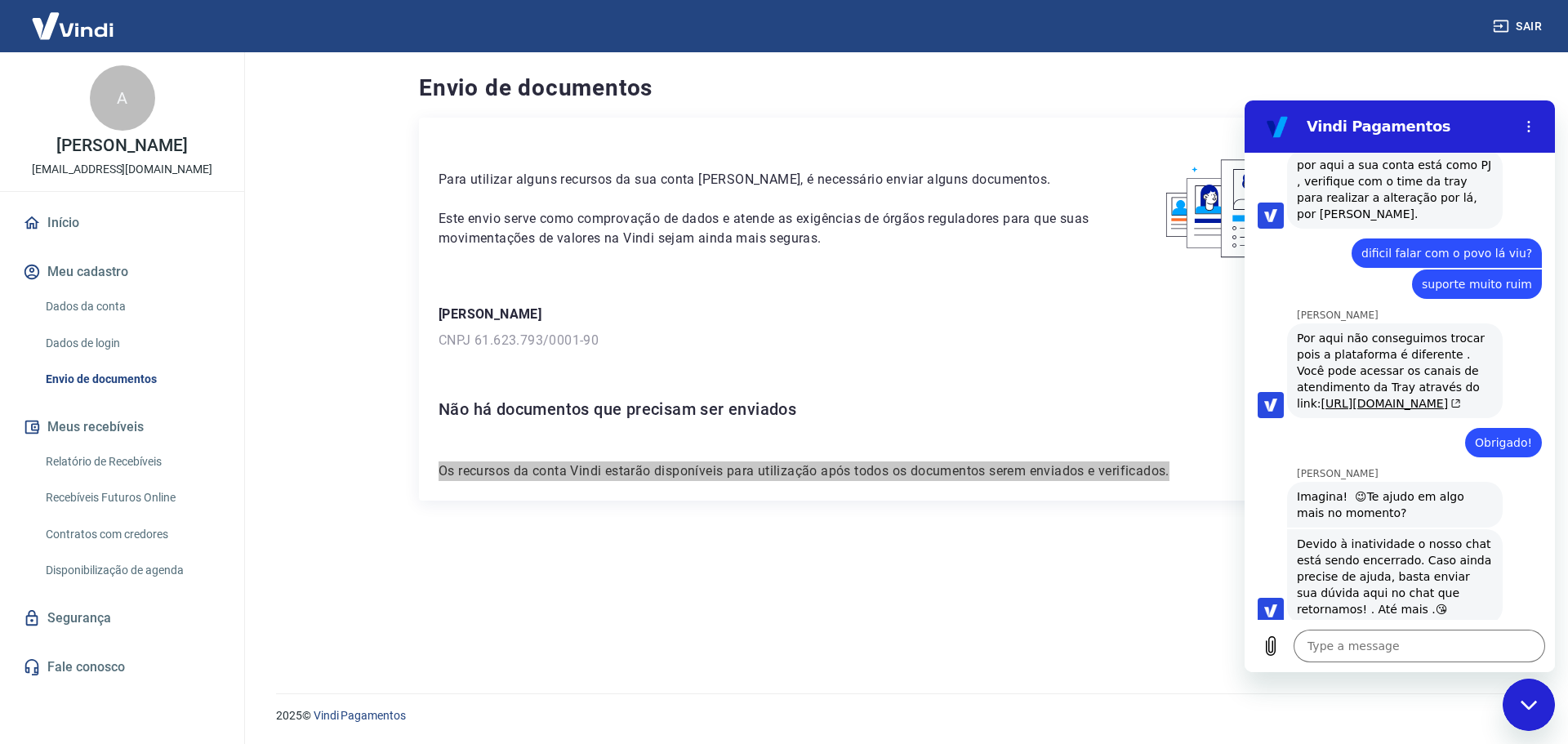
click at [1535, 709] on icon "Close messaging window" at bounding box center [1529, 705] width 17 height 11
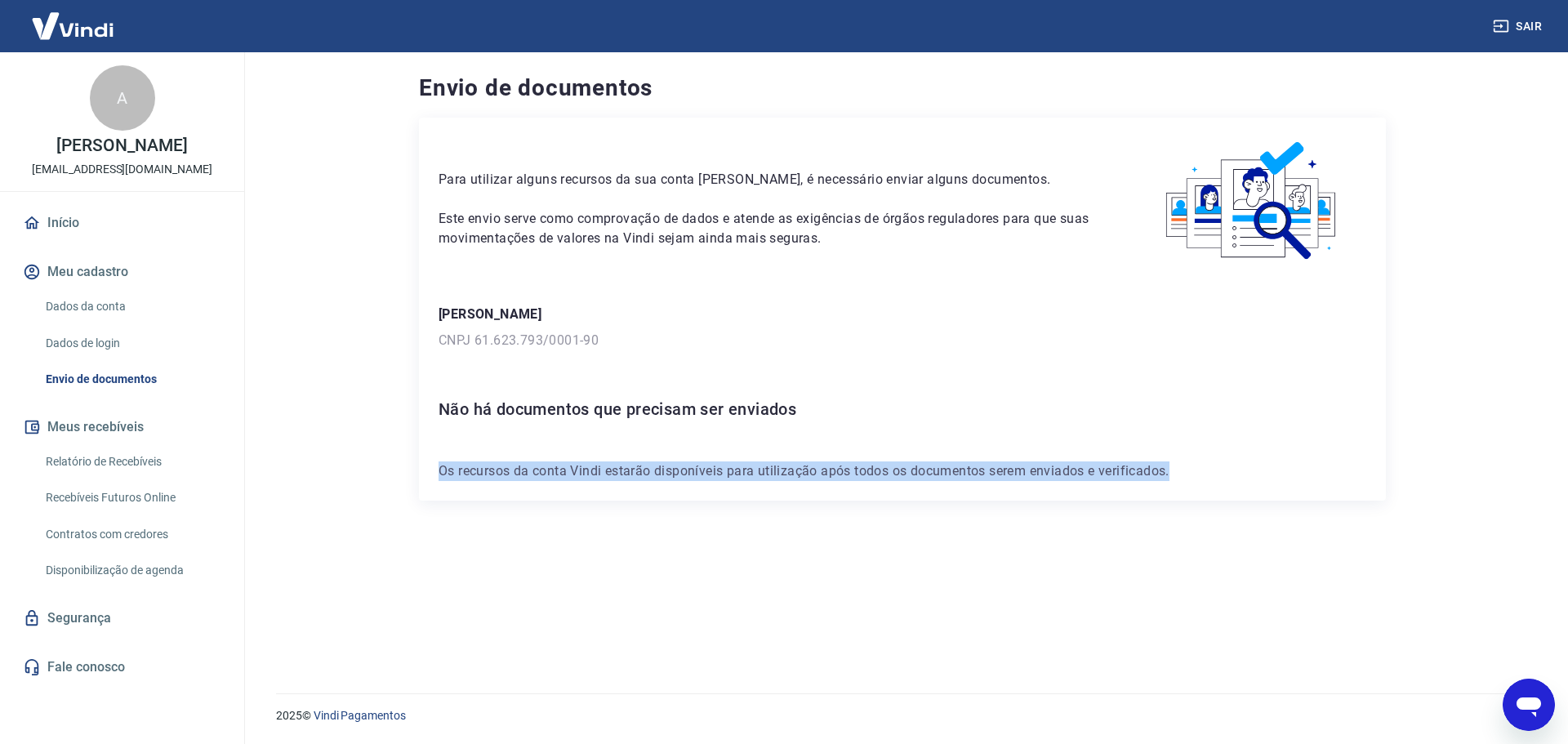
click at [140, 376] on link "Envio de documentos" at bounding box center [132, 380] width 186 height 34
